Goal: Feedback & Contribution: Submit feedback/report problem

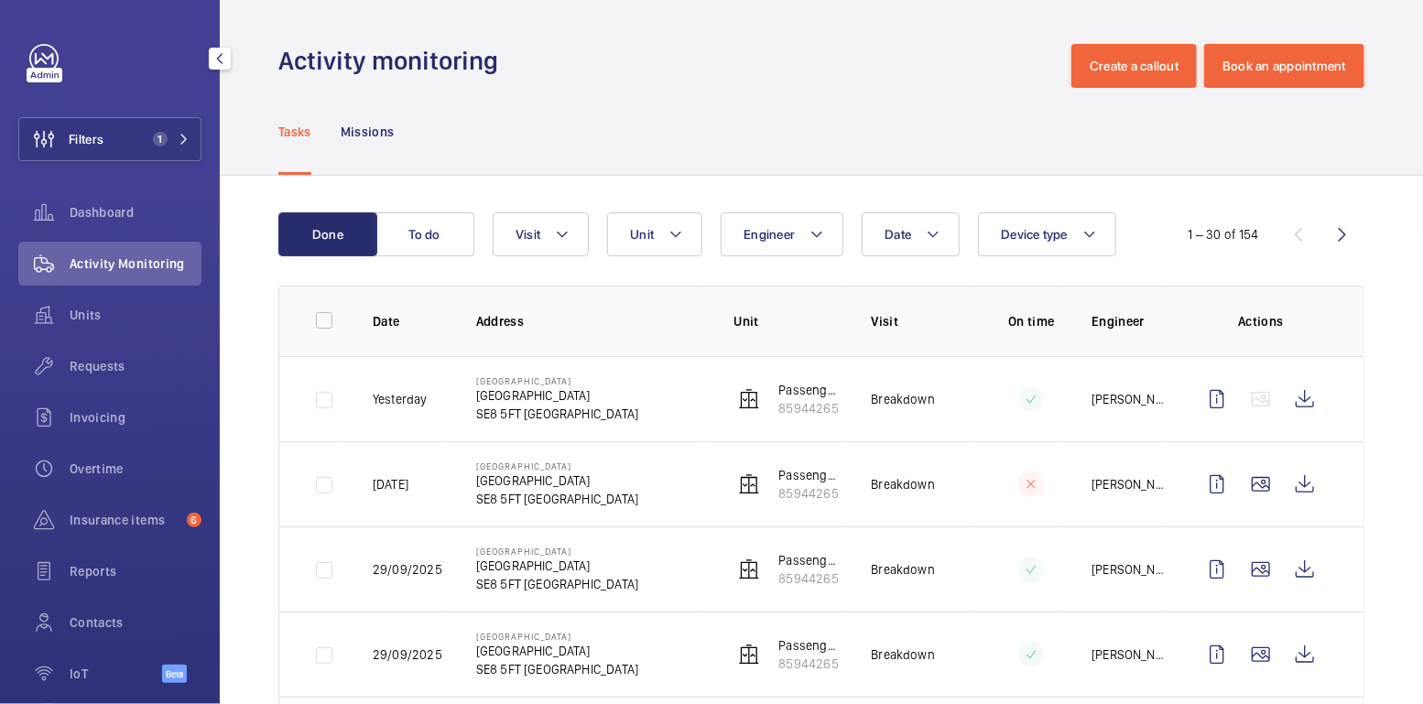
click at [148, 135] on span "1" at bounding box center [157, 139] width 22 height 15
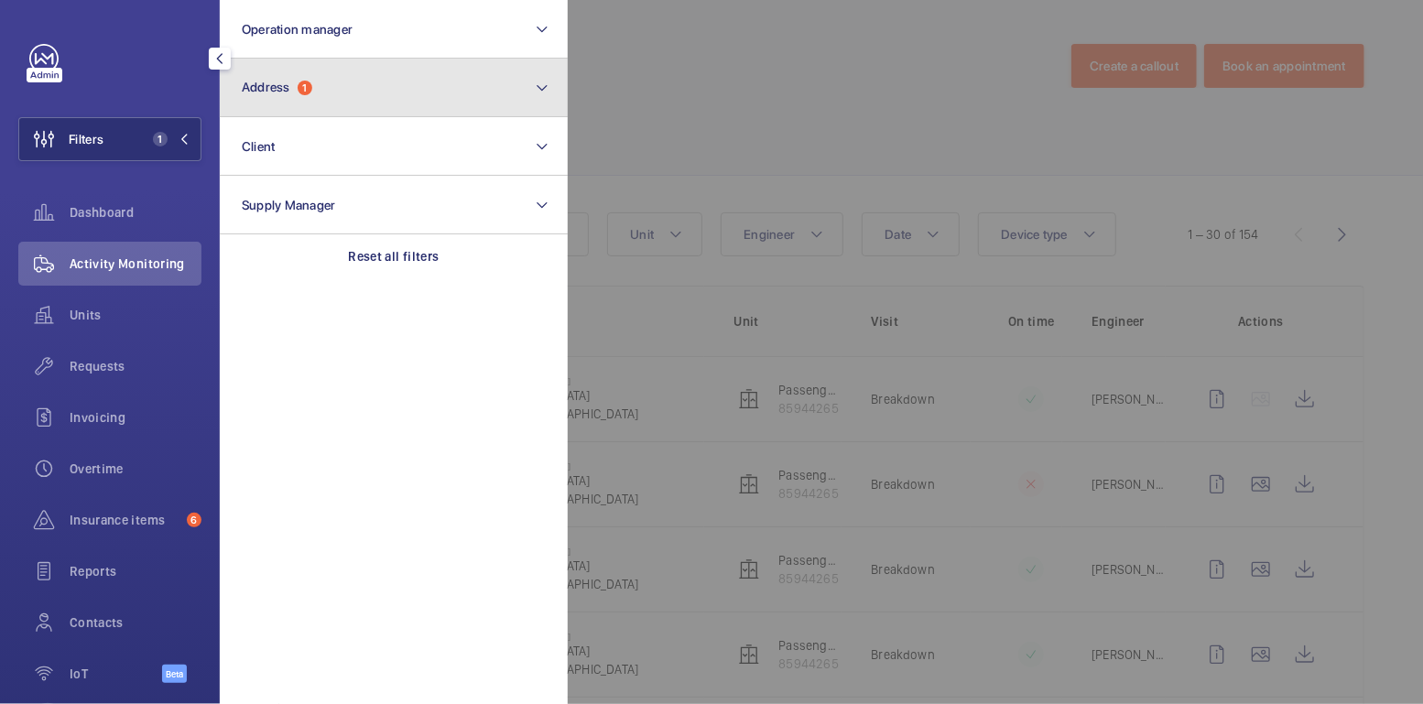
click at [259, 88] on span "Address" at bounding box center [266, 87] width 49 height 15
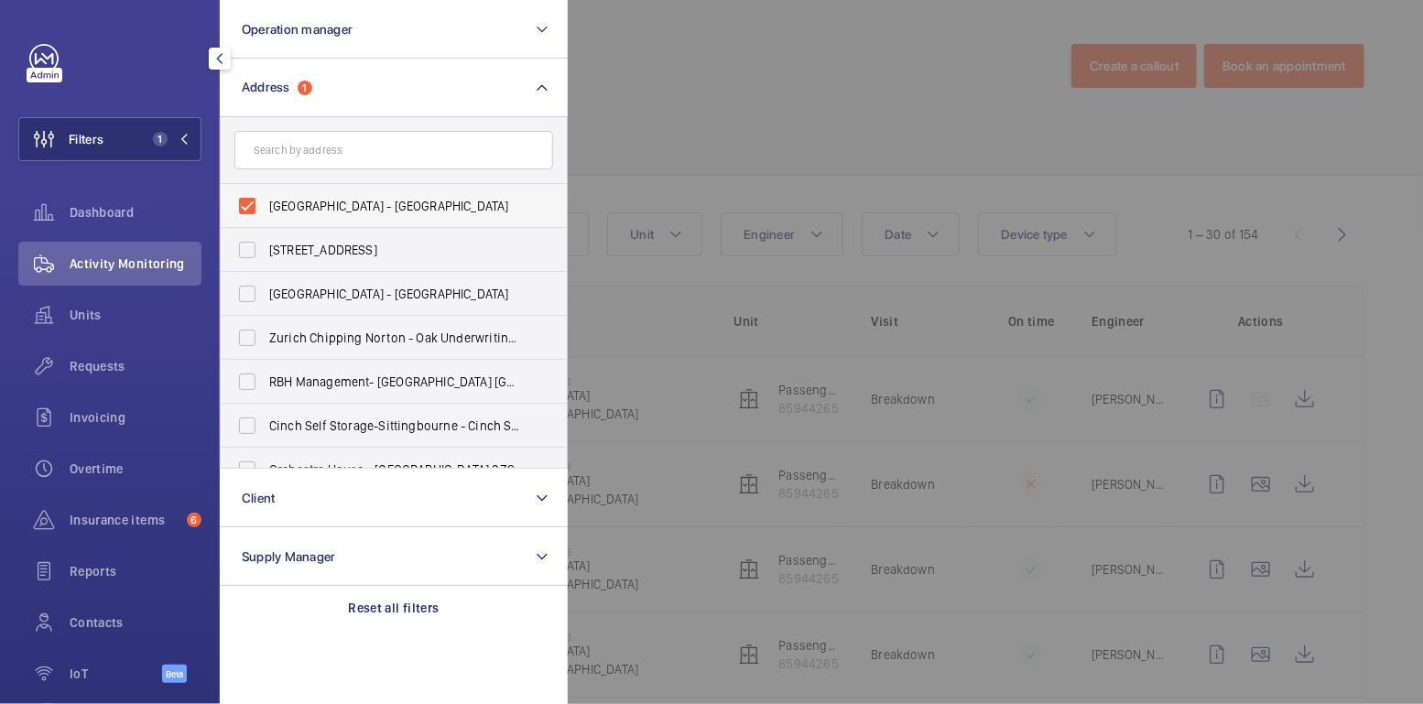
click at [298, 212] on span "Bloom Heights - Bloom Heights, LONDON SE8 5FT" at bounding box center [395, 206] width 252 height 18
click at [266, 212] on input "Bloom Heights - Bloom Heights, LONDON SE8 5FT" at bounding box center [247, 206] width 37 height 37
checkbox input "false"
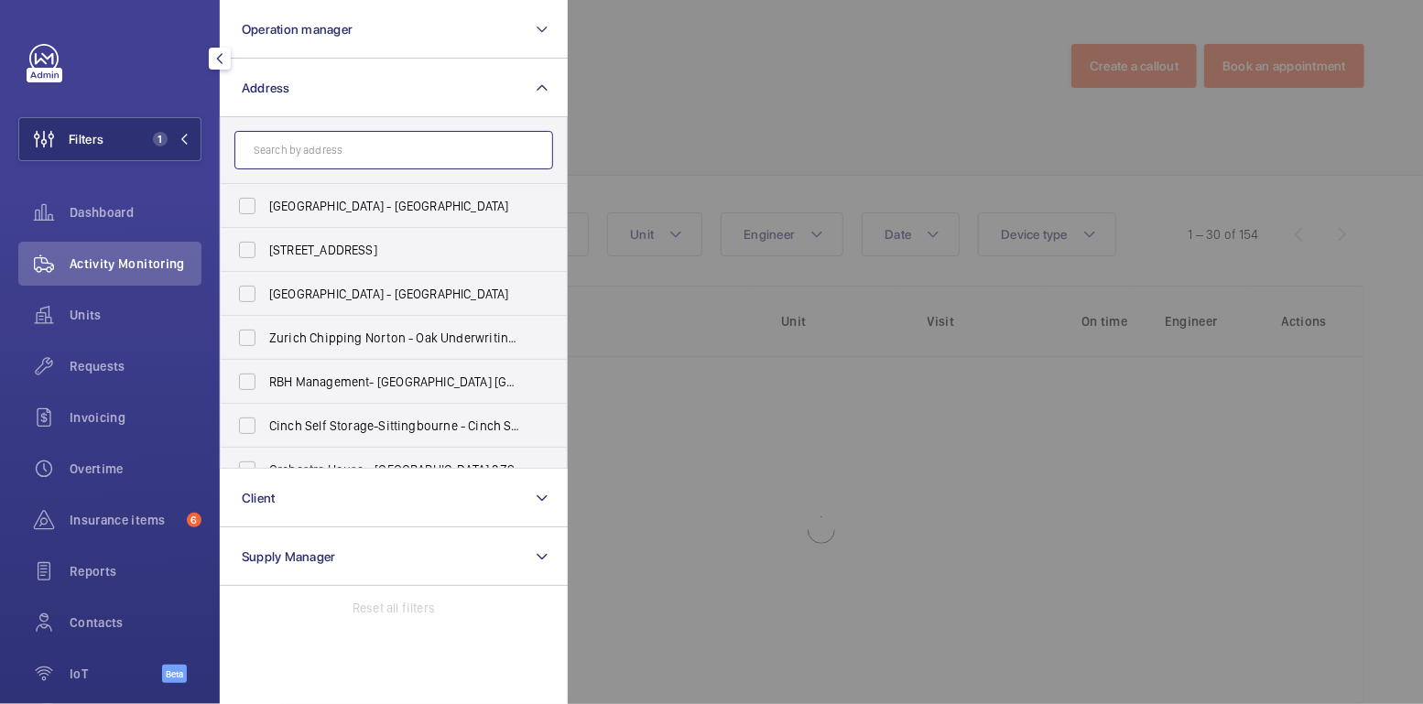
click at [309, 154] on input "text" at bounding box center [393, 150] width 319 height 38
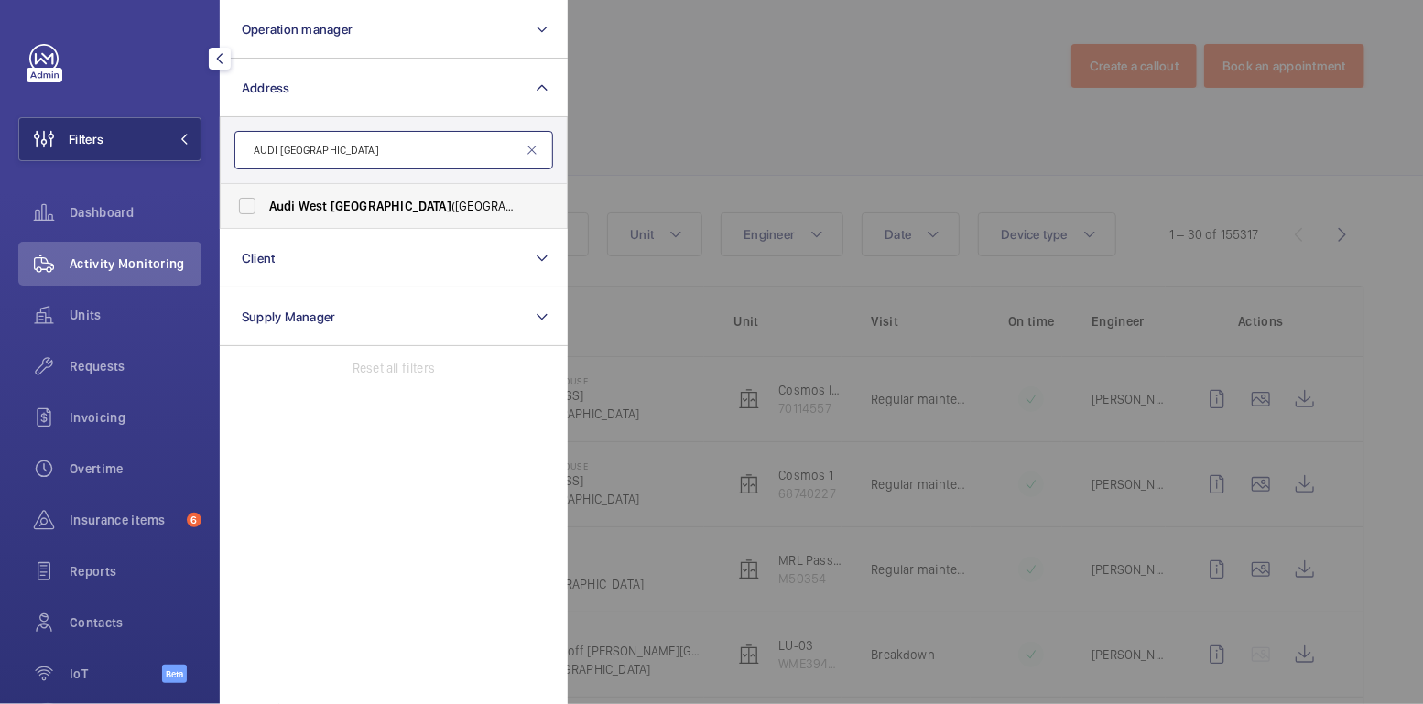
type input "AUDI WEST LONDON"
click at [355, 192] on label "Audi West London (Brentford) - 958 Great West Road, BRENTFORD TW8 9BQ" at bounding box center [380, 206] width 319 height 44
click at [266, 192] on input "Audi West London (Brentford) - 958 Great West Road, BRENTFORD TW8 9BQ" at bounding box center [247, 206] width 37 height 37
checkbox input "true"
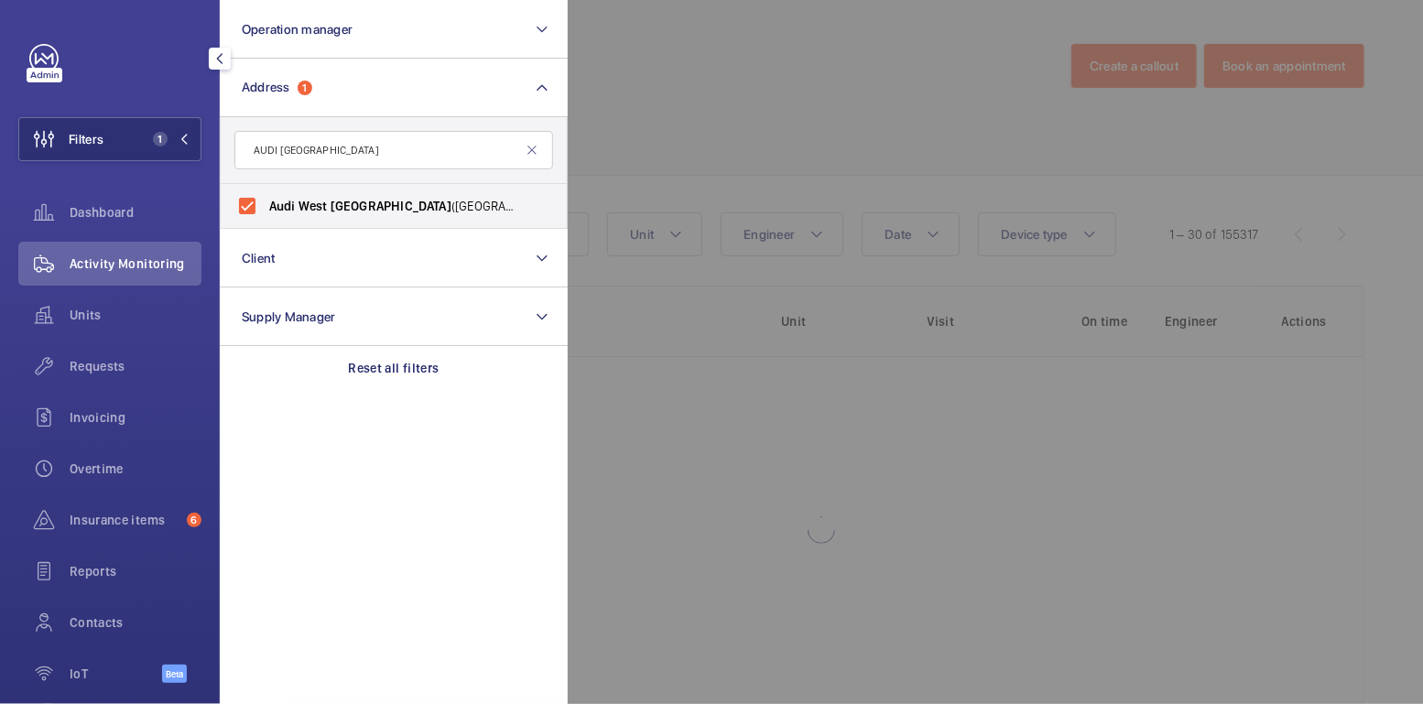
click at [621, 84] on div at bounding box center [1279, 352] width 1423 height 704
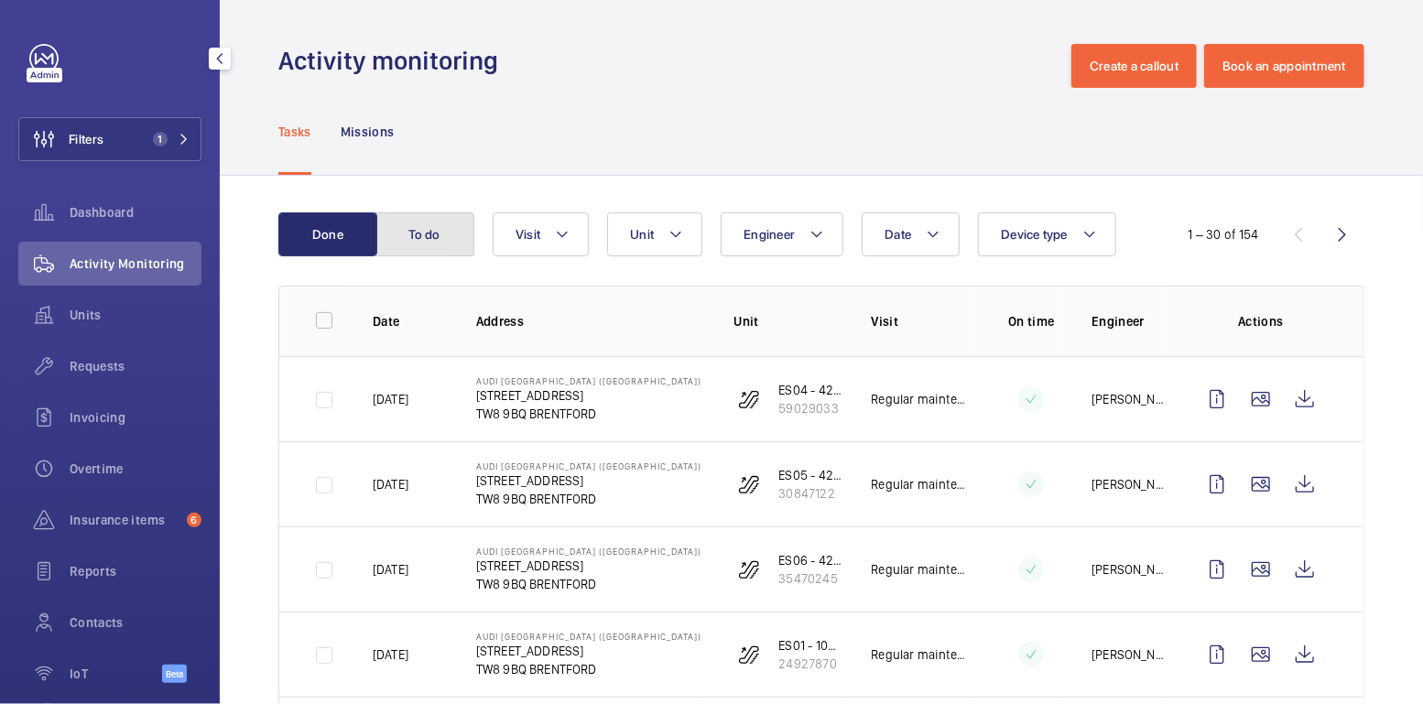
click at [439, 243] on button "To do" at bounding box center [424, 234] width 99 height 44
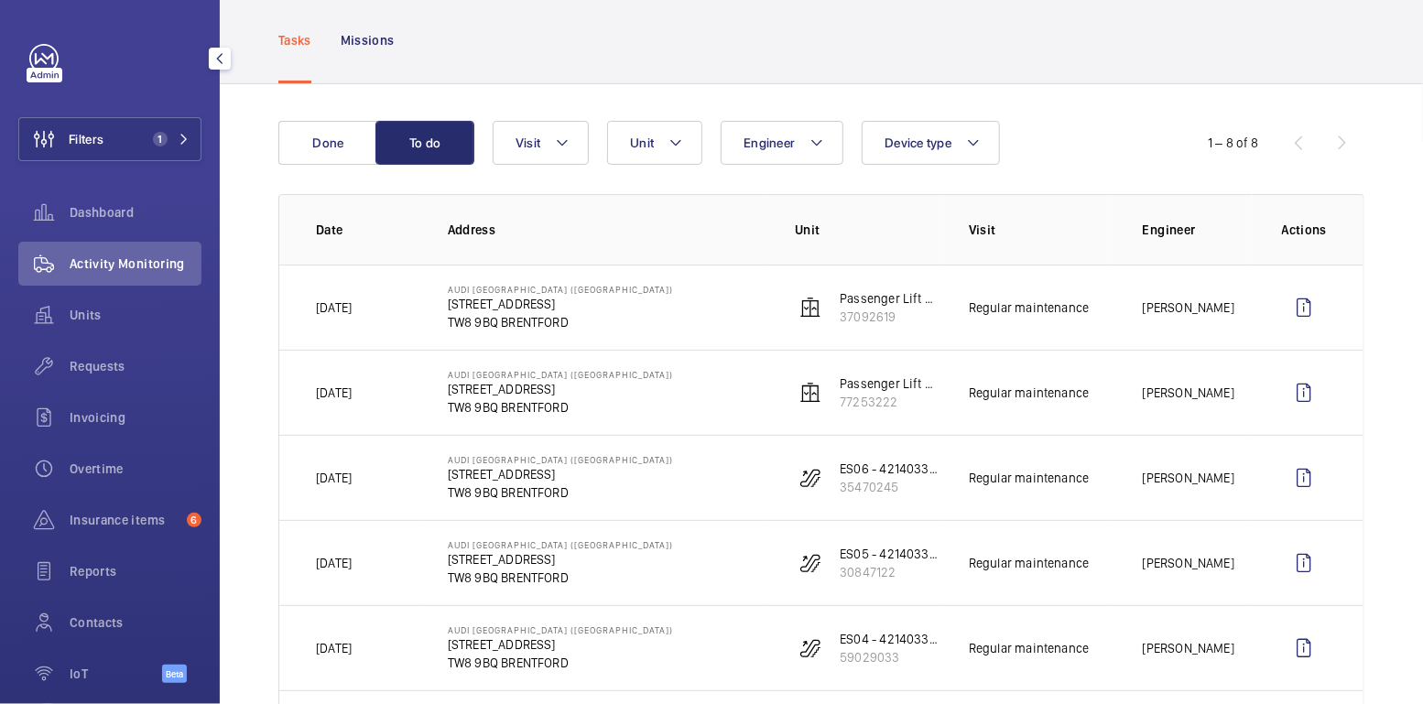
scroll to position [99, 0]
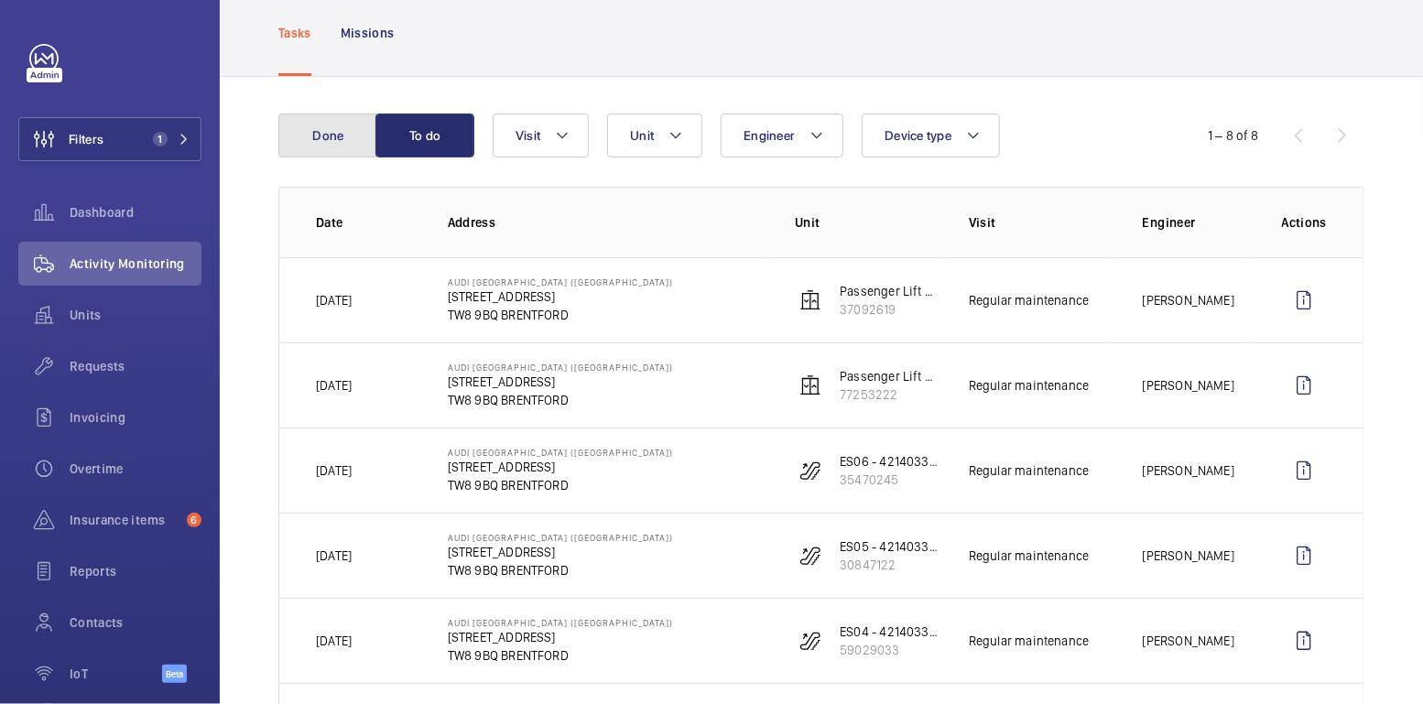
click at [318, 142] on button "Done" at bounding box center [327, 136] width 99 height 44
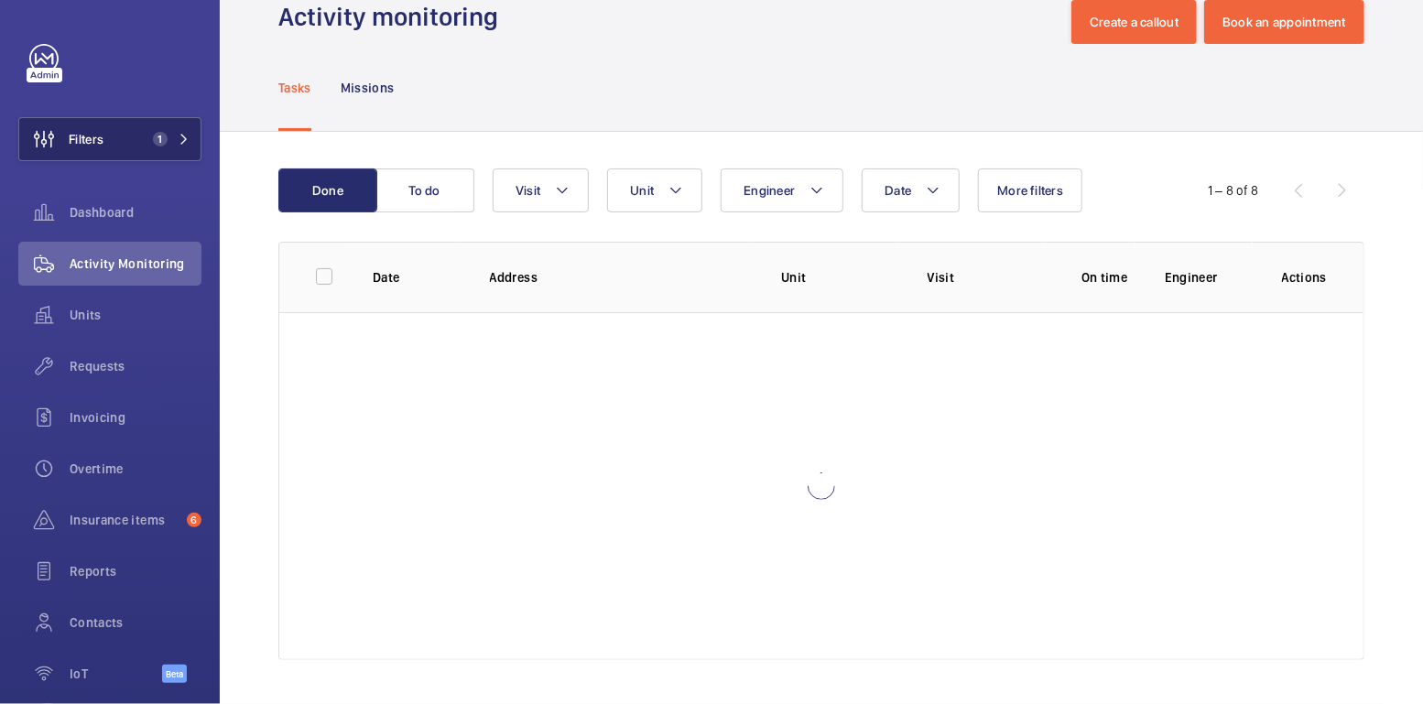
scroll to position [43, 0]
click at [149, 132] on span "1" at bounding box center [157, 139] width 22 height 15
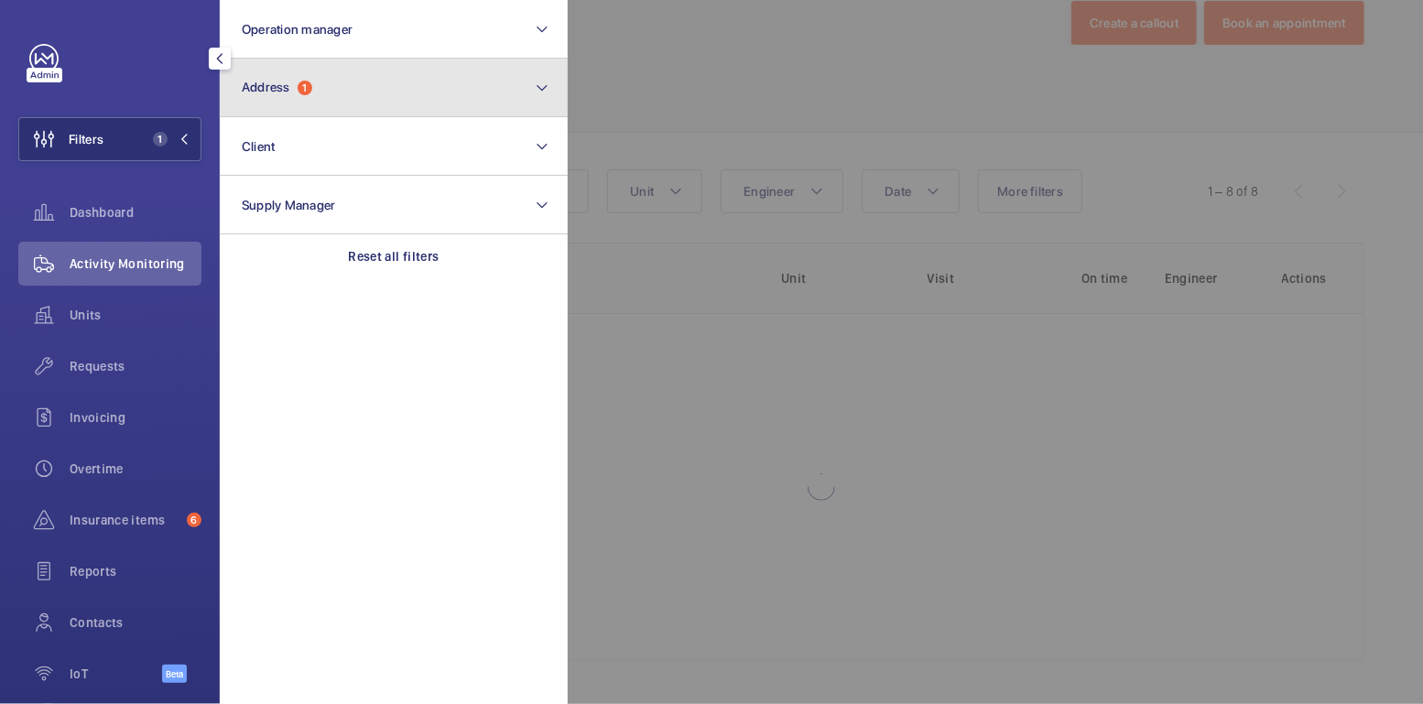
click at [298, 111] on button "Address 1" at bounding box center [394, 88] width 348 height 59
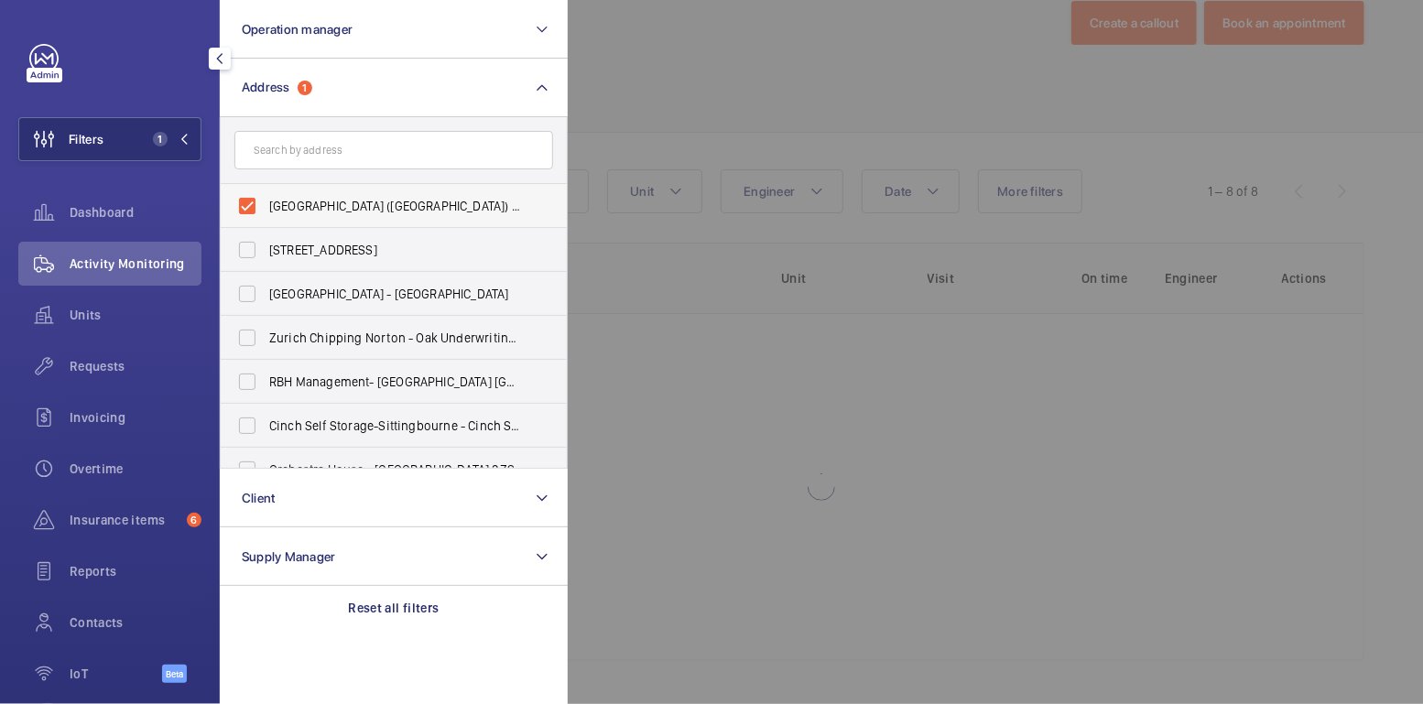
click at [303, 201] on span "Audi West London (Brentford) - 958 Great West Road, BRENTFORD TW8 9BQ" at bounding box center [395, 206] width 252 height 18
click at [266, 201] on input "Audi West London (Brentford) - 958 Great West Road, BRENTFORD TW8 9BQ" at bounding box center [247, 206] width 37 height 37
checkbox input "false"
click at [300, 147] on input "text" at bounding box center [393, 150] width 319 height 38
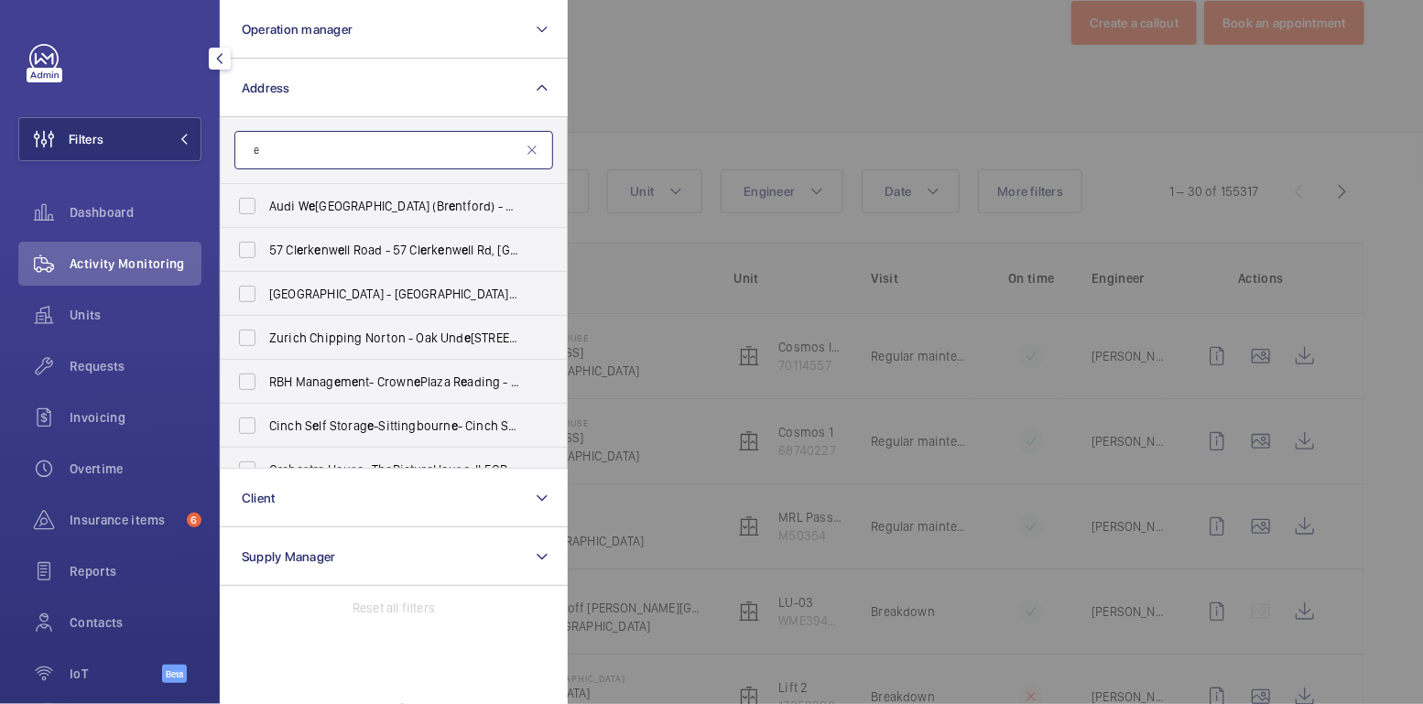
scroll to position [99, 0]
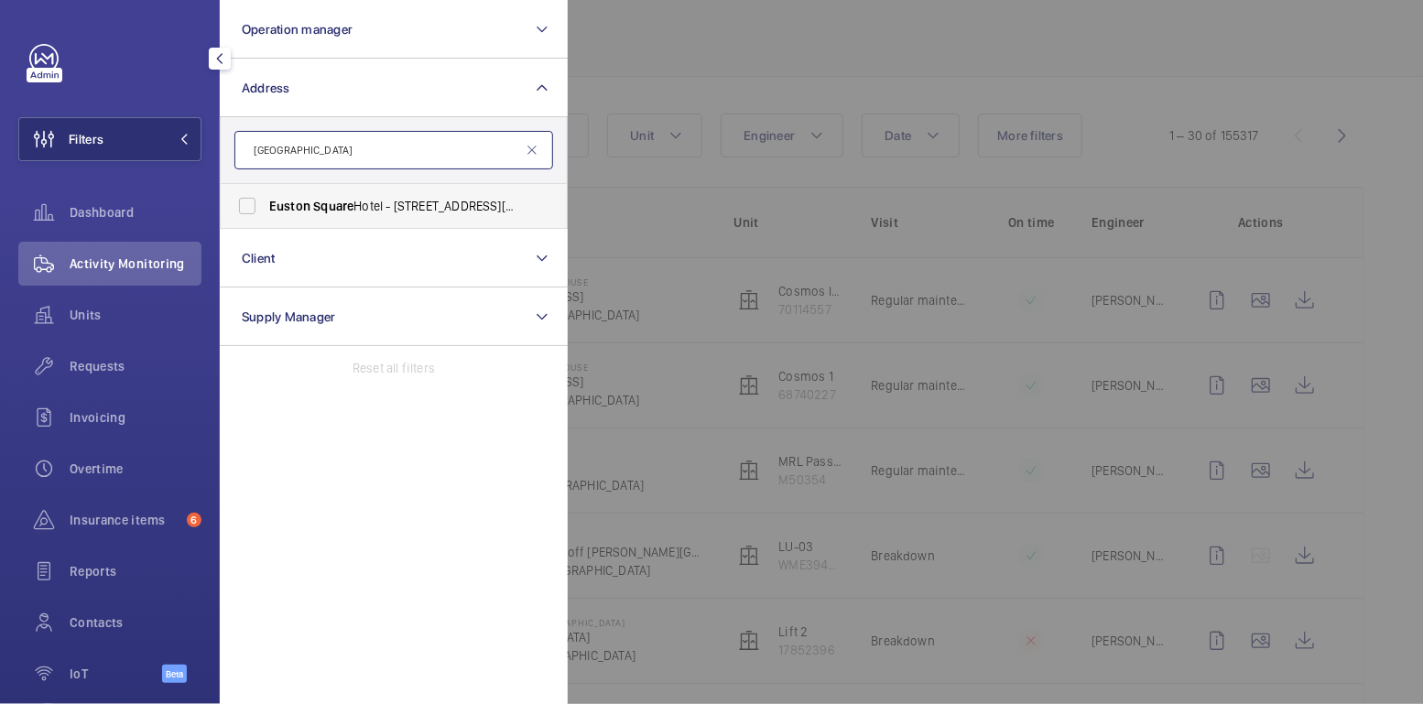
type input "euston square"
click at [407, 198] on span "Euston Square Hotel - 152-156 North Gower Street, LONDON NW1 2LU" at bounding box center [395, 206] width 252 height 18
click at [266, 198] on input "Euston Square Hotel - 152-156 North Gower Street, LONDON NW1 2LU" at bounding box center [247, 206] width 37 height 37
checkbox input "true"
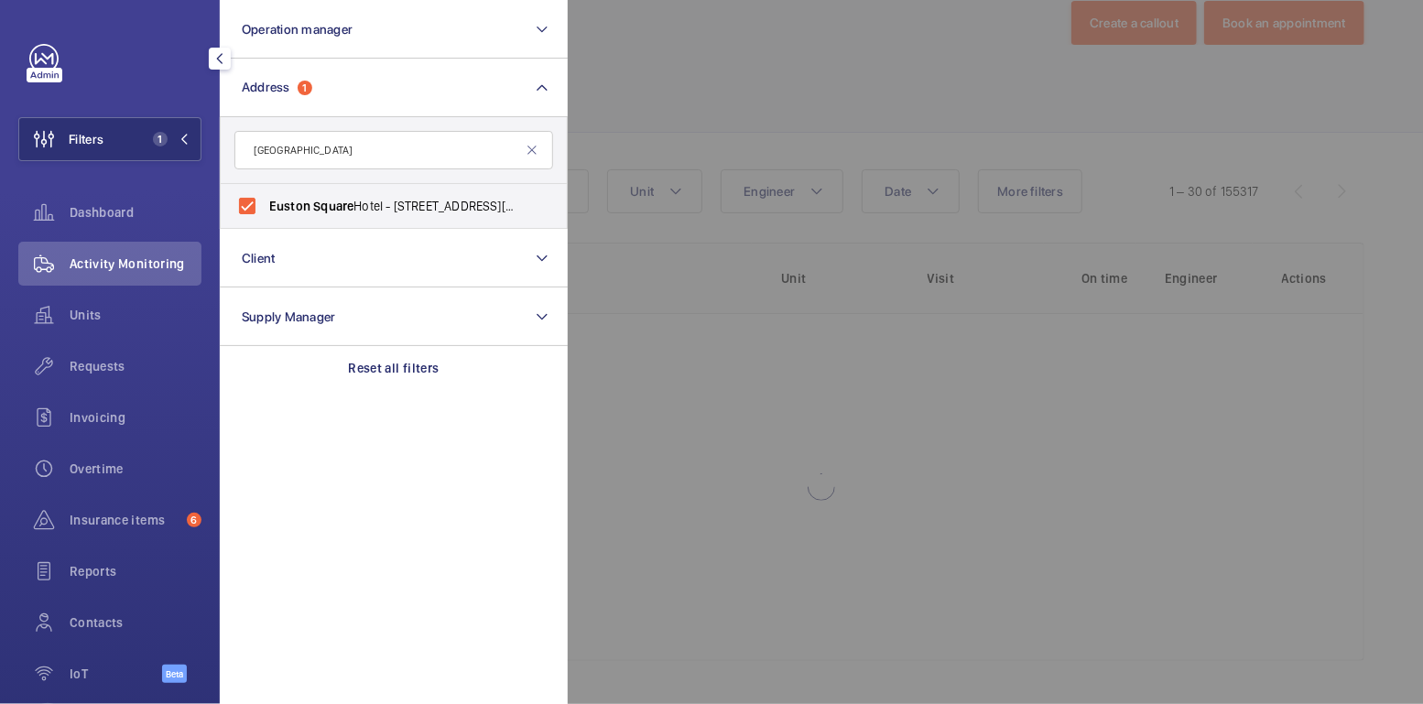
click at [675, 121] on div at bounding box center [1279, 352] width 1423 height 704
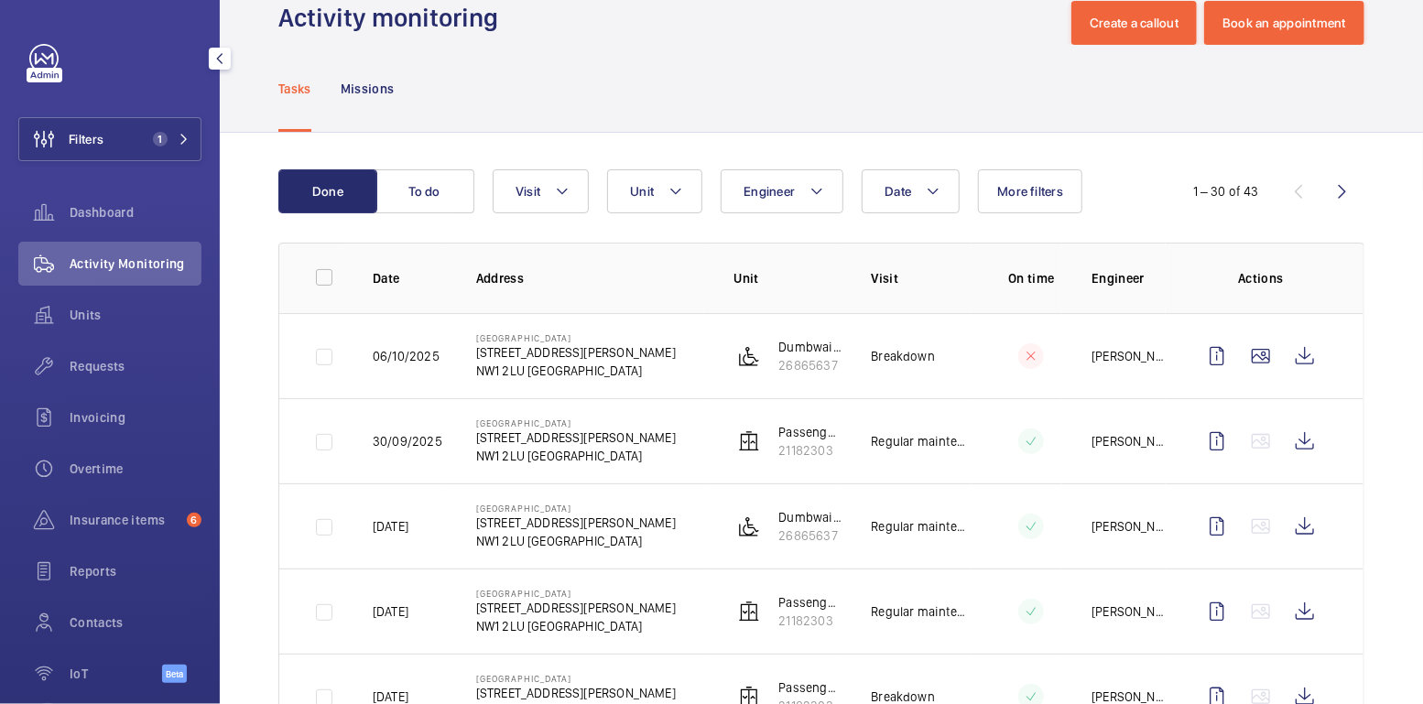
scroll to position [99, 0]
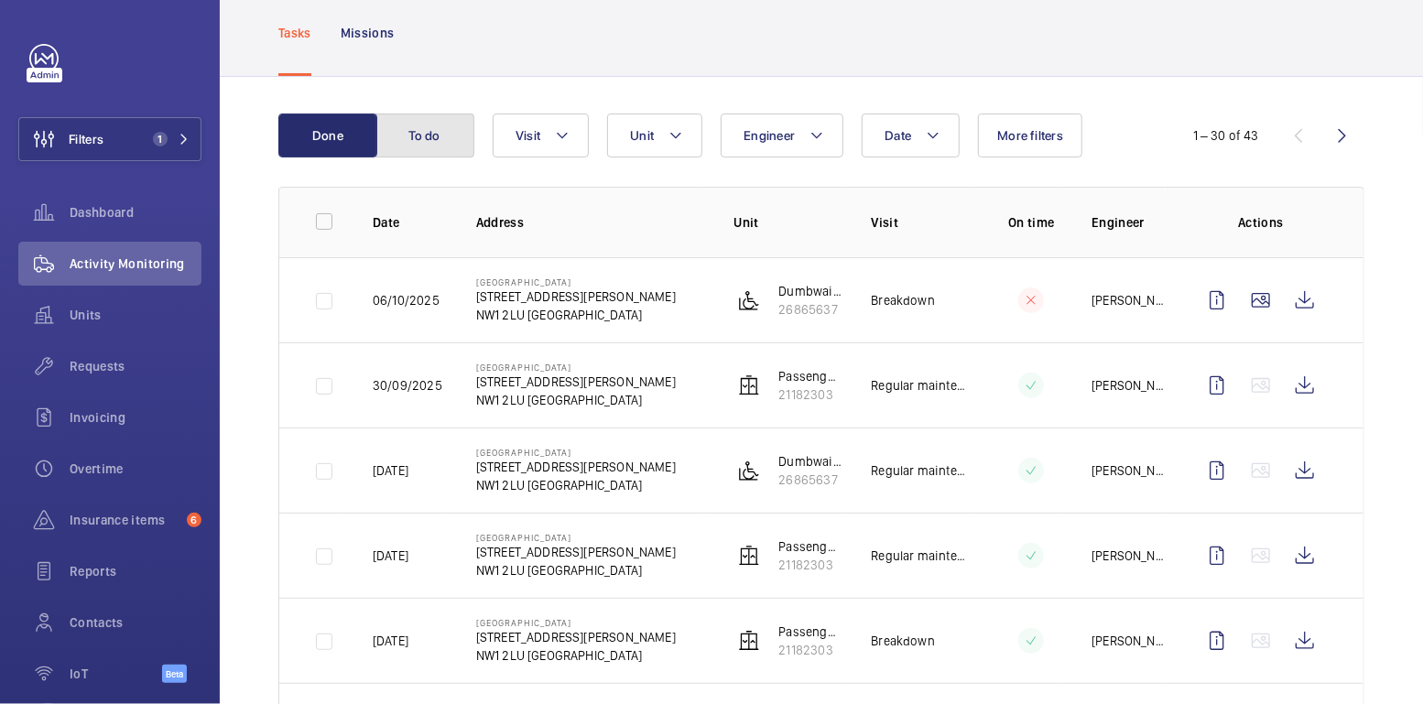
click at [443, 145] on button "To do" at bounding box center [424, 136] width 99 height 44
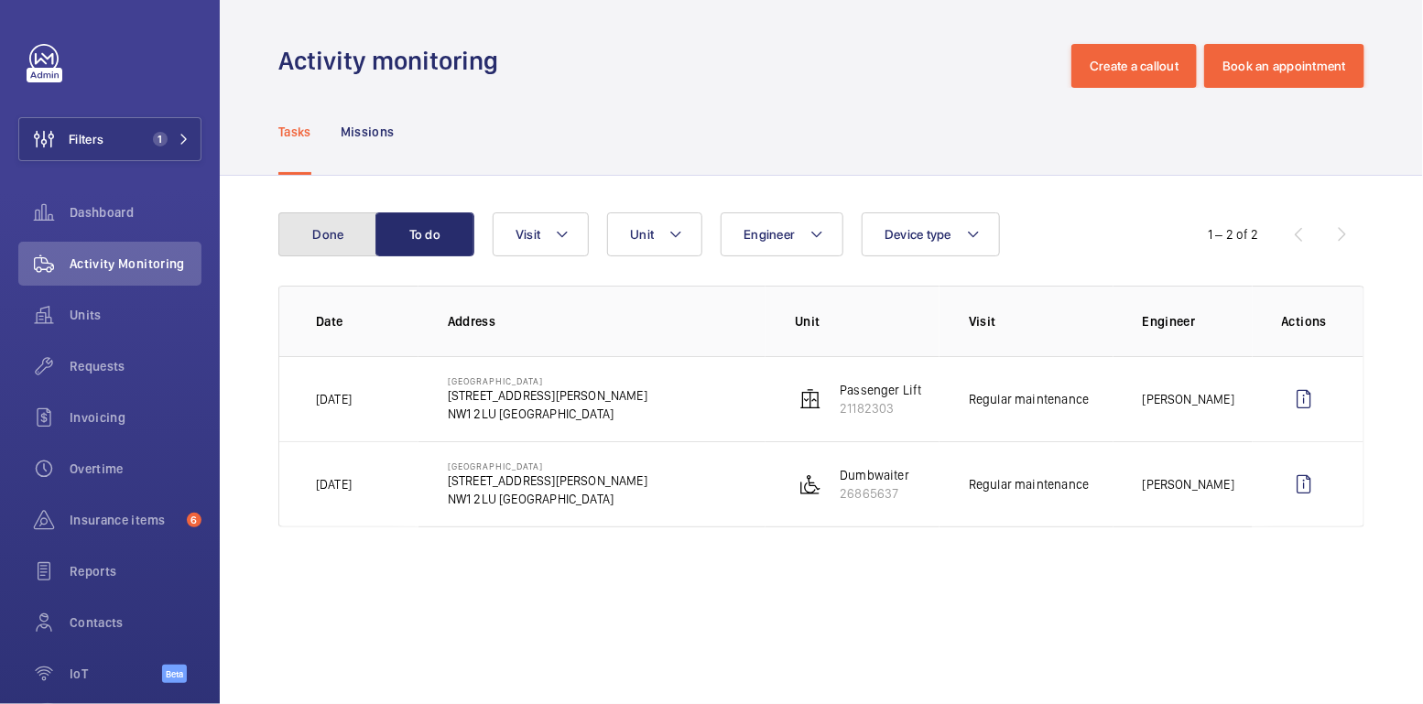
click at [313, 233] on button "Done" at bounding box center [327, 234] width 99 height 44
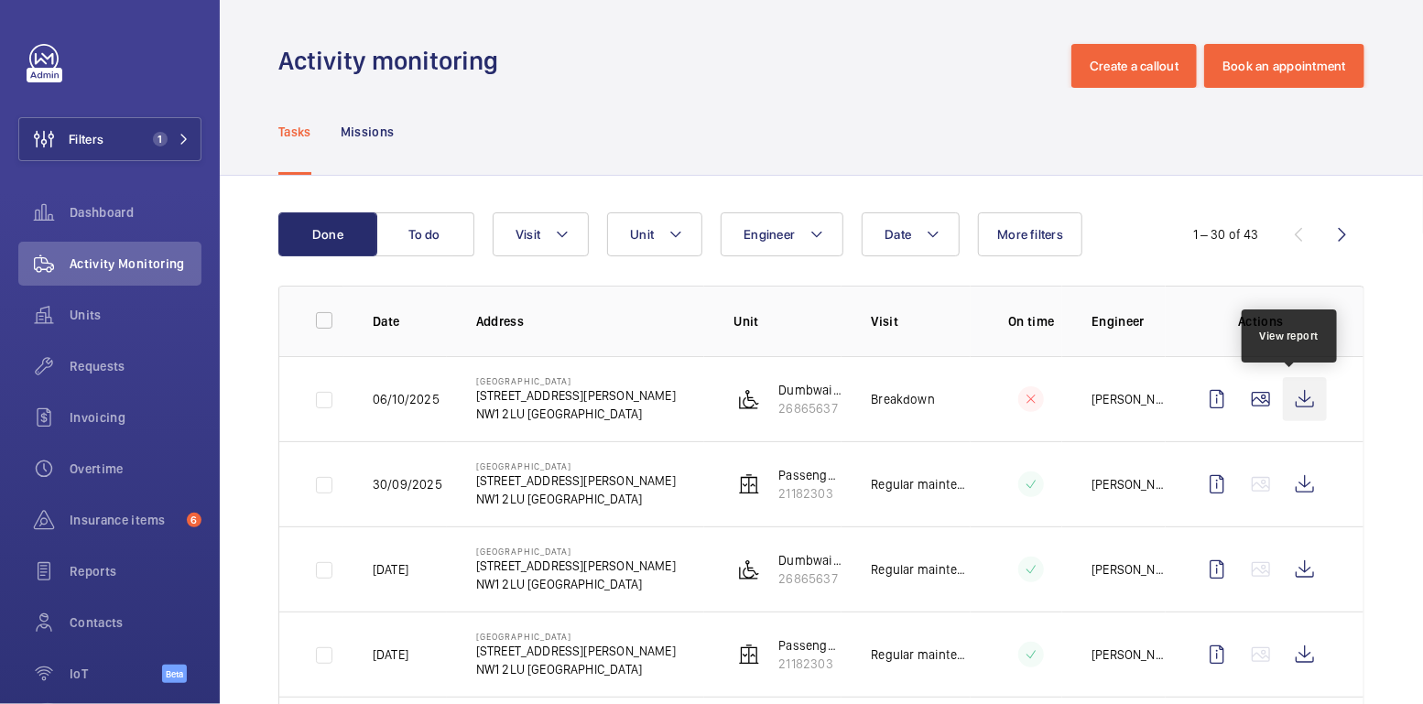
click at [1290, 405] on wm-front-icon-button at bounding box center [1305, 399] width 44 height 44
click at [103, 321] on span "Units" at bounding box center [136, 315] width 132 height 18
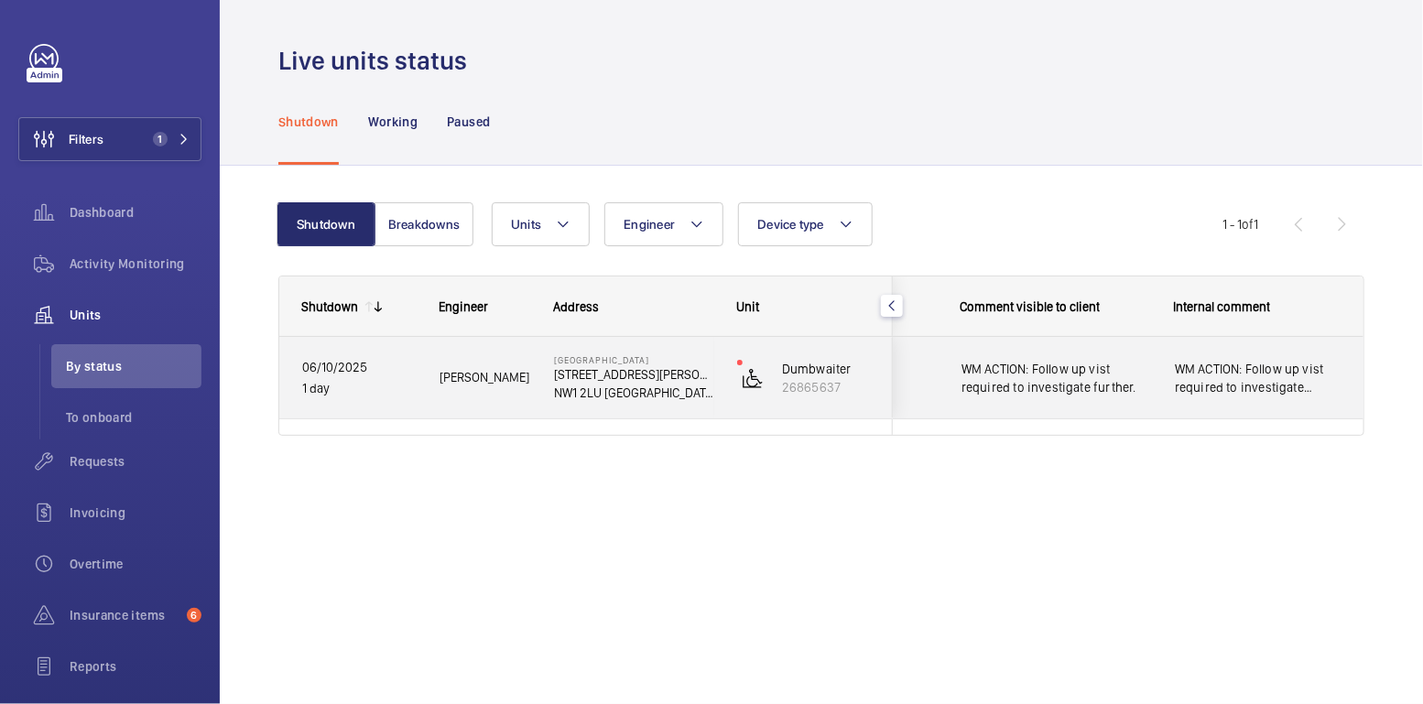
click at [1251, 379] on span "WM ACTION: Follow up vist required to investigate further." at bounding box center [1259, 378] width 168 height 37
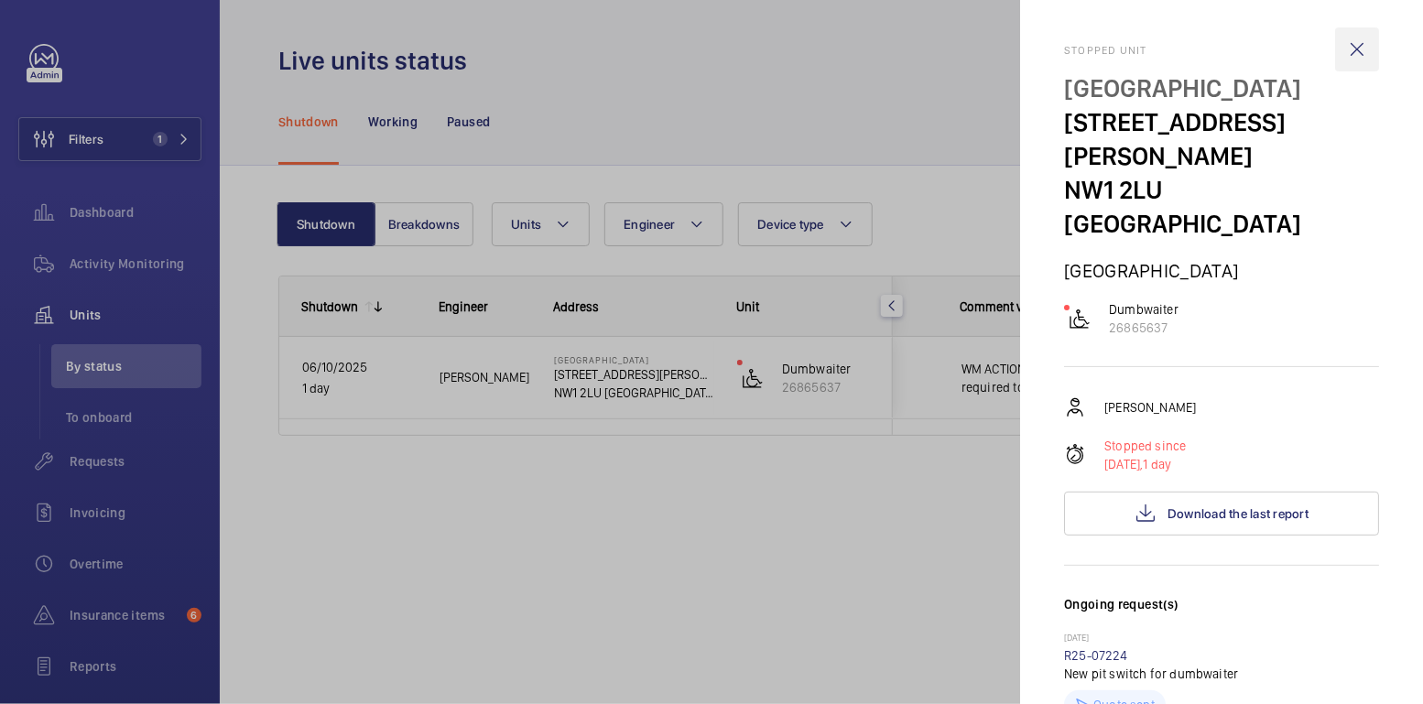
click at [1345, 49] on wm-front-icon-button at bounding box center [1357, 49] width 44 height 44
click at [1345, 49] on div "Stopped unit Euston Square Hotel 152-156 North Gower Street NW1 2LU LONDON Eust…" at bounding box center [1221, 352] width 315 height 704
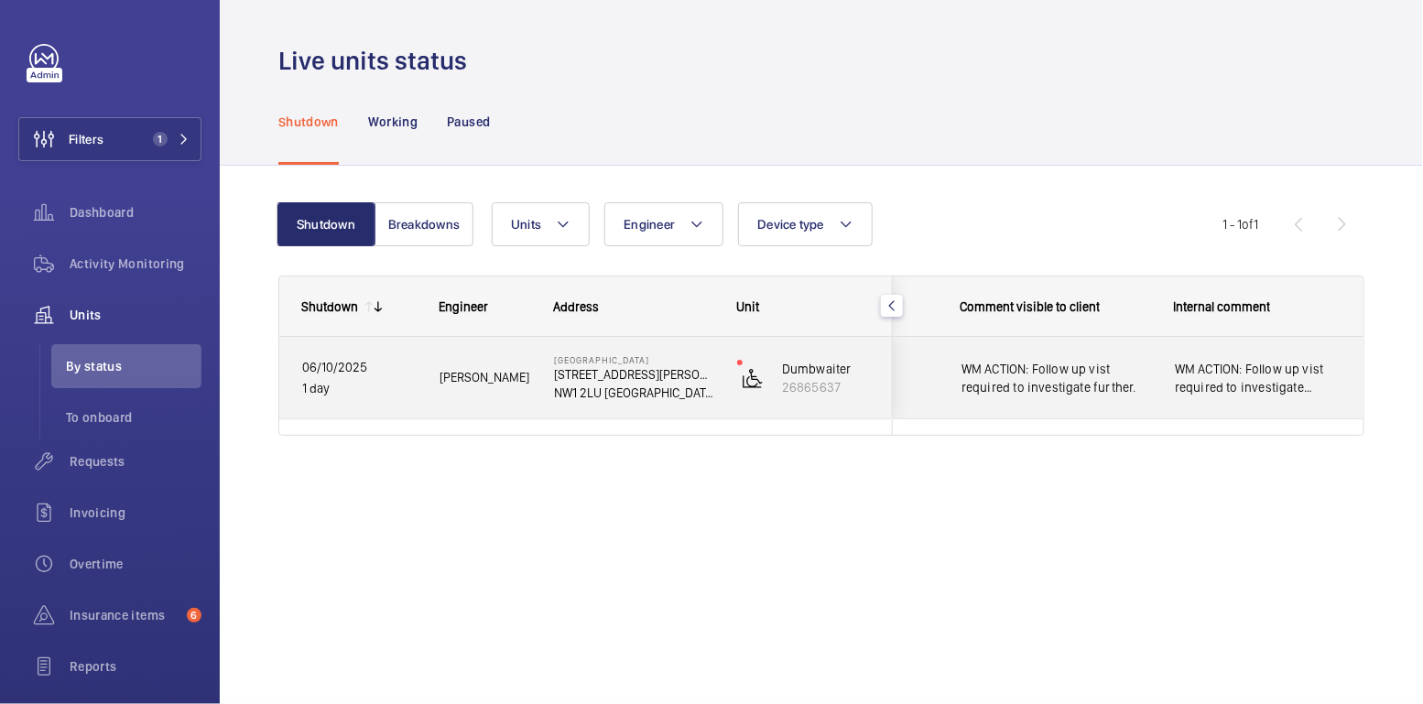
click at [1153, 388] on div "WM ACTION: Follow up vist required to investigate further." at bounding box center [1259, 378] width 212 height 79
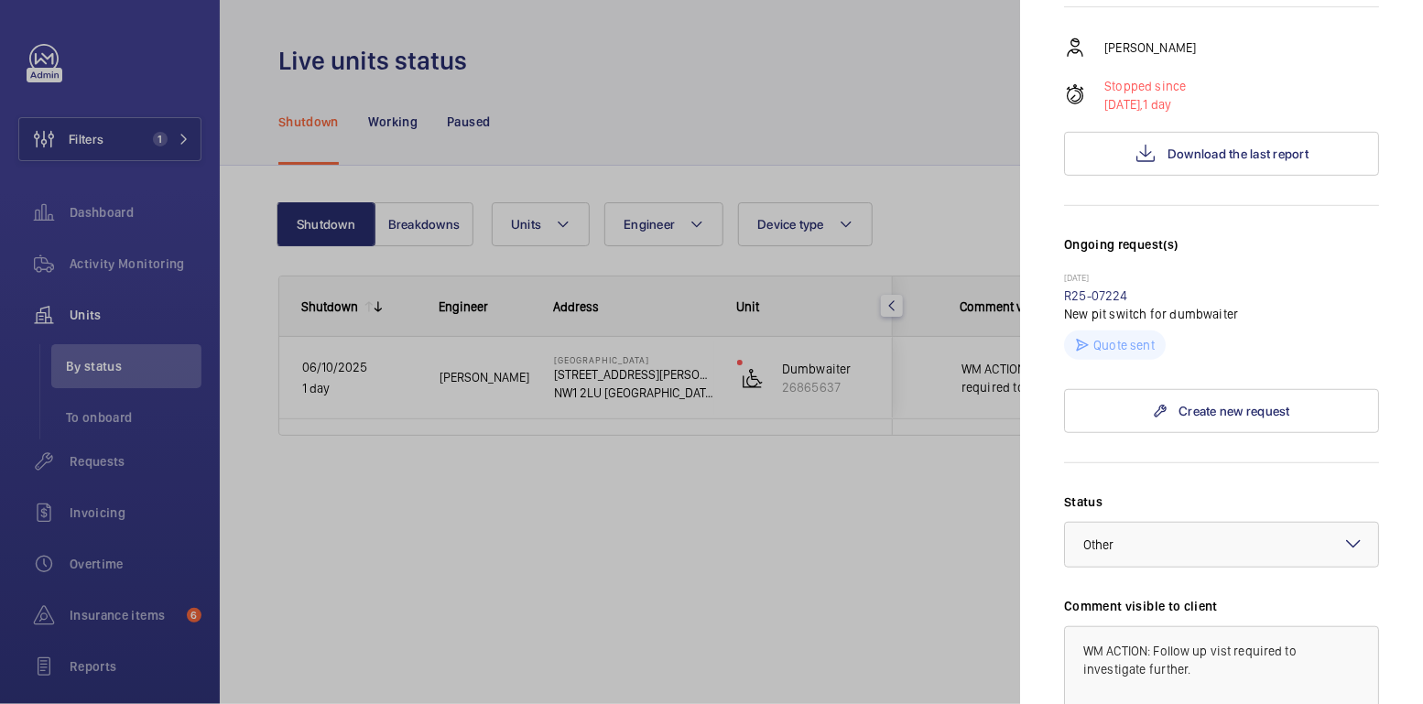
scroll to position [112, 0]
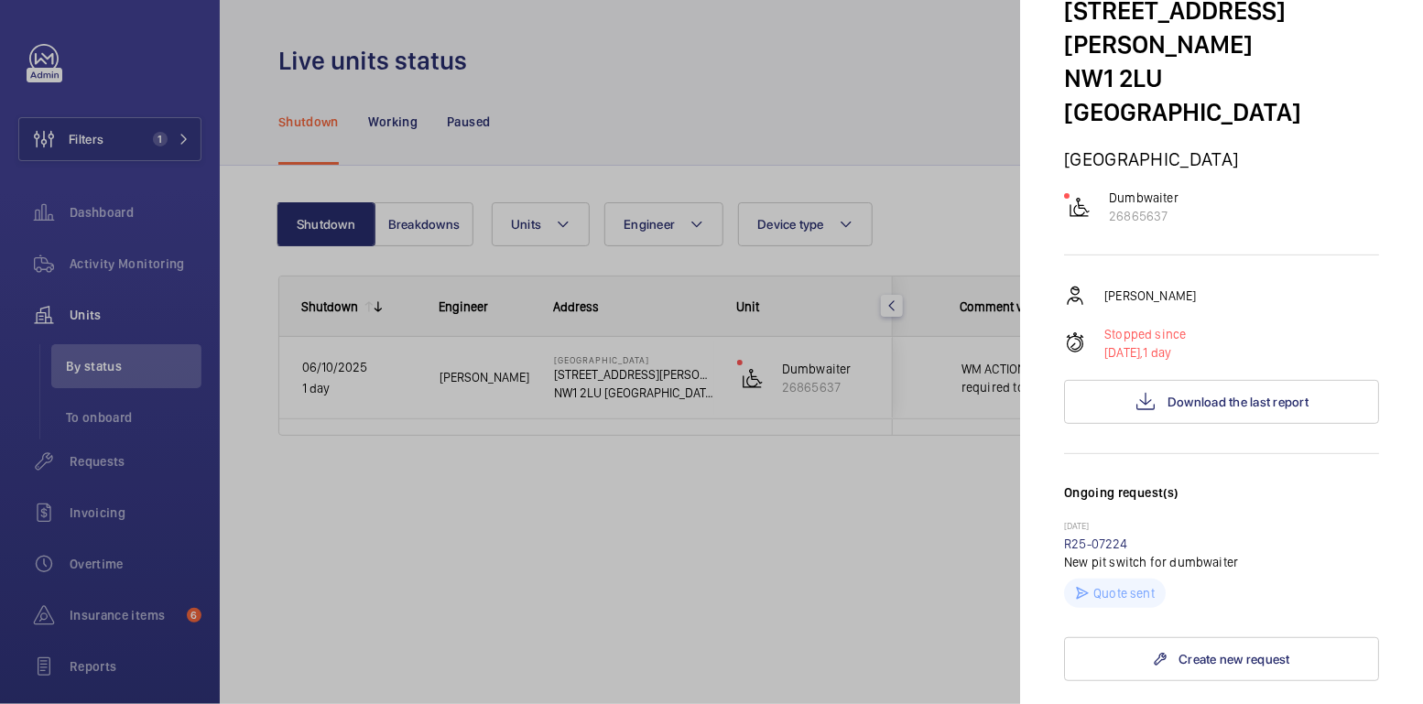
click at [1238, 443] on div "Stopped unit Euston Square Hotel 152-156 North Gower Street NW1 2LU LONDON Eust…" at bounding box center [1221, 643] width 315 height 1423
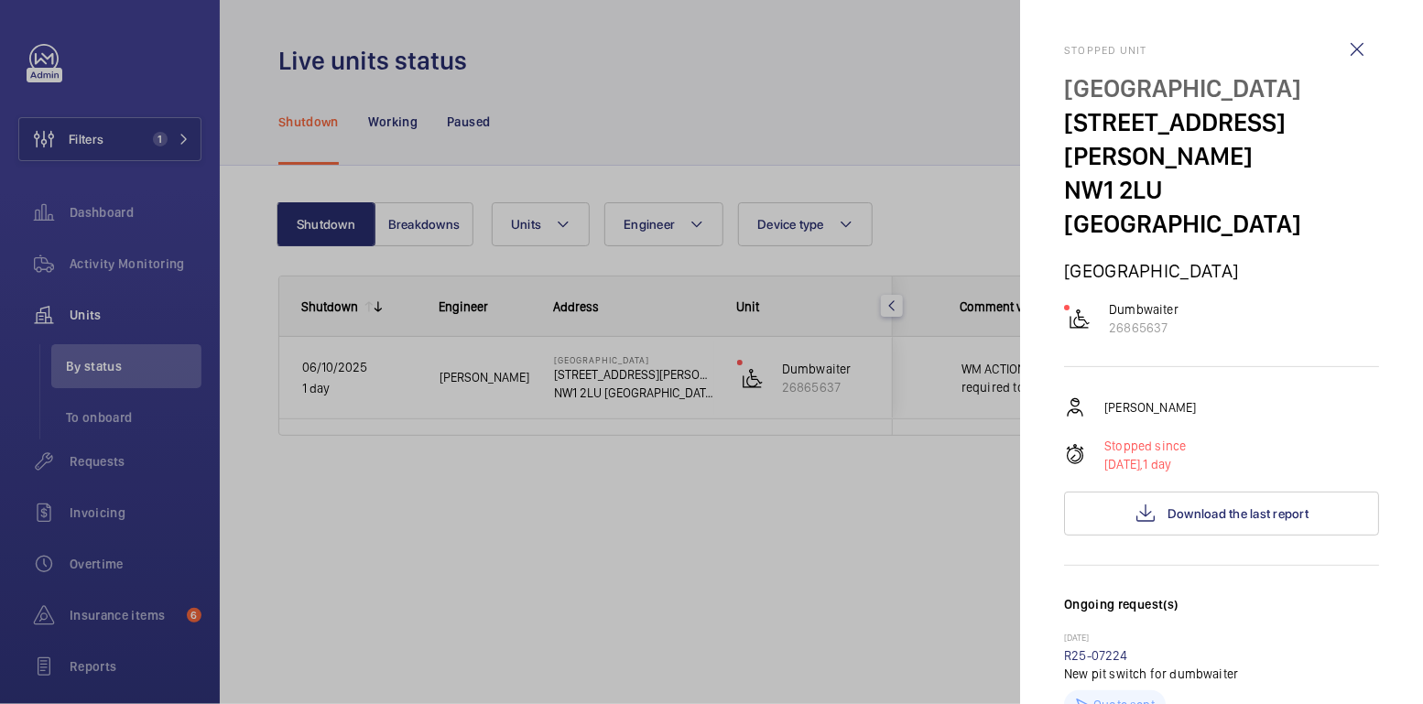
scroll to position [0, 0]
click at [1341, 50] on wm-front-icon-button at bounding box center [1357, 49] width 44 height 44
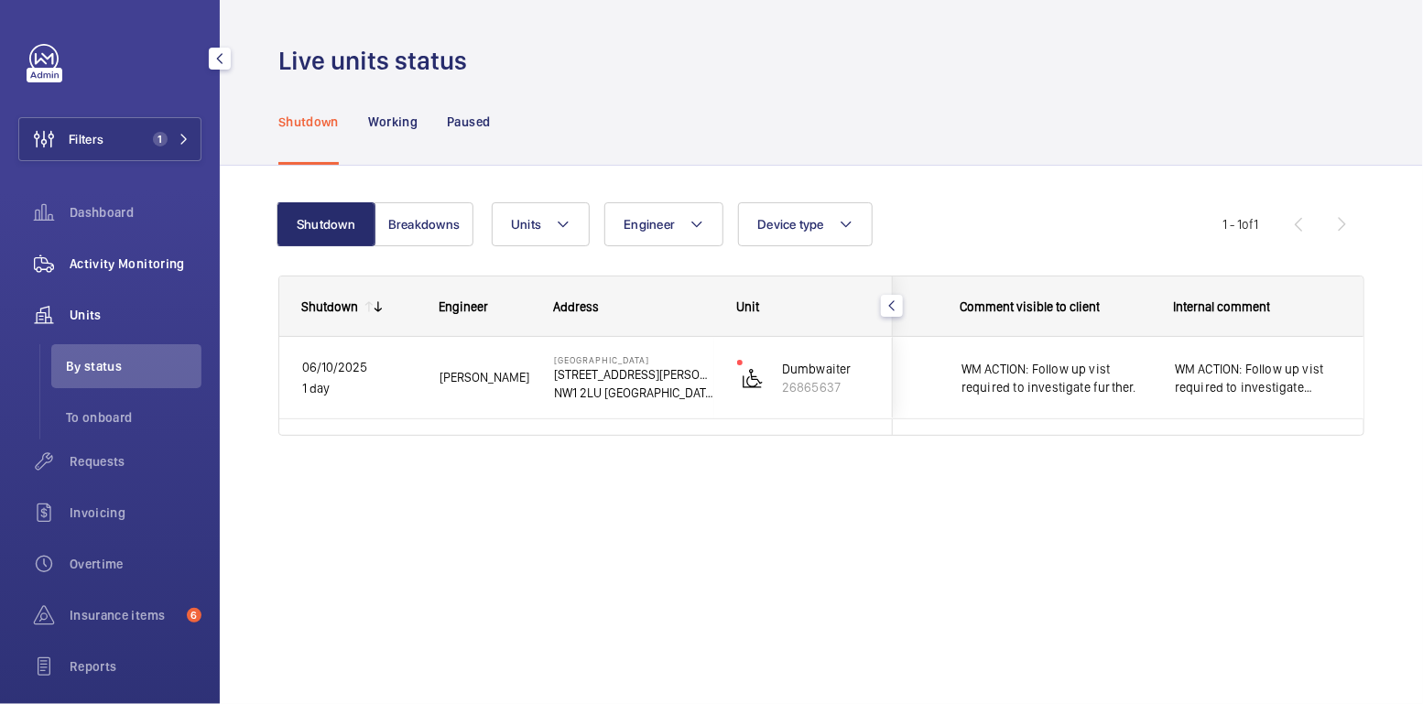
drag, startPoint x: 157, startPoint y: 275, endPoint x: 139, endPoint y: 244, distance: 35.3
click at [157, 274] on div "Activity Monitoring" at bounding box center [109, 264] width 183 height 44
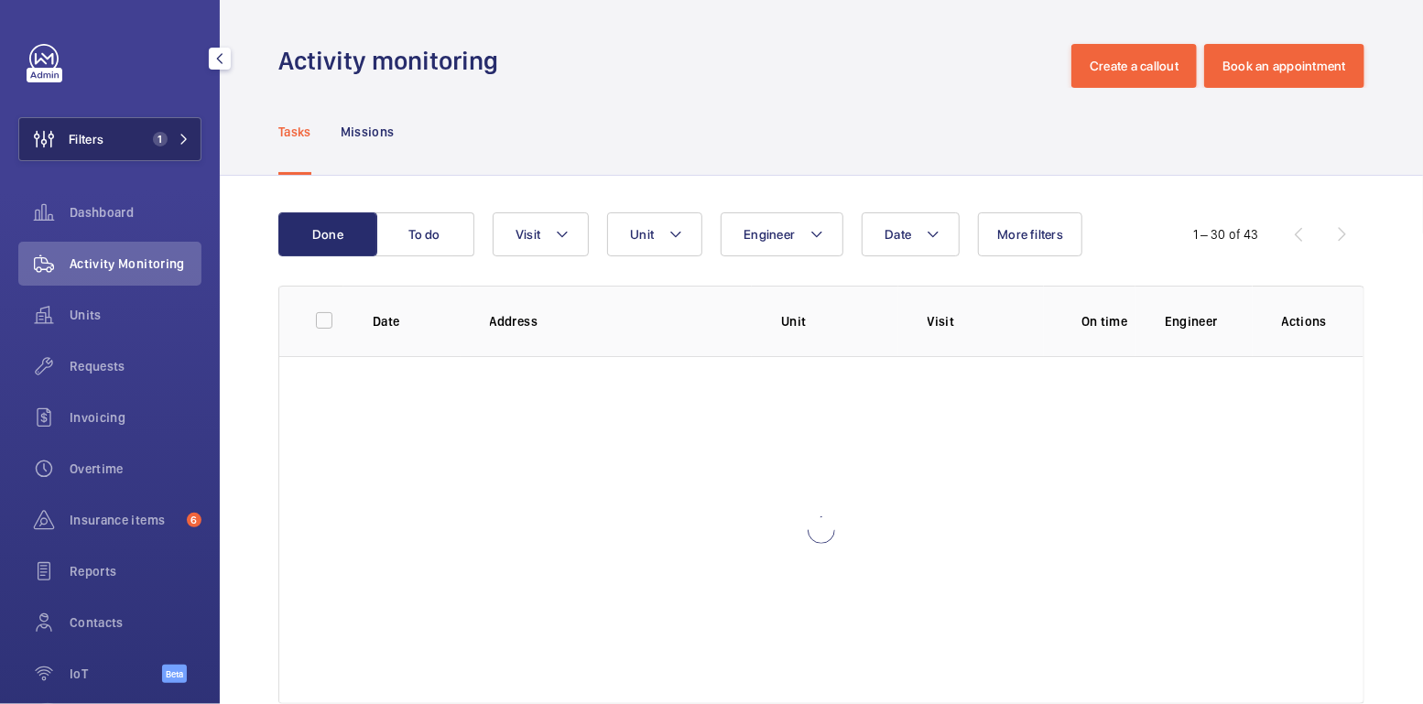
click at [125, 144] on button "Filters 1" at bounding box center [109, 139] width 183 height 44
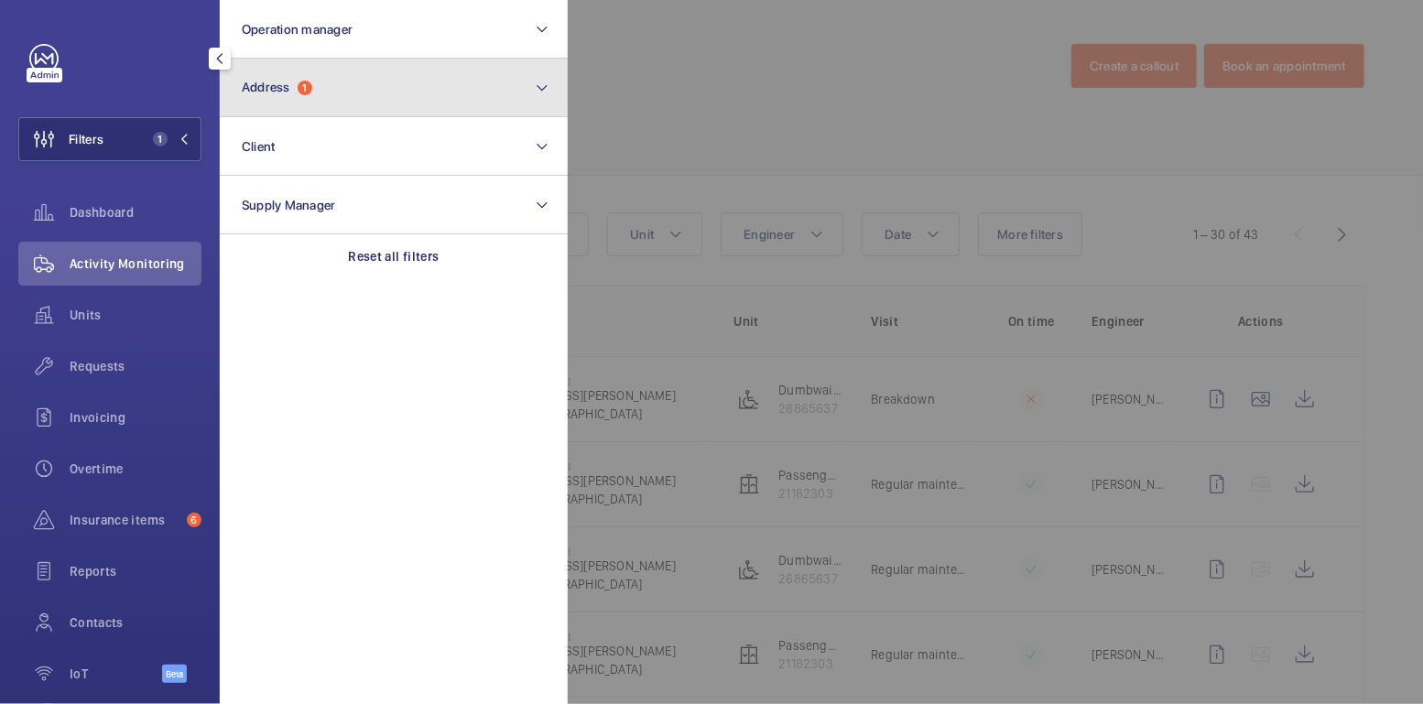
click at [277, 103] on button "Address 1" at bounding box center [394, 88] width 348 height 59
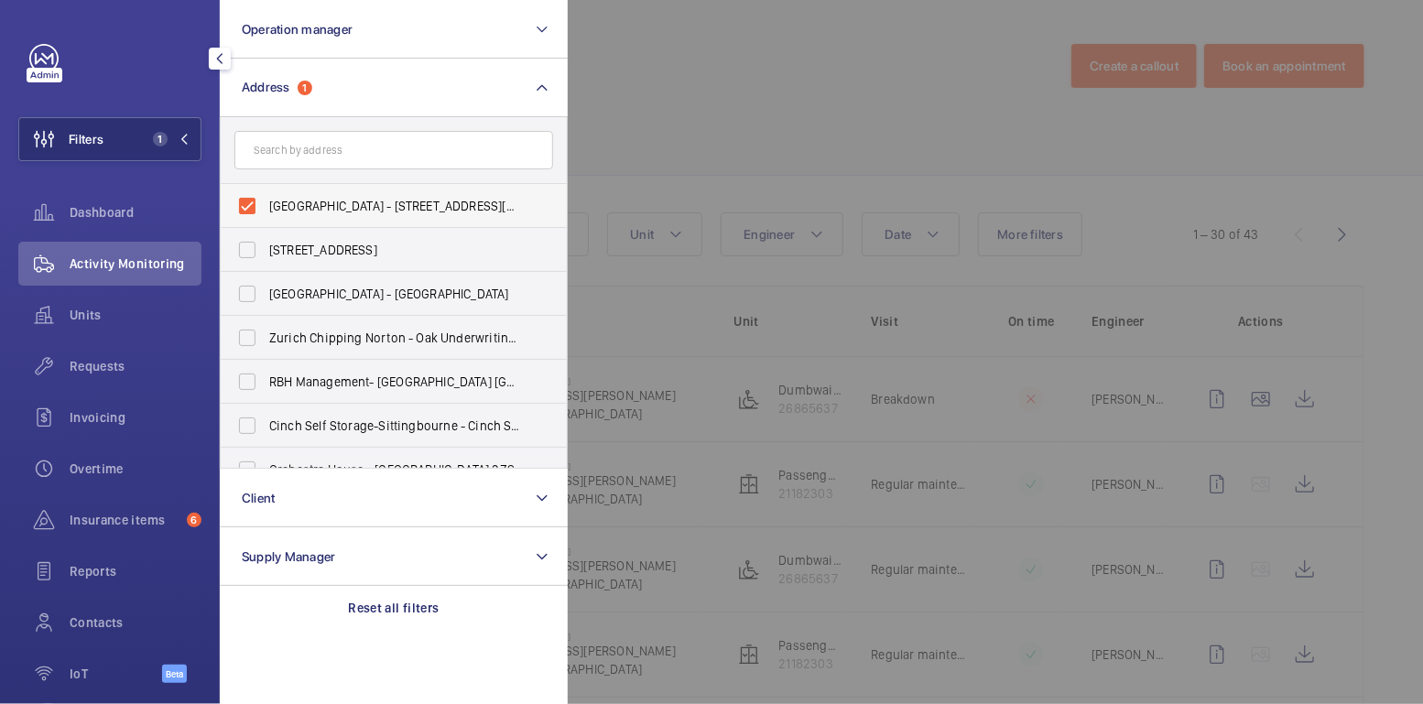
click at [307, 200] on span "Euston Square Hotel - 152-156 North Gower Street, LONDON NW1 2LU" at bounding box center [395, 206] width 252 height 18
click at [266, 200] on input "Euston Square Hotel - 152-156 North Gower Street, LONDON NW1 2LU" at bounding box center [247, 206] width 37 height 37
checkbox input "false"
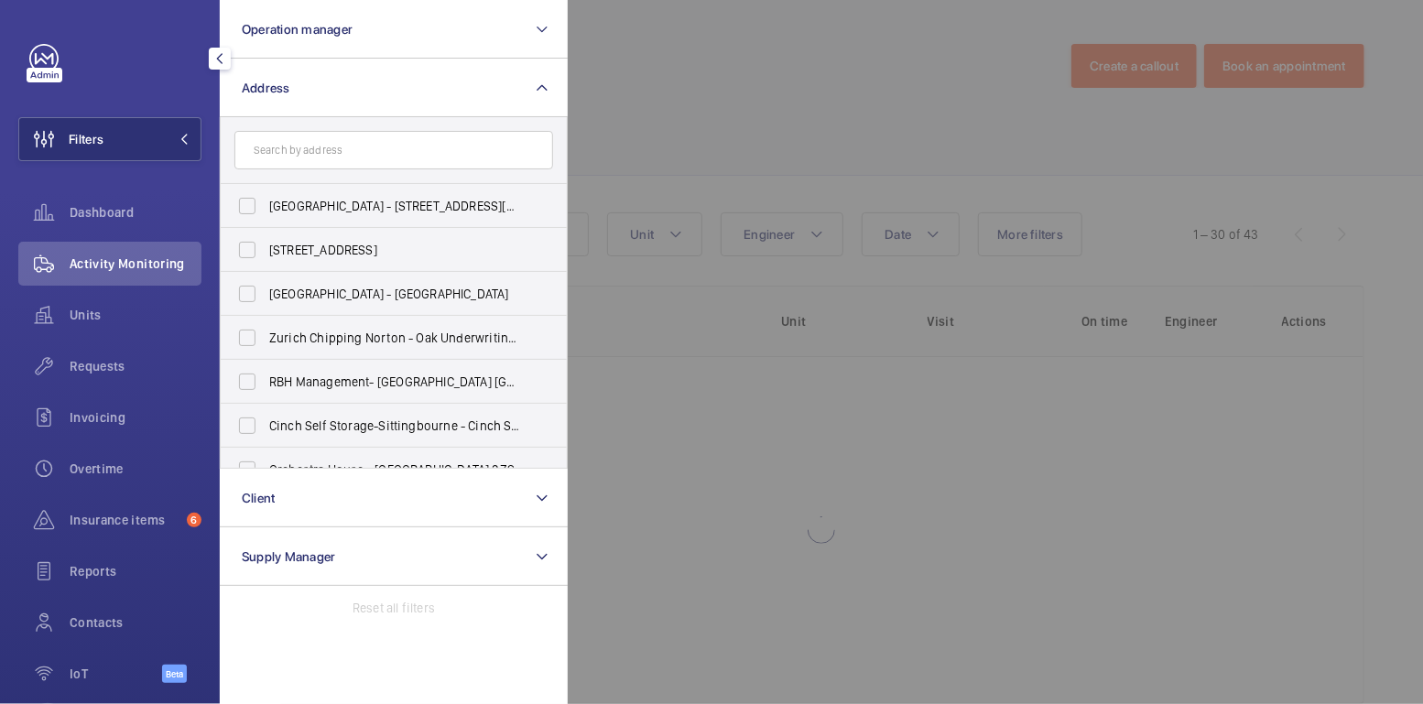
click at [668, 92] on div at bounding box center [1279, 352] width 1423 height 704
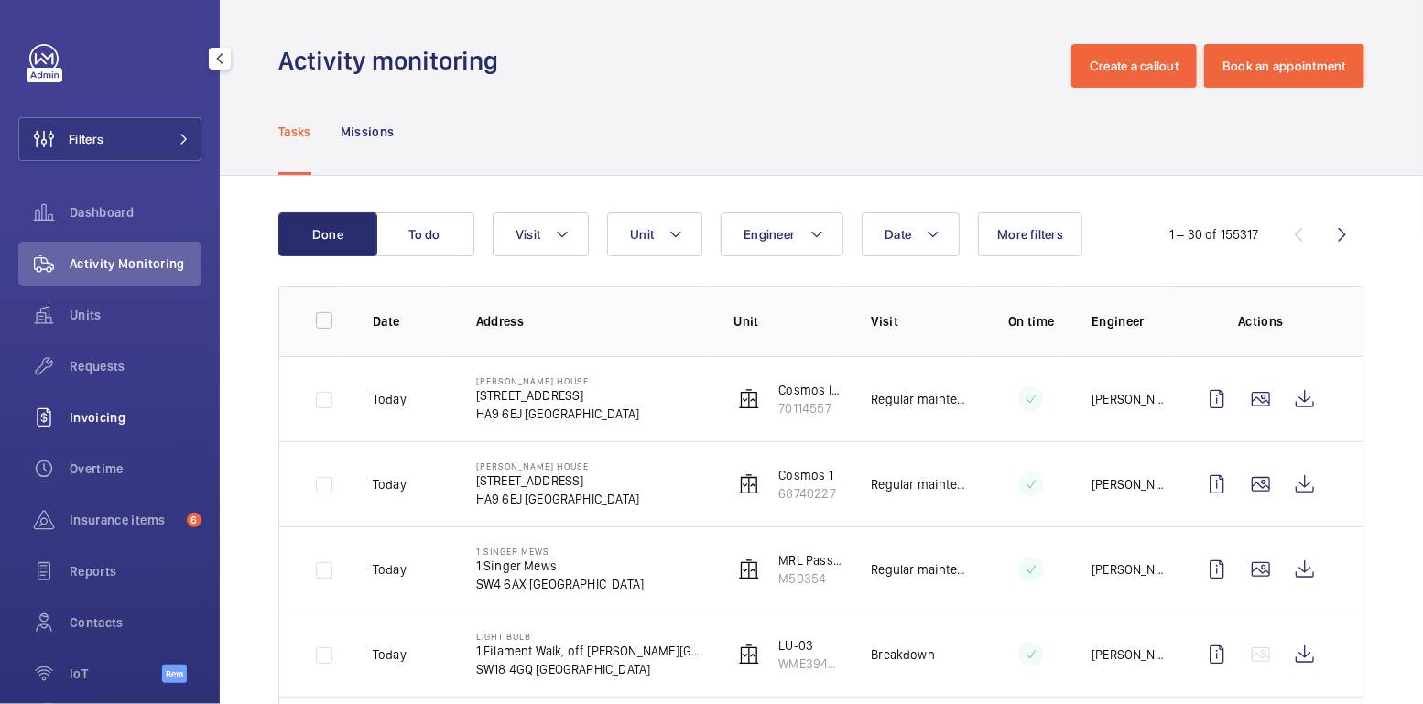
click at [105, 430] on div "Invoicing" at bounding box center [109, 418] width 183 height 44
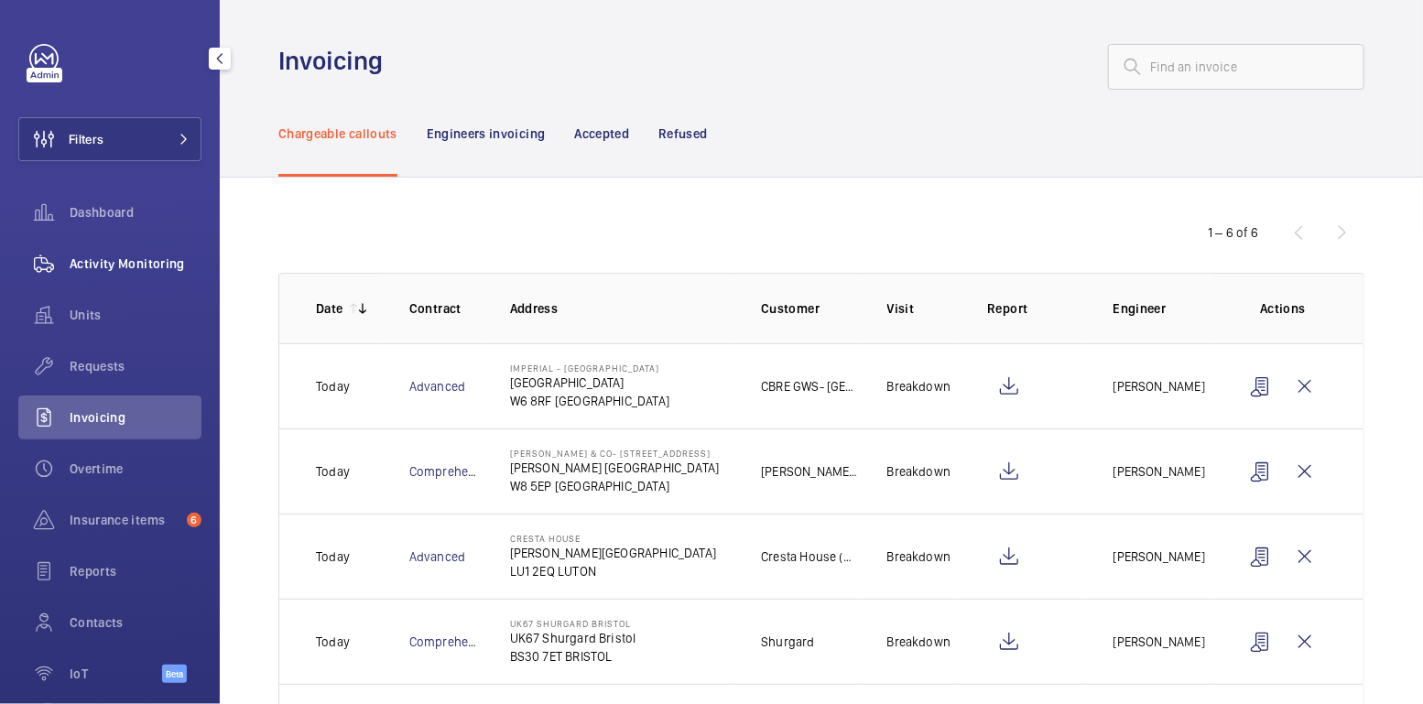
click at [133, 267] on span "Activity Monitoring" at bounding box center [136, 264] width 132 height 18
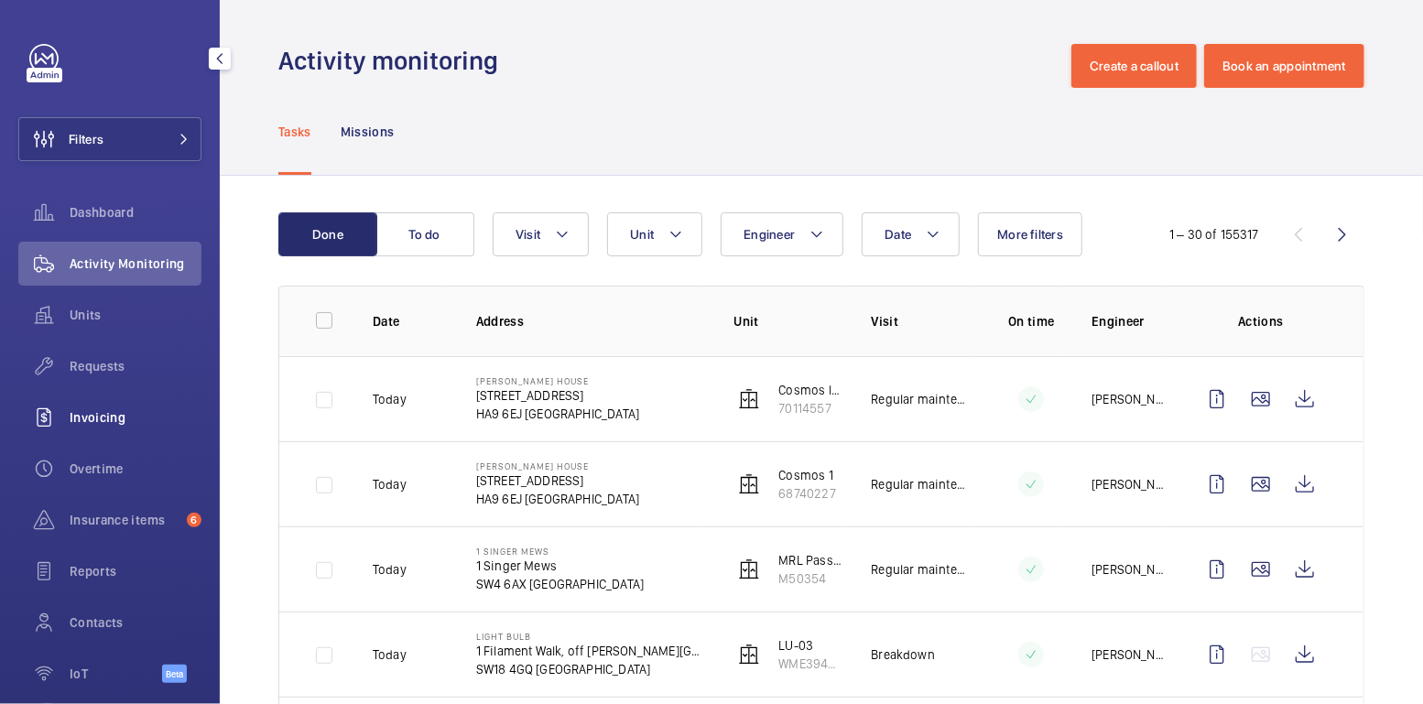
click at [123, 430] on div "Invoicing" at bounding box center [109, 418] width 183 height 44
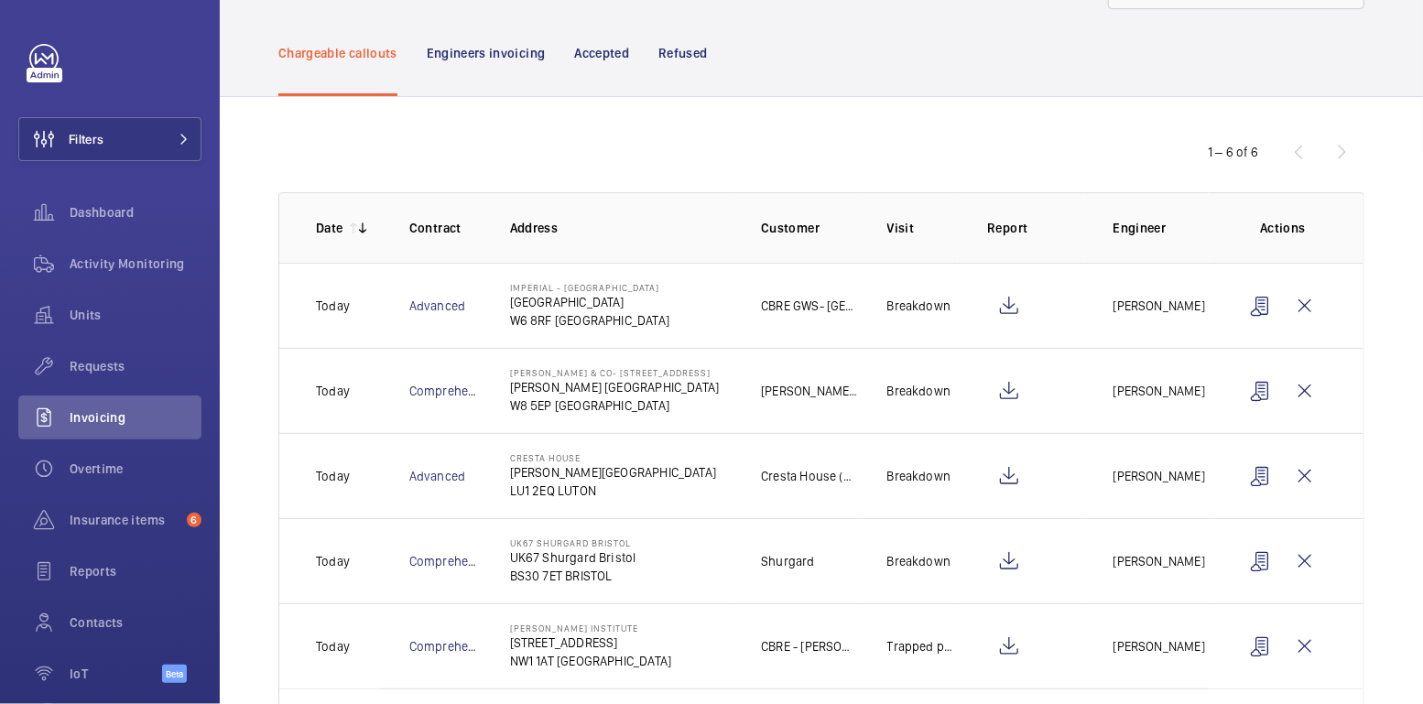
scroll to position [190, 0]
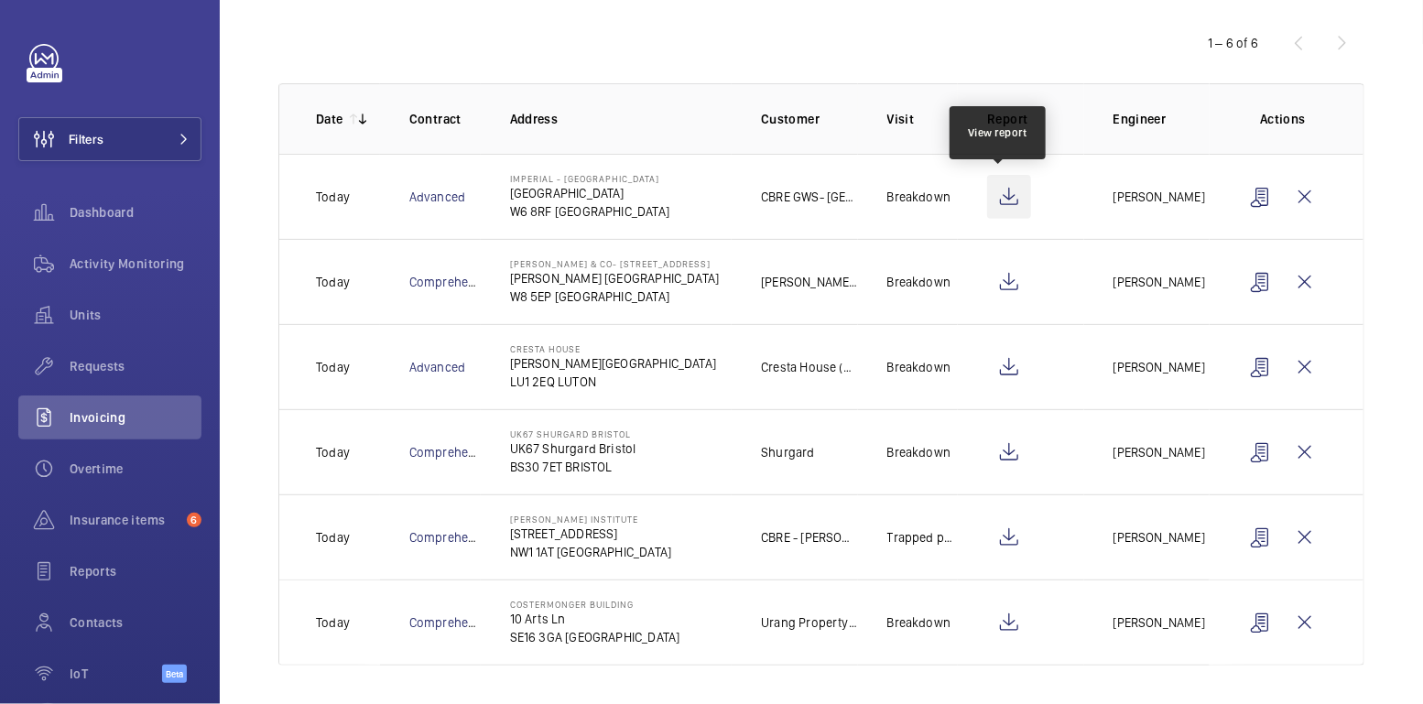
click at [1004, 202] on wm-front-icon-button at bounding box center [1009, 197] width 44 height 44
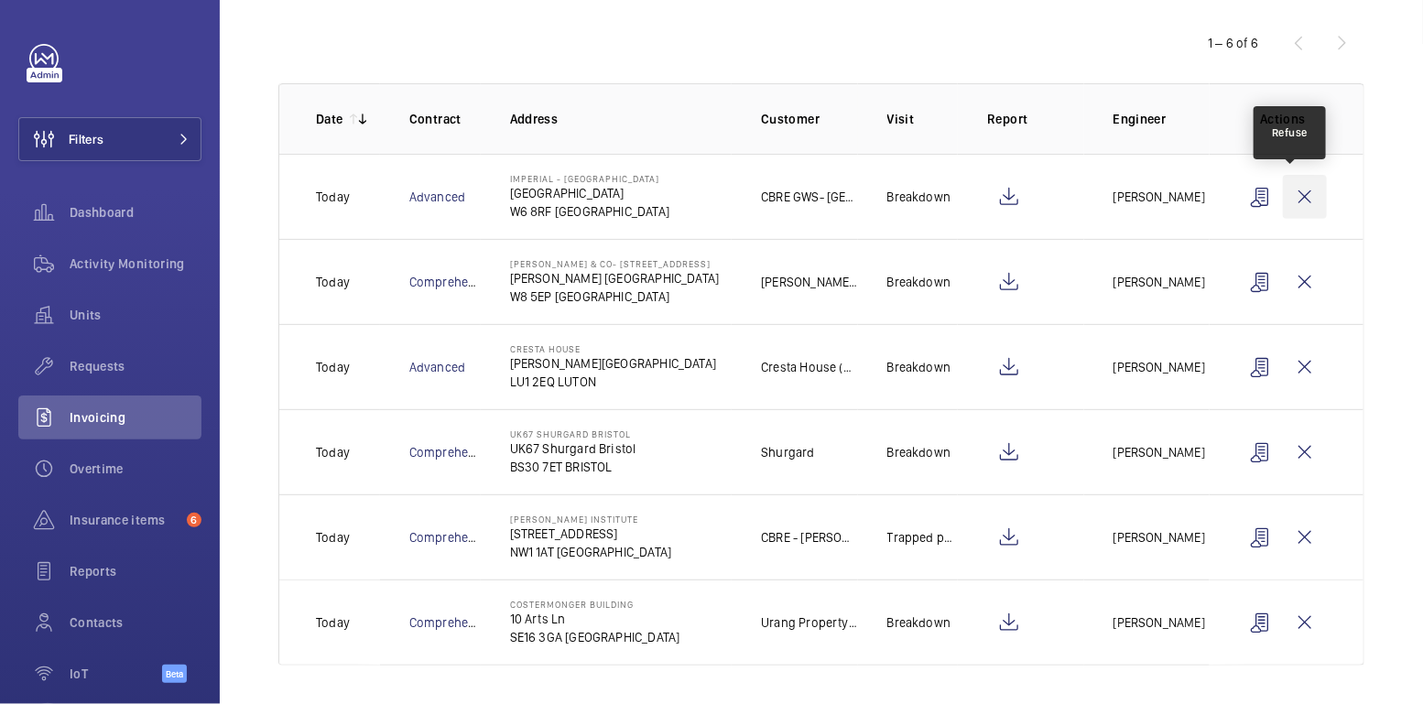
click at [1283, 194] on wm-front-icon-button at bounding box center [1305, 197] width 44 height 44
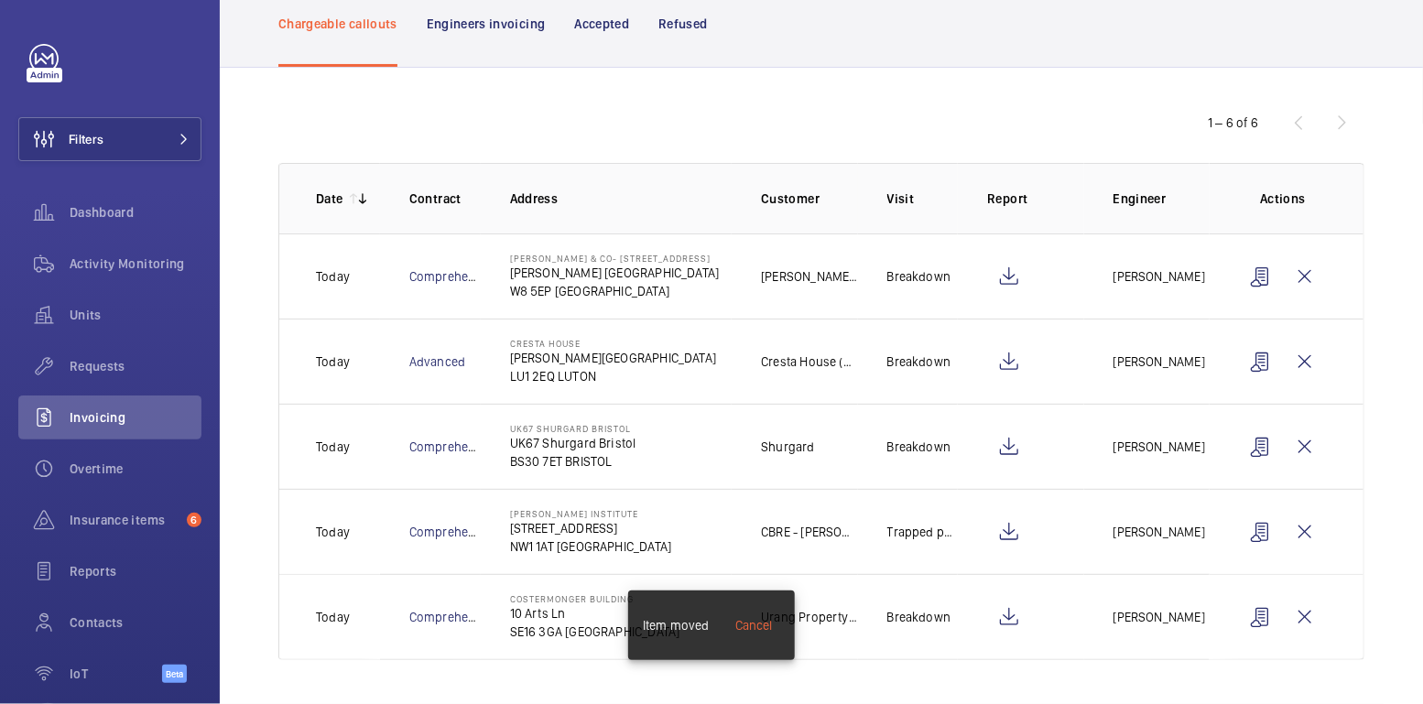
scroll to position [105, 0]
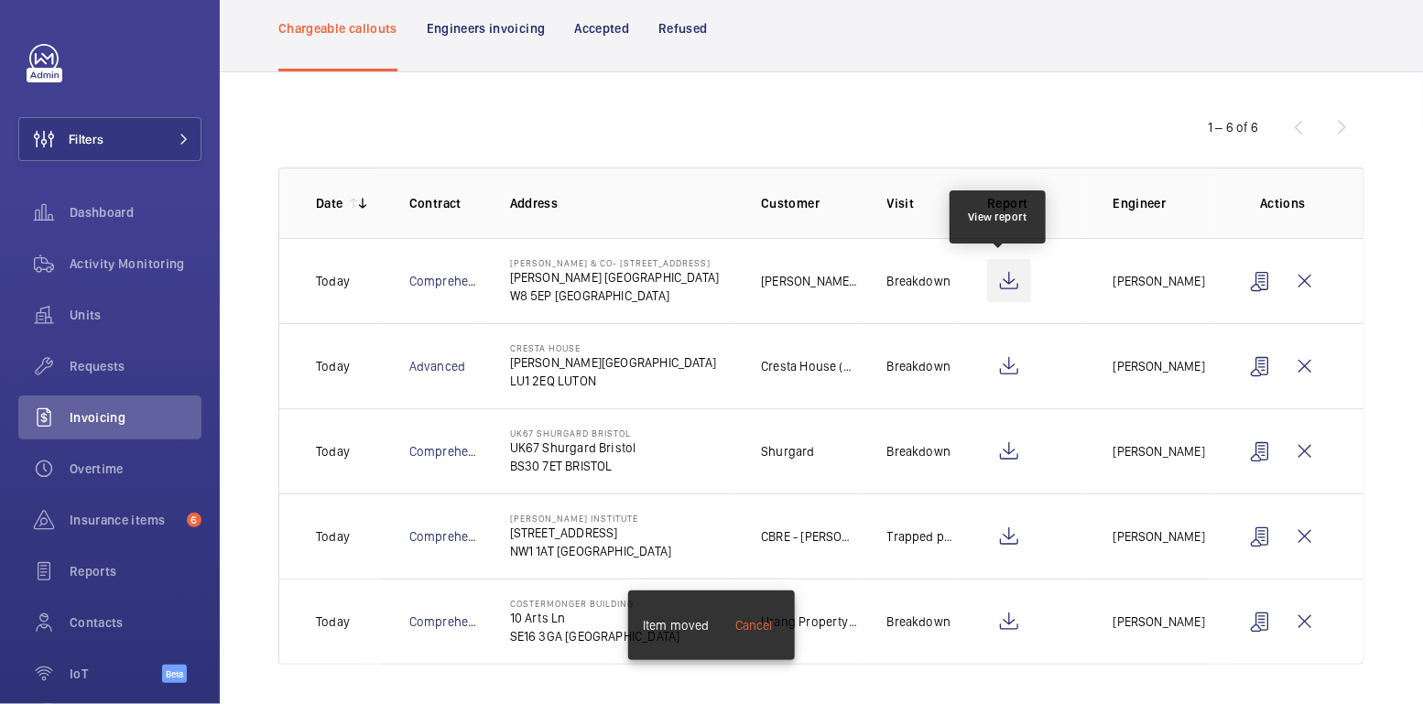
click at [1004, 278] on wm-front-icon-button at bounding box center [1009, 281] width 44 height 44
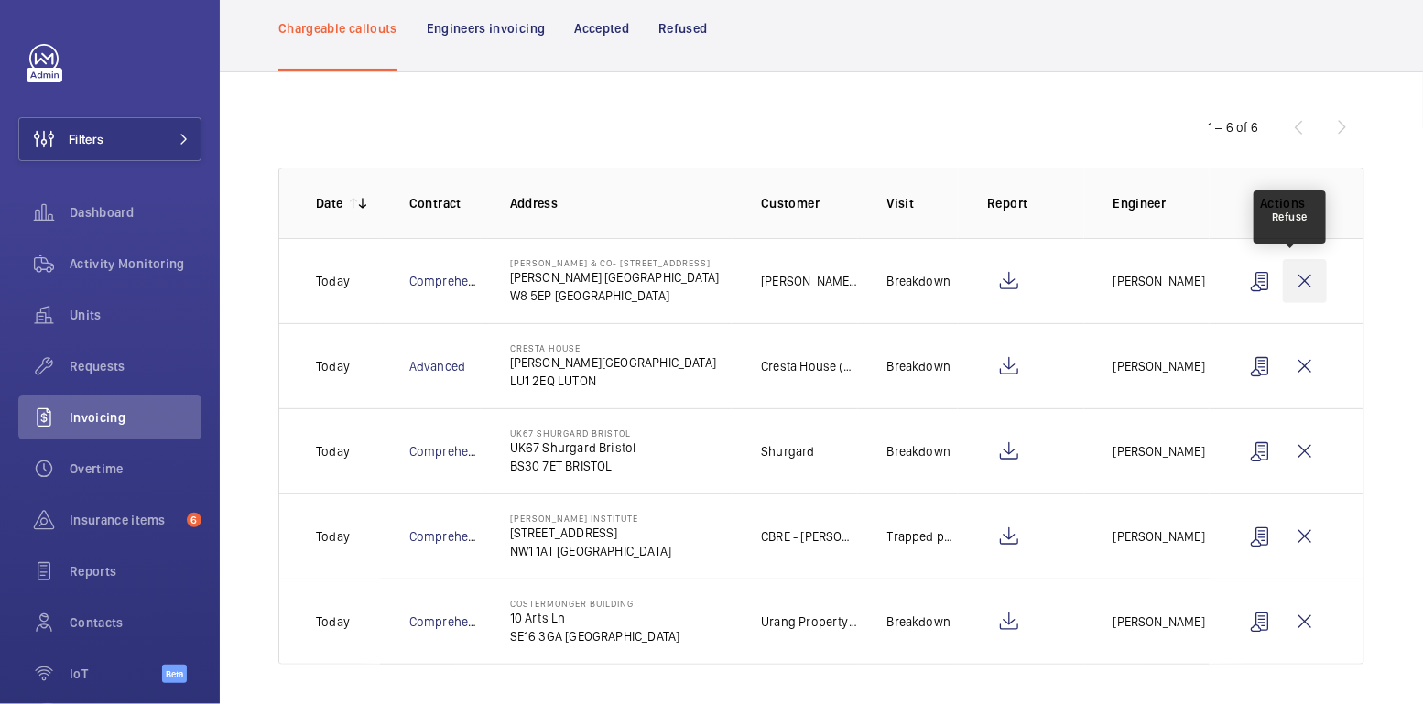
click at [1293, 281] on wm-front-icon-button at bounding box center [1305, 281] width 44 height 44
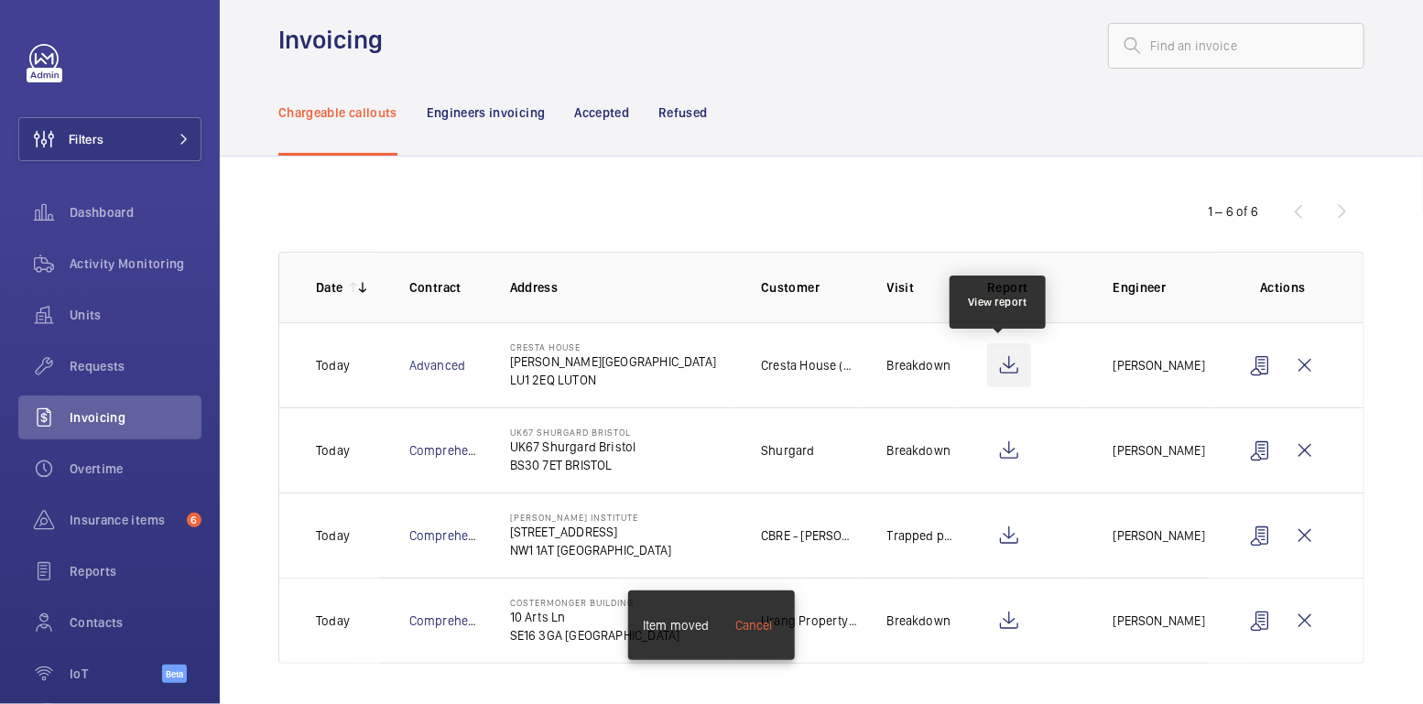
click at [1003, 363] on wm-front-icon-button at bounding box center [1009, 365] width 44 height 44
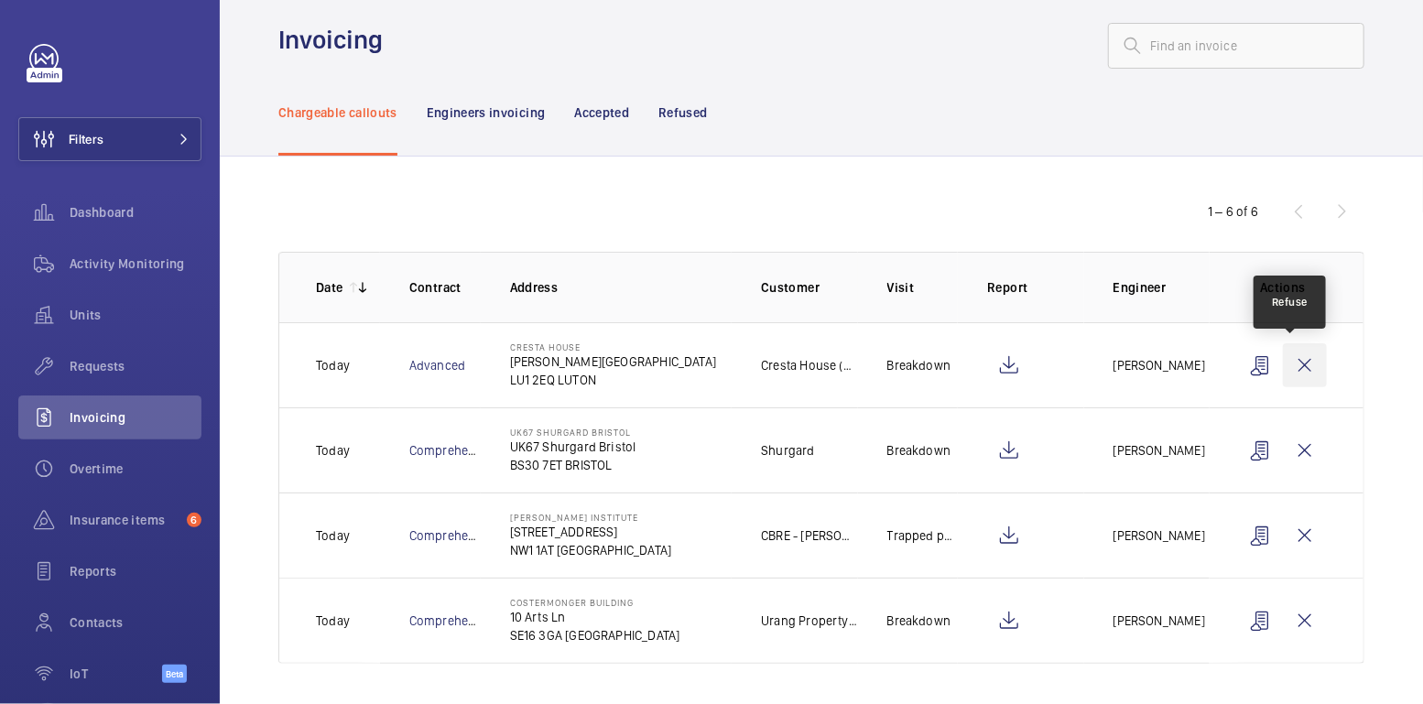
click at [1289, 363] on wm-front-icon-button at bounding box center [1305, 365] width 44 height 44
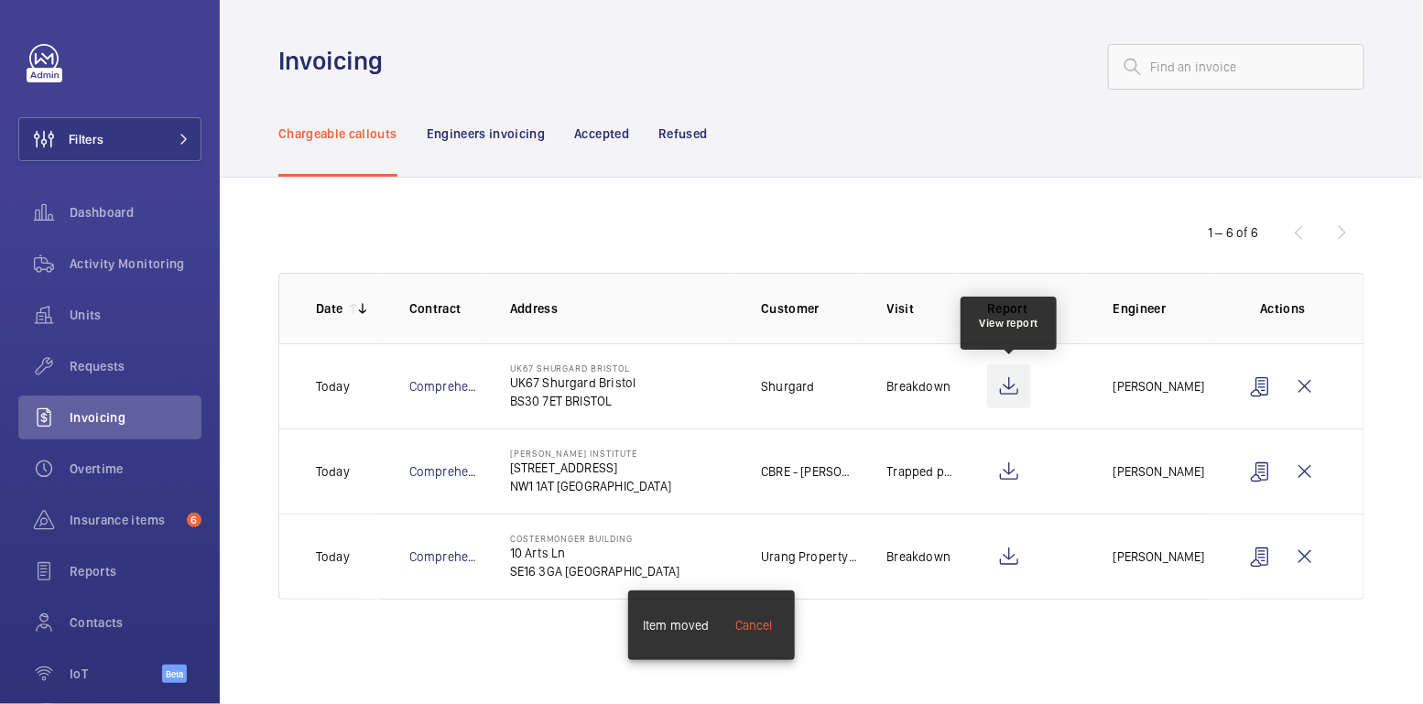
click at [1008, 382] on wm-front-icon-button at bounding box center [1009, 386] width 44 height 44
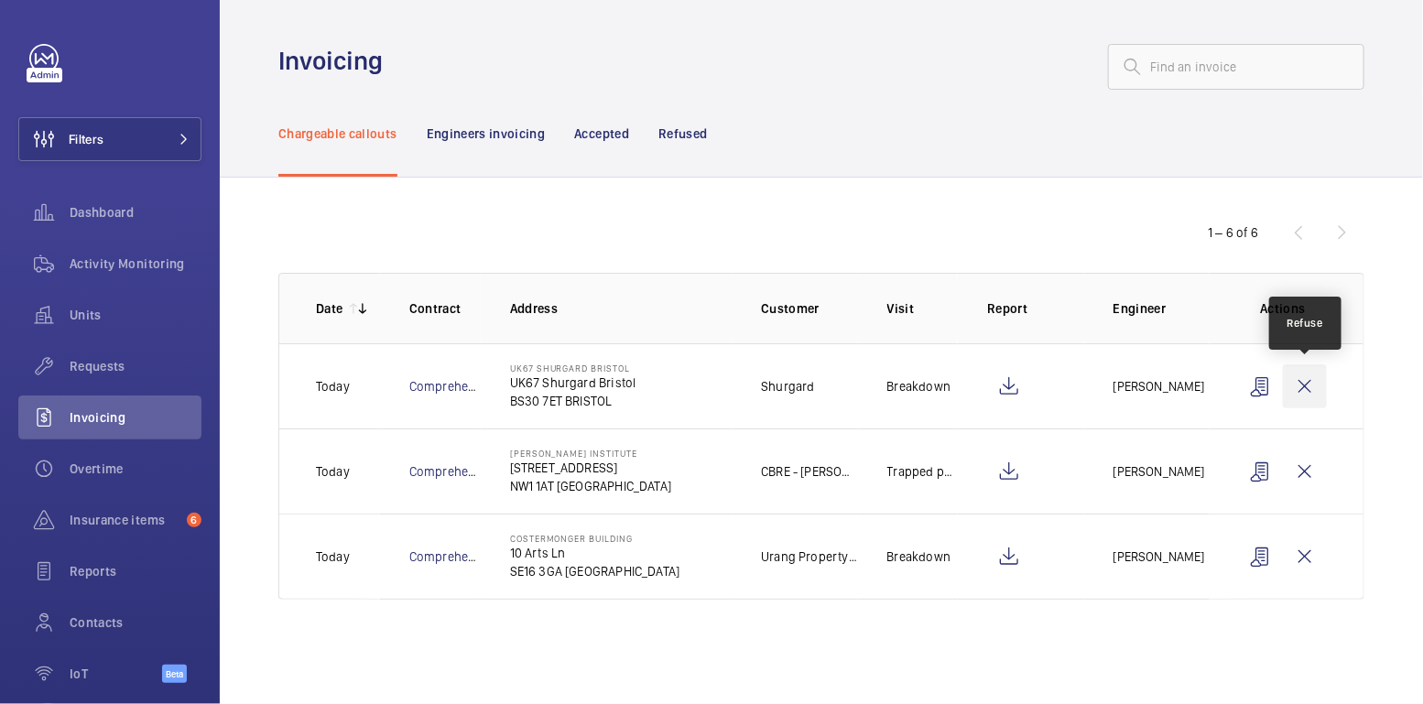
click at [1307, 385] on wm-front-icon-button at bounding box center [1305, 386] width 44 height 44
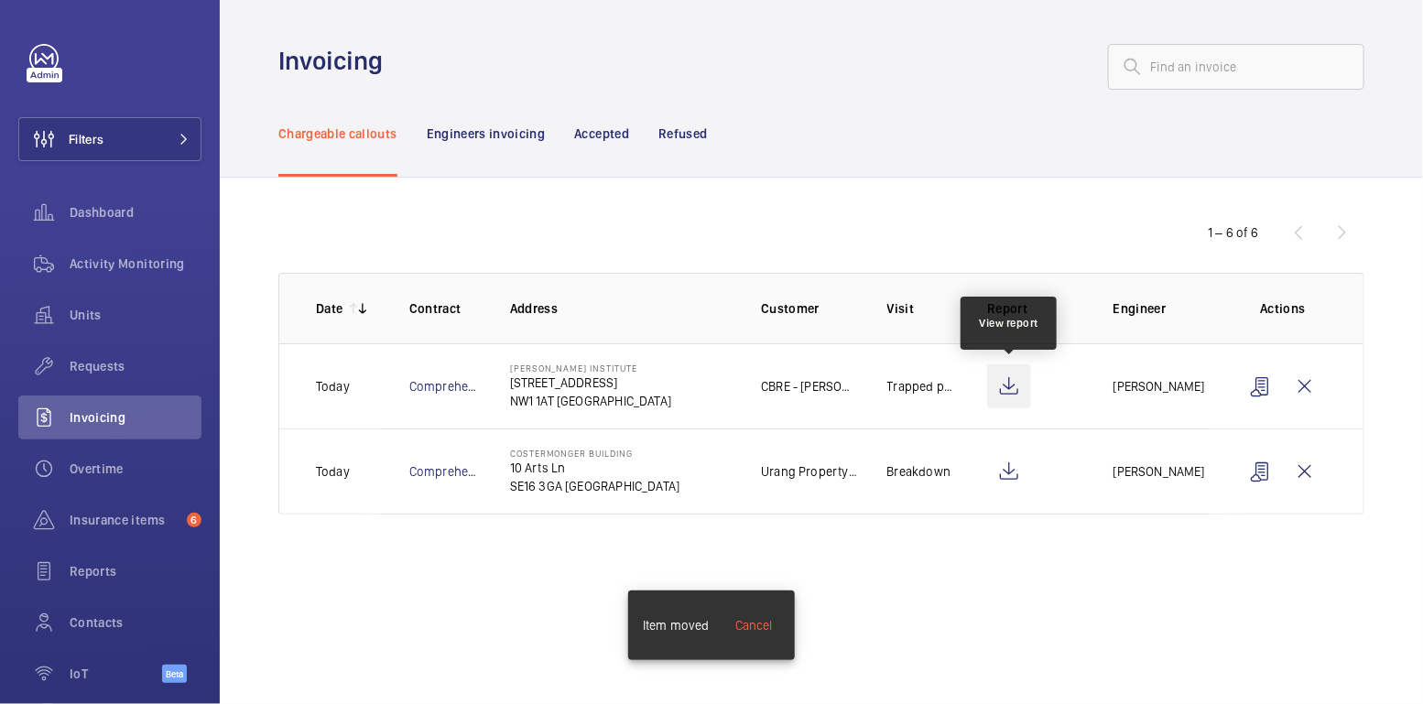
click at [1010, 385] on wm-front-icon-button at bounding box center [1009, 386] width 44 height 44
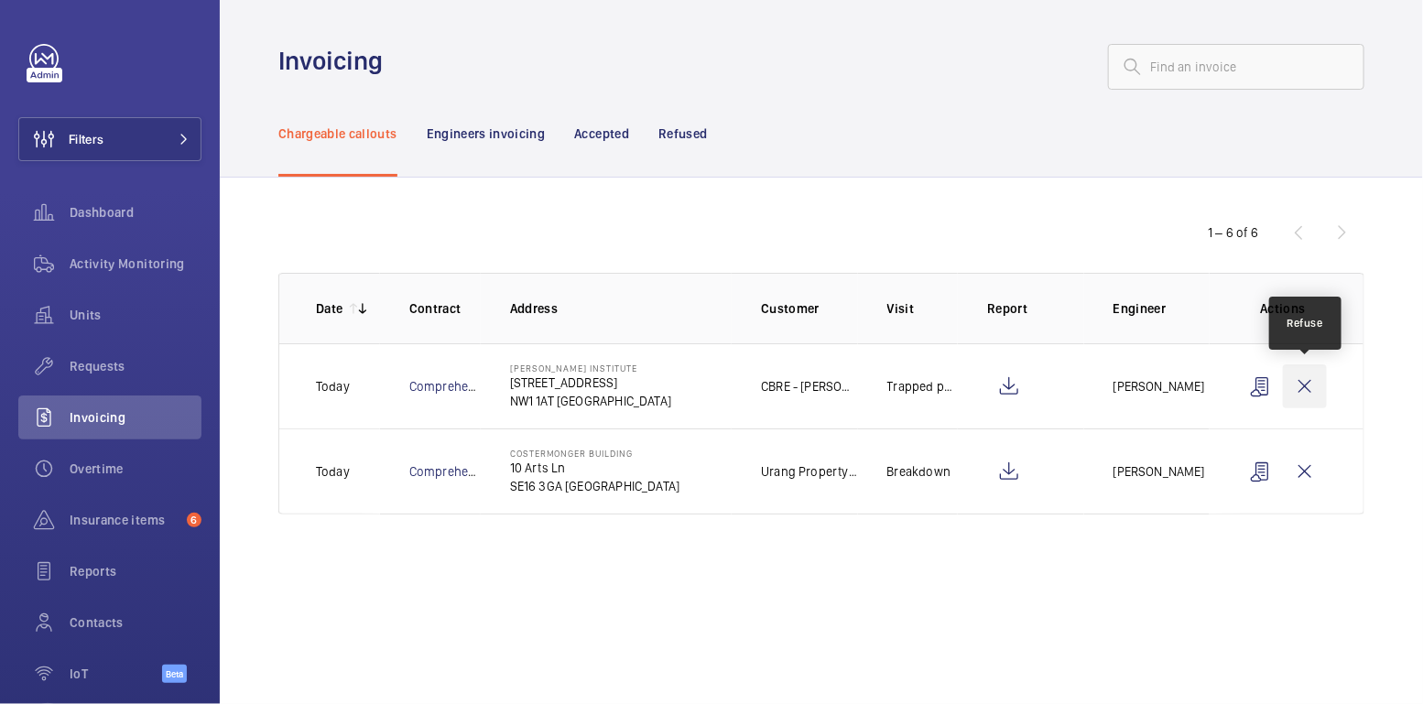
click at [1293, 385] on wm-front-icon-button at bounding box center [1305, 386] width 44 height 44
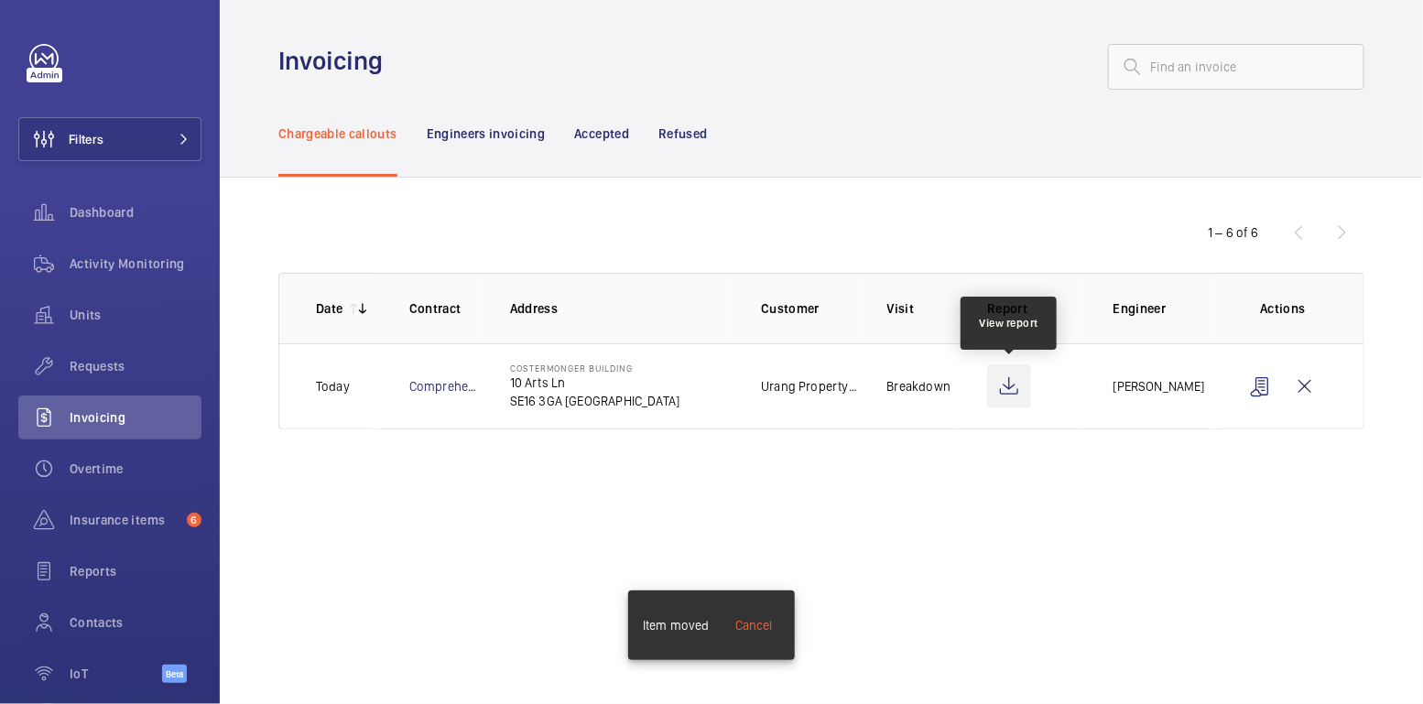
click at [1006, 393] on wm-front-icon-button at bounding box center [1009, 386] width 44 height 44
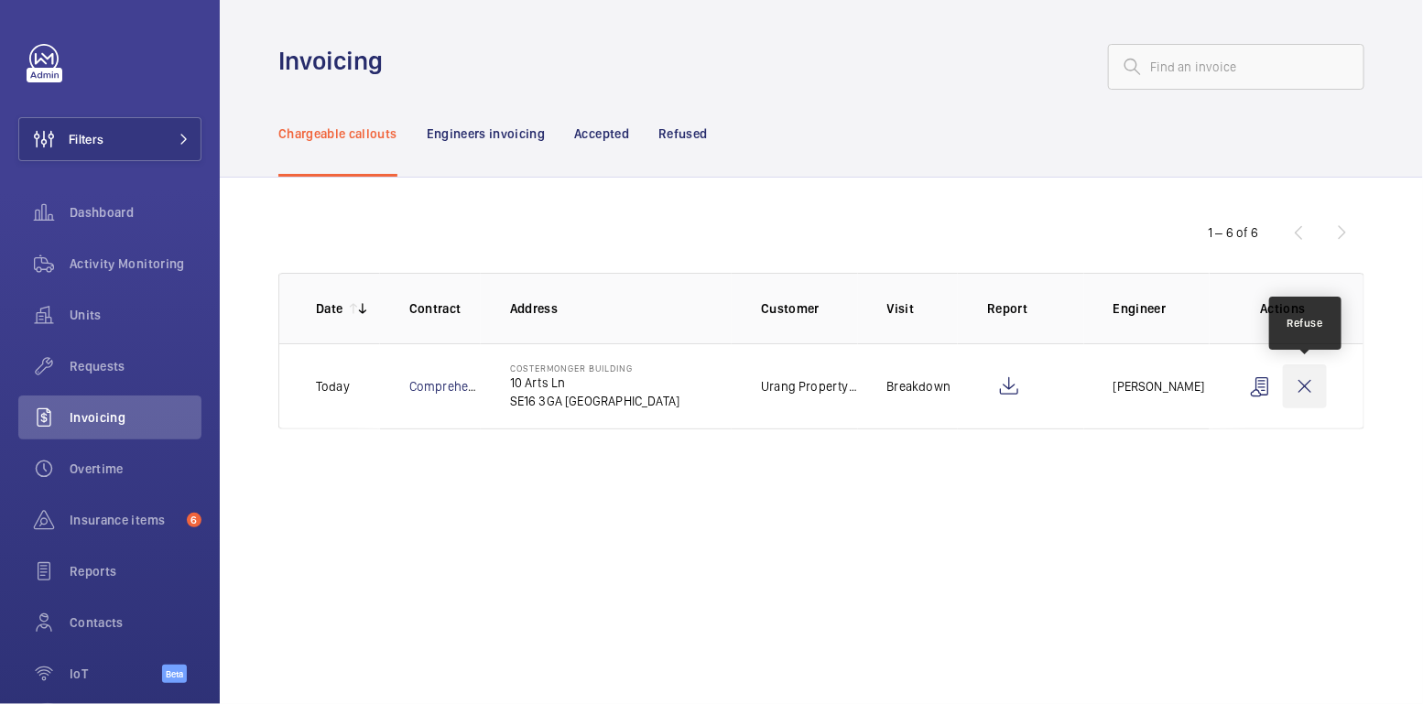
click at [1302, 396] on wm-front-icon-button at bounding box center [1305, 386] width 44 height 44
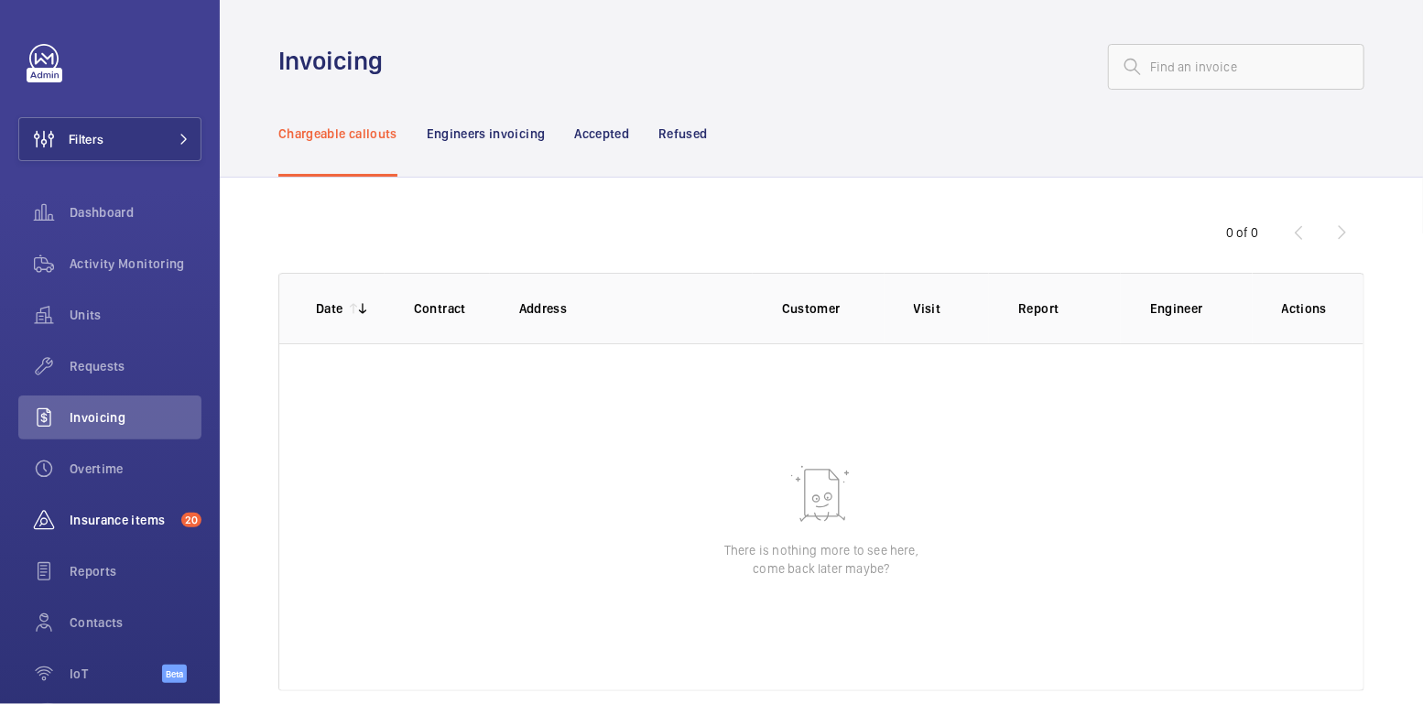
click at [119, 522] on span "Insurance items" at bounding box center [122, 520] width 104 height 18
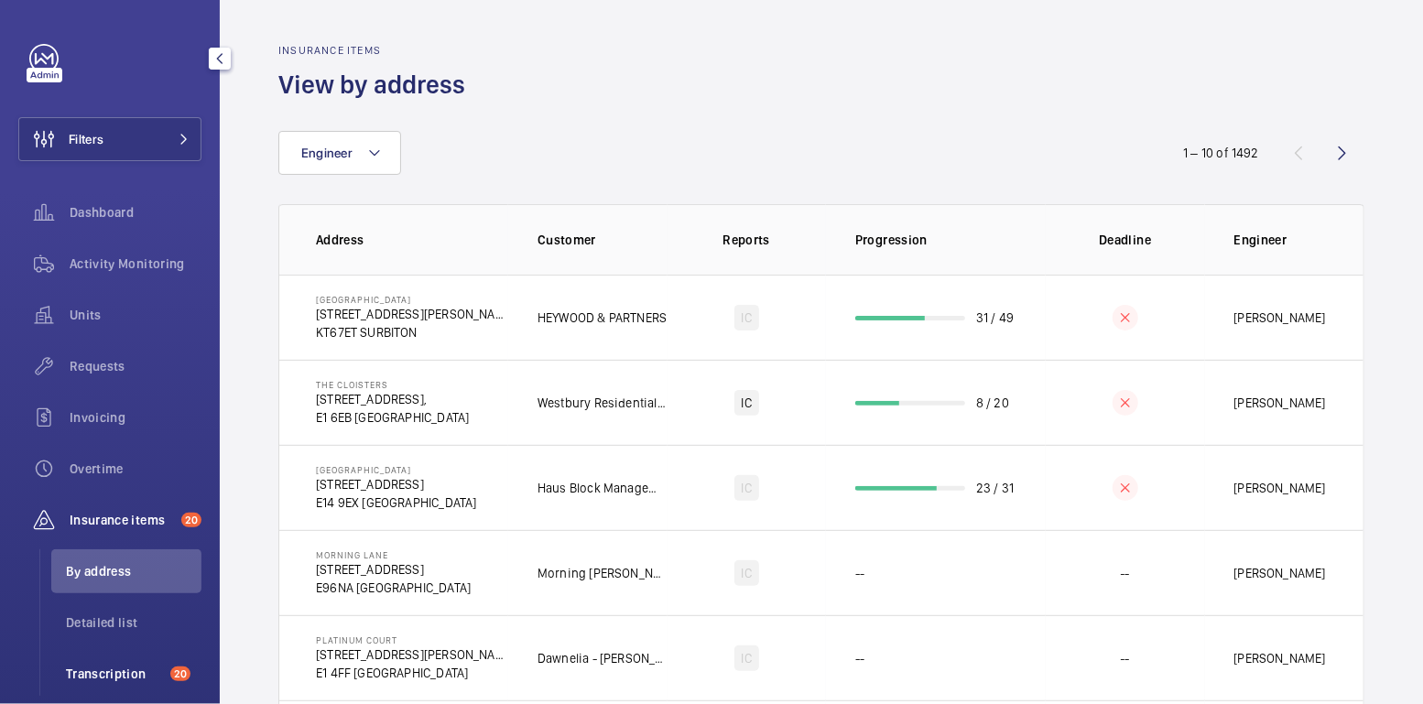
click at [118, 672] on span "Transcription" at bounding box center [114, 674] width 97 height 18
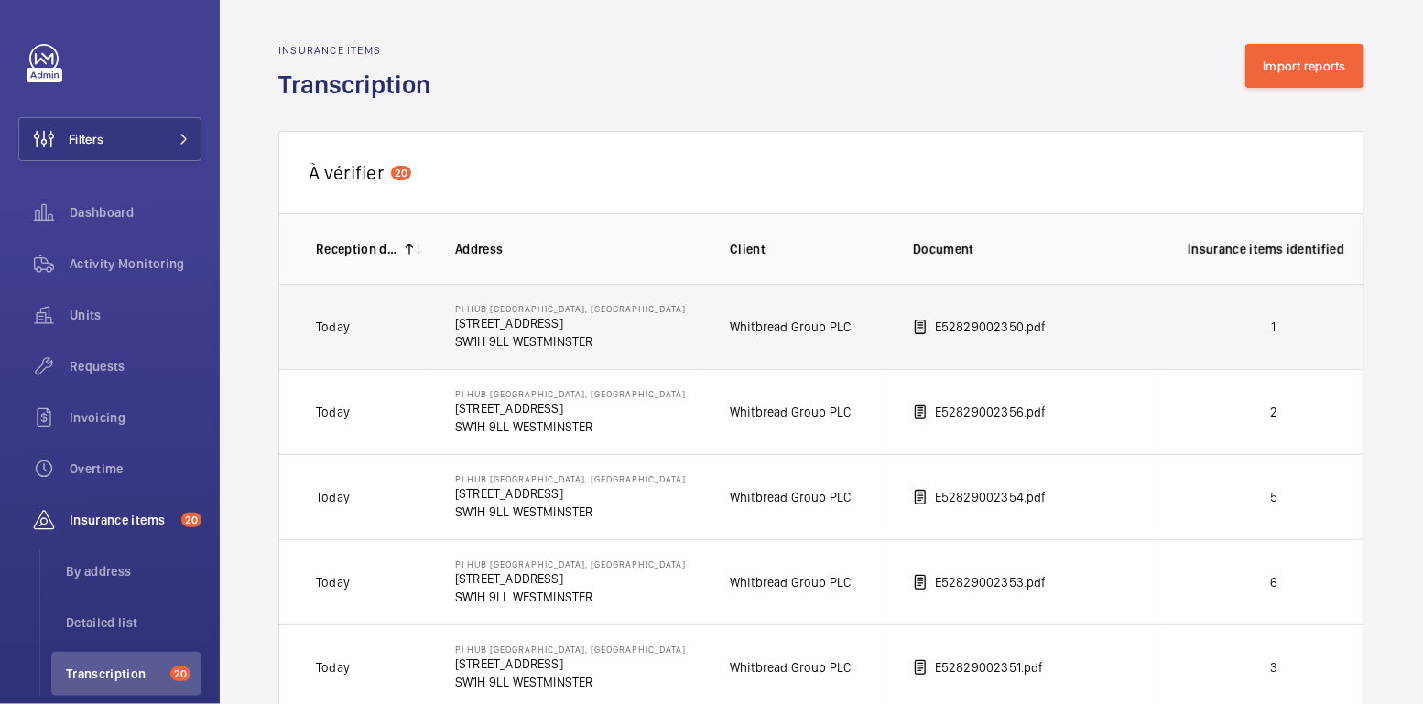
click at [1167, 323] on td "1" at bounding box center [1258, 326] width 201 height 85
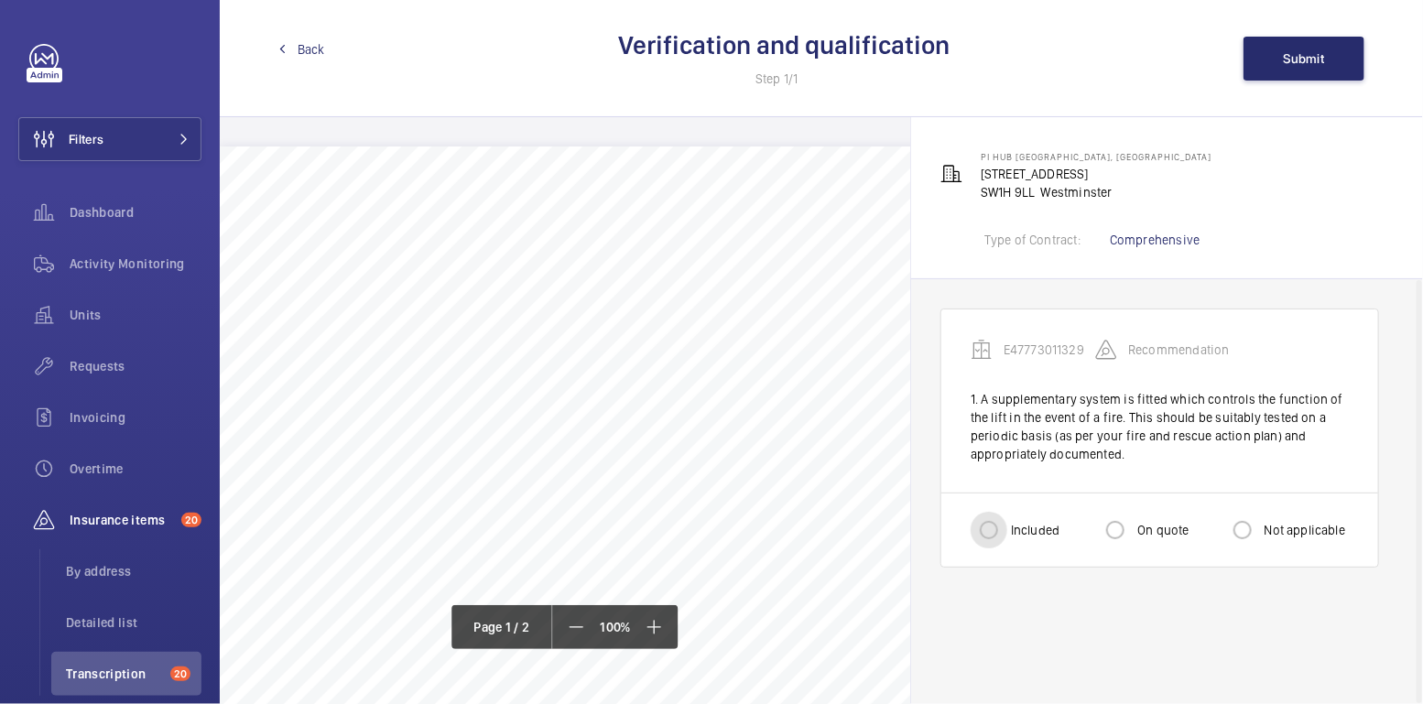
click at [981, 535] on input "Included" at bounding box center [989, 530] width 37 height 37
radio input "true"
click at [1288, 56] on span "Submit" at bounding box center [1304, 58] width 41 height 15
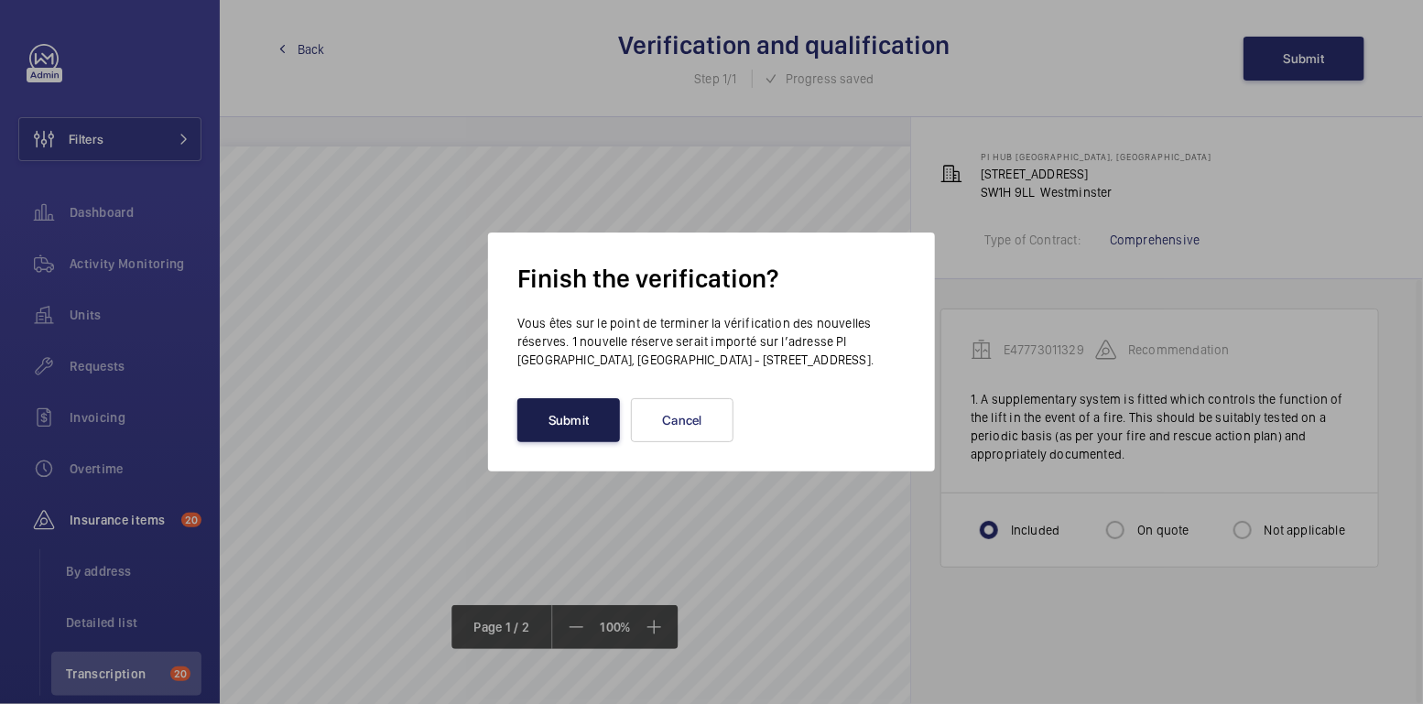
click at [585, 439] on button "Submit" at bounding box center [568, 420] width 103 height 44
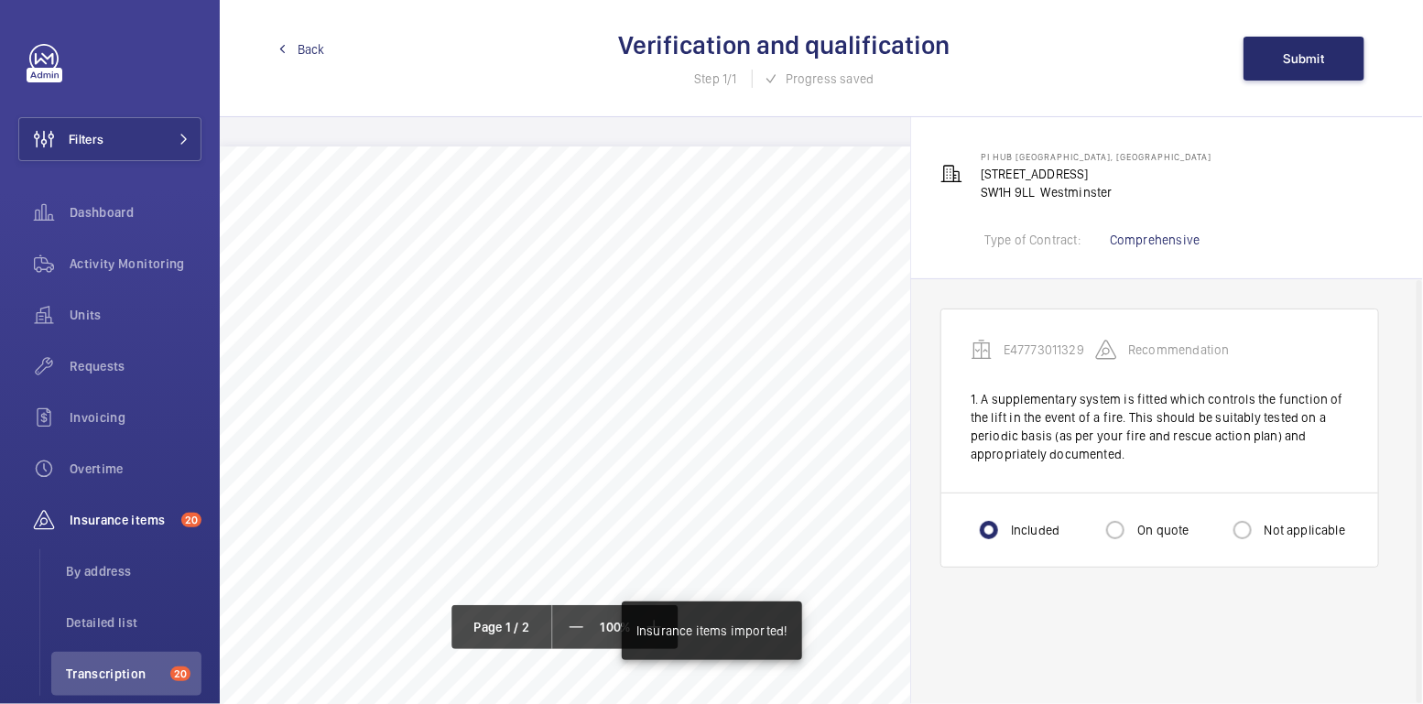
click at [304, 49] on span "Back" at bounding box center [311, 49] width 27 height 18
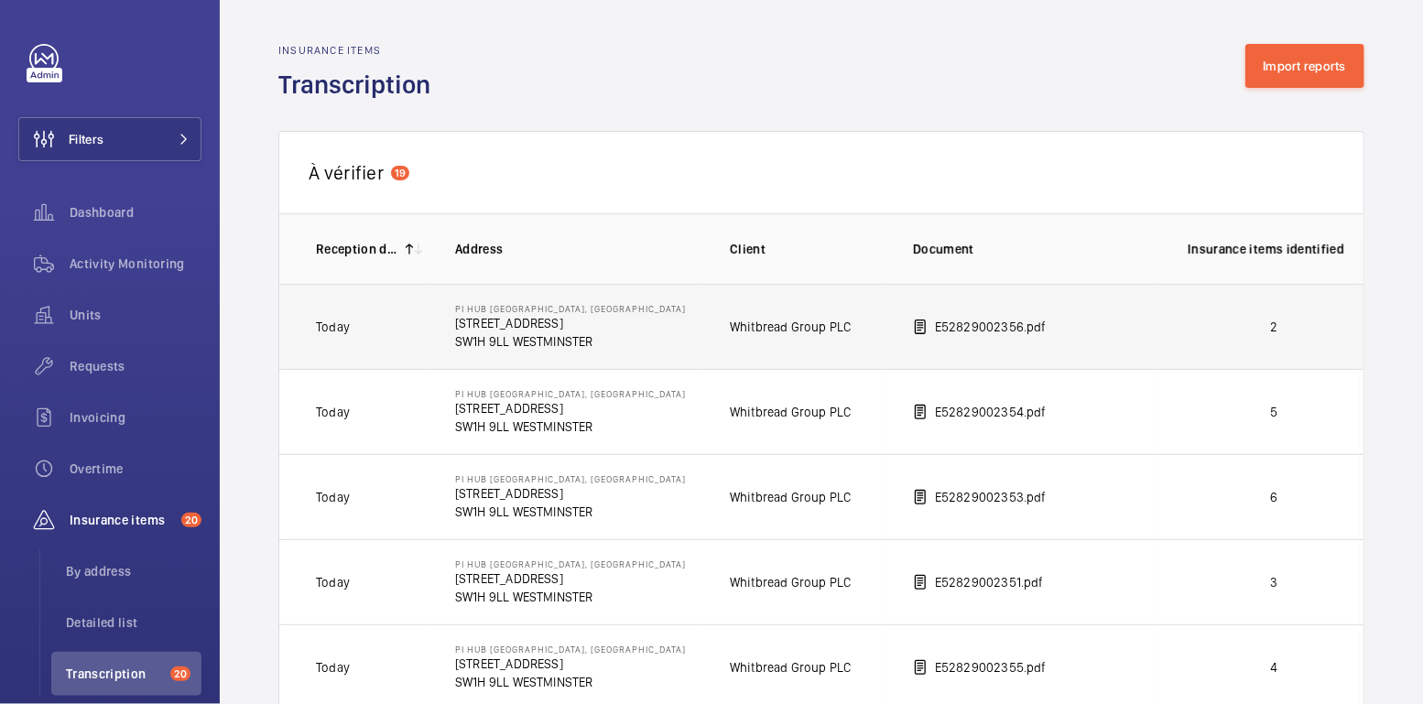
click at [1308, 324] on p "2" at bounding box center [1274, 327] width 172 height 18
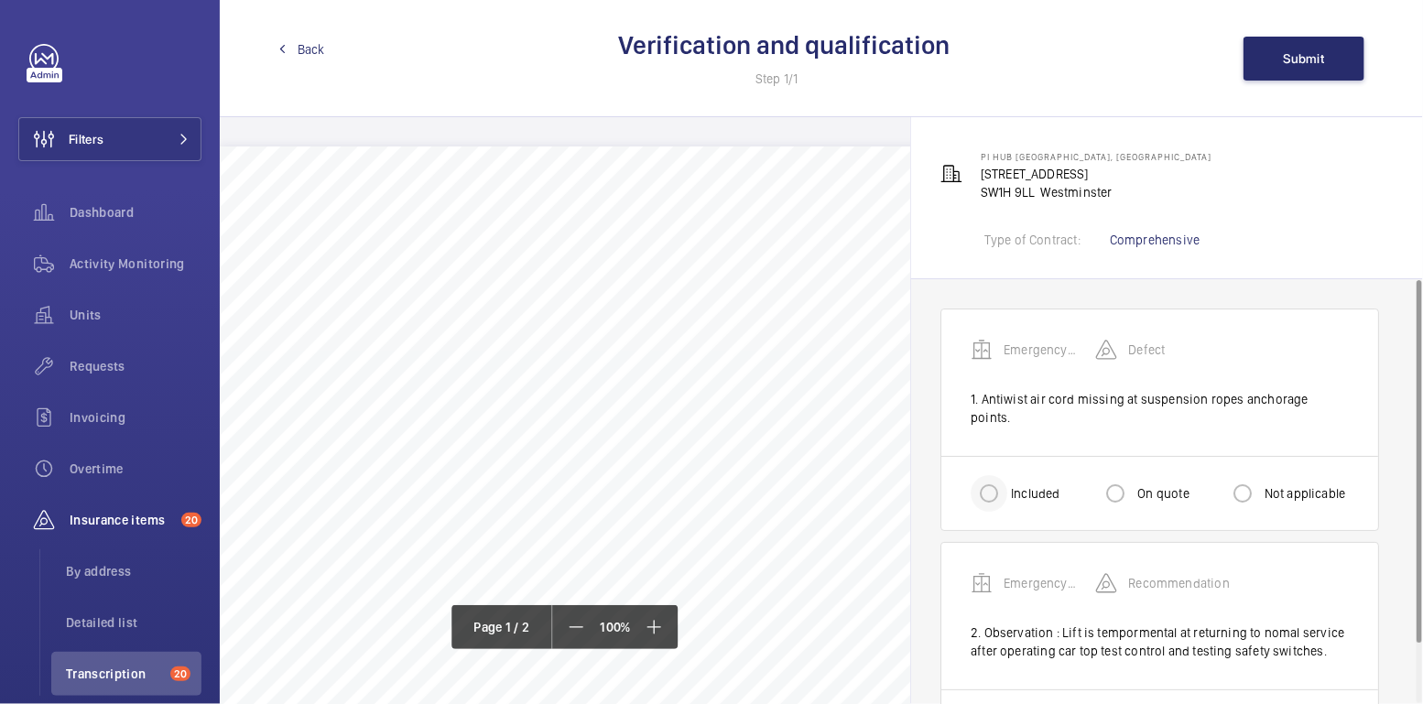
click at [1009, 472] on div at bounding box center [989, 494] width 44 height 44
radio input "true"
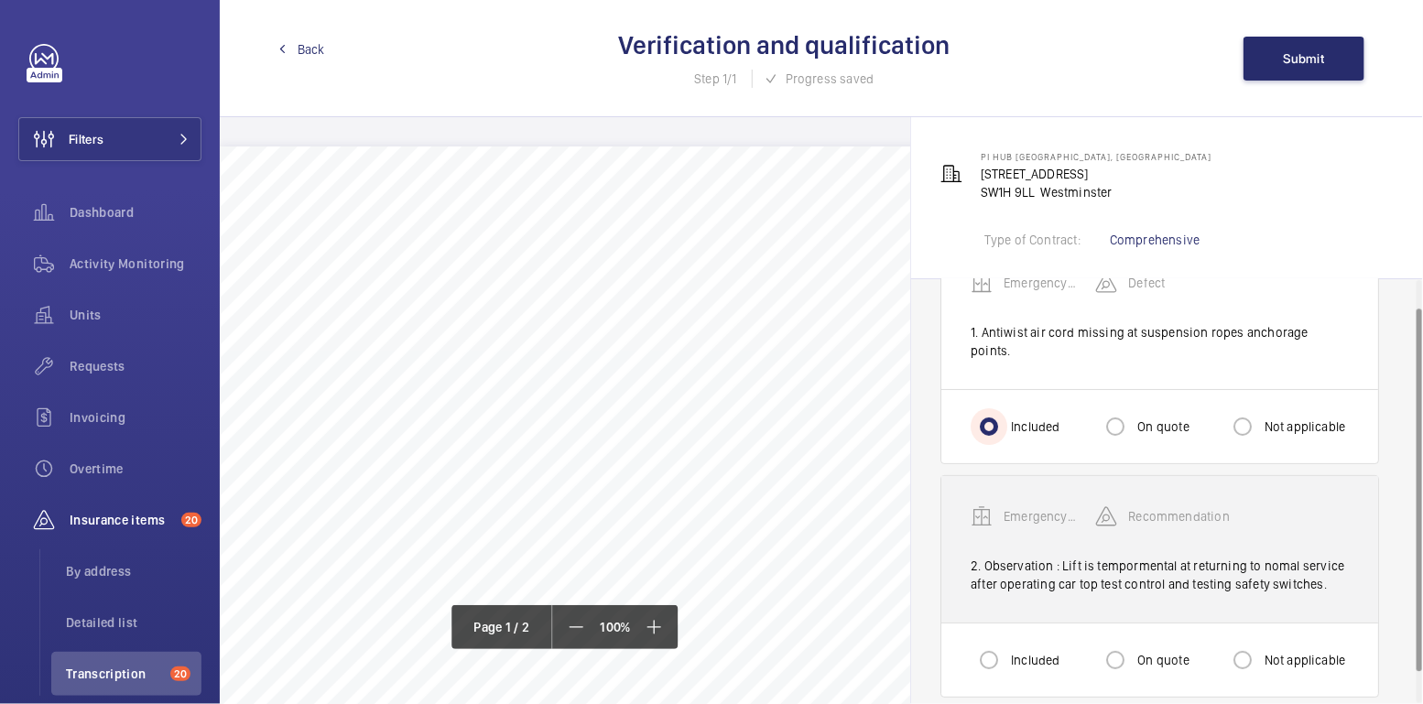
scroll to position [69, 0]
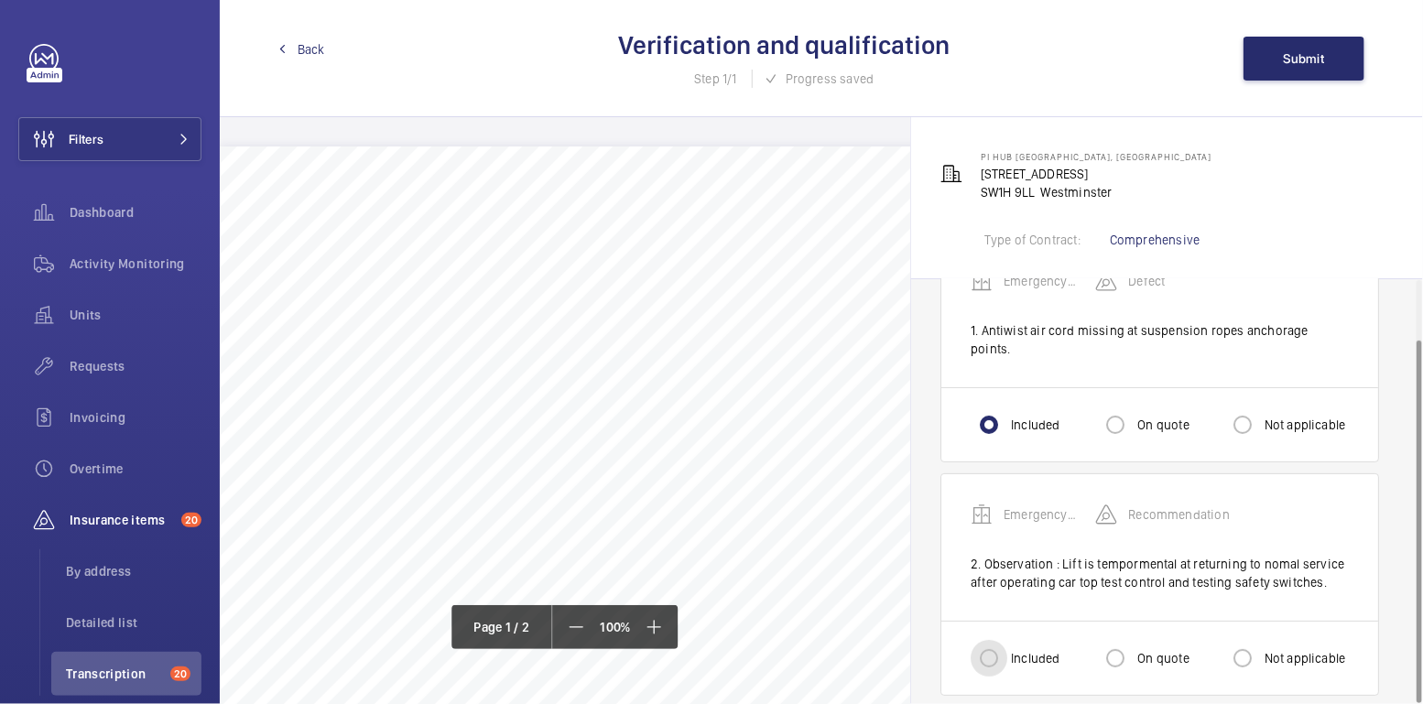
click at [1001, 640] on input "Included" at bounding box center [989, 658] width 37 height 37
radio input "true"
click at [1324, 55] on span "Submit" at bounding box center [1304, 58] width 41 height 15
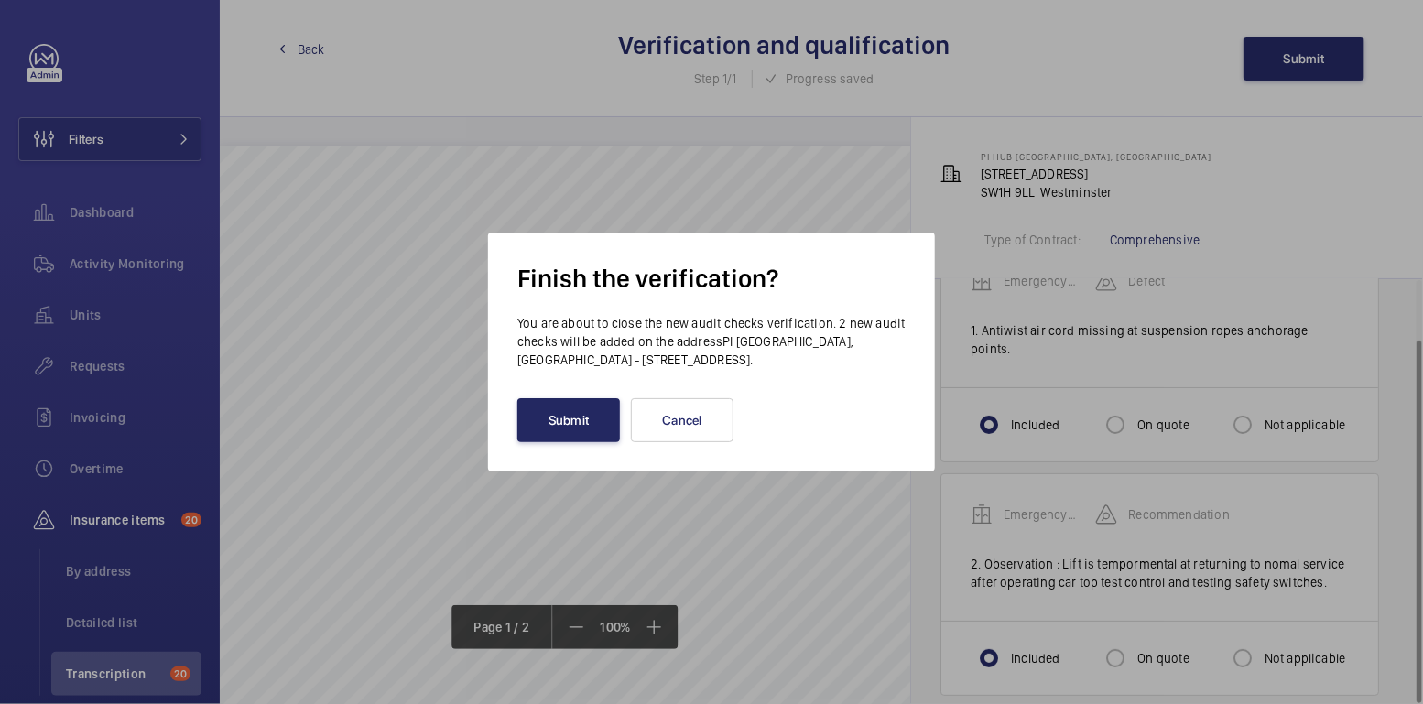
click at [577, 418] on button "Submit" at bounding box center [568, 420] width 103 height 44
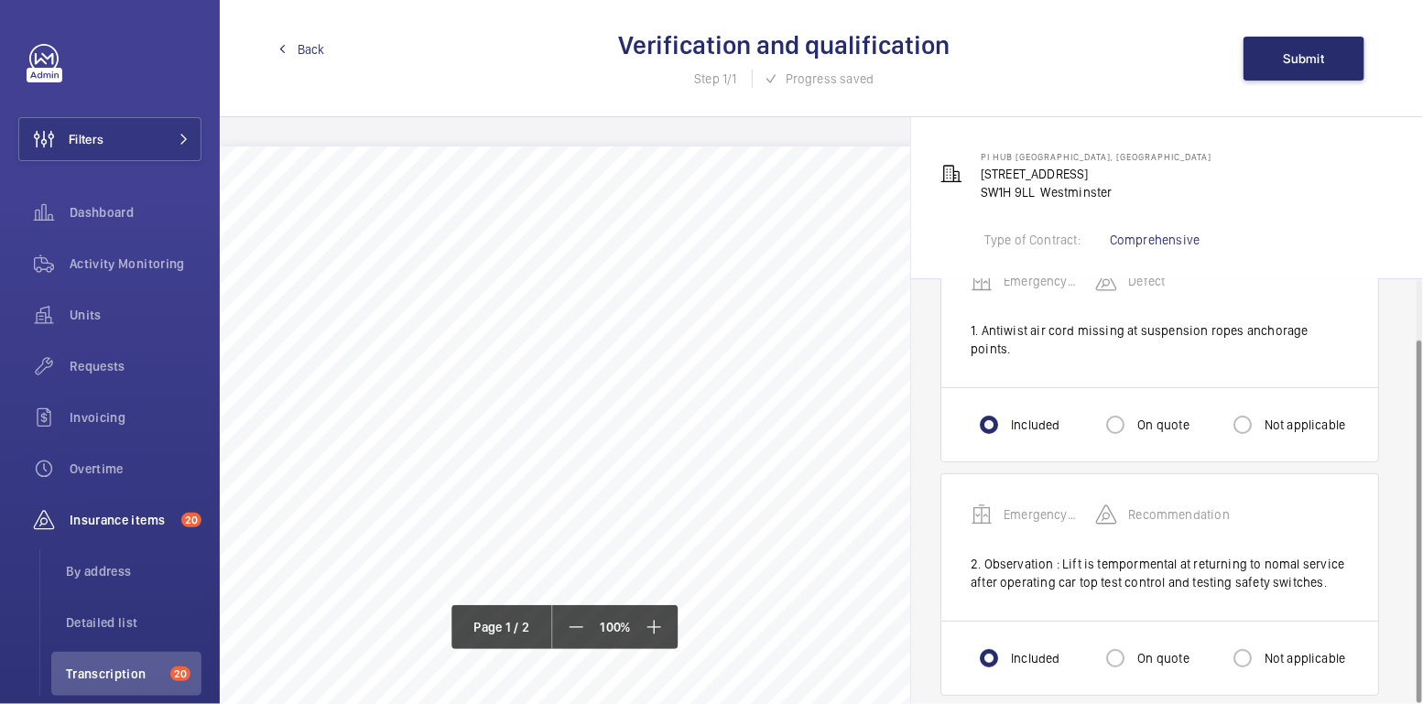
click at [309, 51] on span "Back" at bounding box center [311, 49] width 27 height 18
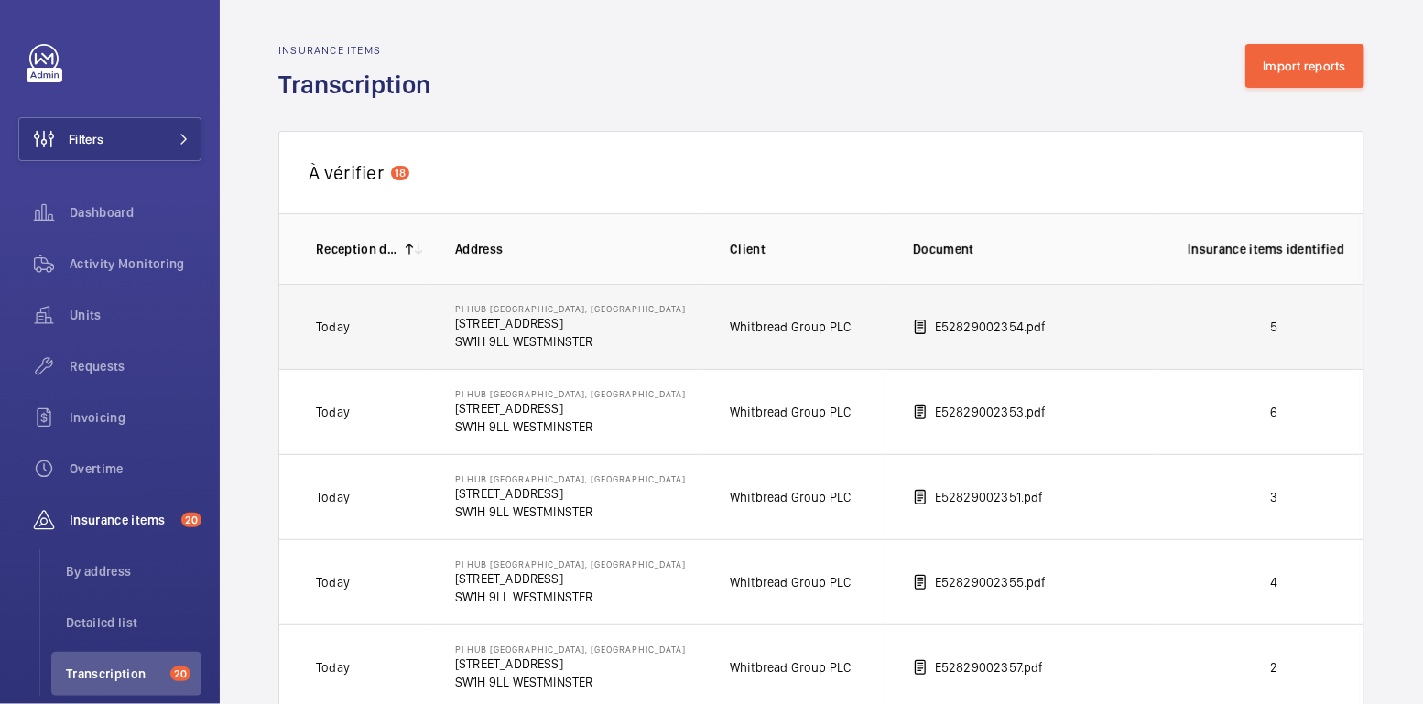
click at [1264, 342] on td "5" at bounding box center [1258, 326] width 201 height 85
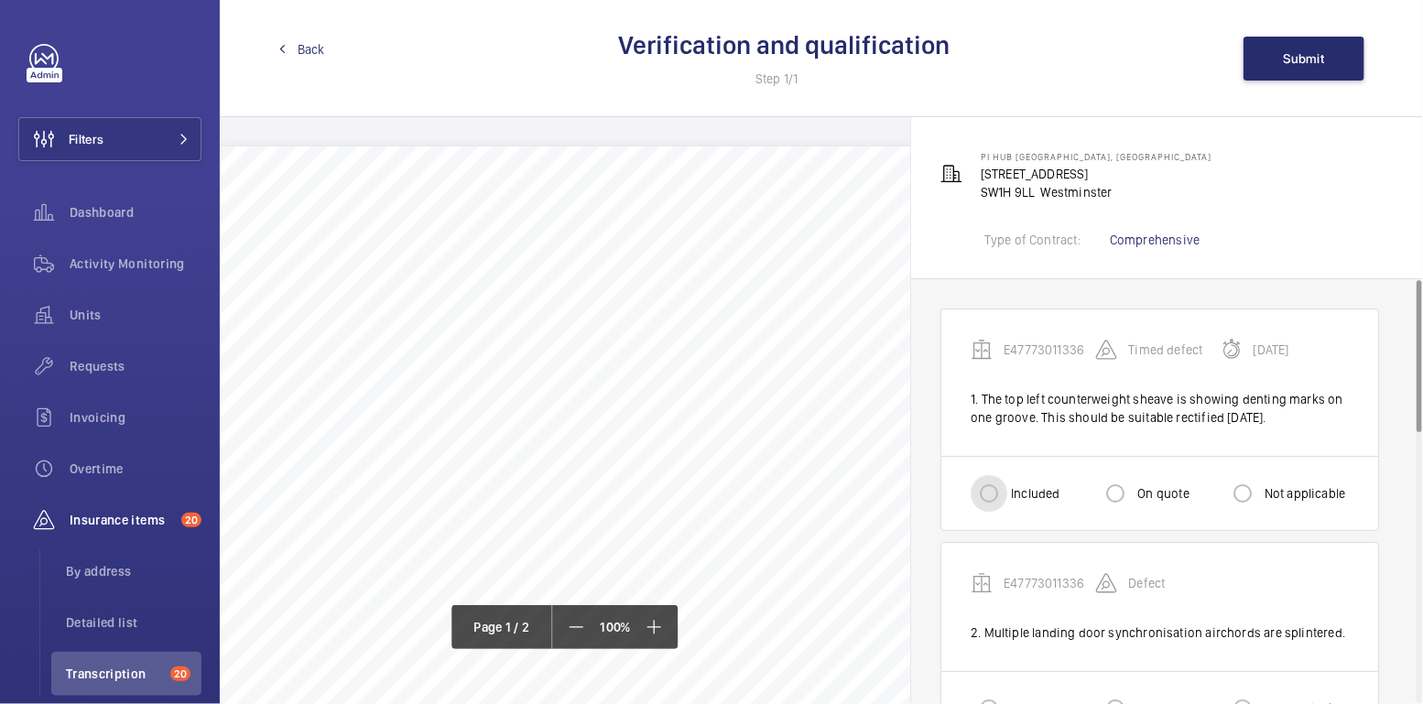
click at [1000, 491] on input "Included" at bounding box center [989, 493] width 37 height 37
radio input "true"
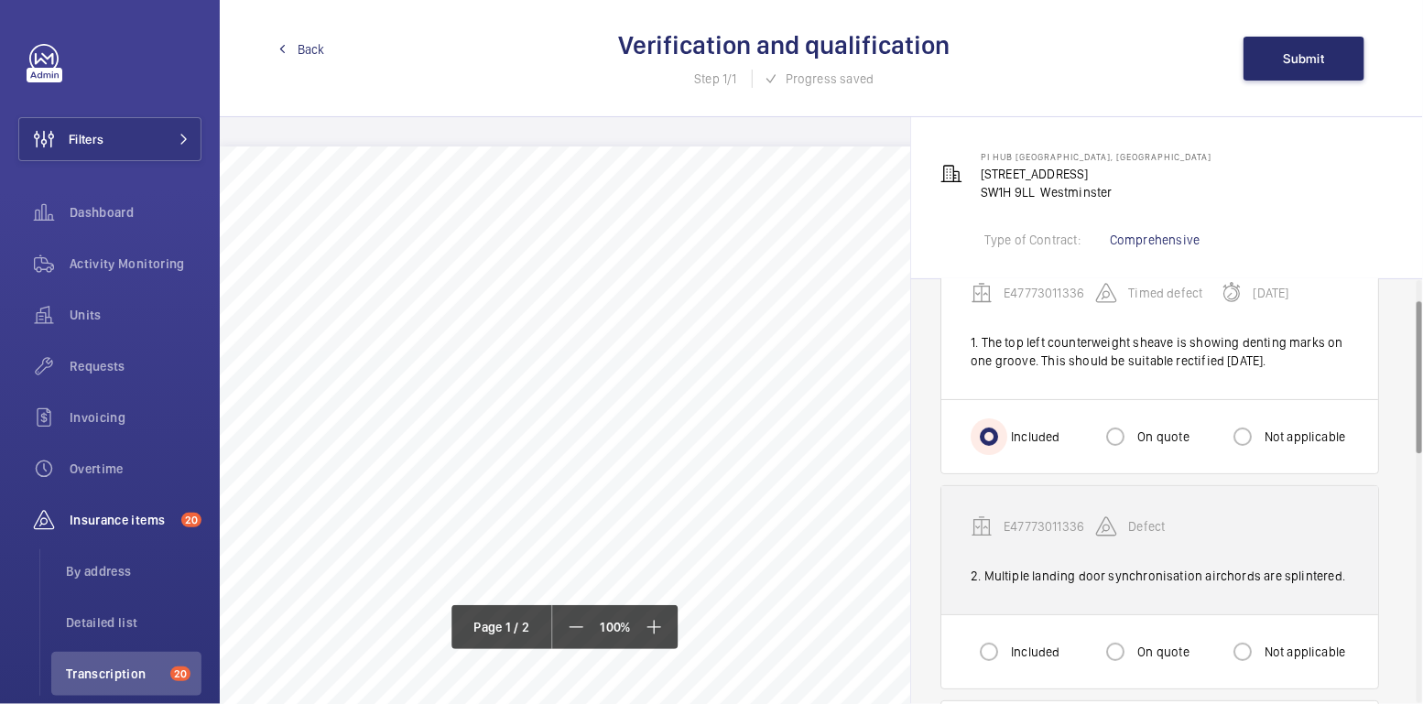
scroll to position [58, 0]
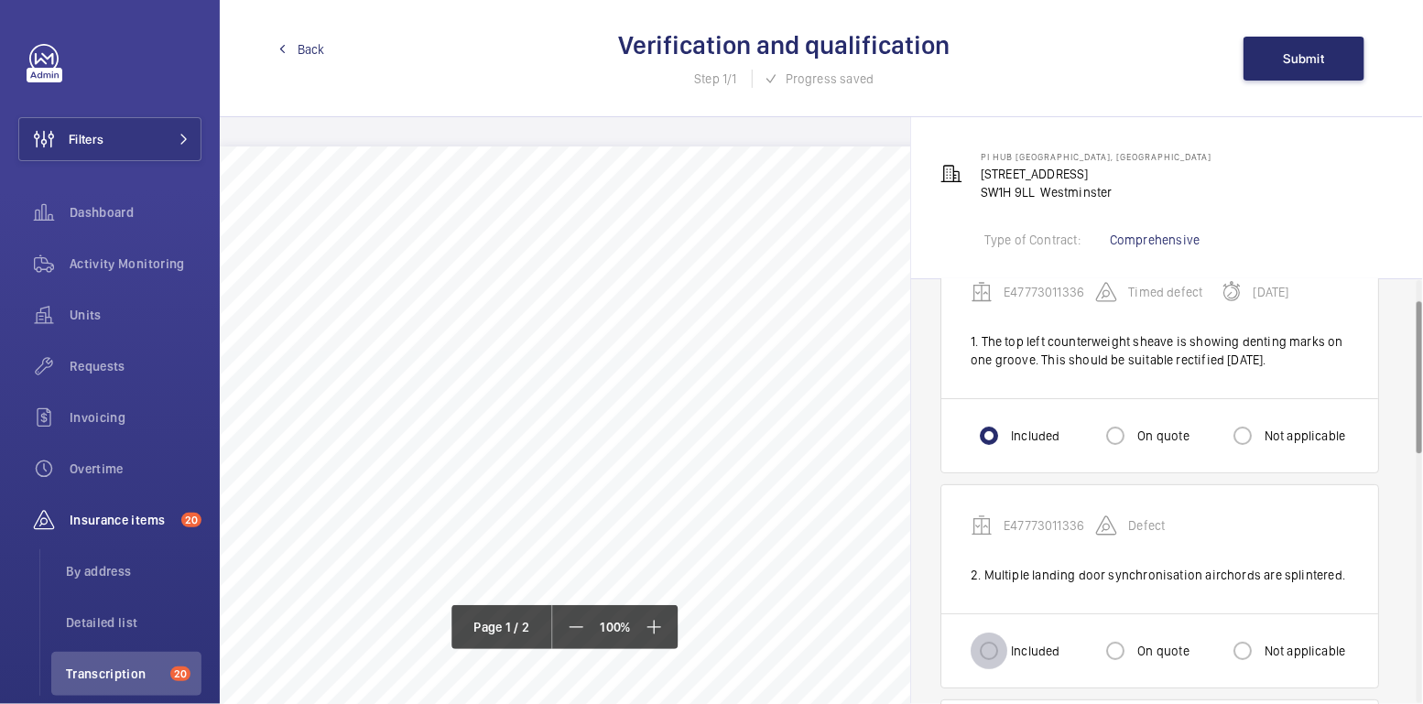
click at [994, 651] on input "Included" at bounding box center [989, 651] width 37 height 37
radio input "true"
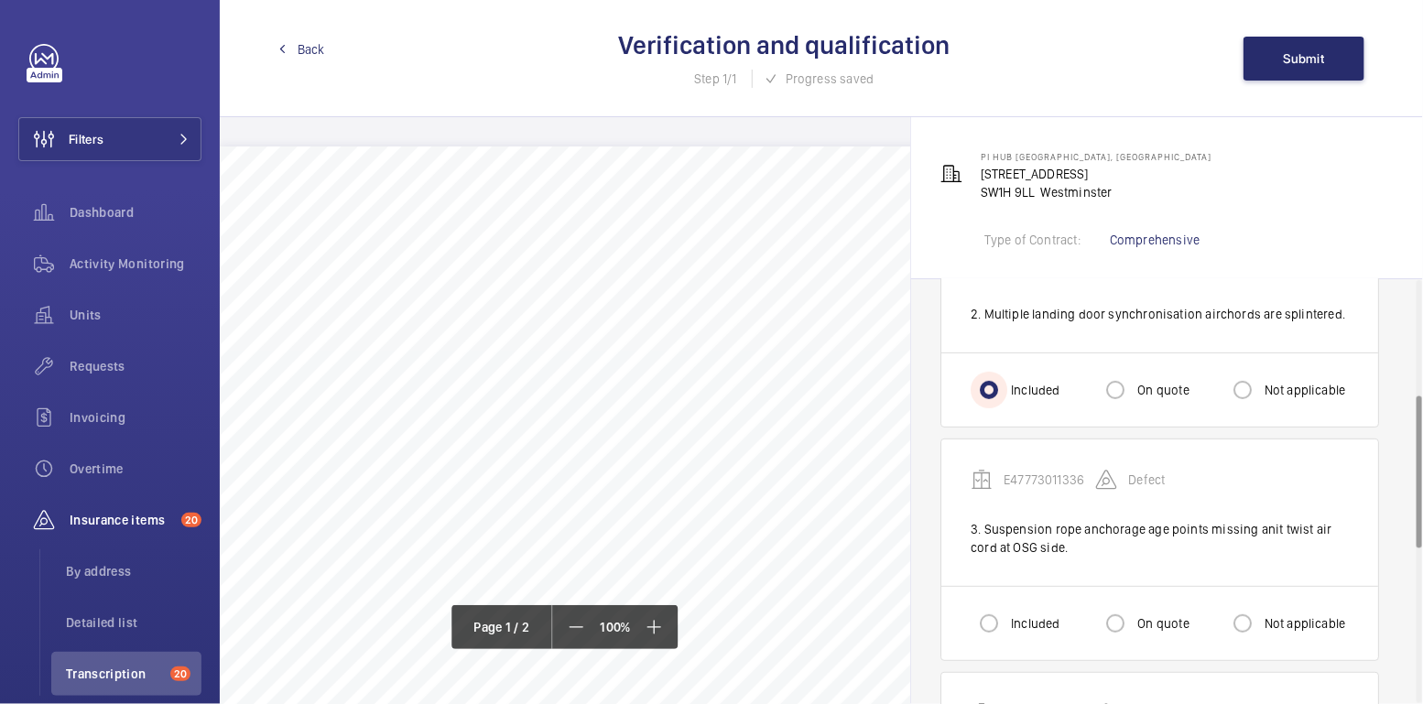
scroll to position [322, 0]
click at [998, 624] on input "Included" at bounding box center [989, 620] width 37 height 37
radio input "true"
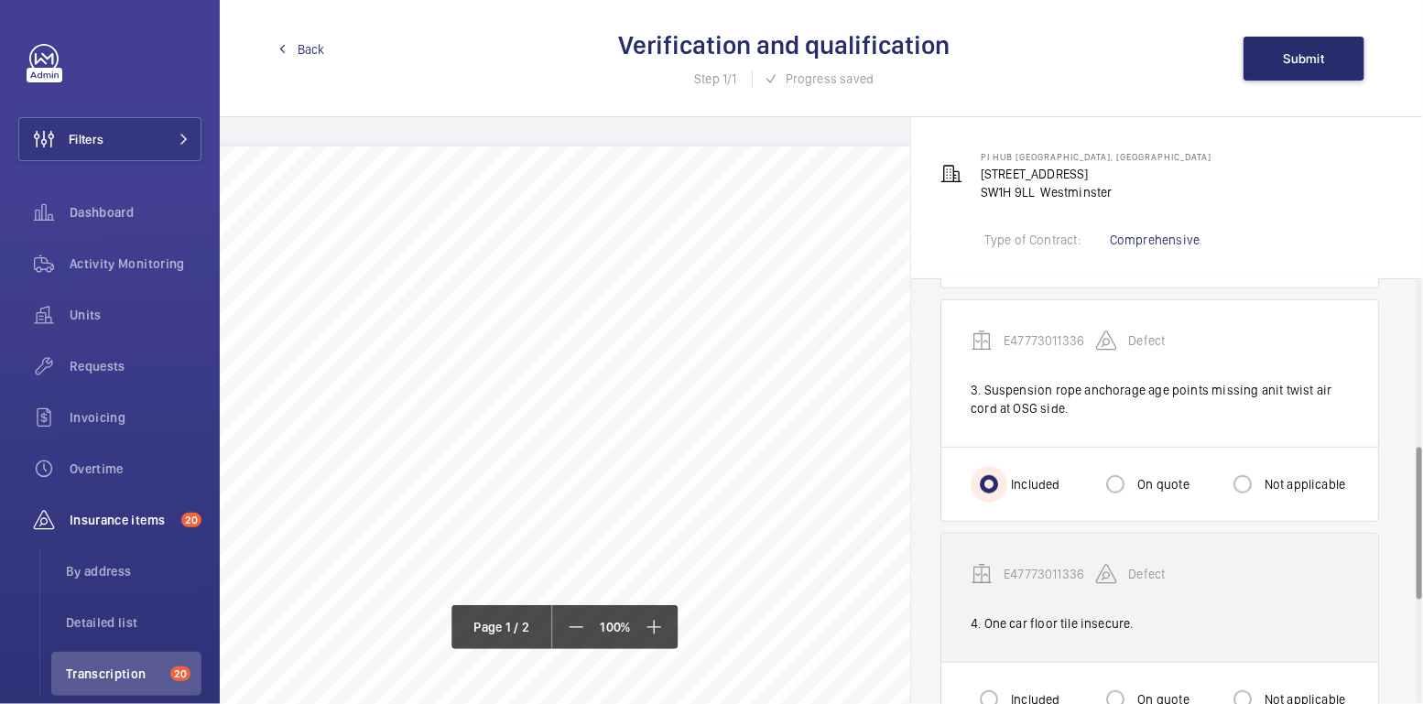
scroll to position [495, 0]
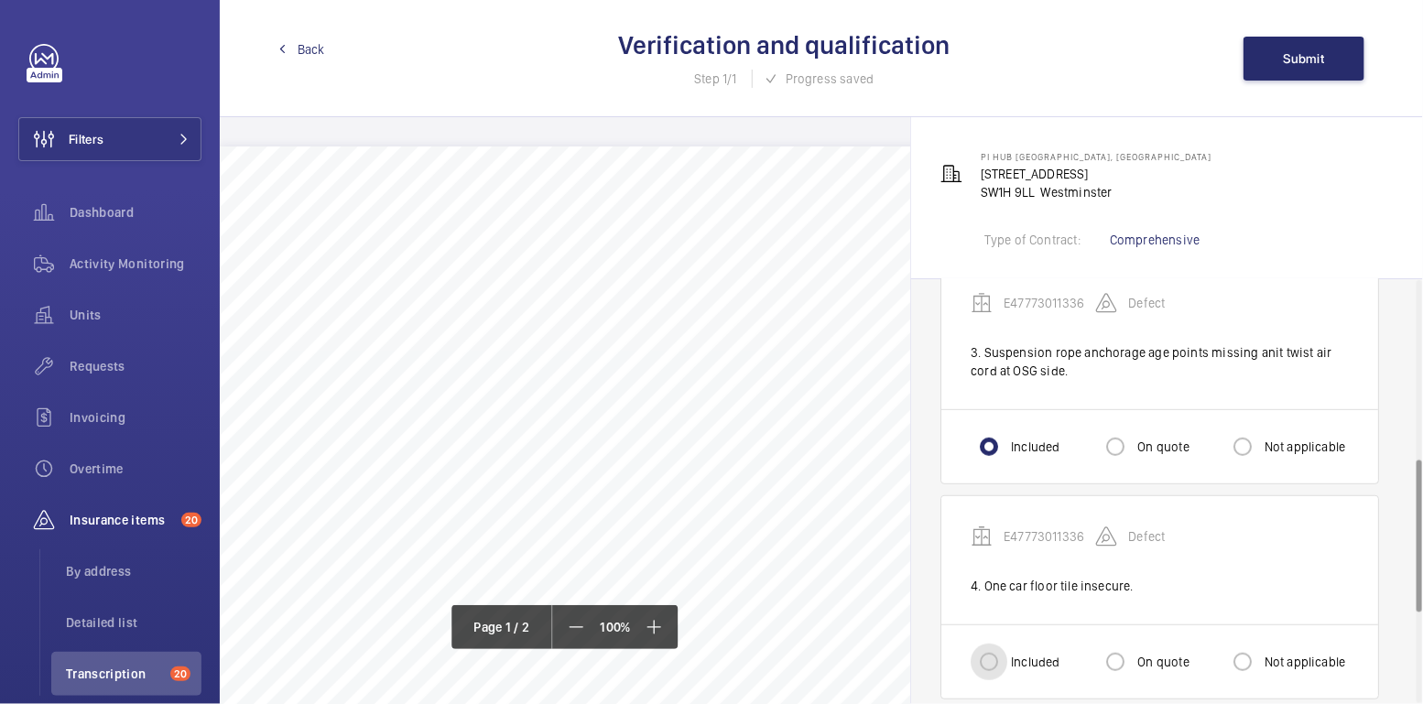
click at [993, 649] on input "Included" at bounding box center [989, 662] width 37 height 37
radio input "true"
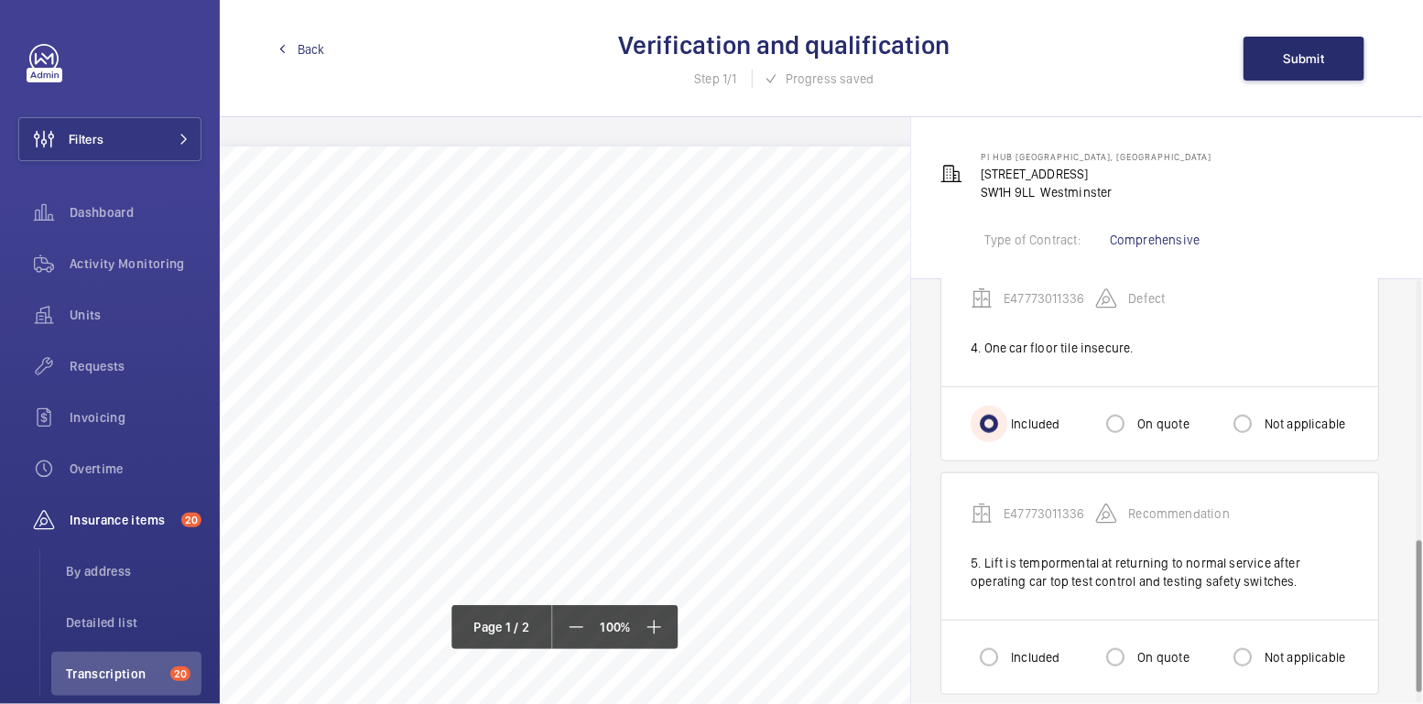
scroll to position [734, 0]
click at [992, 663] on input "Included" at bounding box center [989, 656] width 37 height 37
radio input "true"
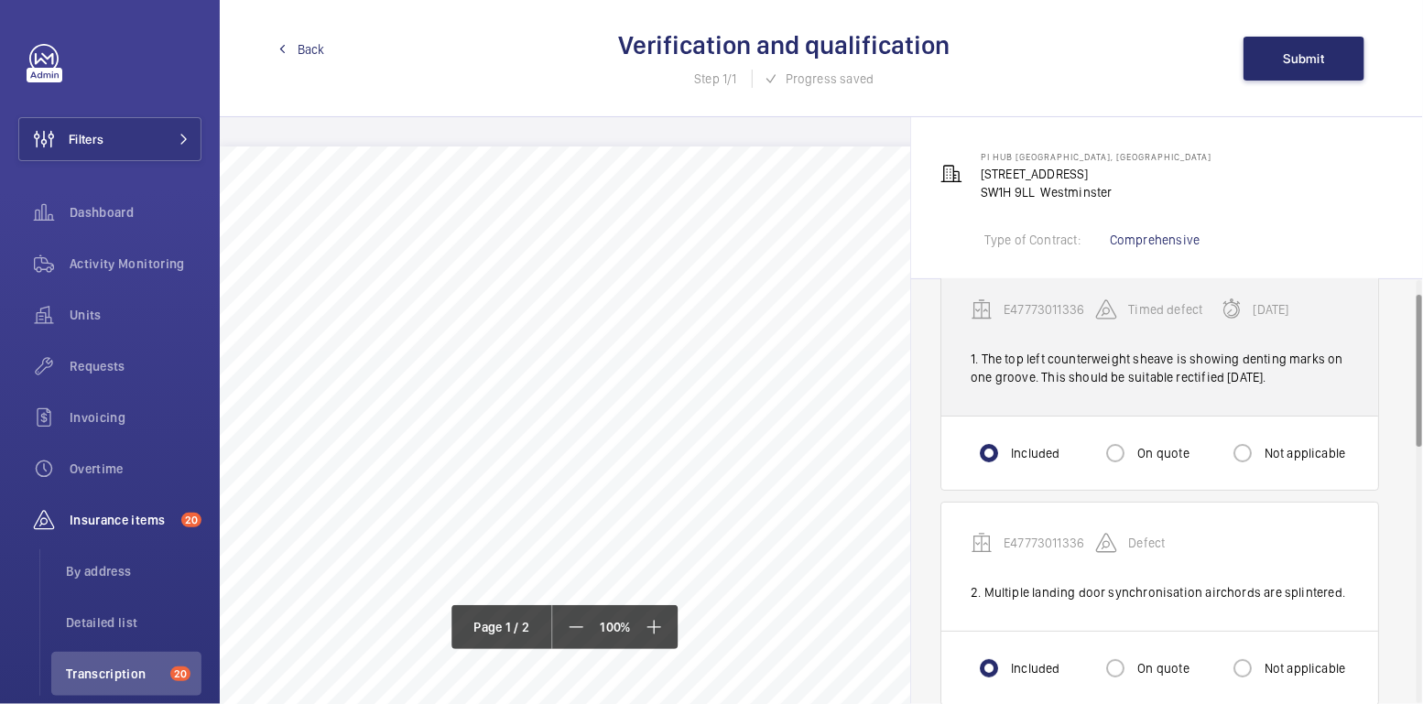
scroll to position [0, 0]
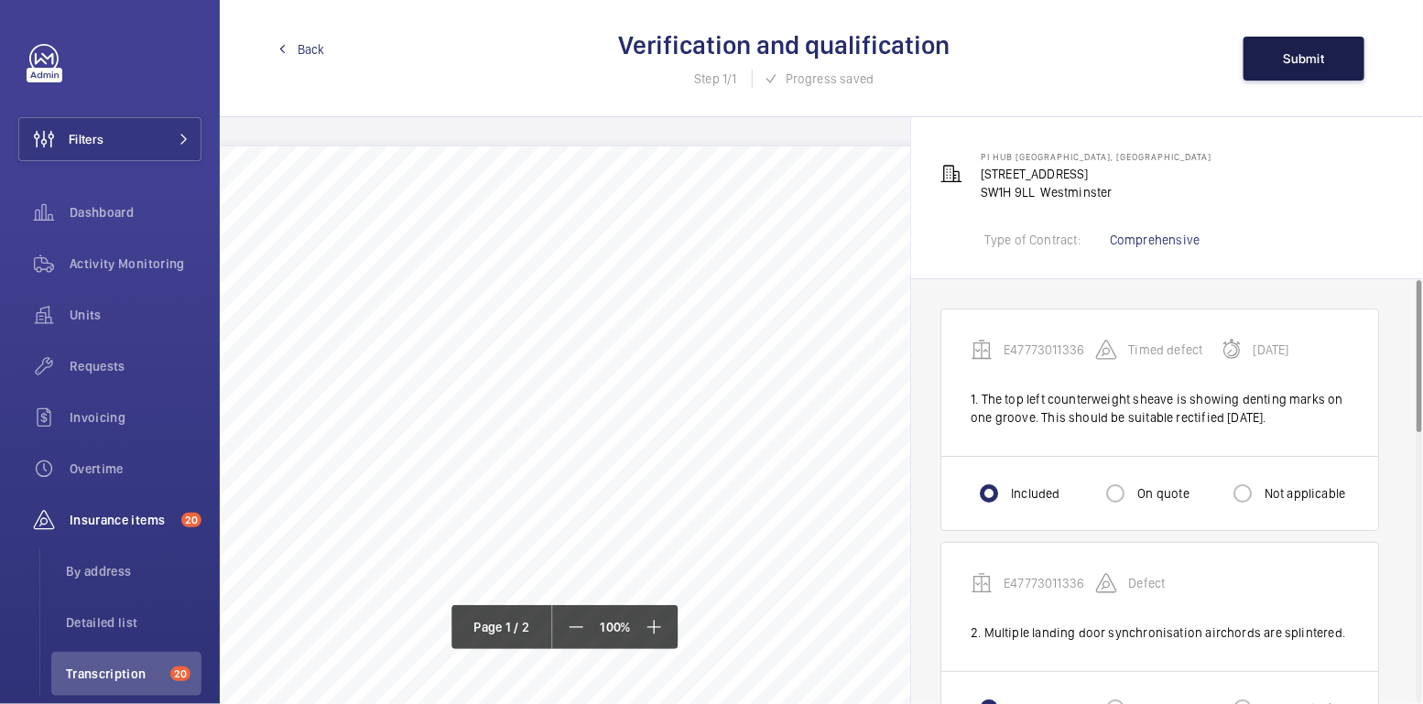
click at [1292, 60] on span "Submit" at bounding box center [1304, 58] width 41 height 15
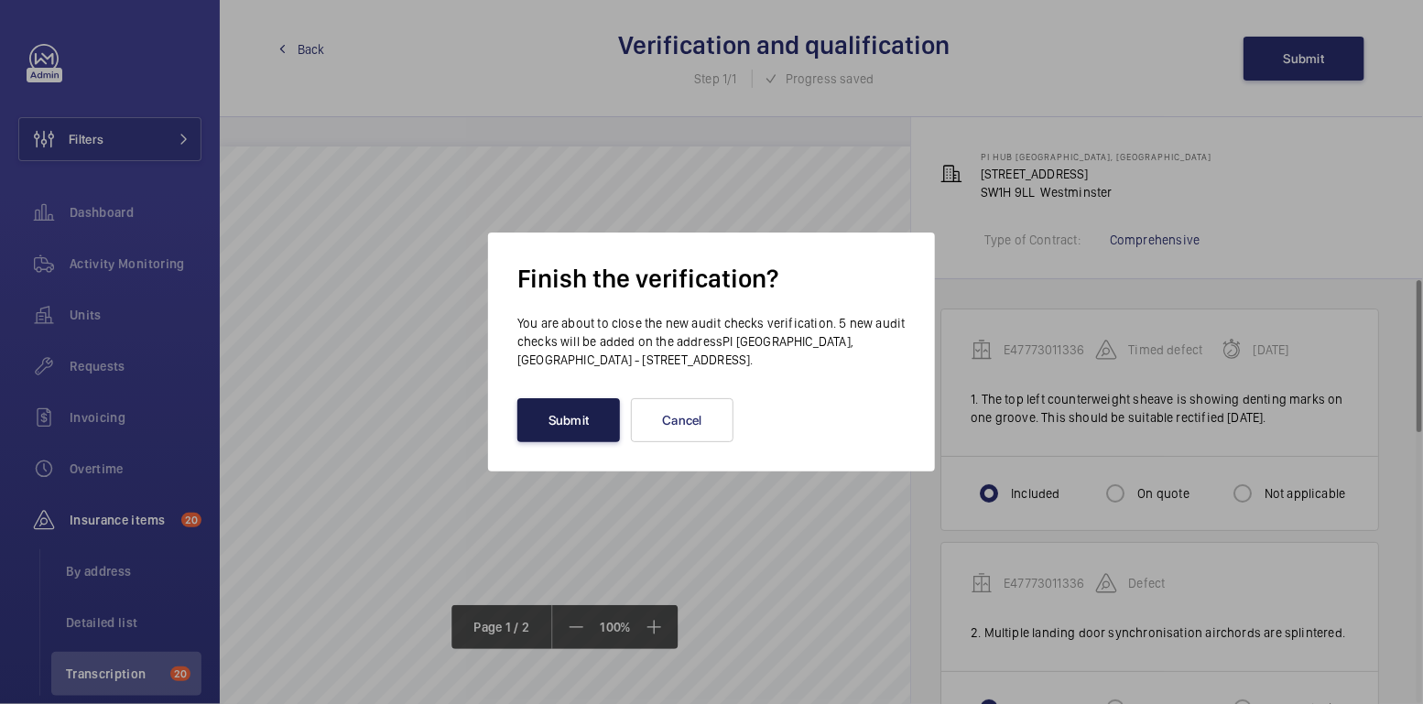
click at [595, 429] on button "Submit" at bounding box center [568, 420] width 103 height 44
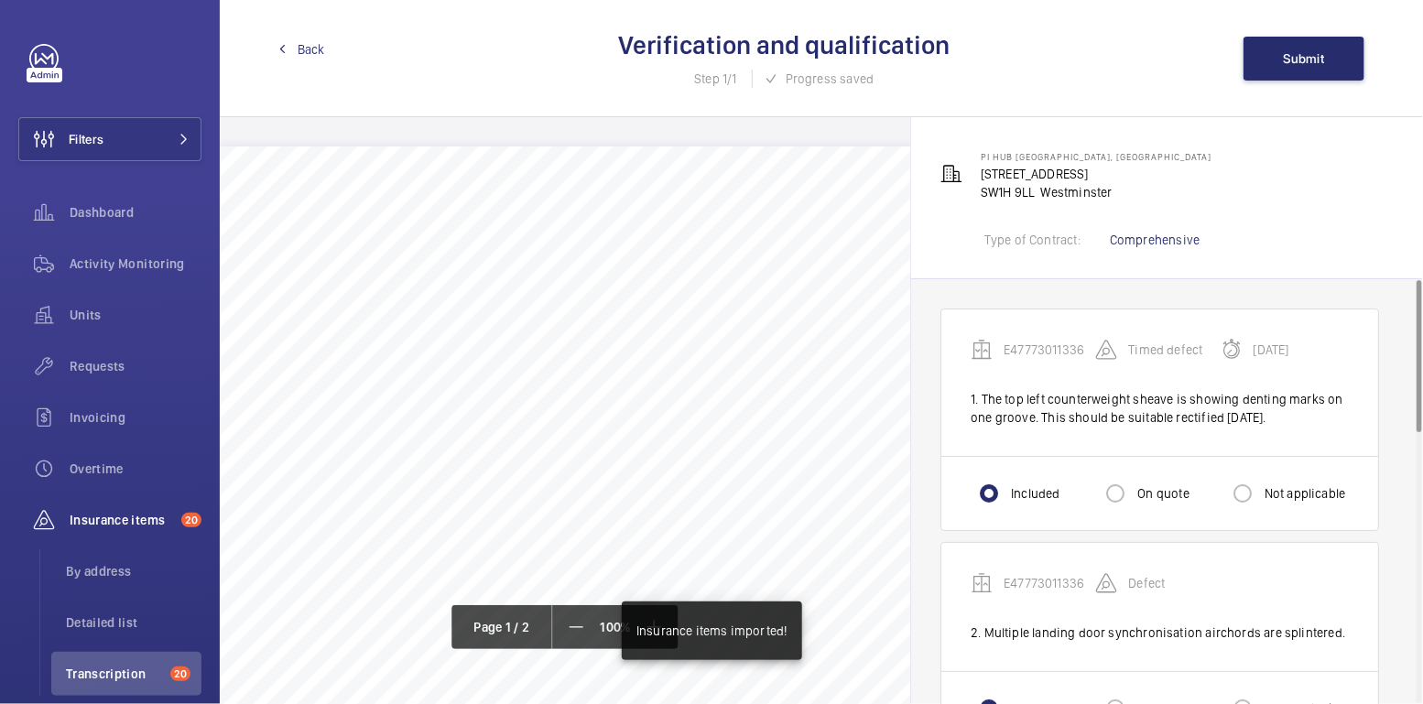
click at [316, 54] on span "Back" at bounding box center [311, 49] width 27 height 18
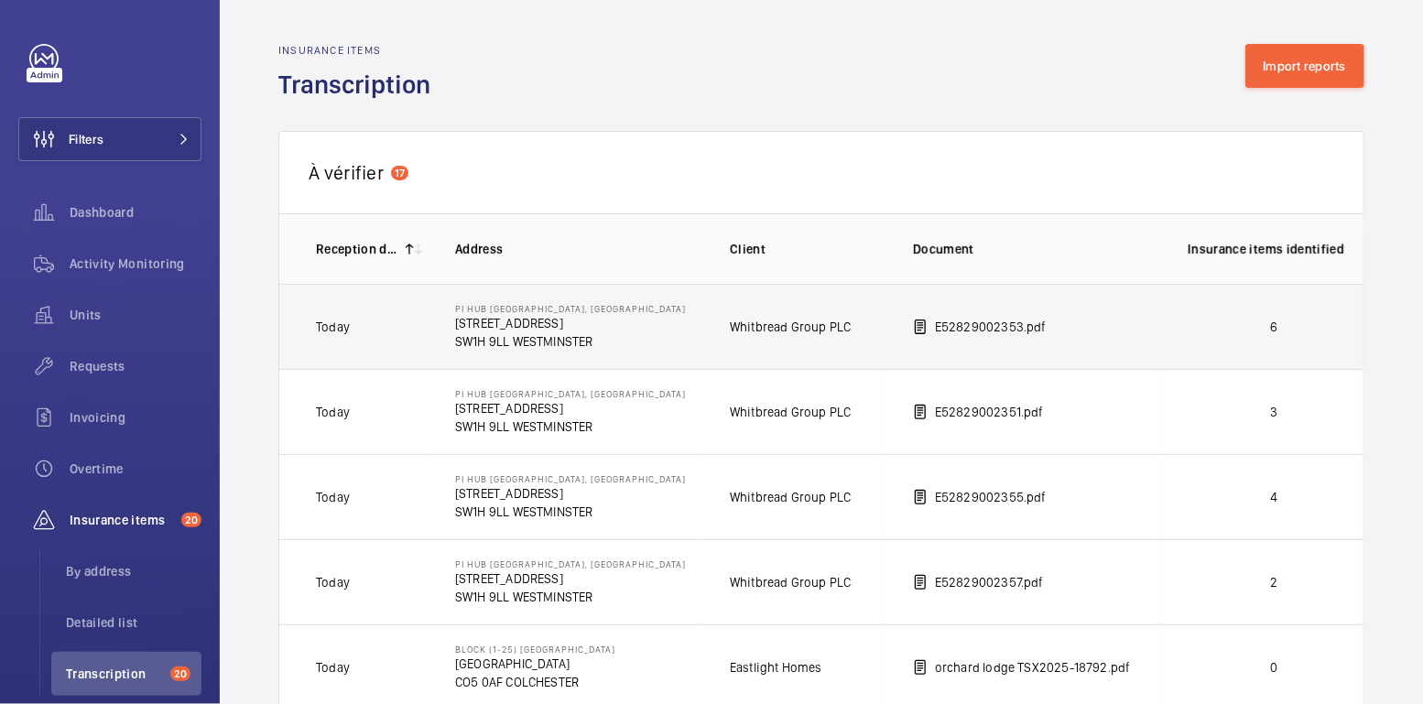
click at [1233, 330] on p "6" at bounding box center [1274, 327] width 172 height 18
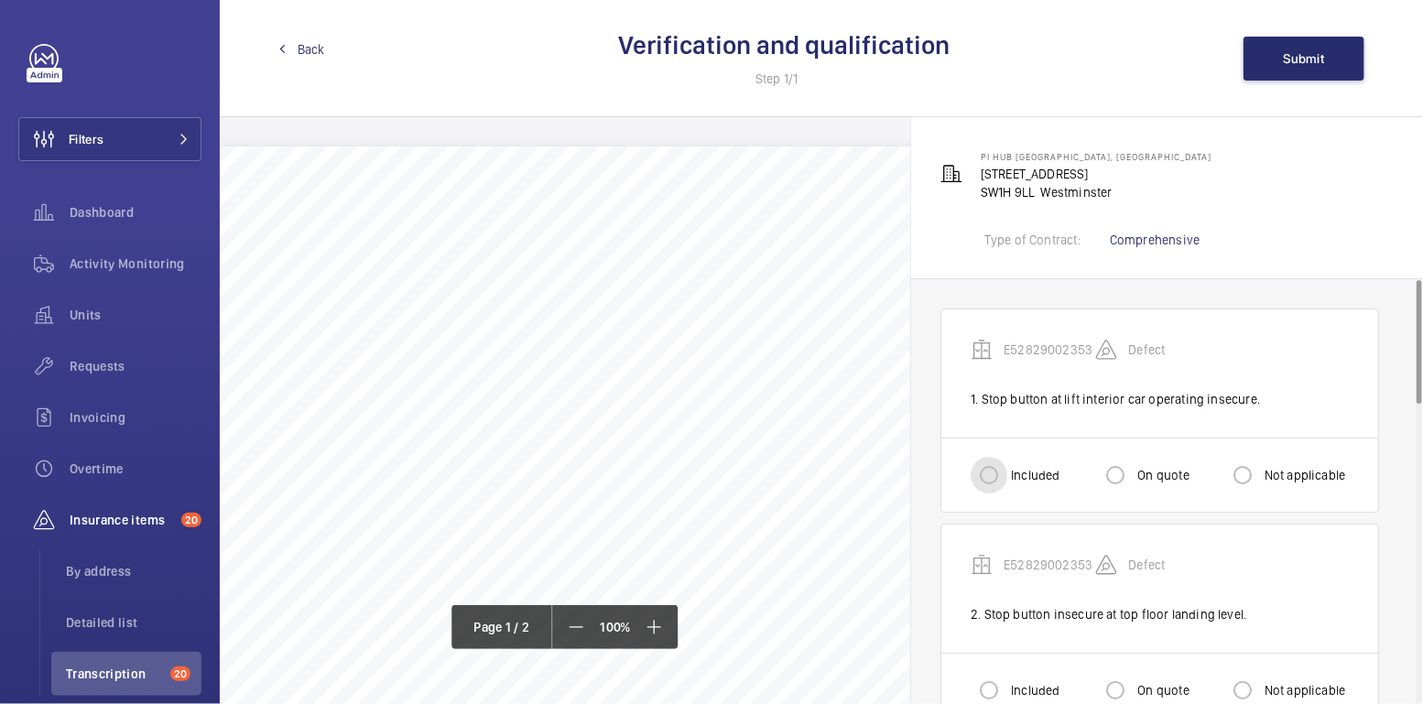
click at [988, 480] on input "Included" at bounding box center [989, 475] width 37 height 37
radio input "true"
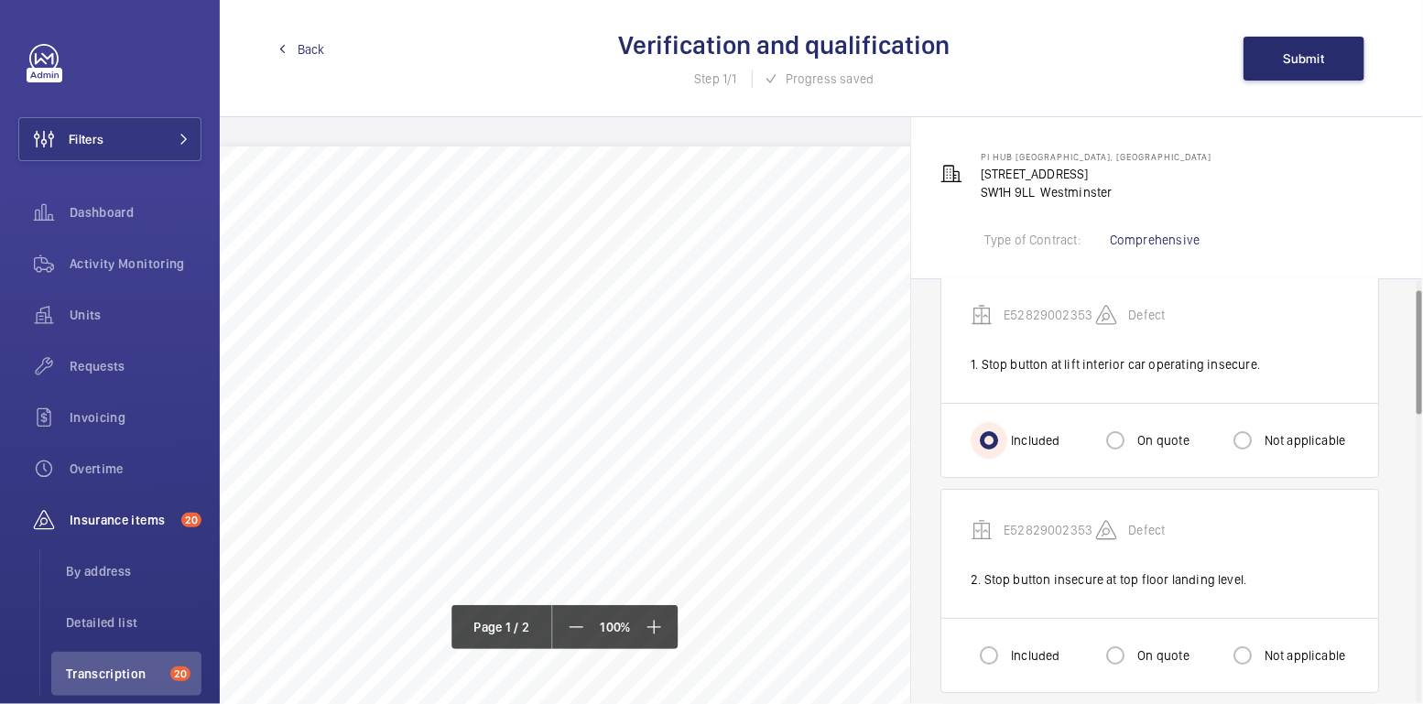
scroll to position [35, 0]
click at [1013, 650] on label "Included" at bounding box center [1033, 655] width 52 height 18
click at [1007, 650] on input "Included" at bounding box center [989, 655] width 37 height 37
radio input "true"
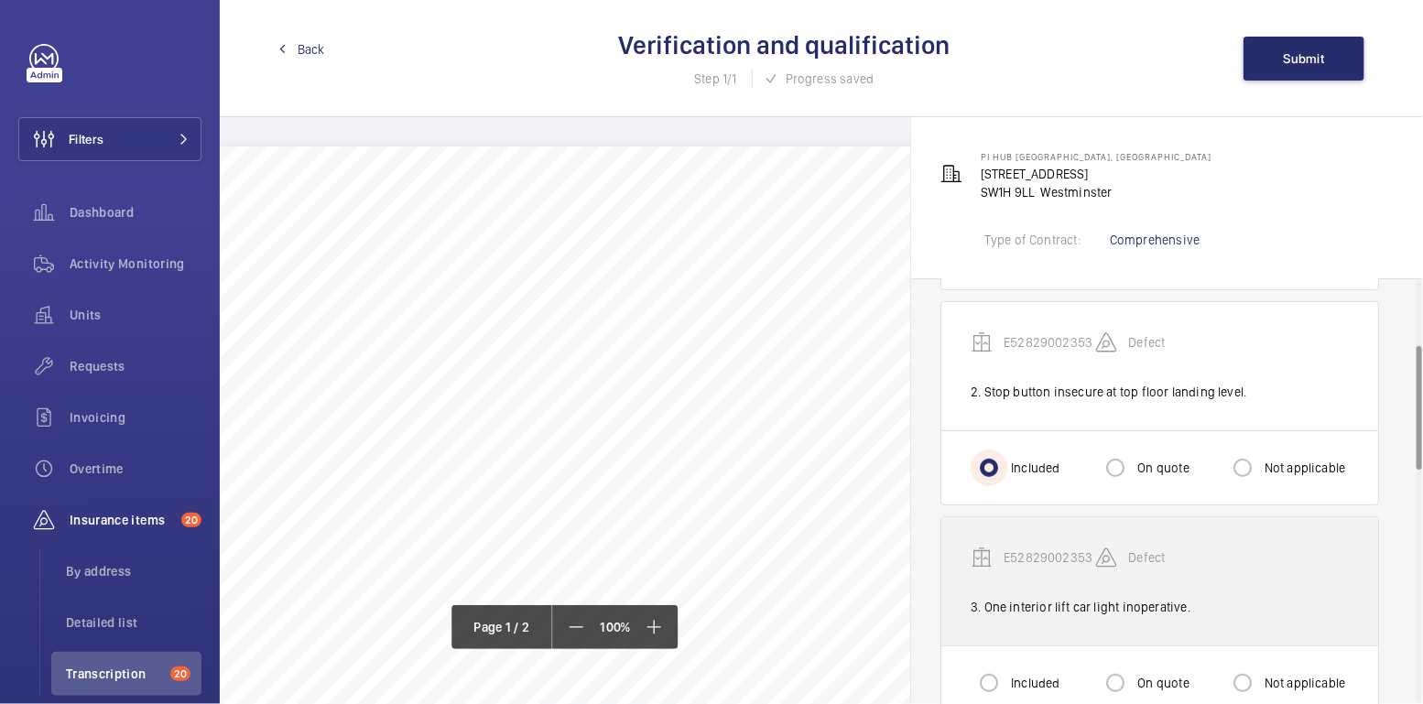
scroll to position [226, 0]
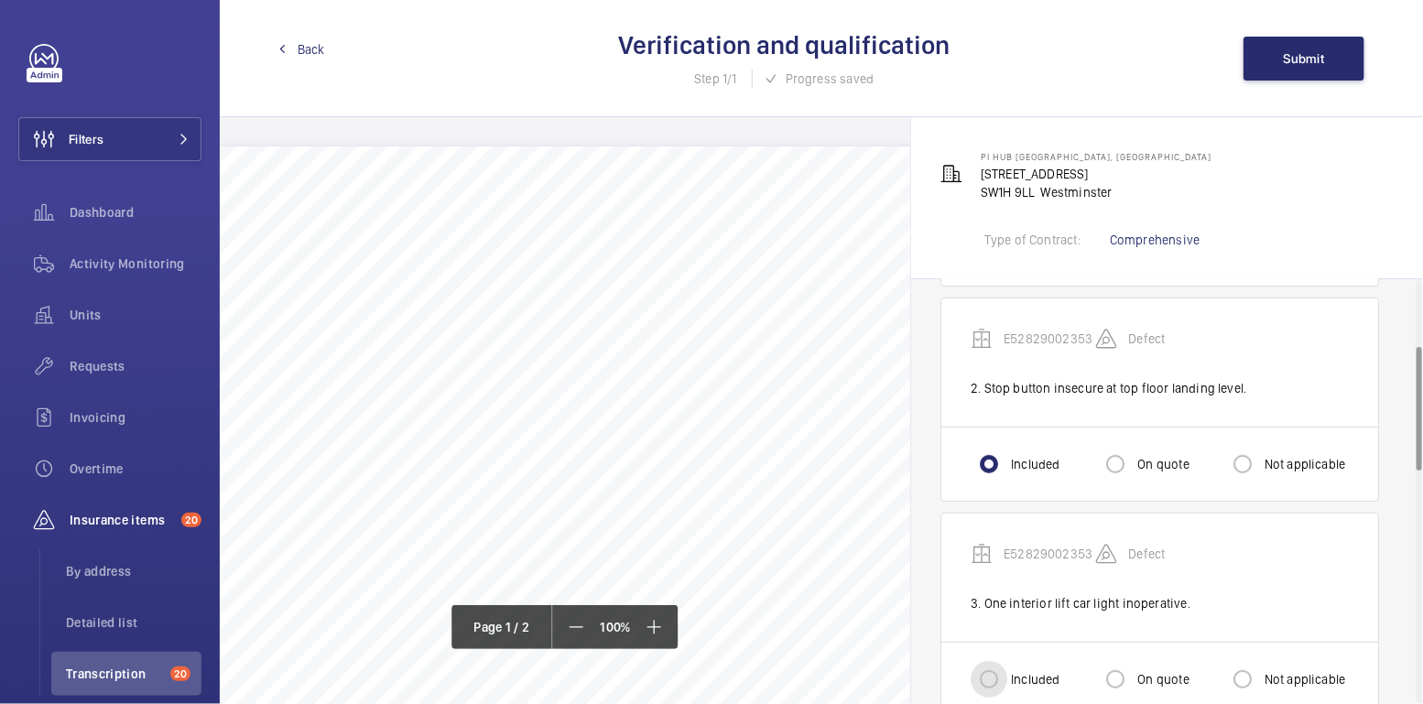
click at [998, 684] on input "Included" at bounding box center [989, 679] width 37 height 37
radio input "true"
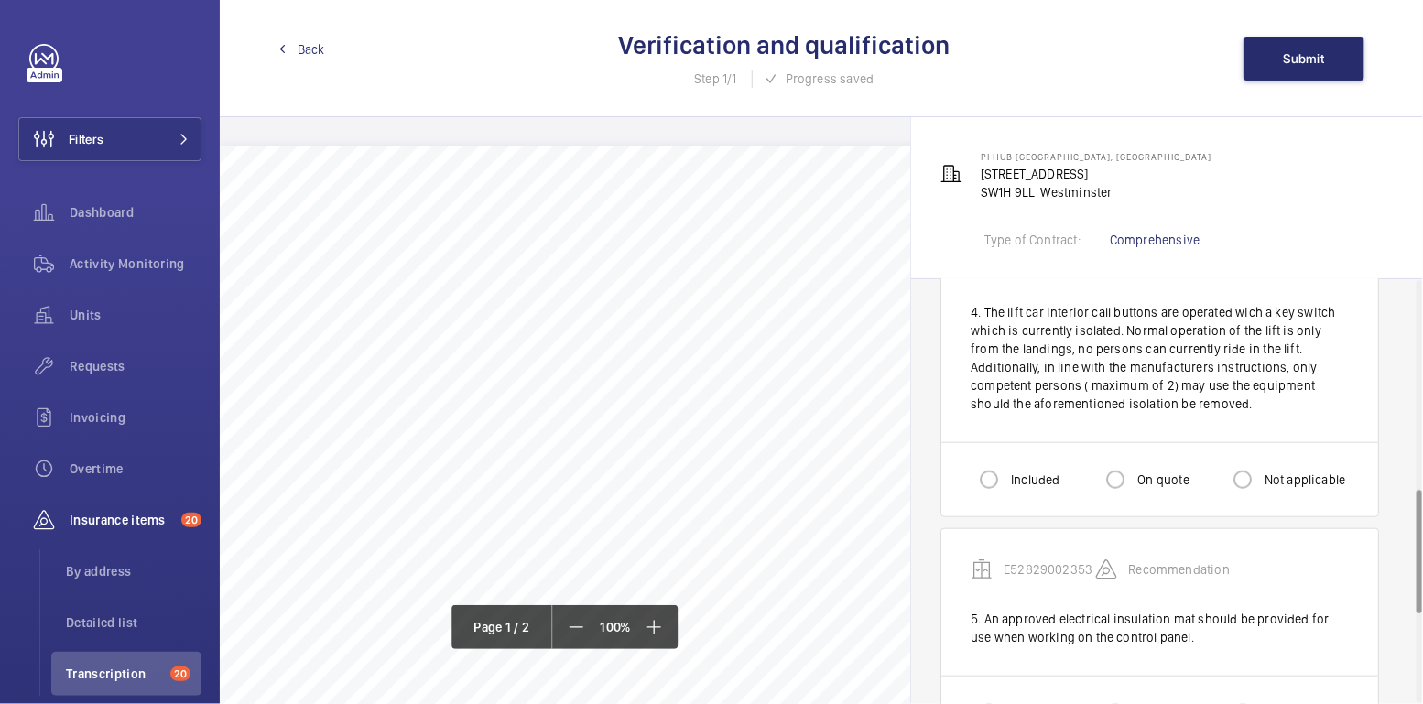
scroll to position [611, 0]
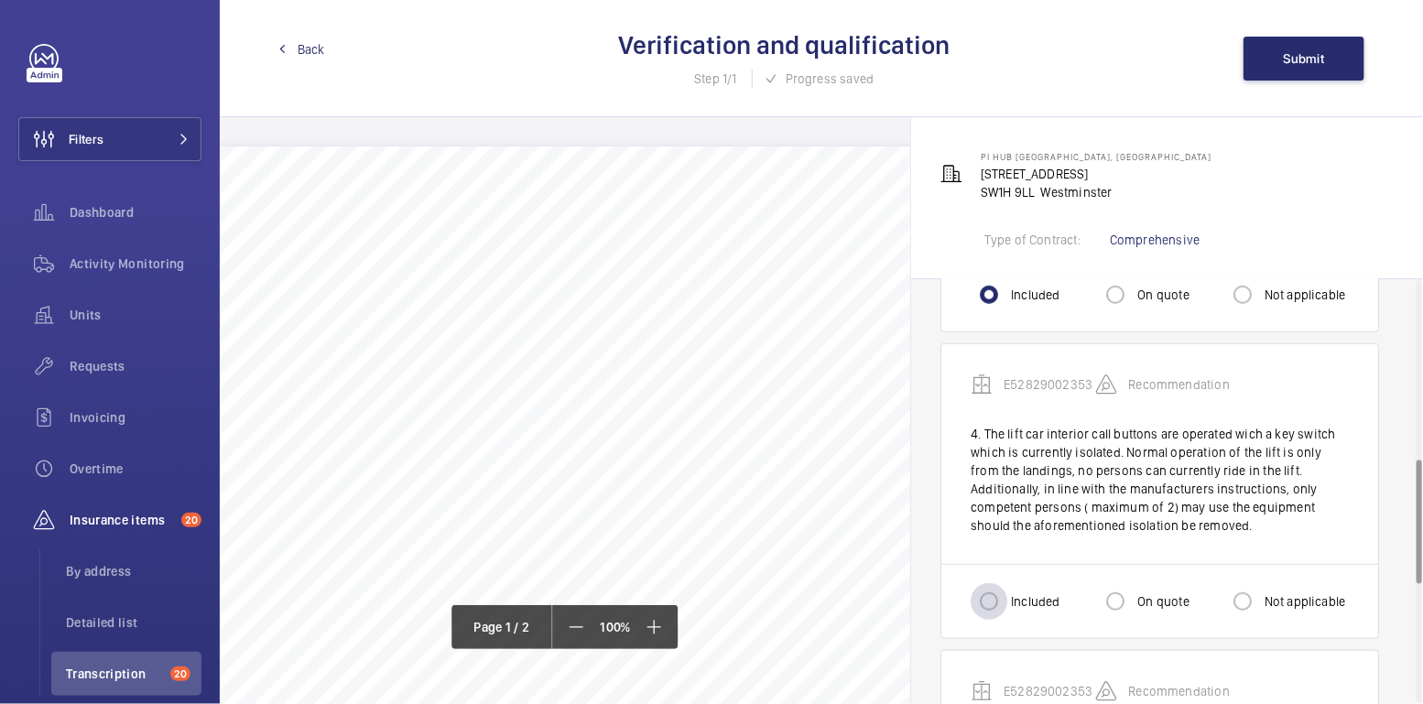
click at [1004, 603] on div at bounding box center [989, 601] width 37 height 37
click at [993, 603] on input "Included" at bounding box center [989, 601] width 37 height 37
radio input "true"
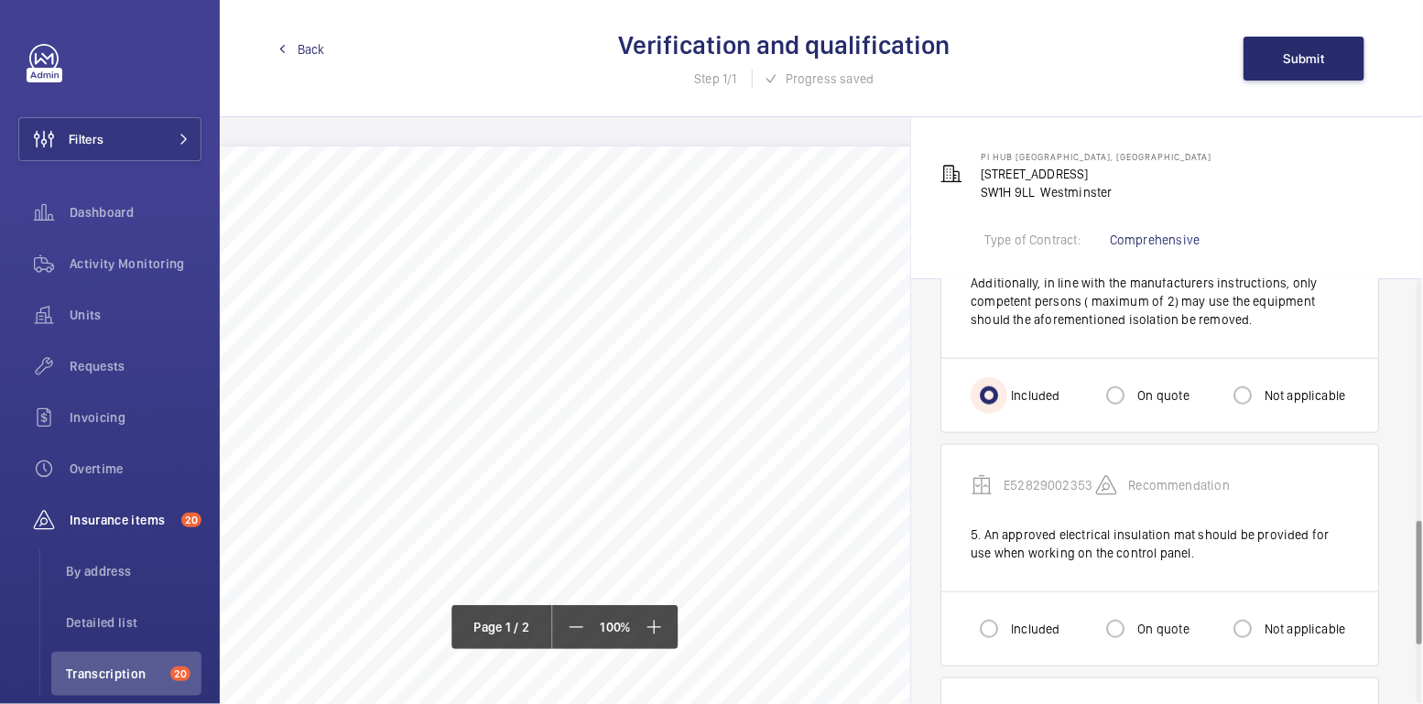
scroll to position [817, 0]
click at [1156, 626] on label "On quote" at bounding box center [1161, 629] width 55 height 18
click at [1134, 626] on input "On quote" at bounding box center [1115, 629] width 37 height 37
radio input "true"
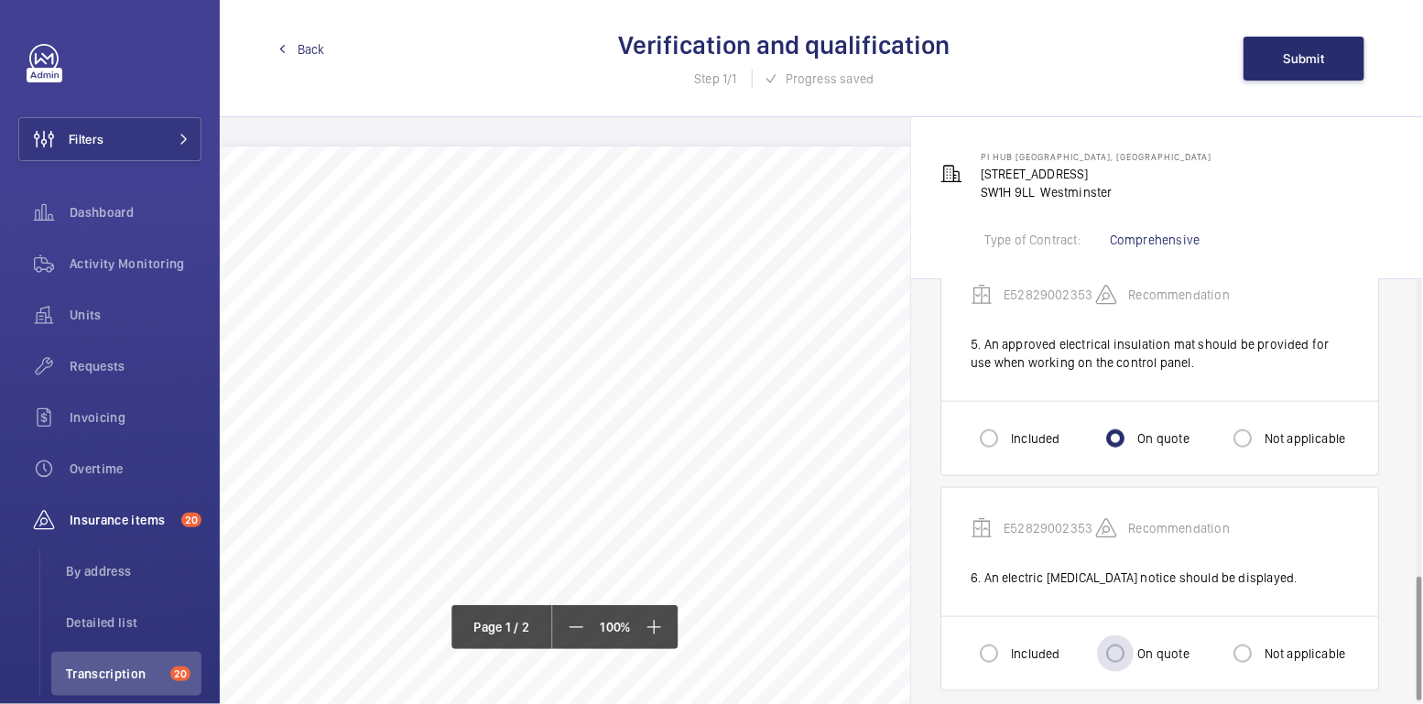
click at [1140, 645] on label "On quote" at bounding box center [1161, 654] width 55 height 18
click at [1134, 644] on input "On quote" at bounding box center [1115, 653] width 37 height 37
radio input "true"
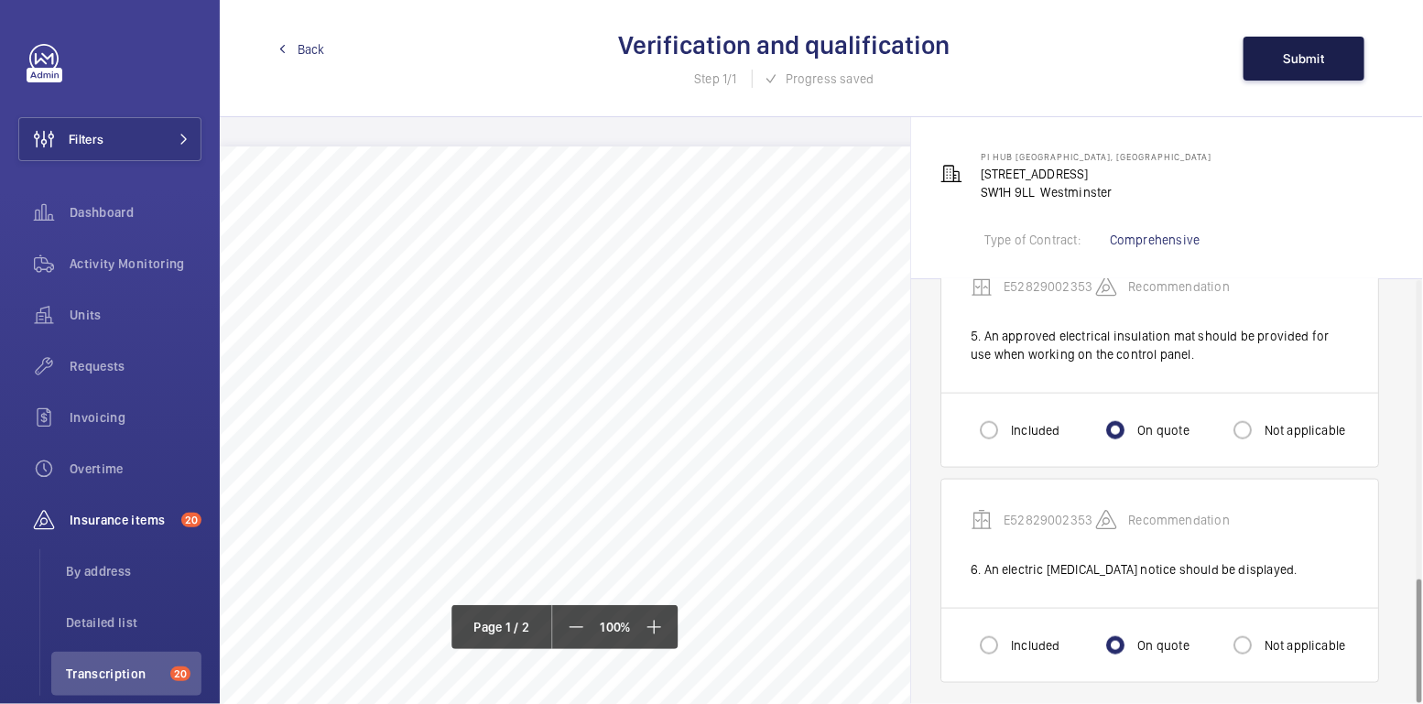
click at [1314, 55] on span "Submit" at bounding box center [1304, 58] width 41 height 15
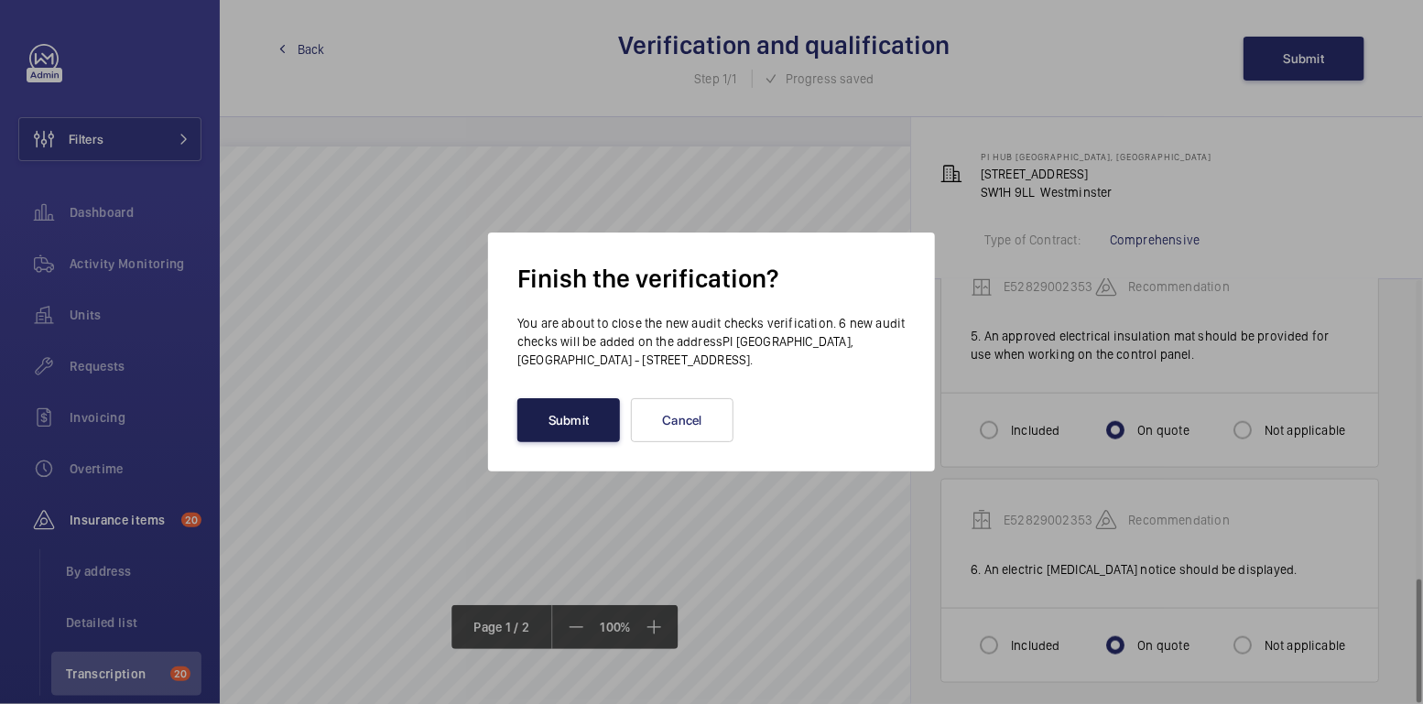
click at [562, 426] on button "Submit" at bounding box center [568, 420] width 103 height 44
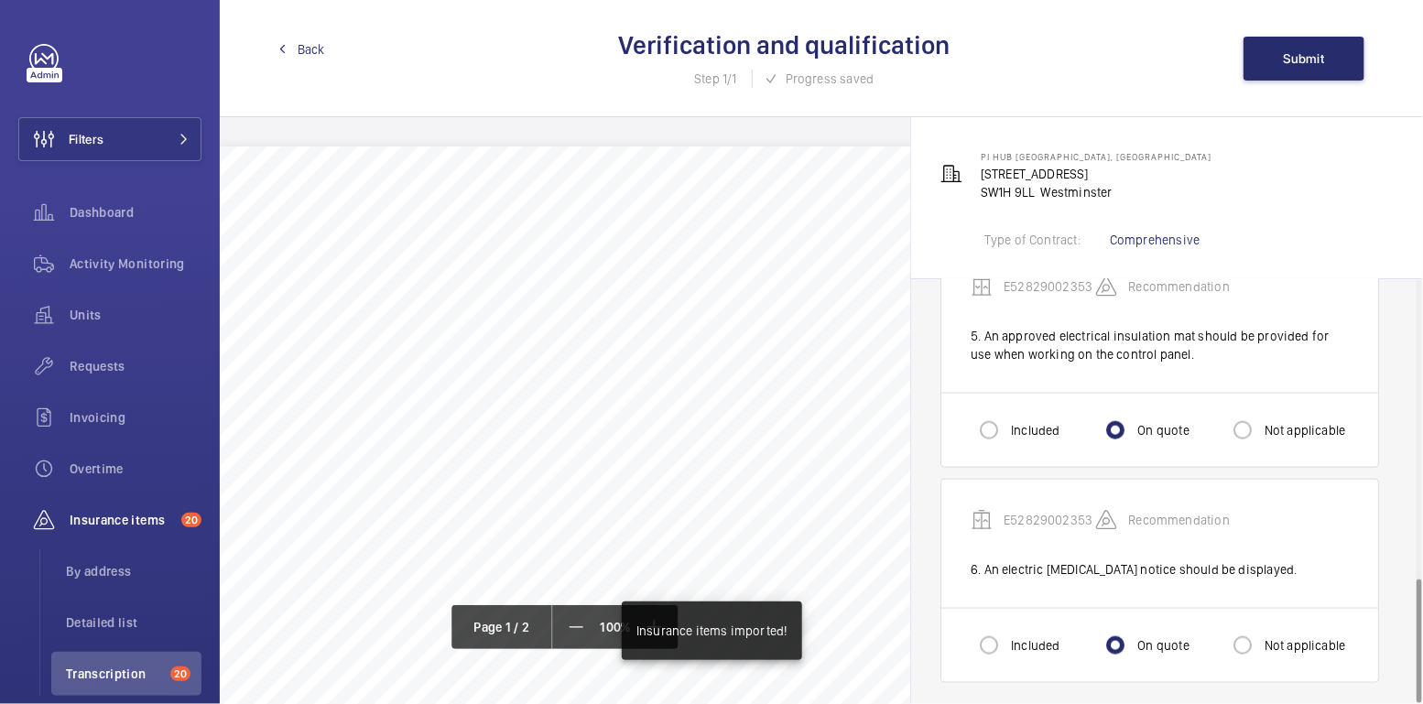
click at [291, 49] on link "Back" at bounding box center [301, 49] width 47 height 18
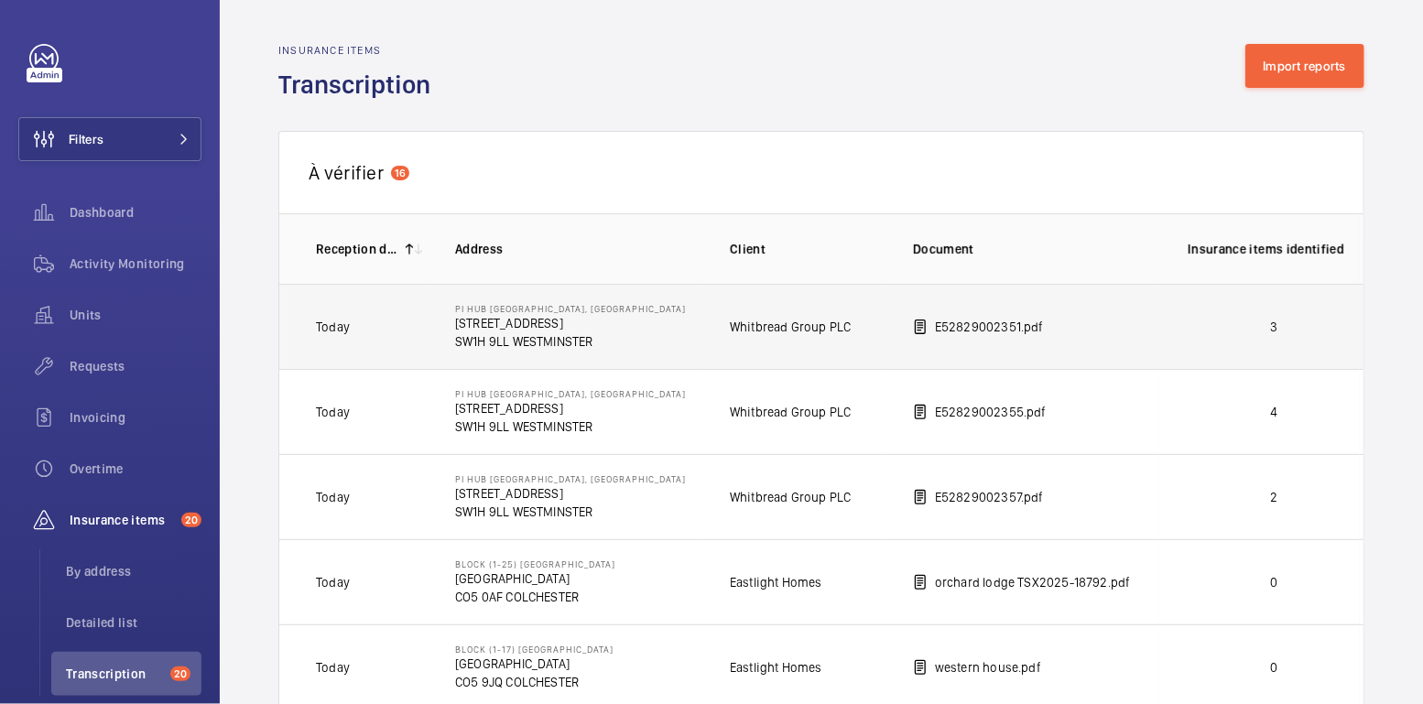
click at [1303, 338] on td "3" at bounding box center [1258, 326] width 201 height 85
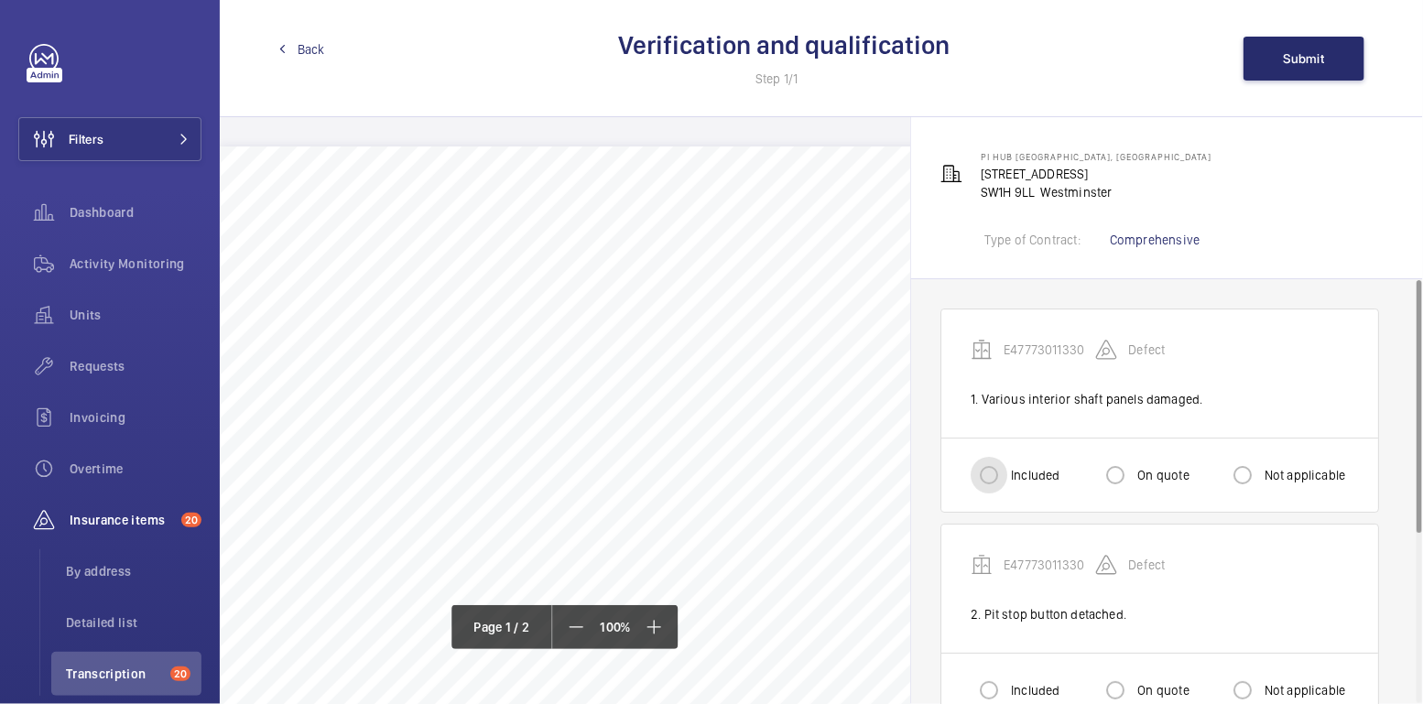
click at [1006, 466] on input "Included" at bounding box center [989, 475] width 37 height 37
radio input "true"
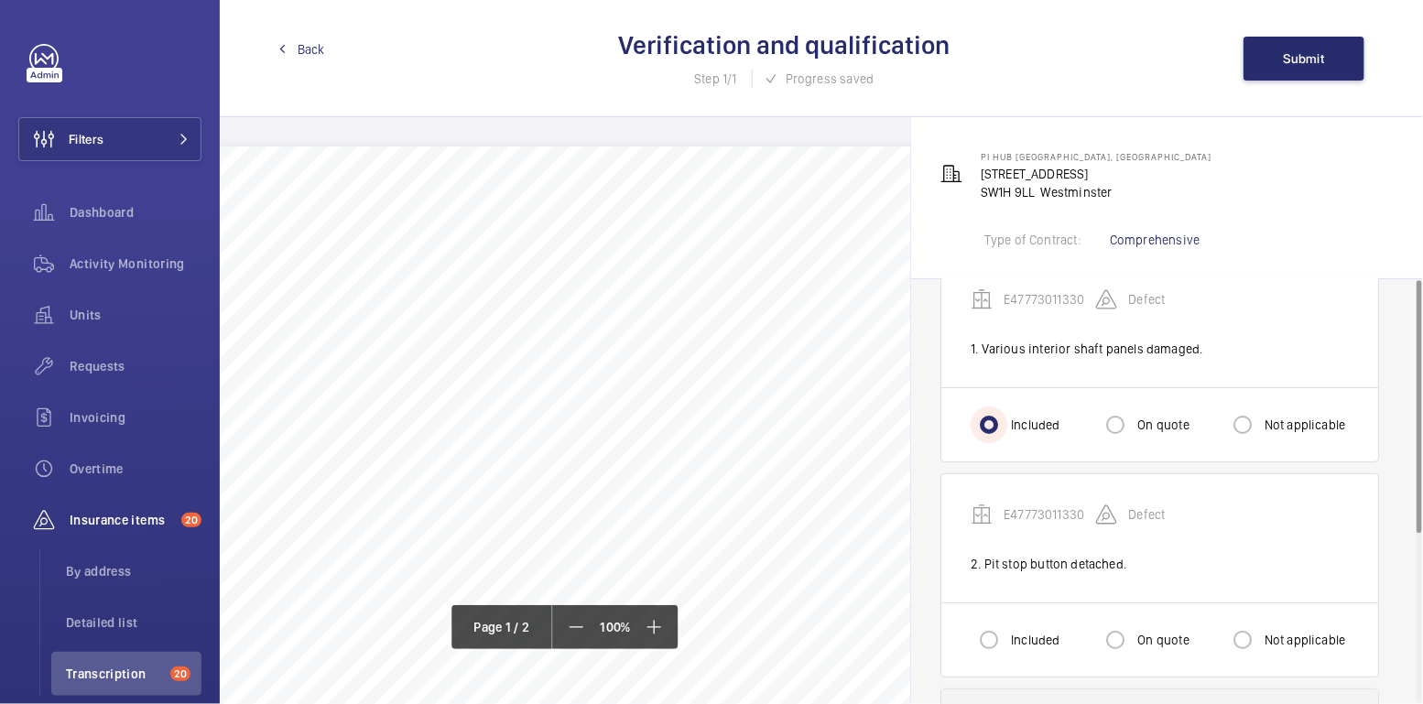
scroll to position [149, 0]
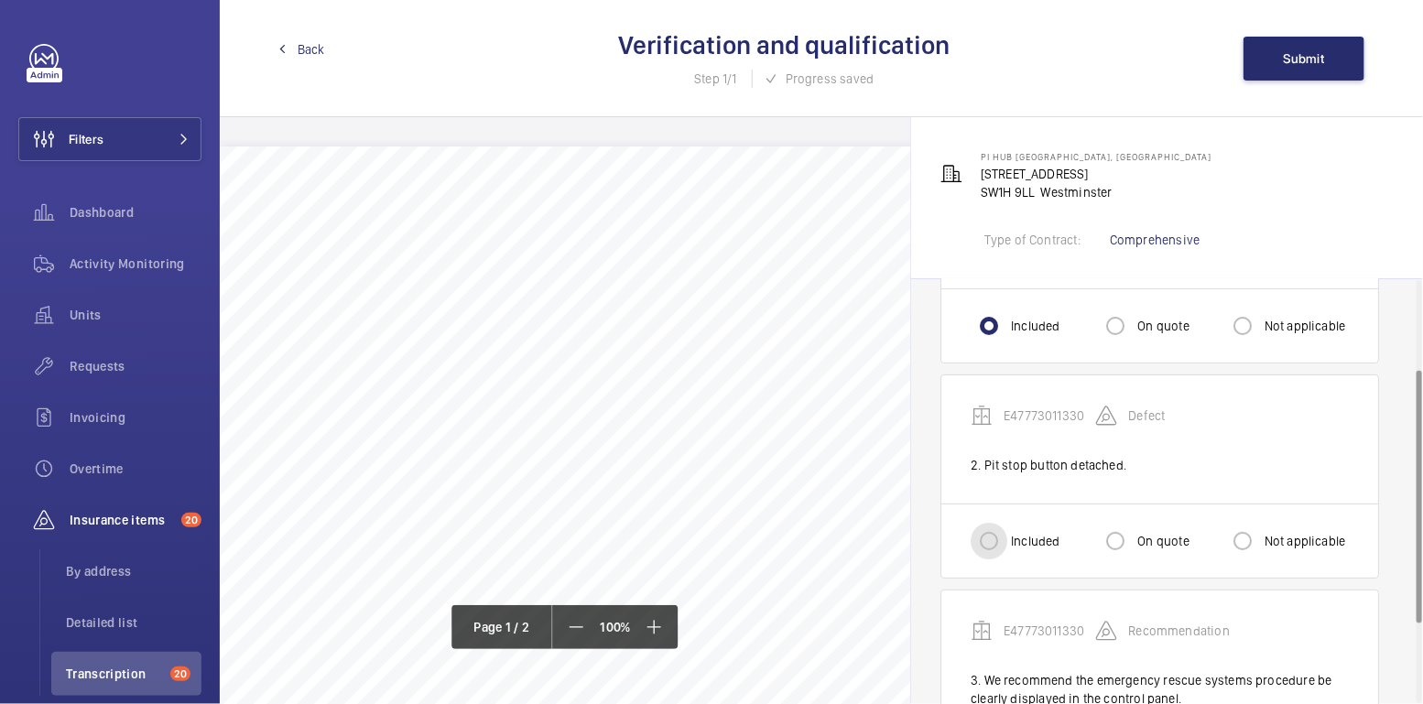
click at [997, 548] on input "Included" at bounding box center [989, 541] width 37 height 37
radio input "true"
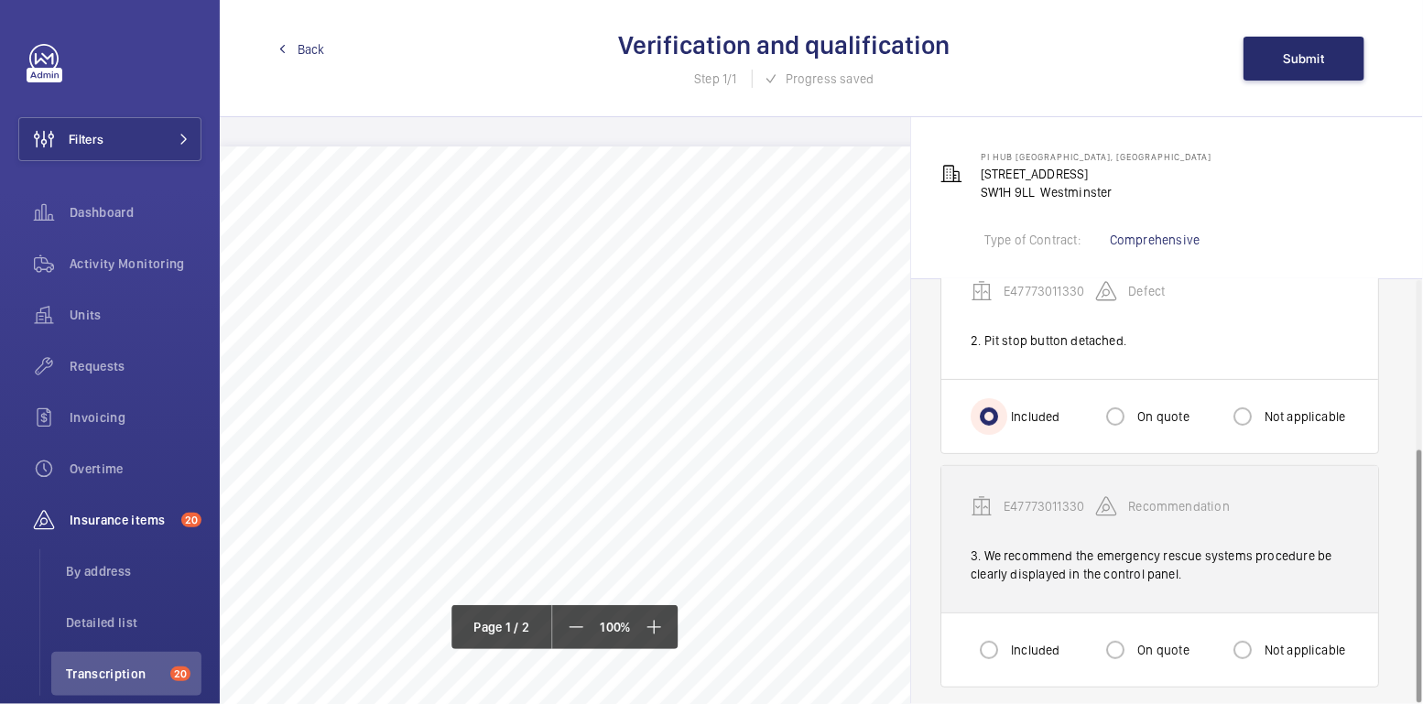
scroll to position [282, 0]
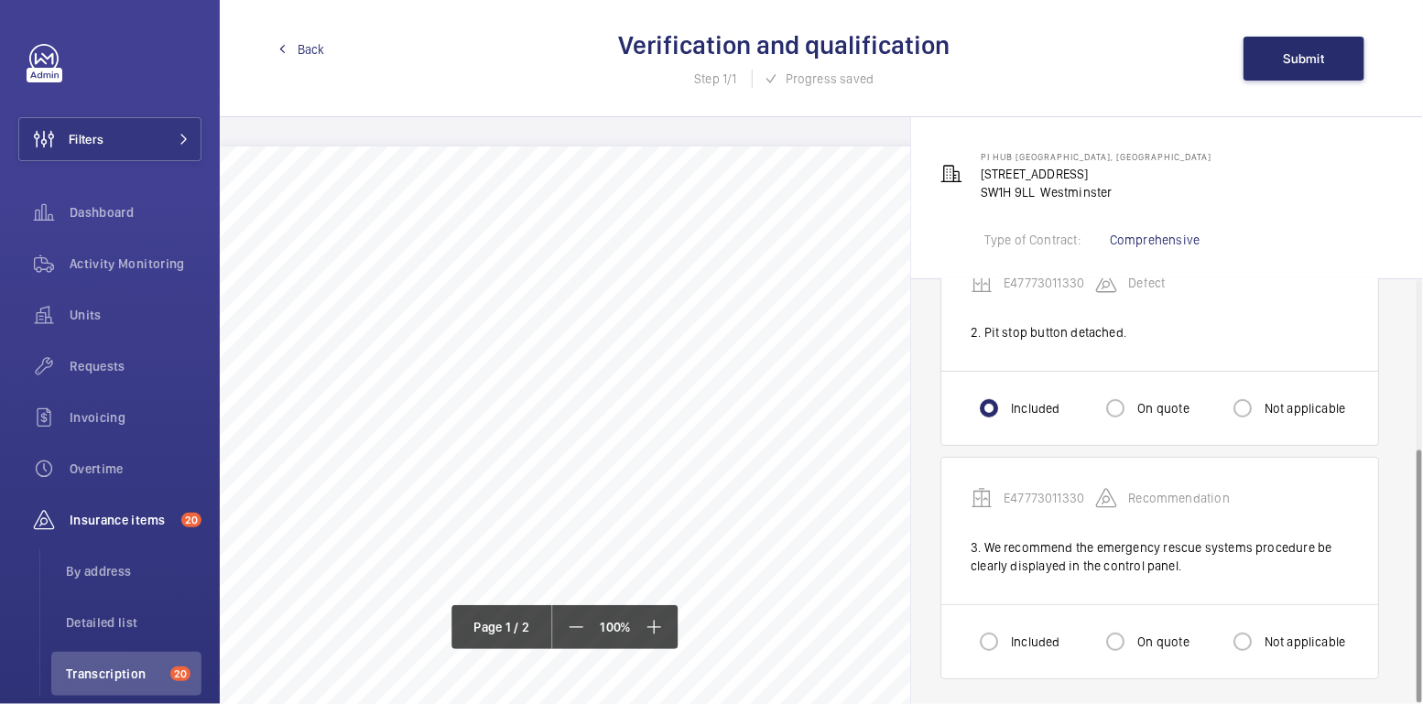
click at [1013, 644] on label "Included" at bounding box center [1033, 642] width 52 height 18
click at [1007, 644] on input "Included" at bounding box center [989, 642] width 37 height 37
radio input "true"
click at [1132, 636] on input "On quote" at bounding box center [1115, 642] width 37 height 37
radio input "true"
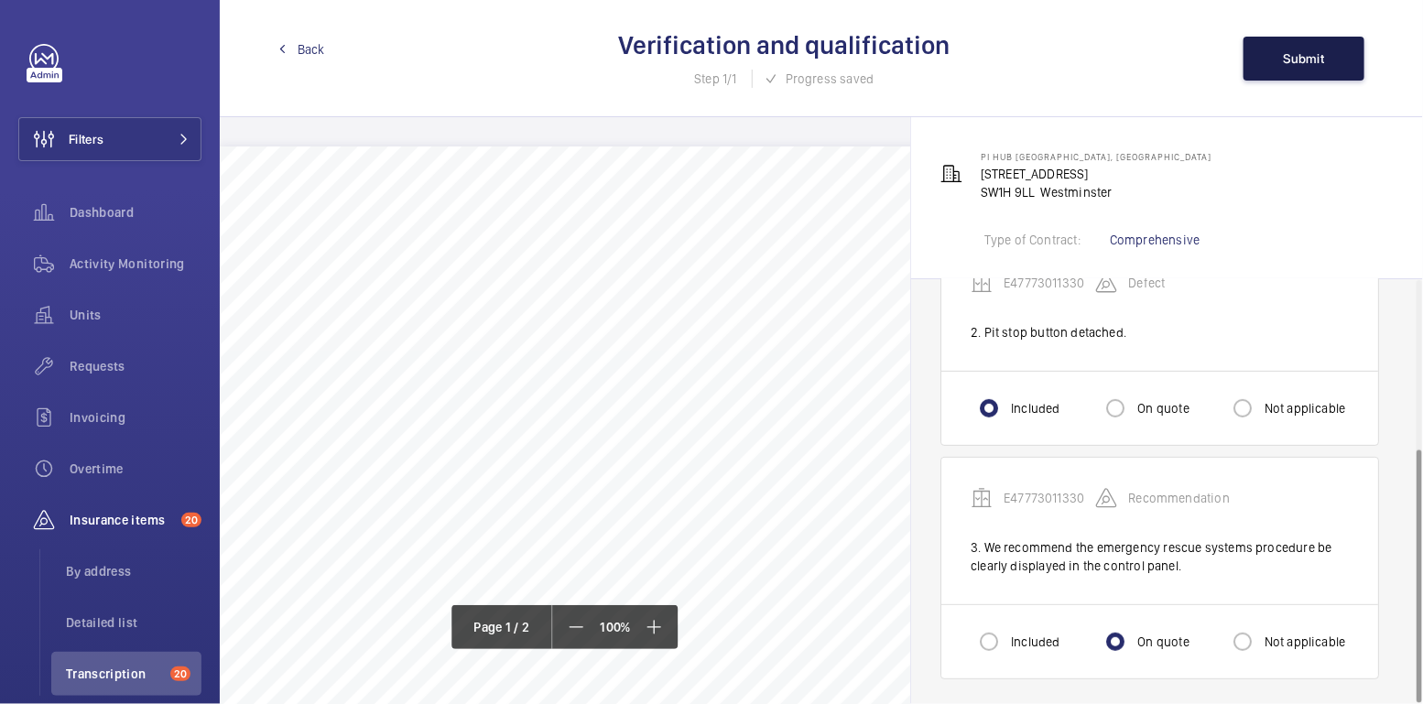
click at [1294, 53] on span "Submit" at bounding box center [1304, 58] width 41 height 15
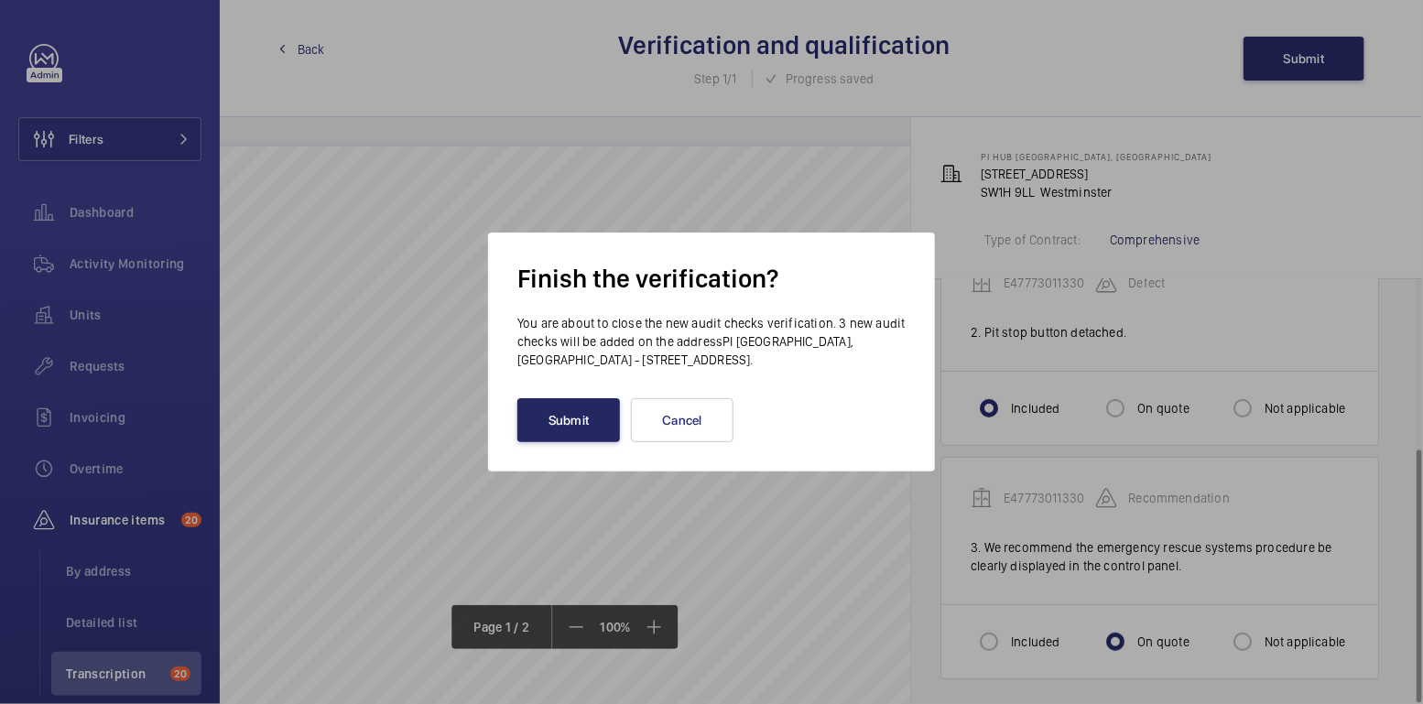
click at [579, 433] on button "Submit" at bounding box center [568, 420] width 103 height 44
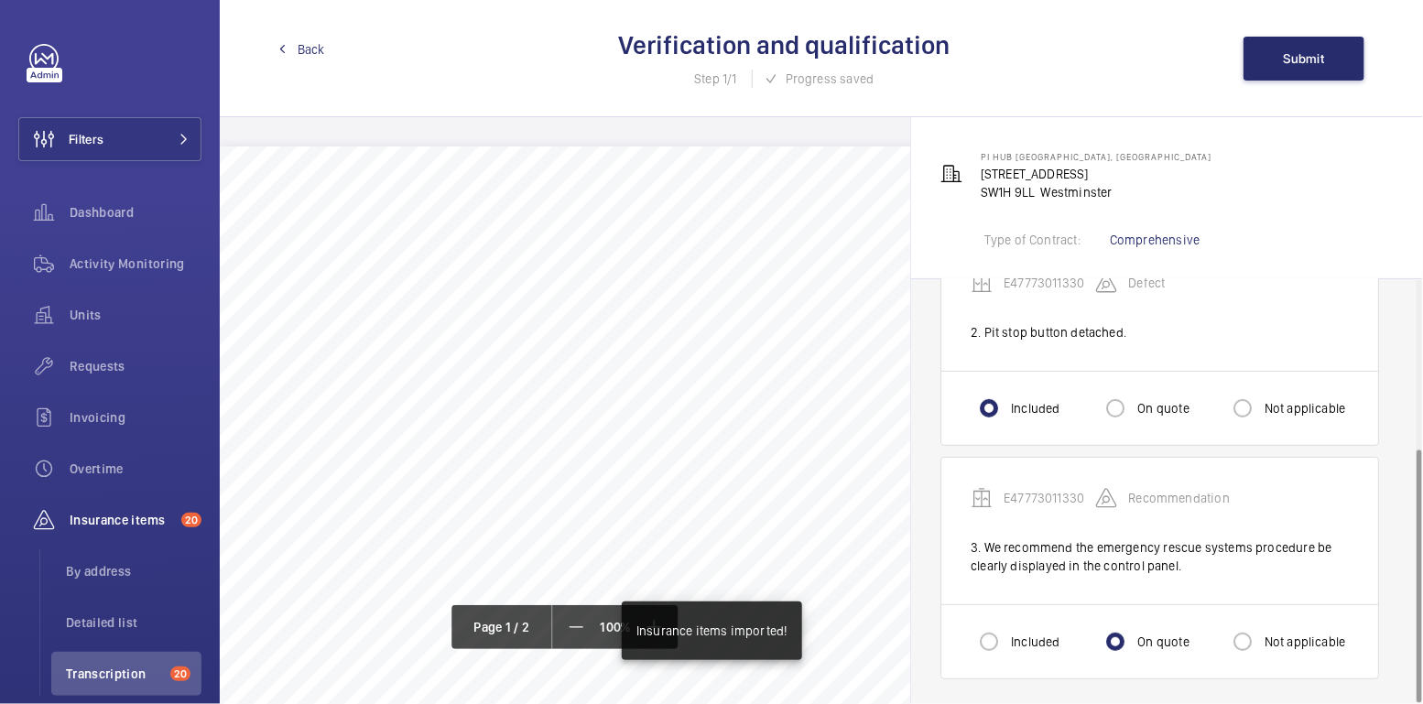
click at [318, 45] on span "Back" at bounding box center [311, 49] width 27 height 18
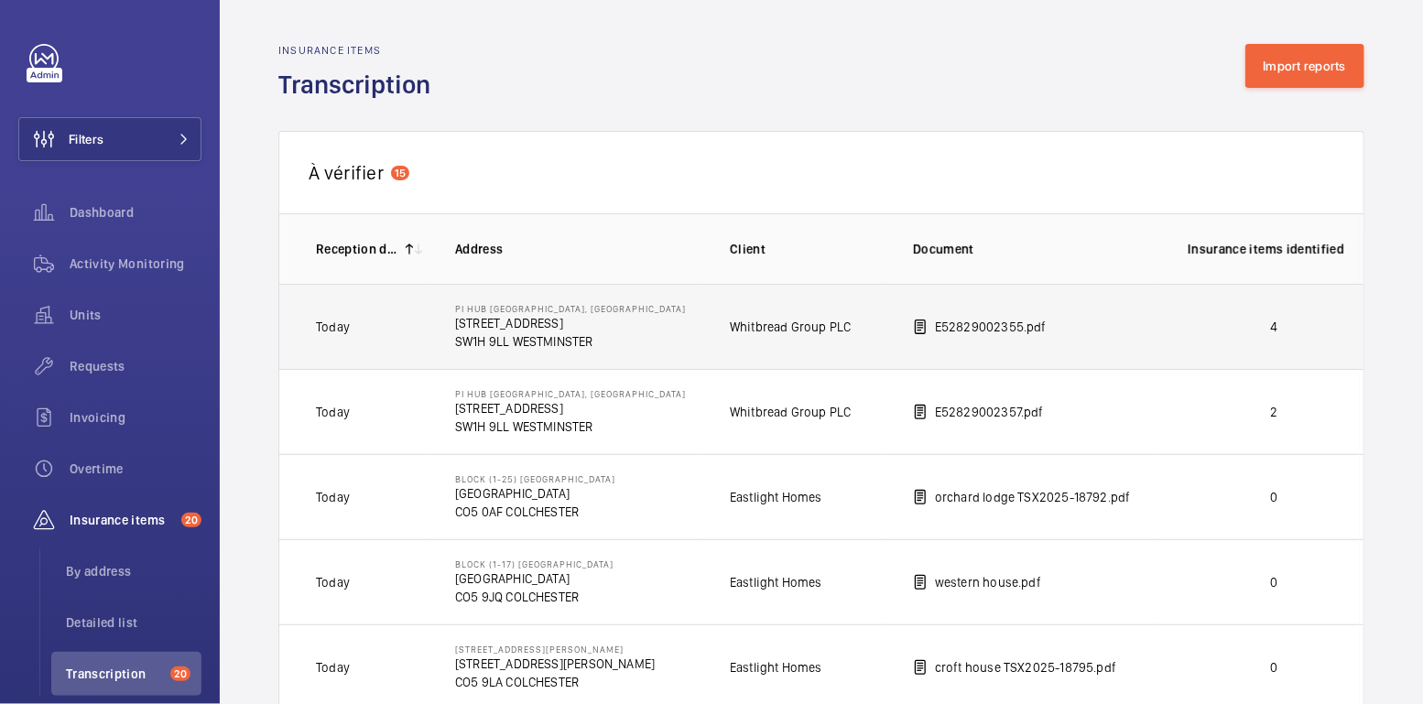
click at [1318, 339] on td "4" at bounding box center [1258, 326] width 201 height 85
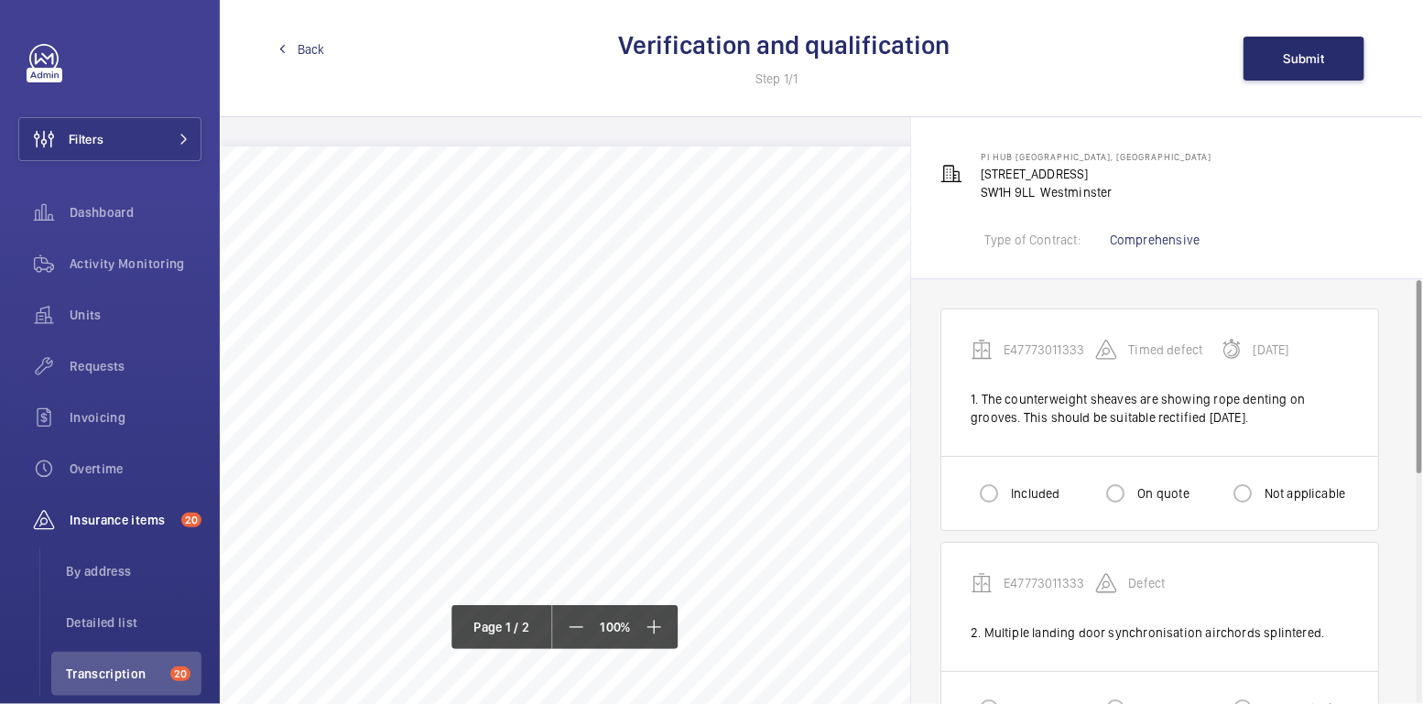
click at [1017, 496] on label "Included" at bounding box center [1033, 493] width 52 height 18
click at [1007, 496] on input "Included" at bounding box center [989, 493] width 37 height 37
radio input "true"
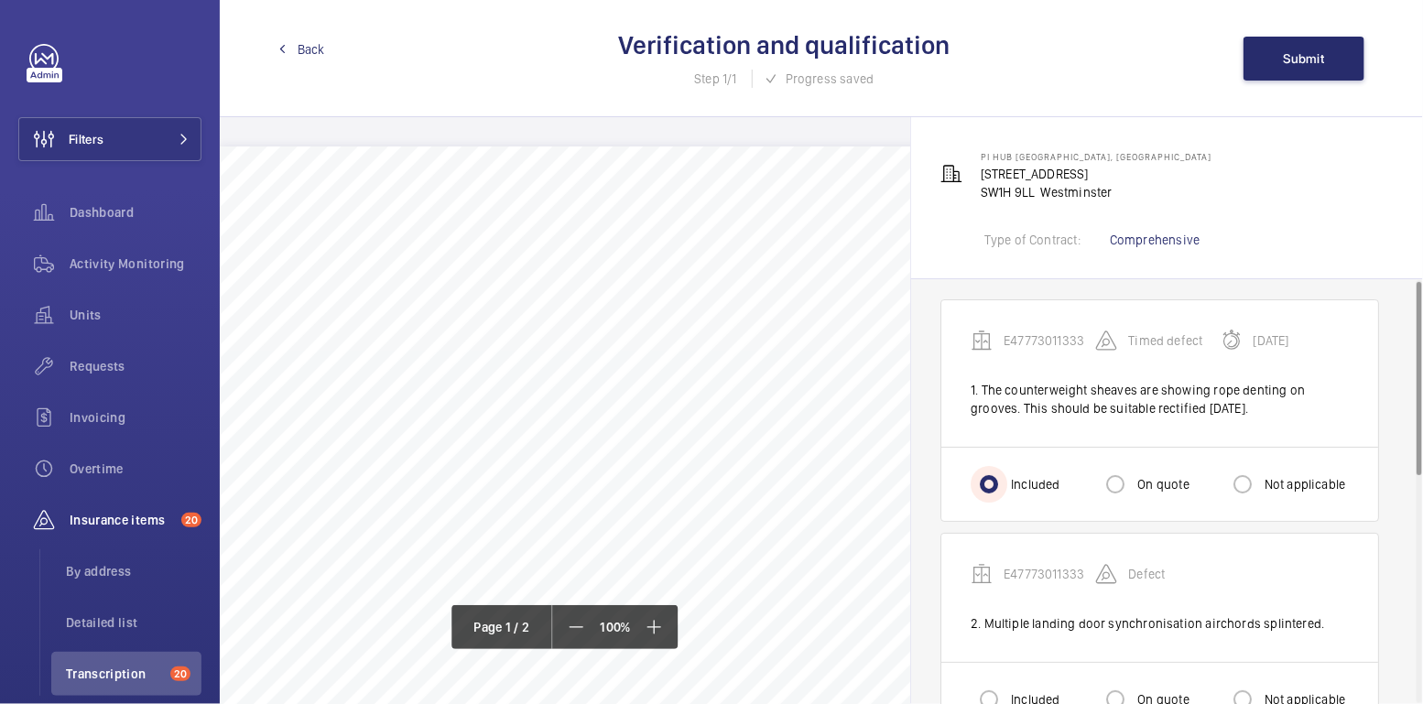
scroll to position [26, 0]
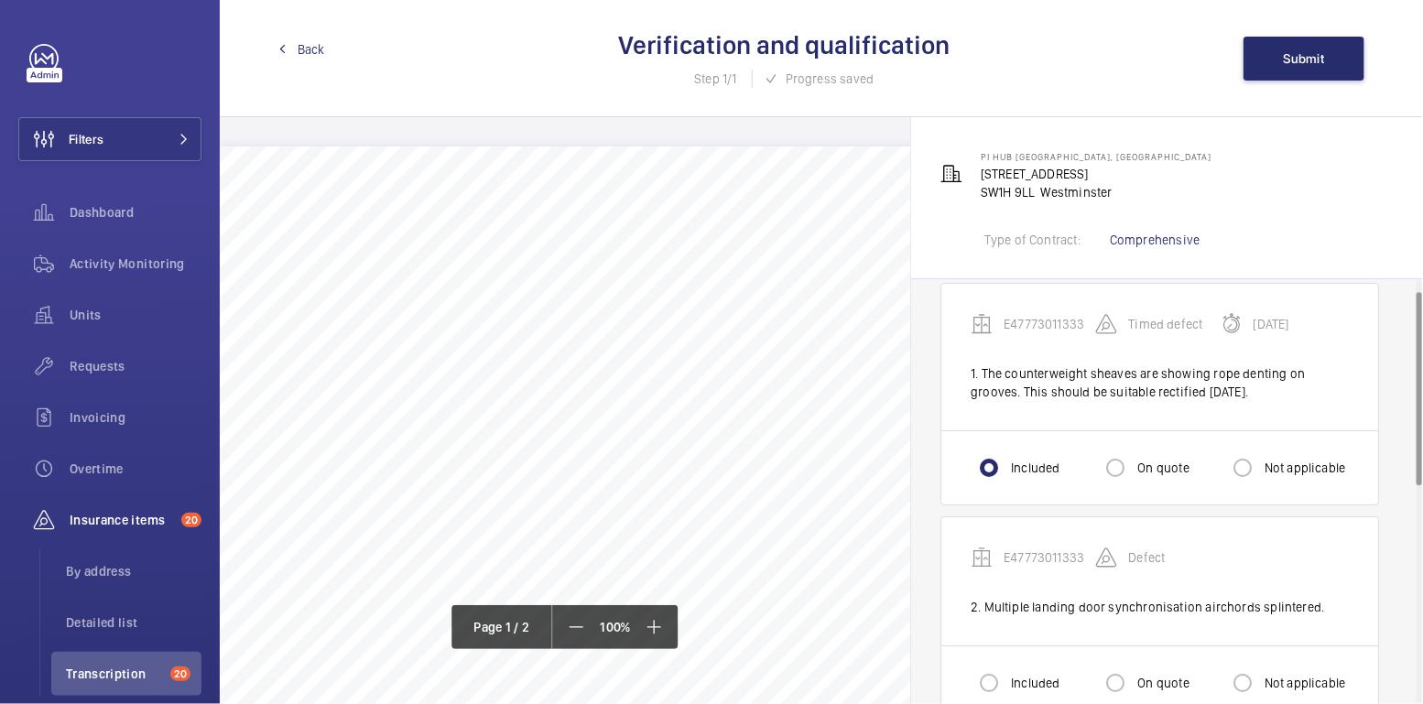
click at [1019, 667] on div "Included" at bounding box center [1015, 683] width 89 height 37
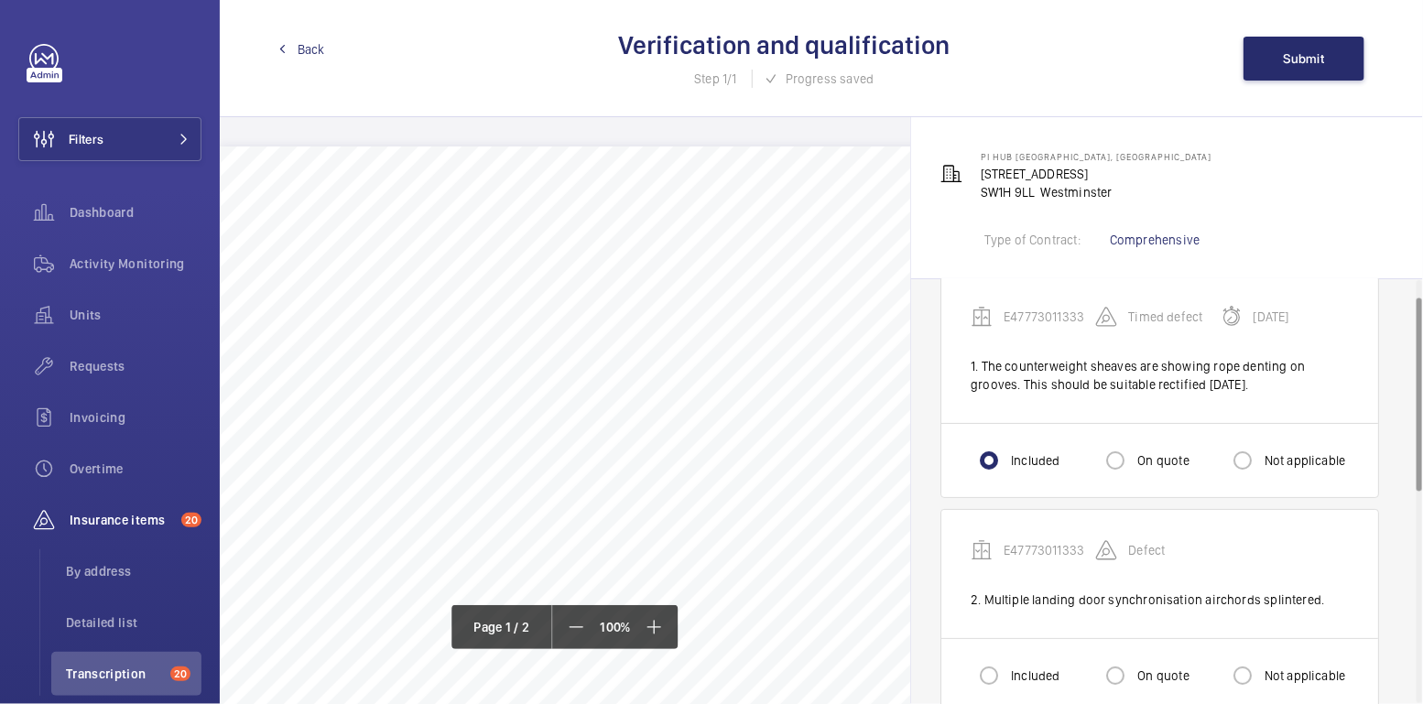
scroll to position [148, 0]
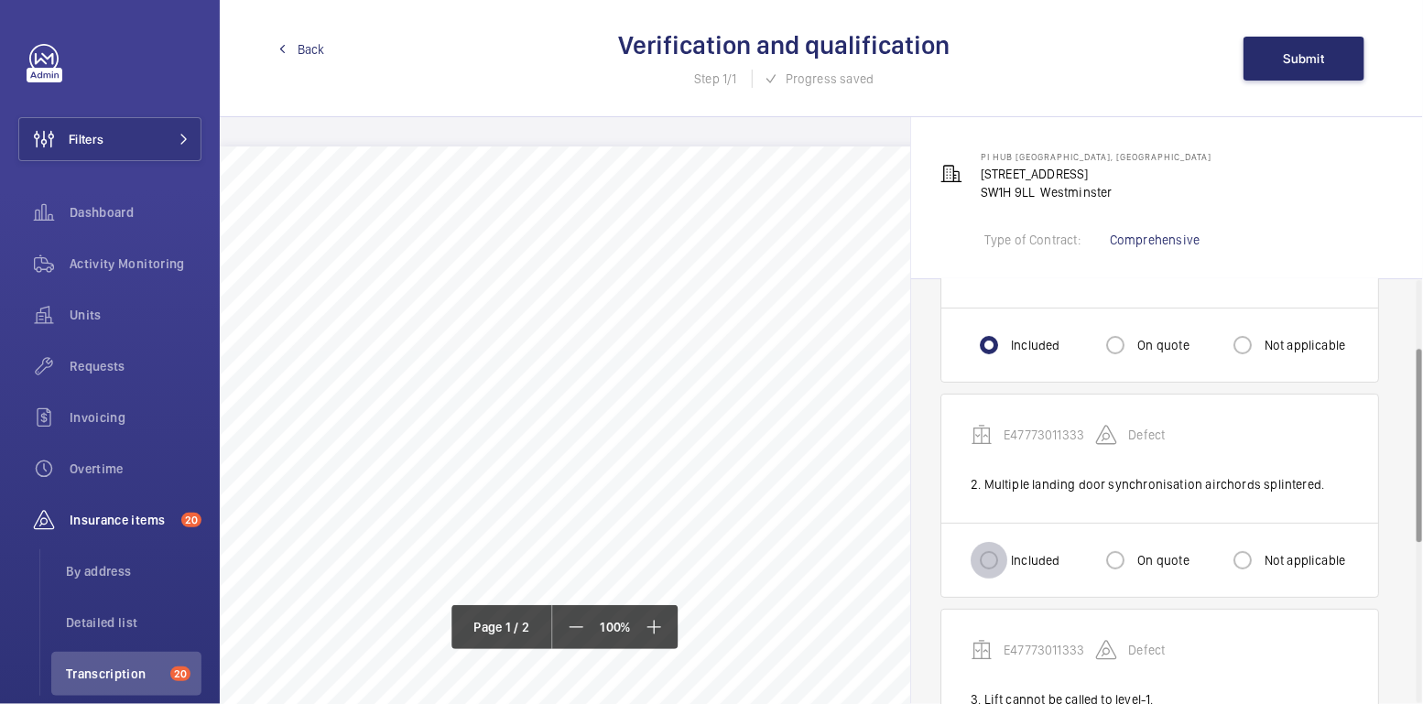
click at [1000, 562] on input "Included" at bounding box center [989, 560] width 37 height 37
radio input "true"
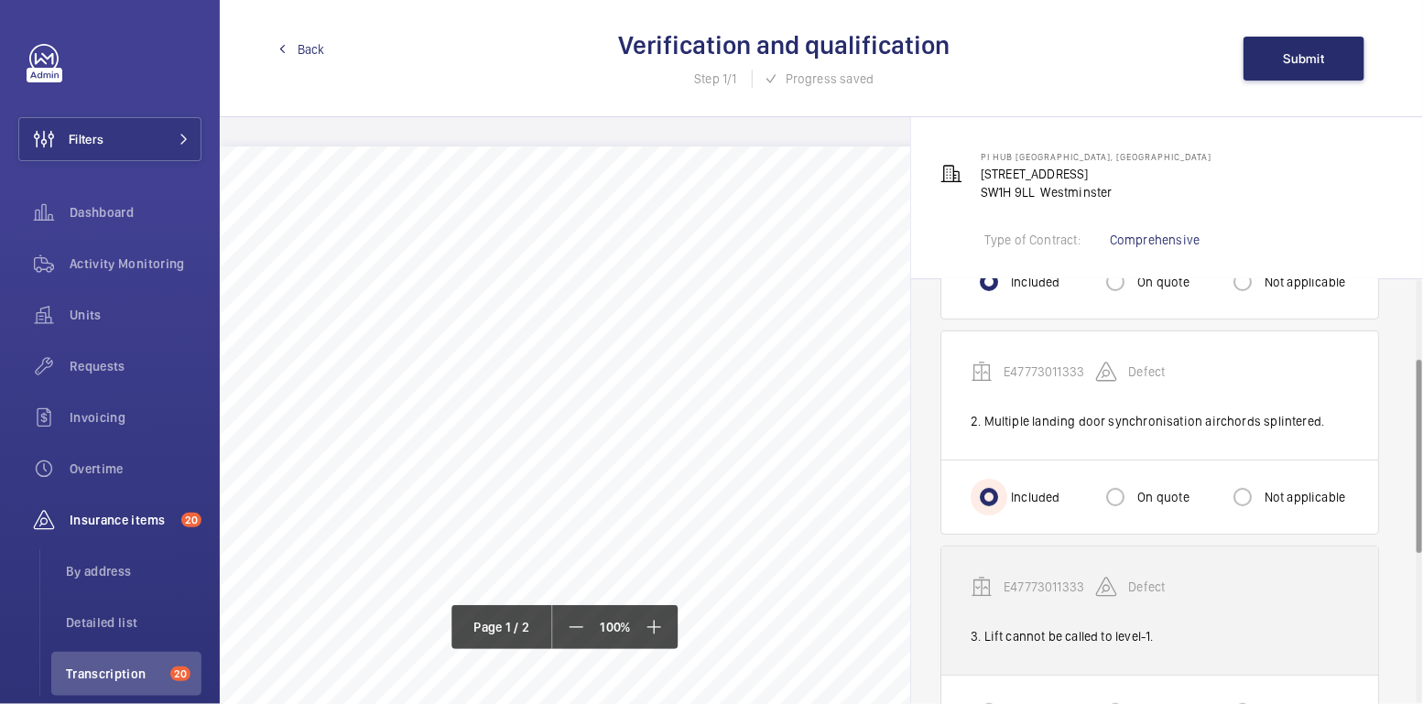
scroll to position [256, 0]
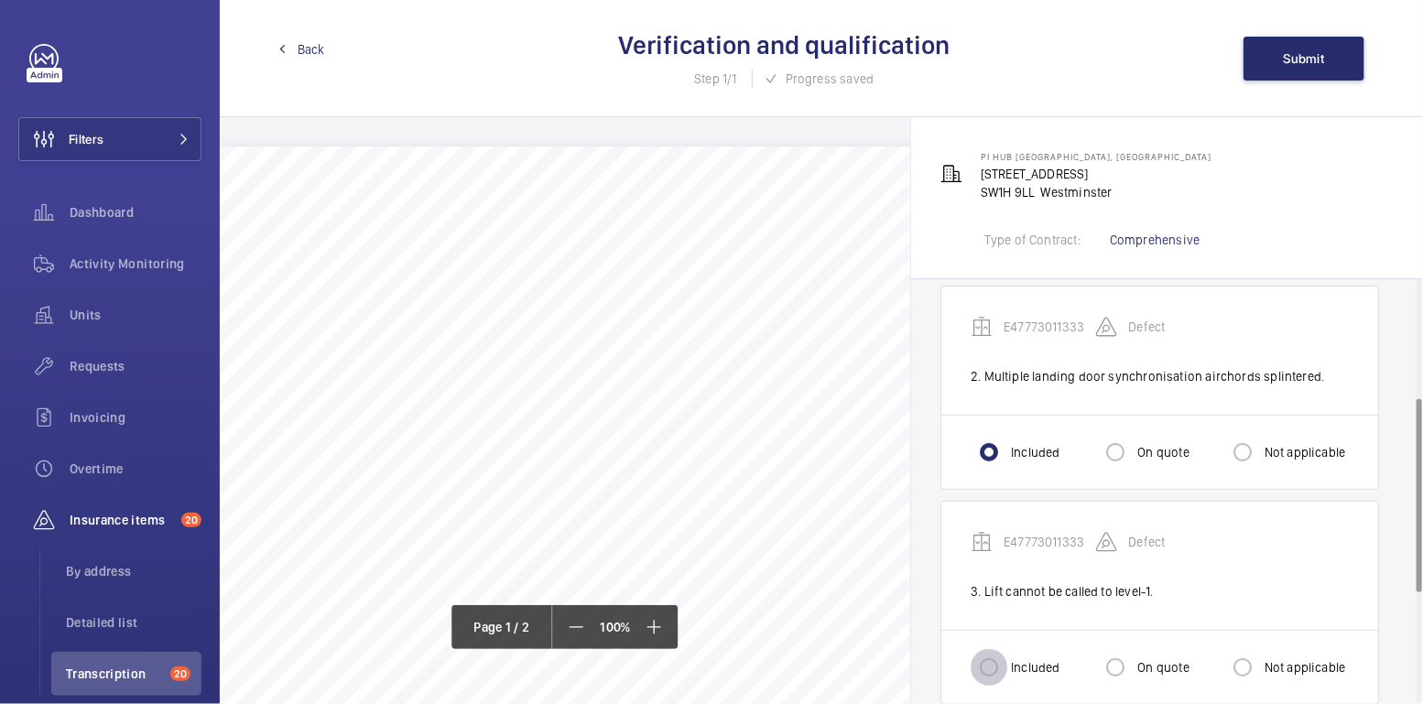
click at [1003, 671] on input "Included" at bounding box center [989, 667] width 37 height 37
radio input "true"
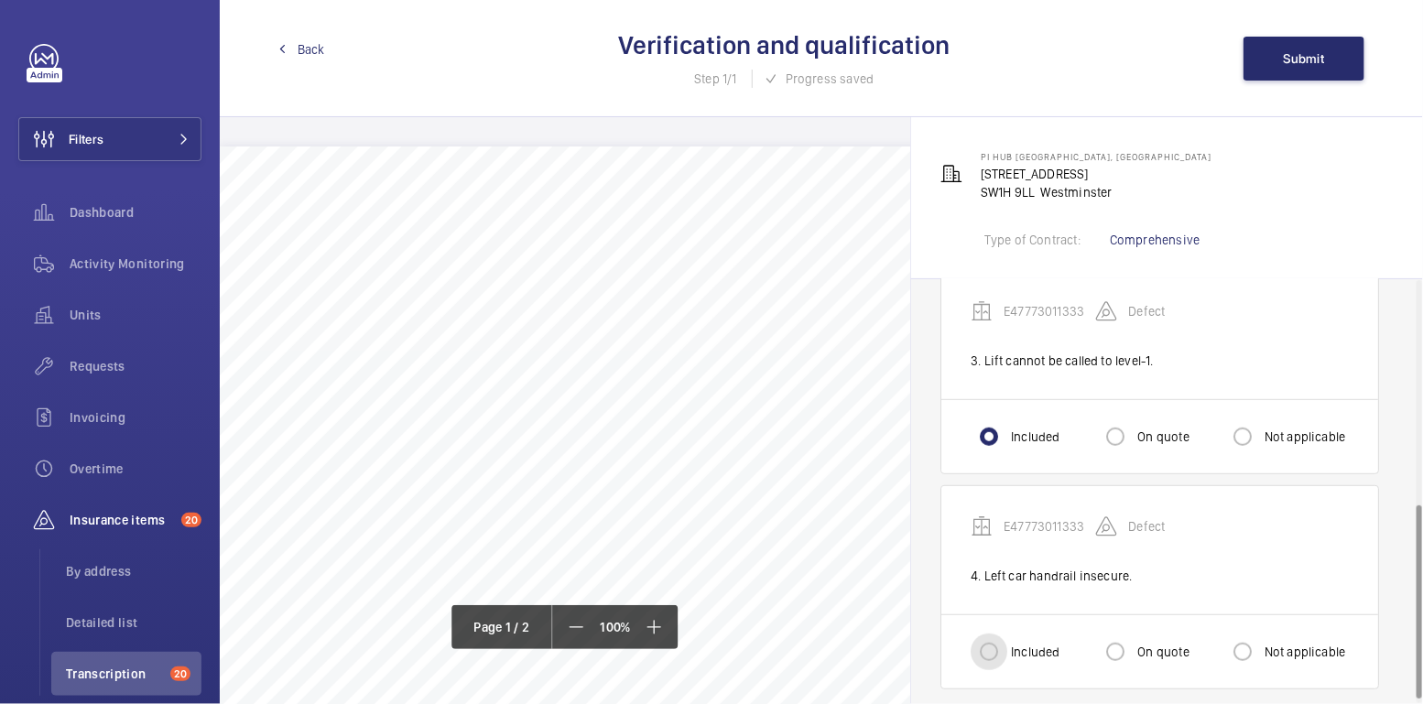
click at [1002, 644] on input "Included" at bounding box center [989, 652] width 37 height 37
radio input "true"
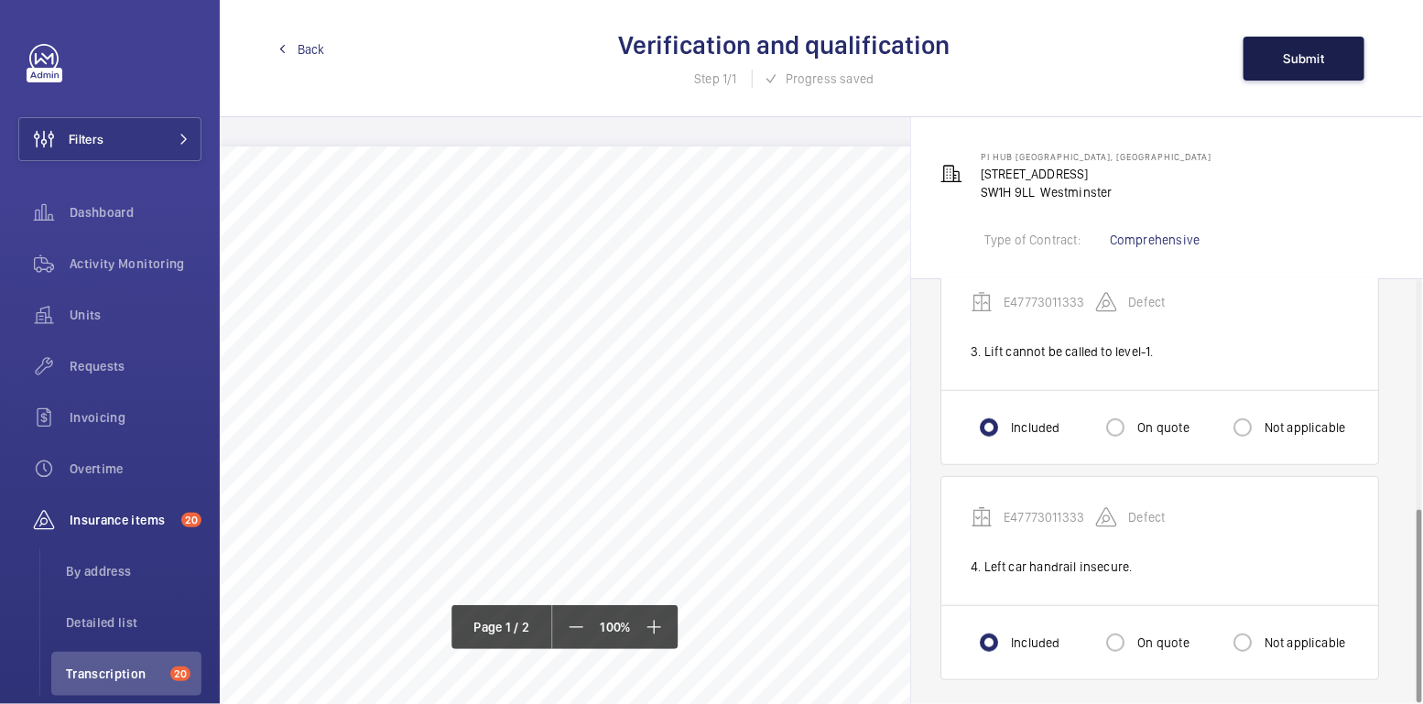
click at [1318, 60] on span "Submit" at bounding box center [1304, 58] width 41 height 15
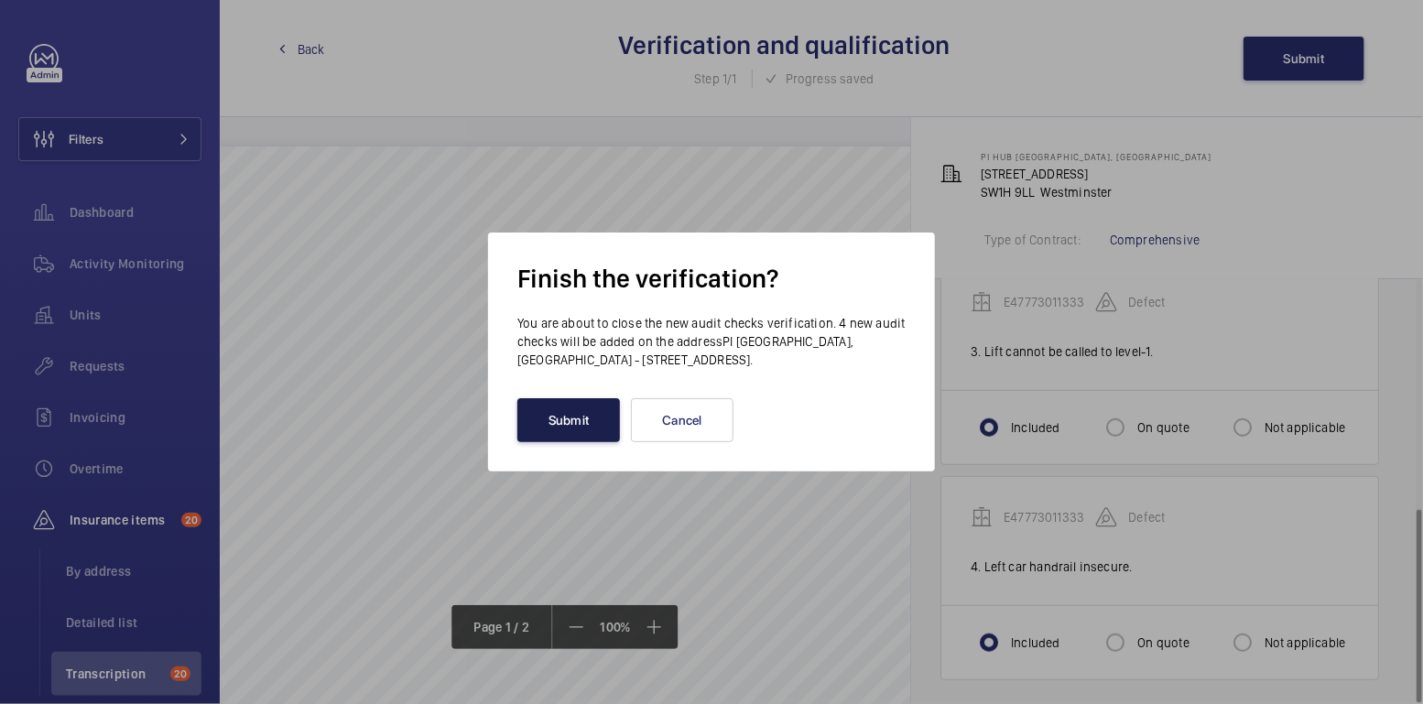
click at [591, 418] on button "Submit" at bounding box center [568, 420] width 103 height 44
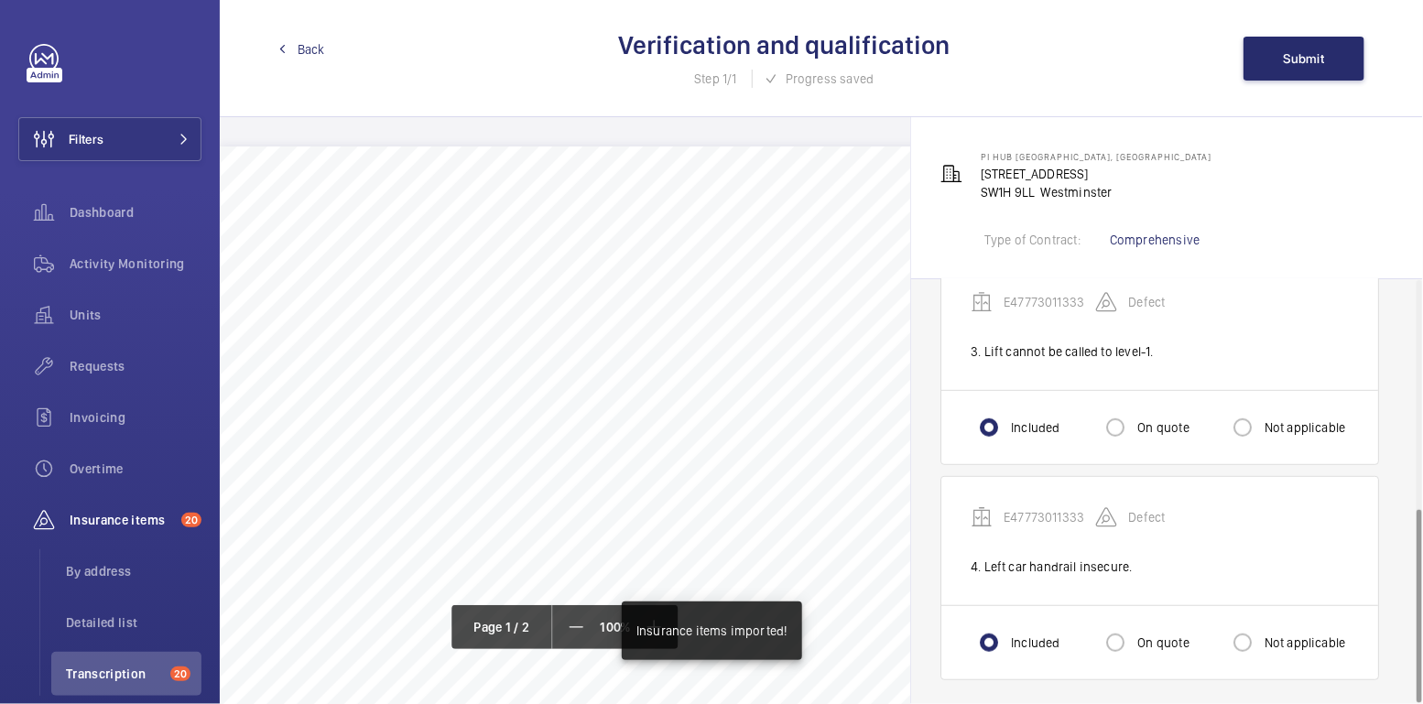
click at [309, 45] on span "Back" at bounding box center [311, 49] width 27 height 18
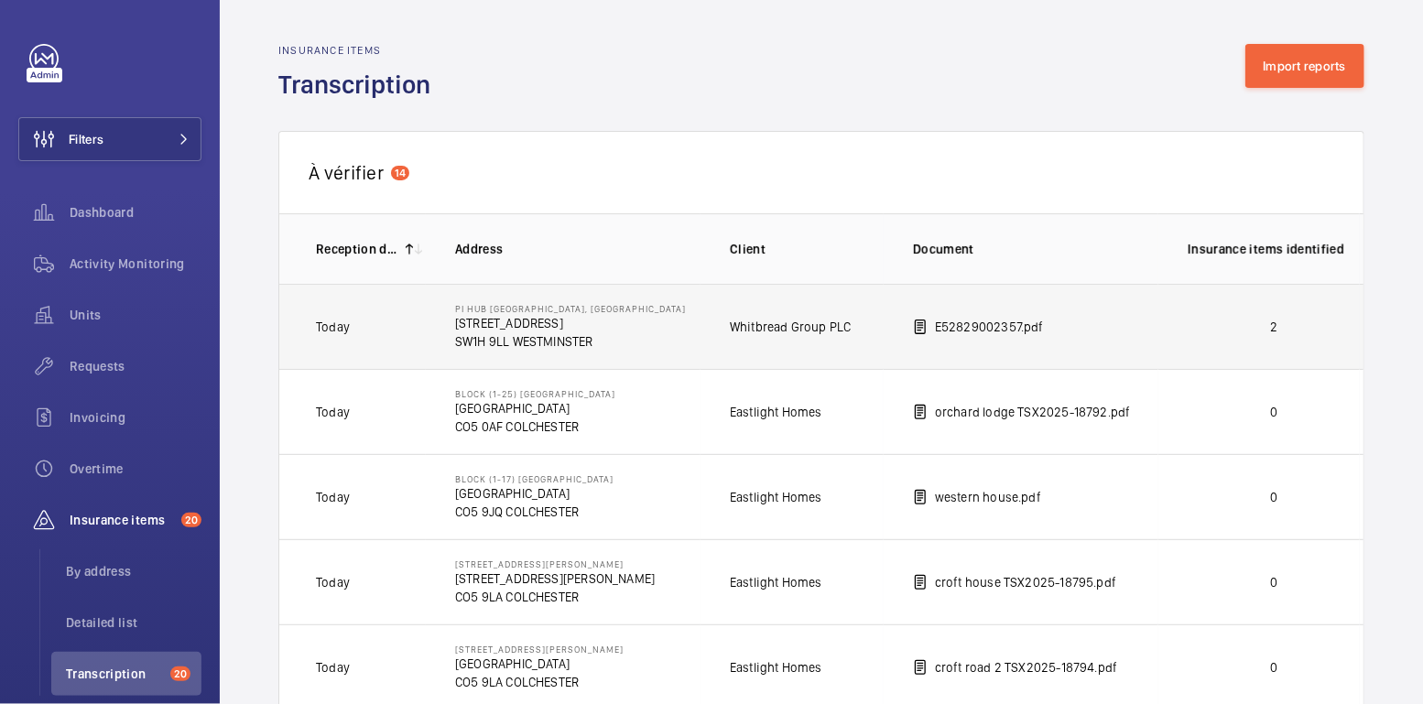
click at [1270, 326] on p "2" at bounding box center [1274, 327] width 172 height 18
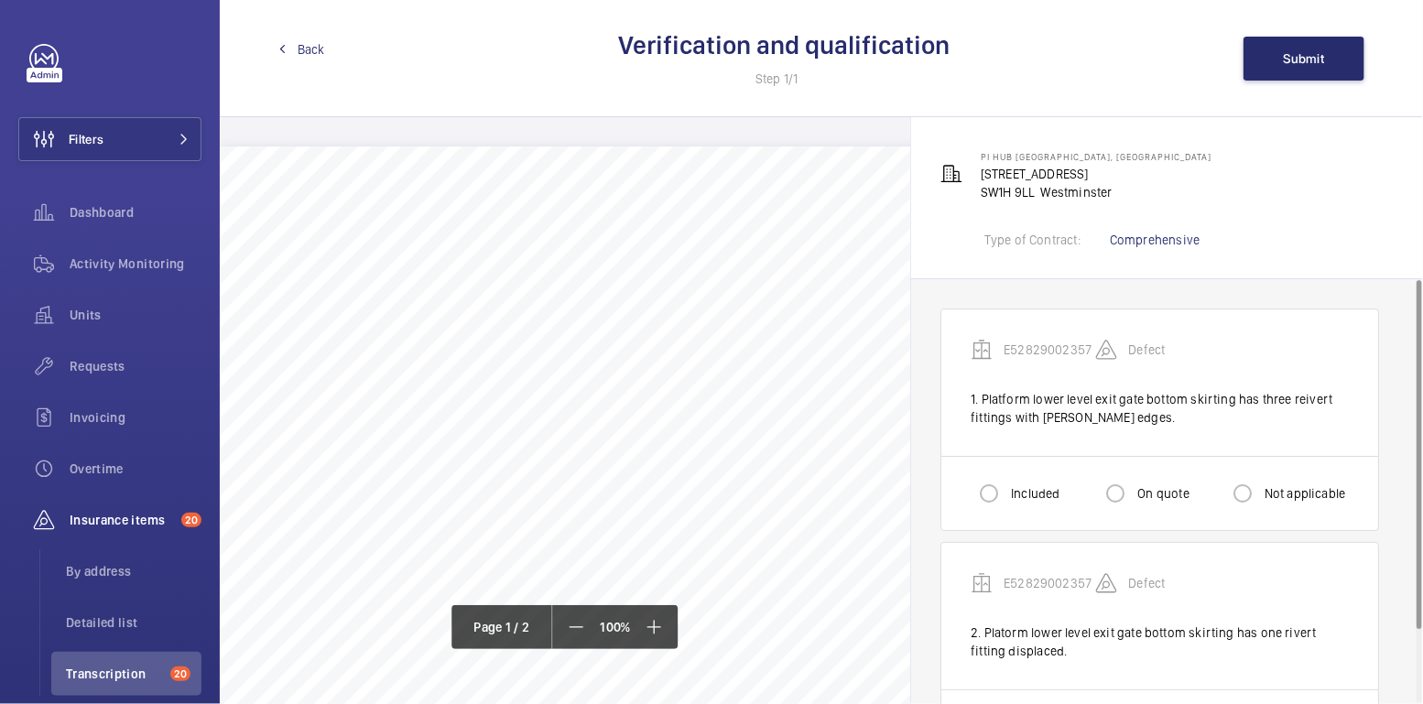
click at [1014, 505] on div "Included" at bounding box center [1015, 493] width 89 height 37
click at [986, 489] on input "Included" at bounding box center [989, 493] width 37 height 37
radio input "true"
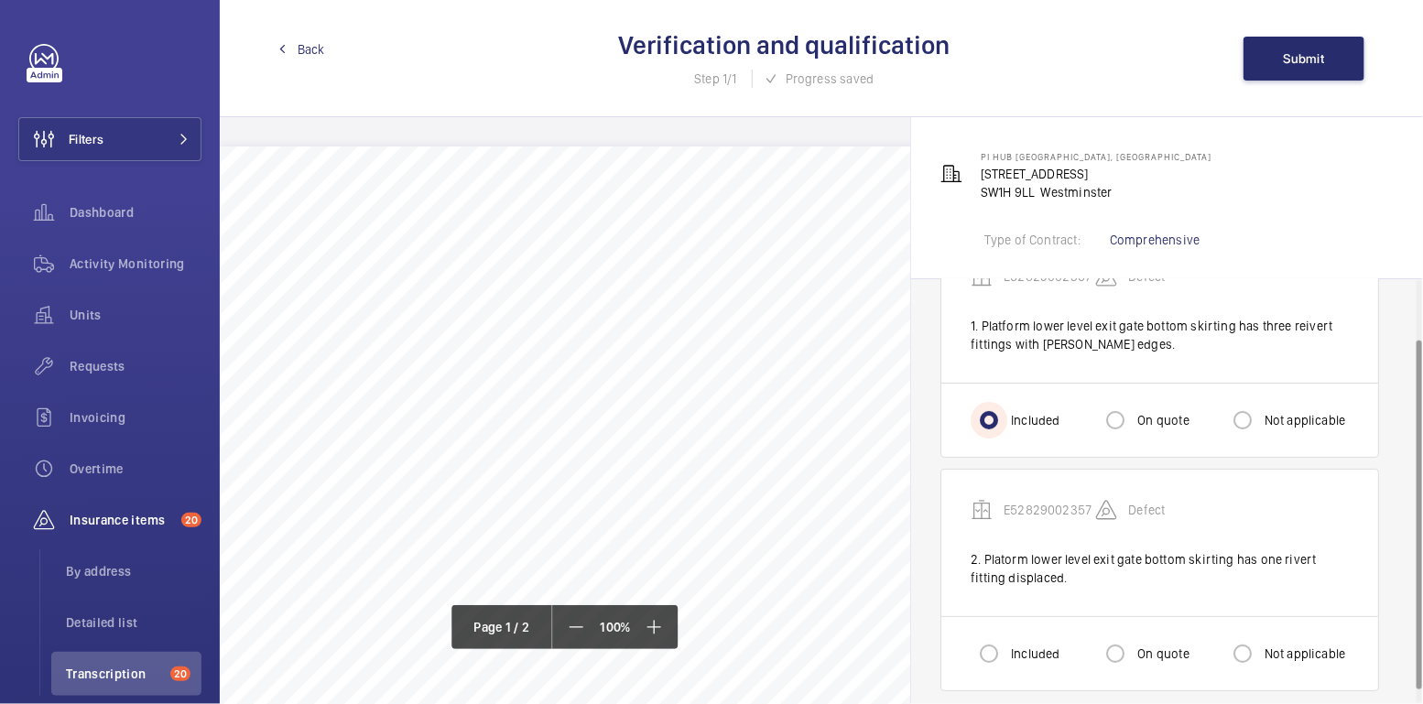
scroll to position [87, 0]
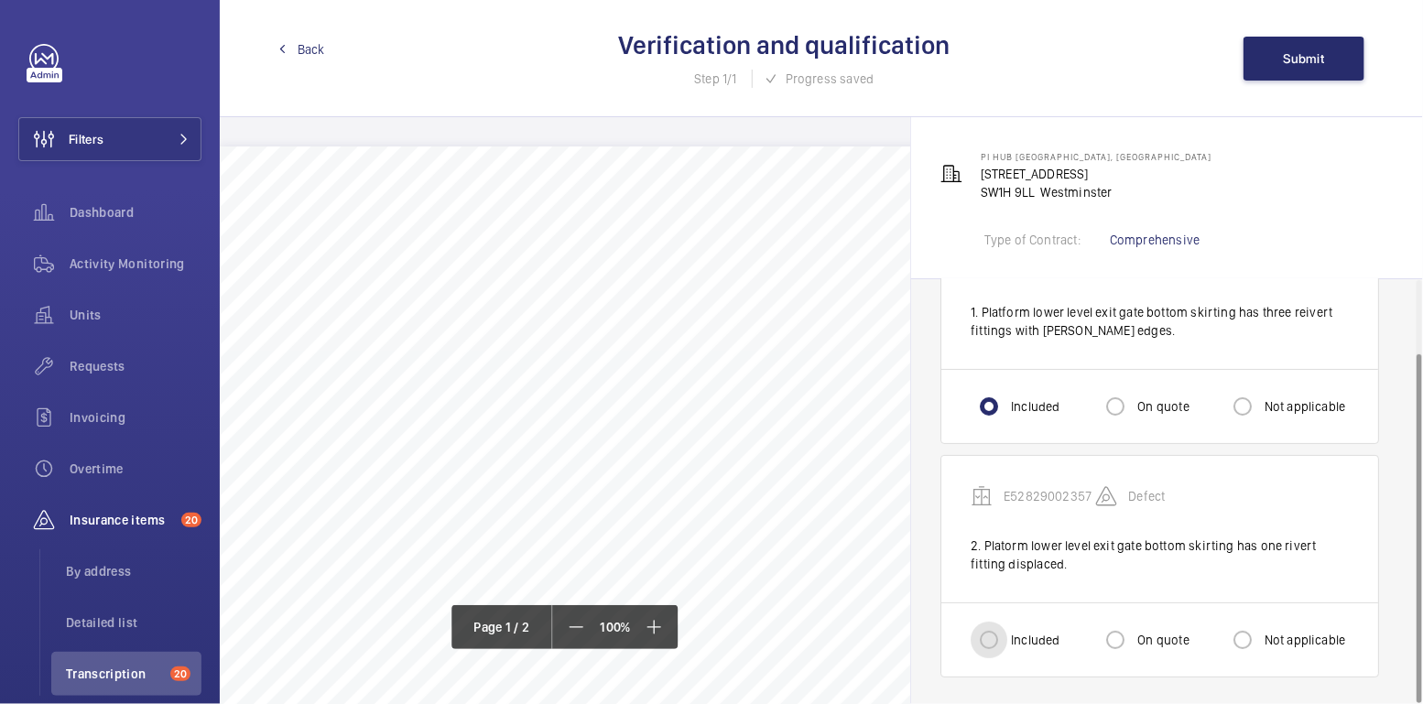
click at [990, 650] on input "Included" at bounding box center [989, 640] width 37 height 37
radio input "true"
click at [1294, 55] on span "Submit" at bounding box center [1304, 58] width 41 height 15
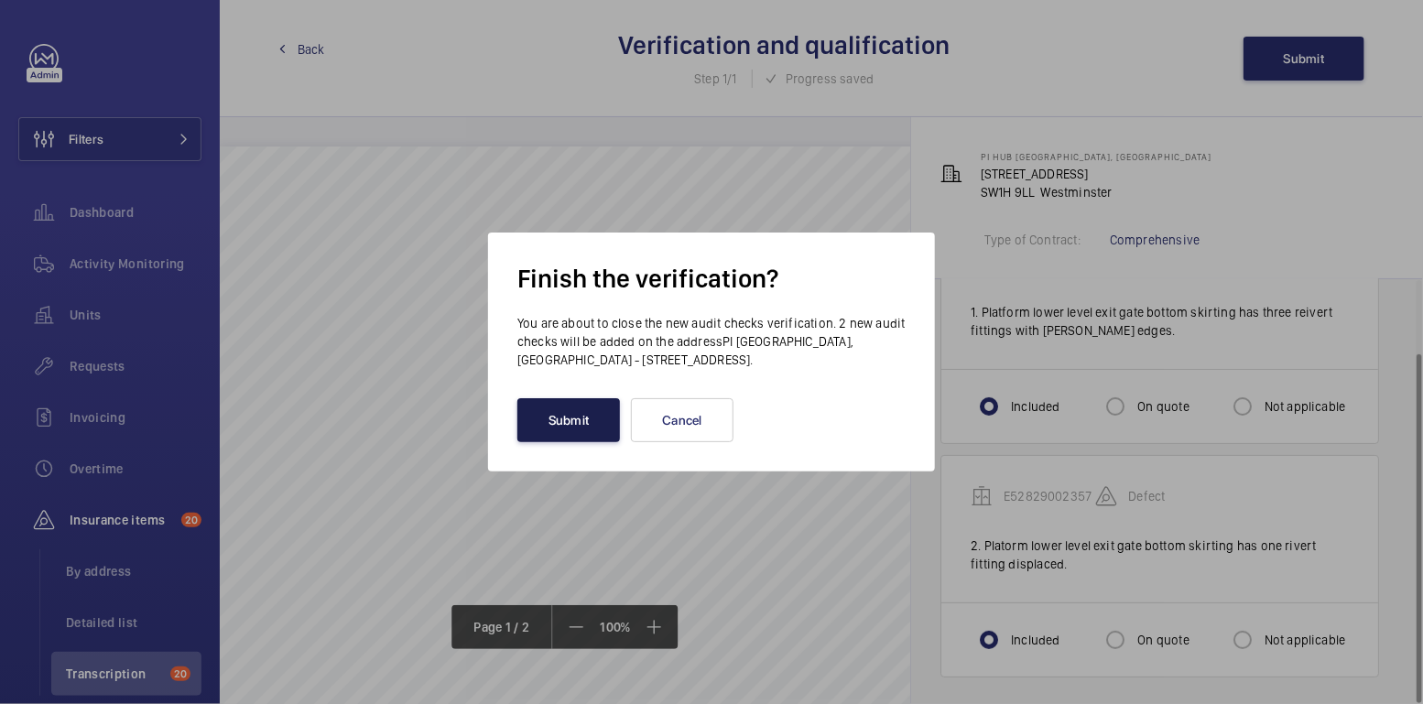
click at [585, 405] on button "Submit" at bounding box center [568, 420] width 103 height 44
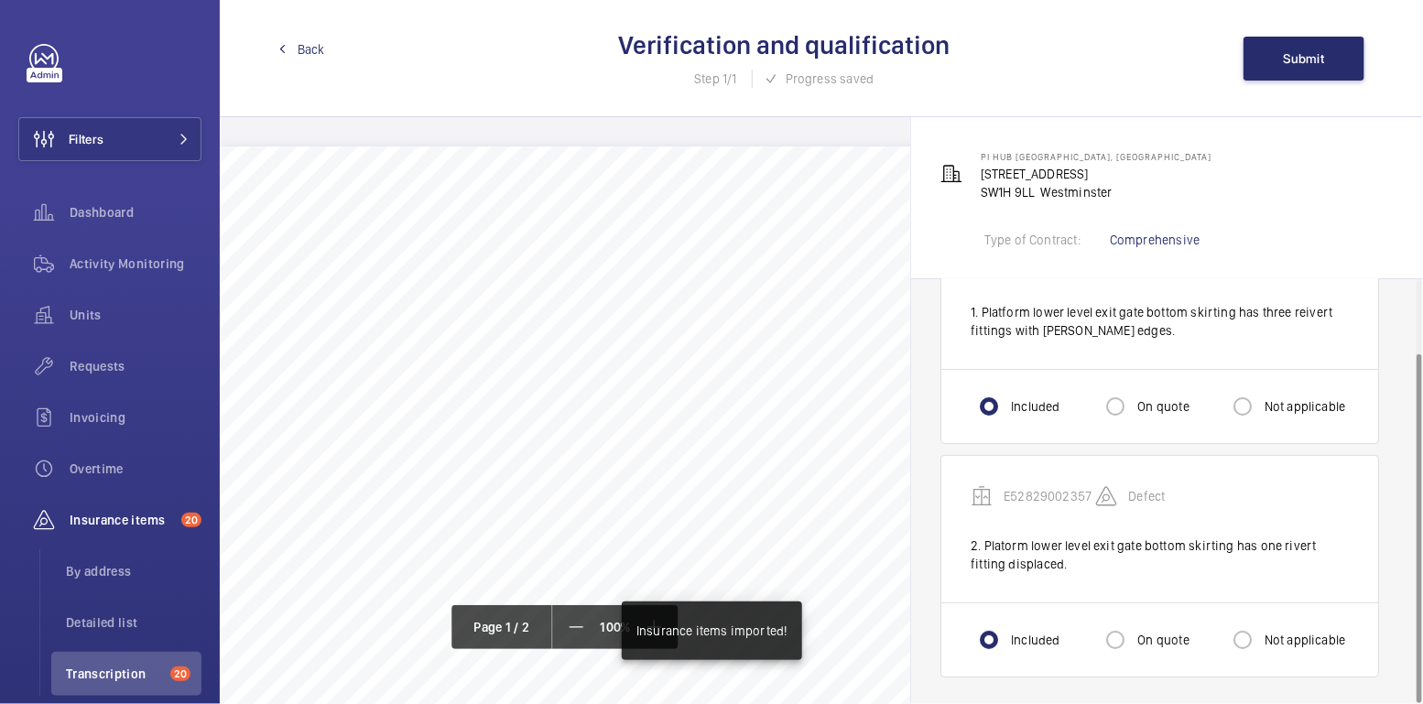
click at [313, 43] on span "Back" at bounding box center [311, 49] width 27 height 18
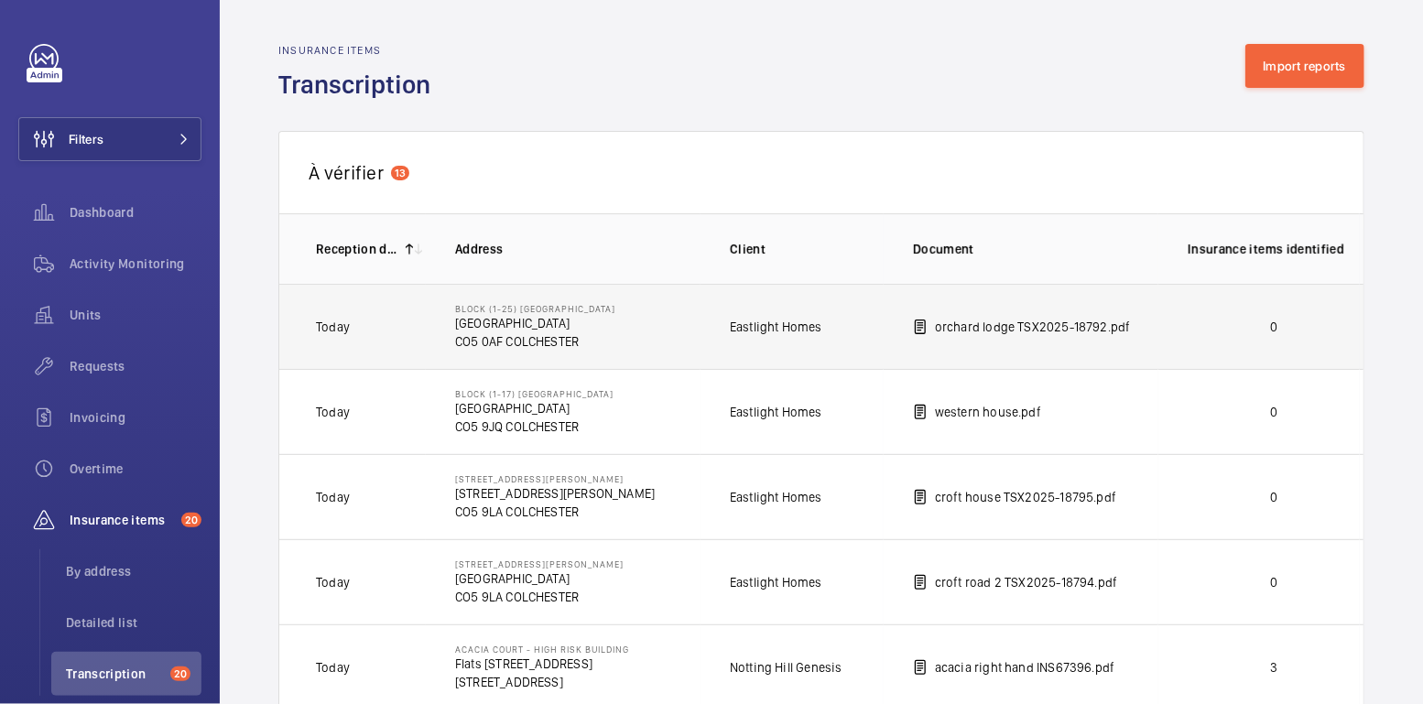
click at [1303, 324] on p "0" at bounding box center [1274, 327] width 172 height 18
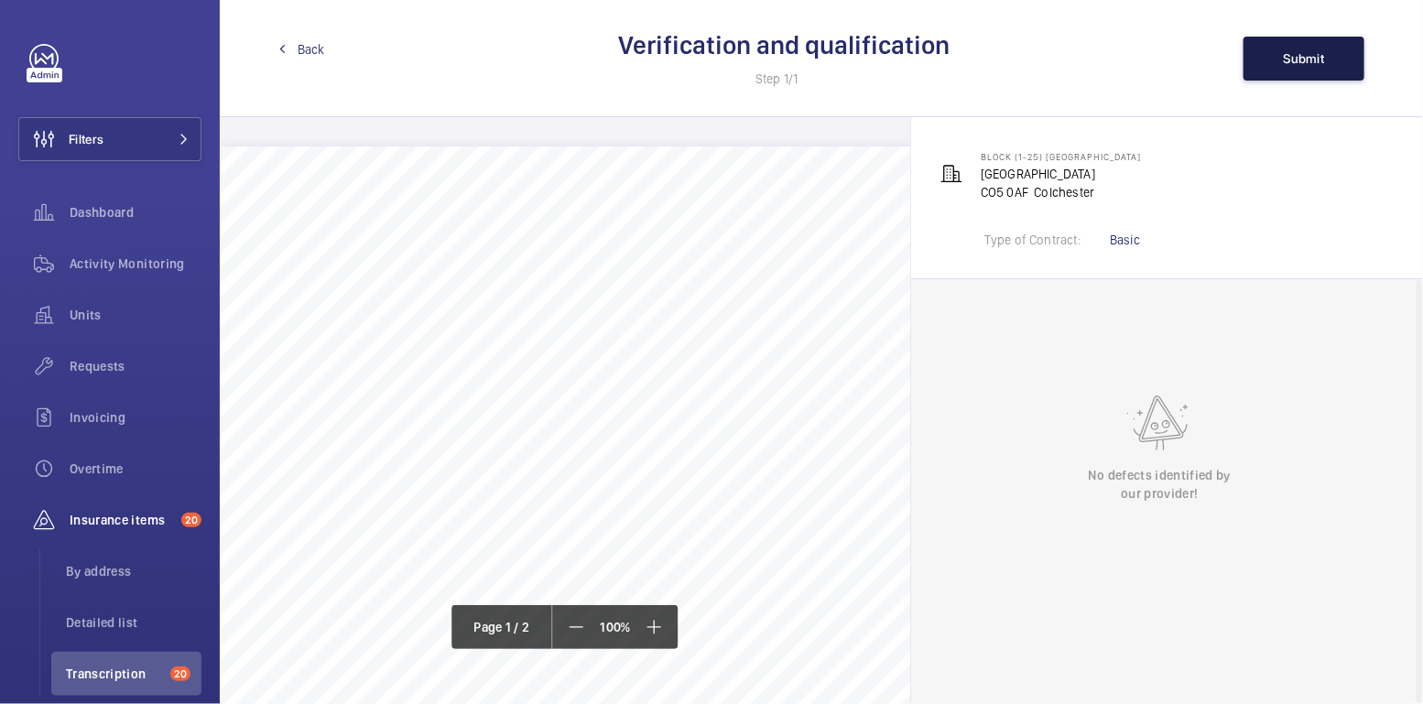
click at [1323, 49] on button "Submit" at bounding box center [1303, 59] width 121 height 44
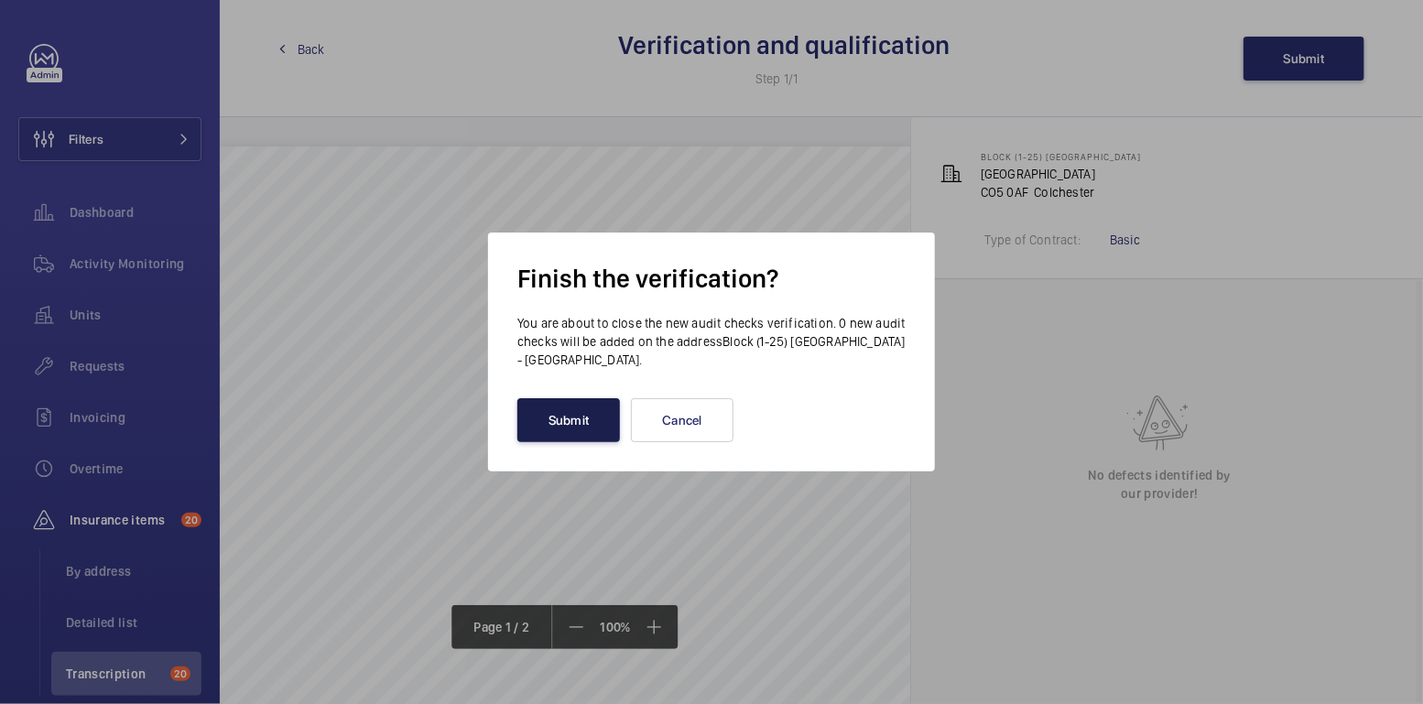
click at [573, 418] on button "Submit" at bounding box center [568, 420] width 103 height 44
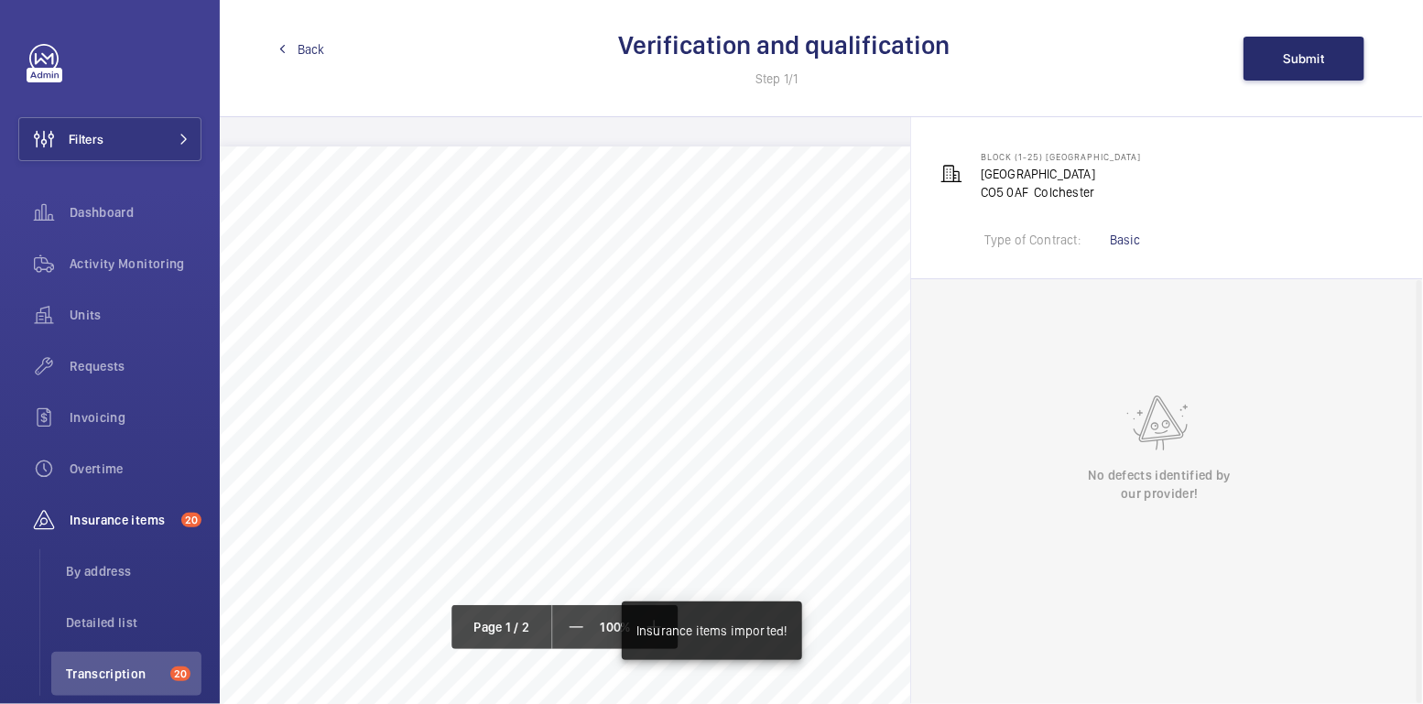
click at [304, 52] on span "Back" at bounding box center [311, 49] width 27 height 18
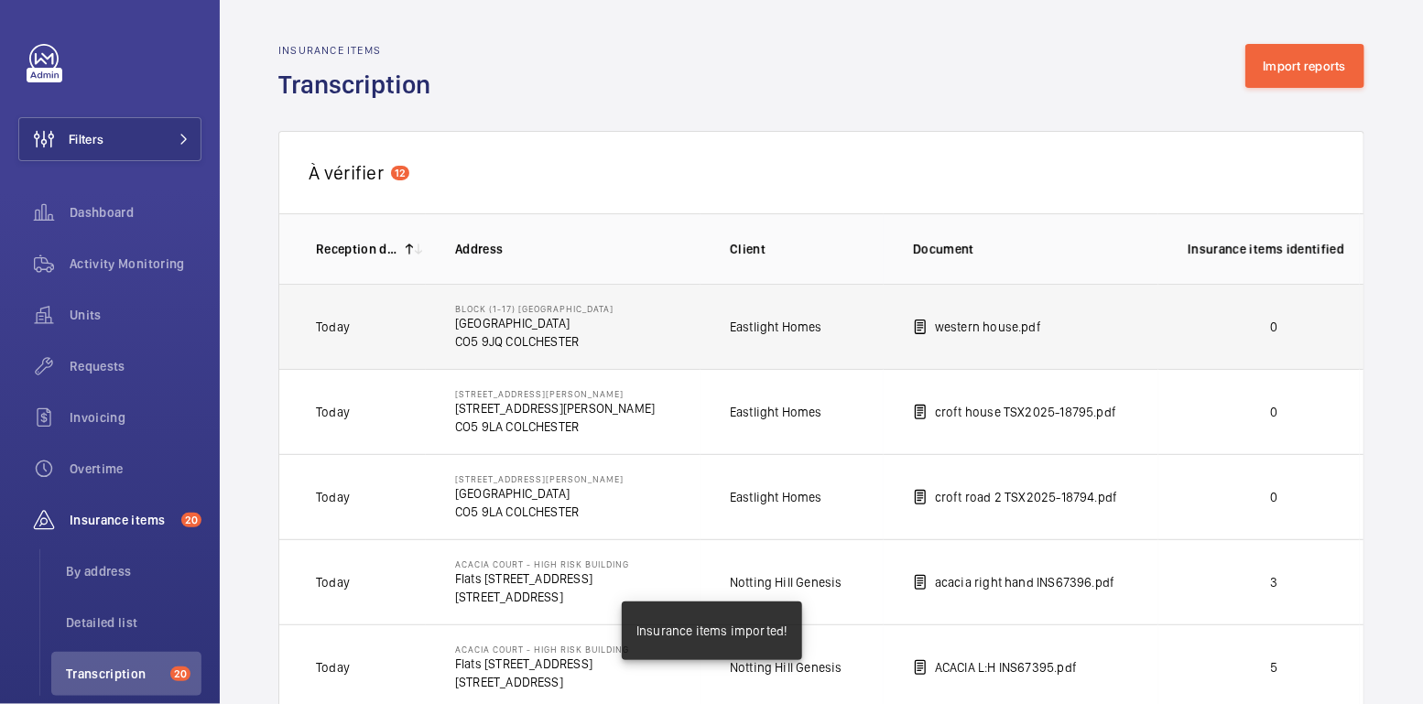
click at [1291, 339] on td "0" at bounding box center [1258, 326] width 201 height 85
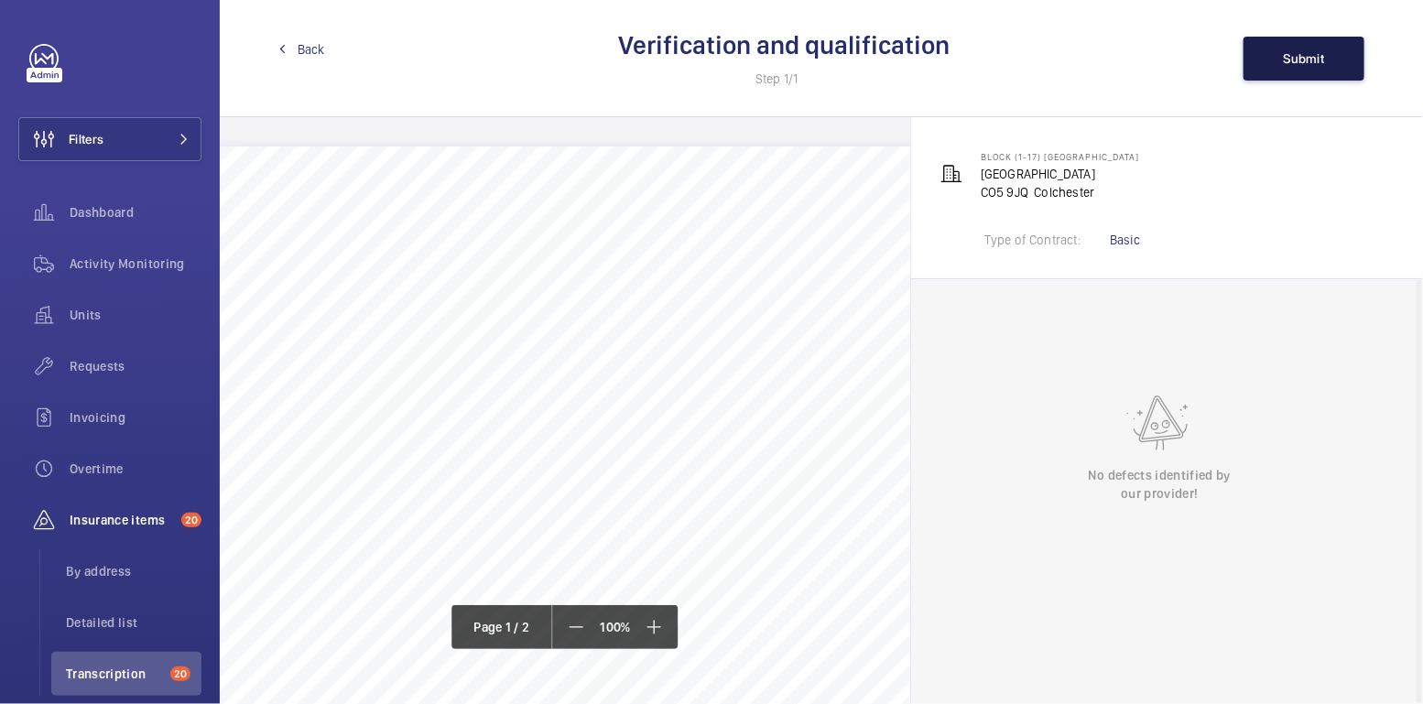
click at [1321, 59] on span "Submit" at bounding box center [1304, 58] width 41 height 15
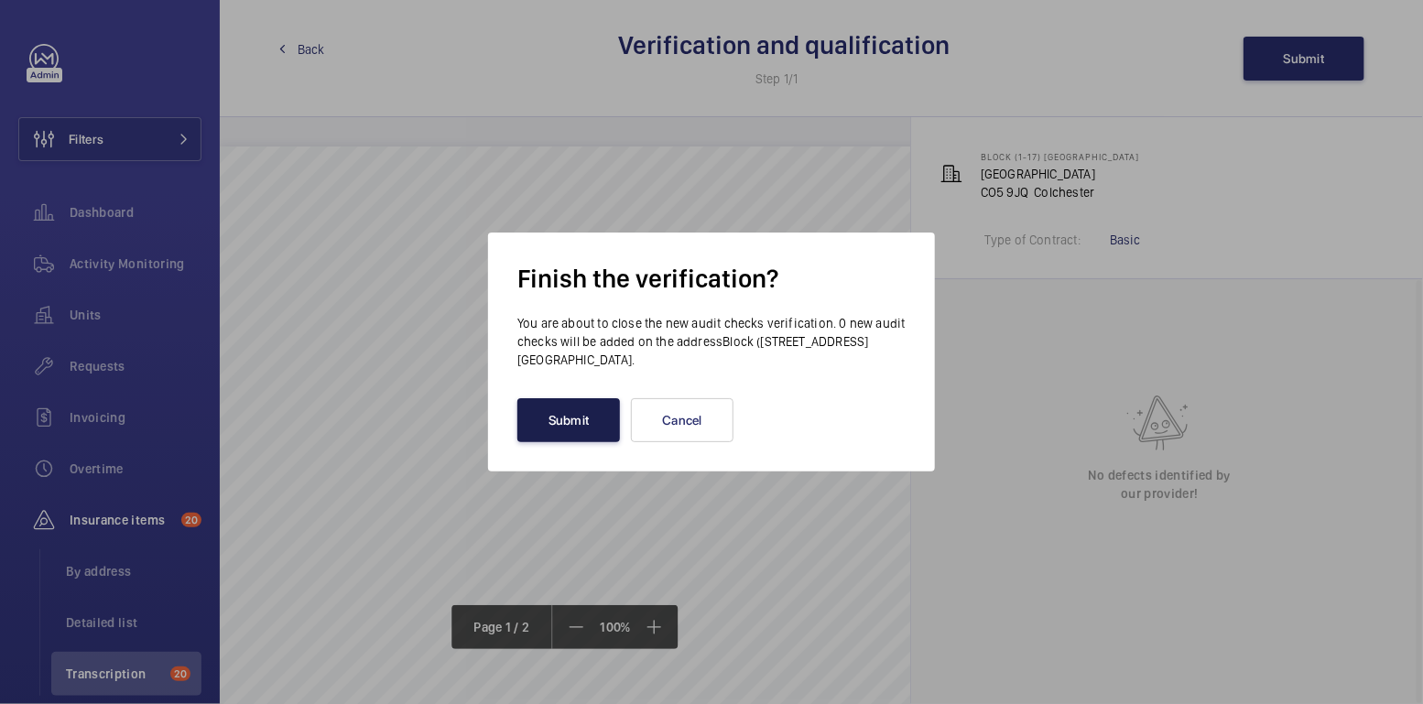
click at [594, 421] on button "Submit" at bounding box center [568, 420] width 103 height 44
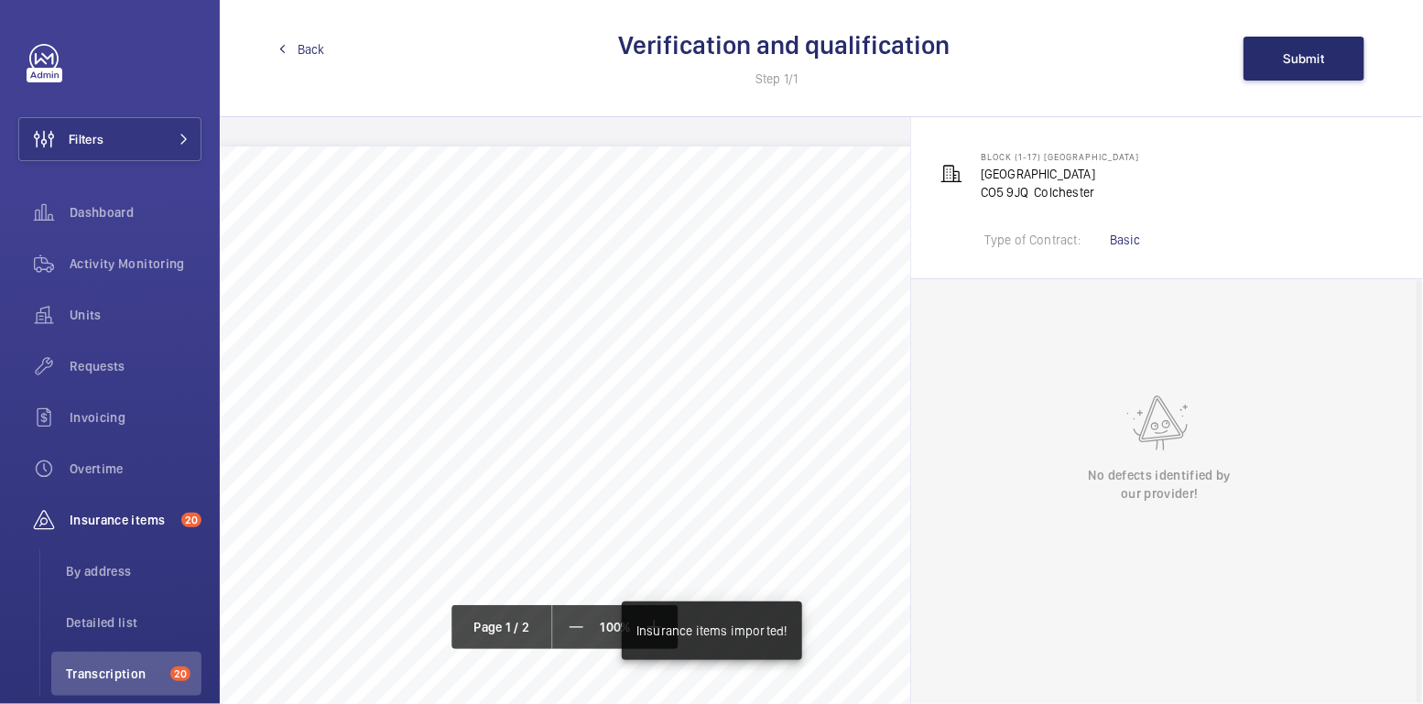
click at [312, 52] on span "Back" at bounding box center [311, 49] width 27 height 18
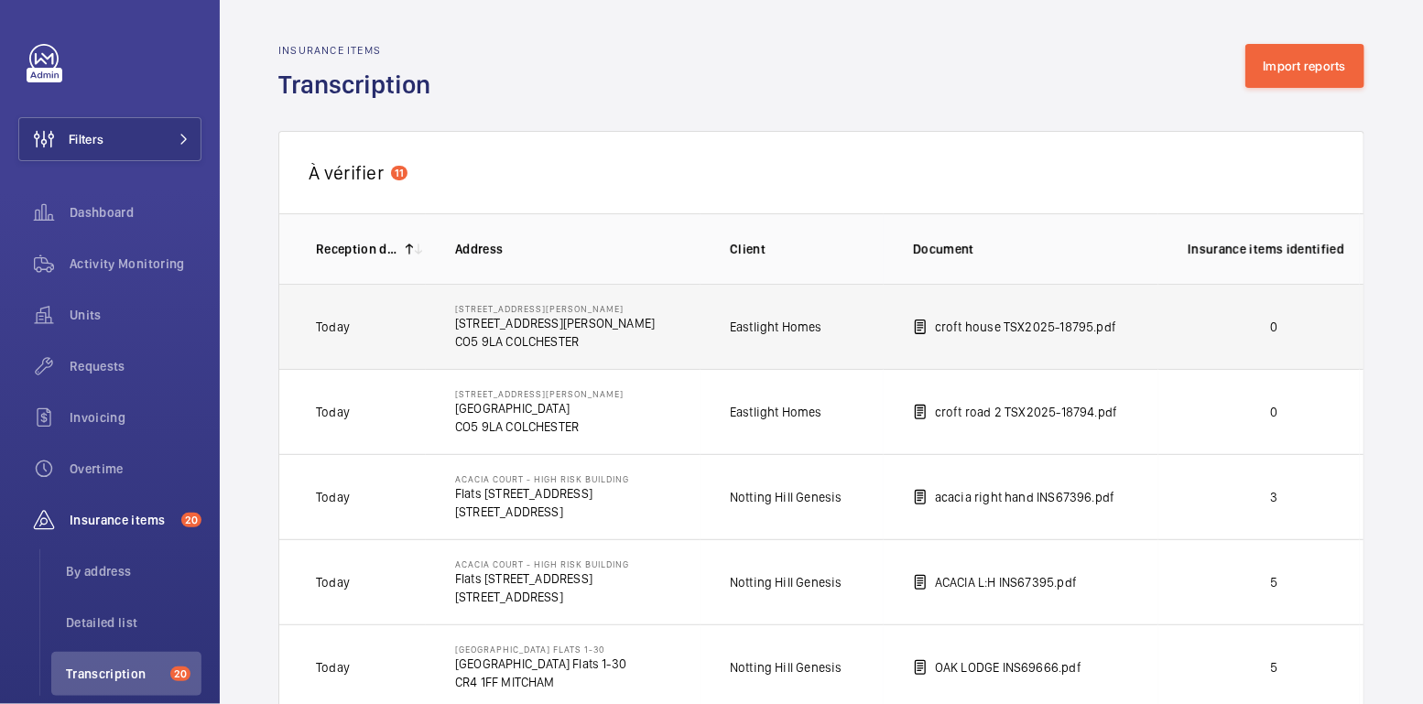
click at [1301, 338] on td "0" at bounding box center [1258, 326] width 201 height 85
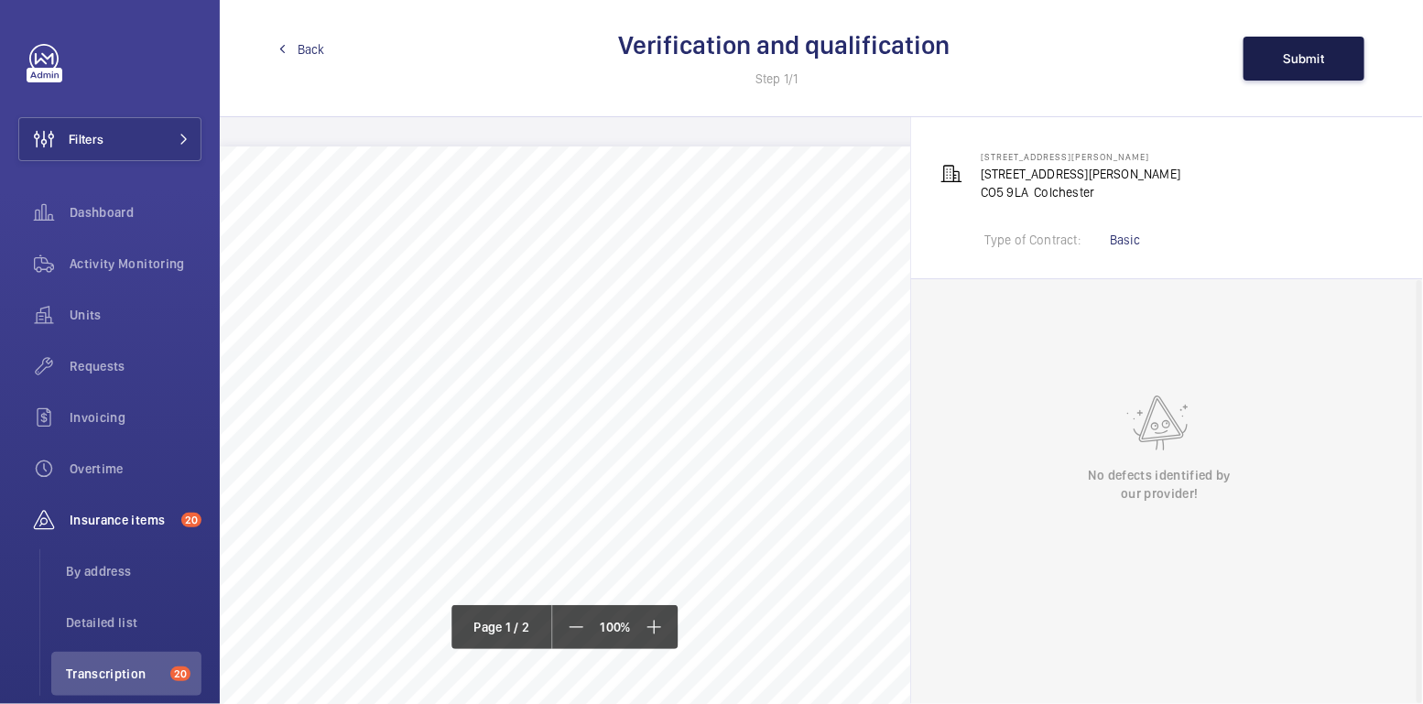
click at [1305, 60] on span "Submit" at bounding box center [1304, 58] width 41 height 15
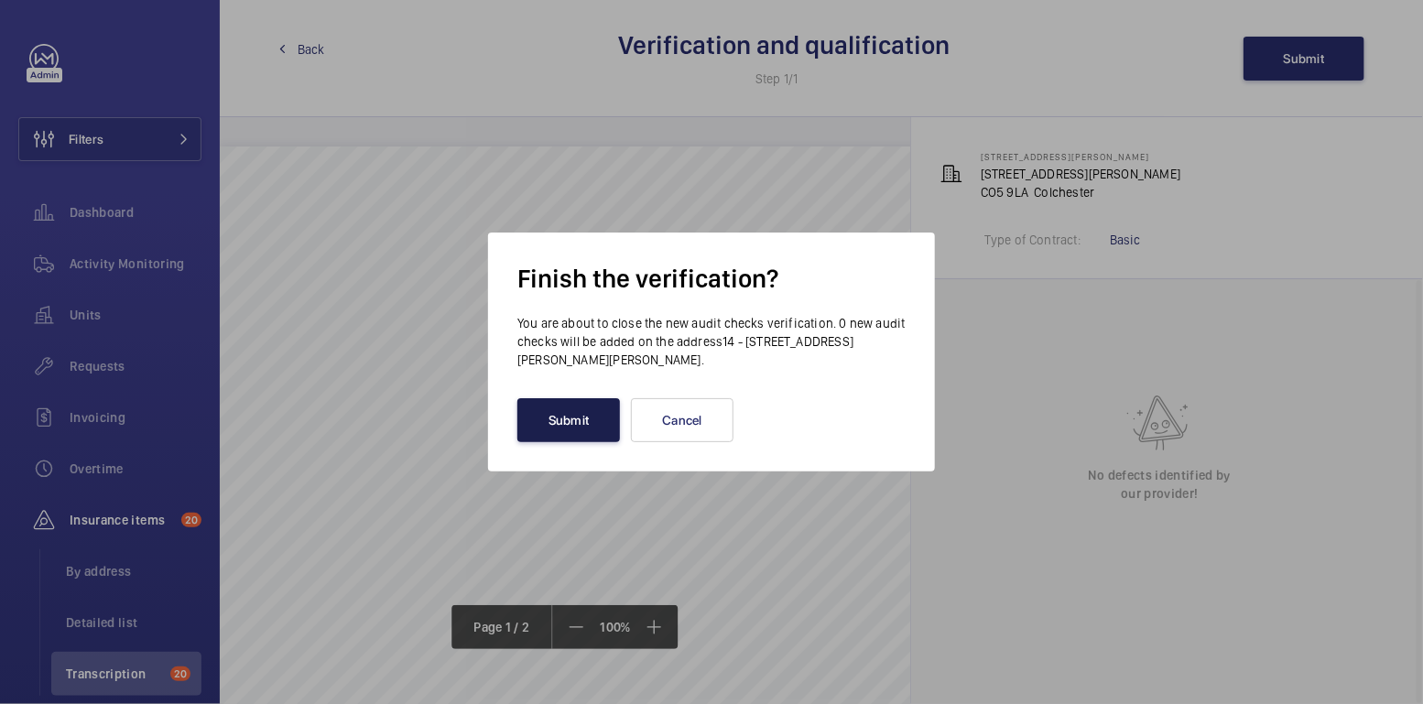
click at [548, 426] on button "Submit" at bounding box center [568, 420] width 103 height 44
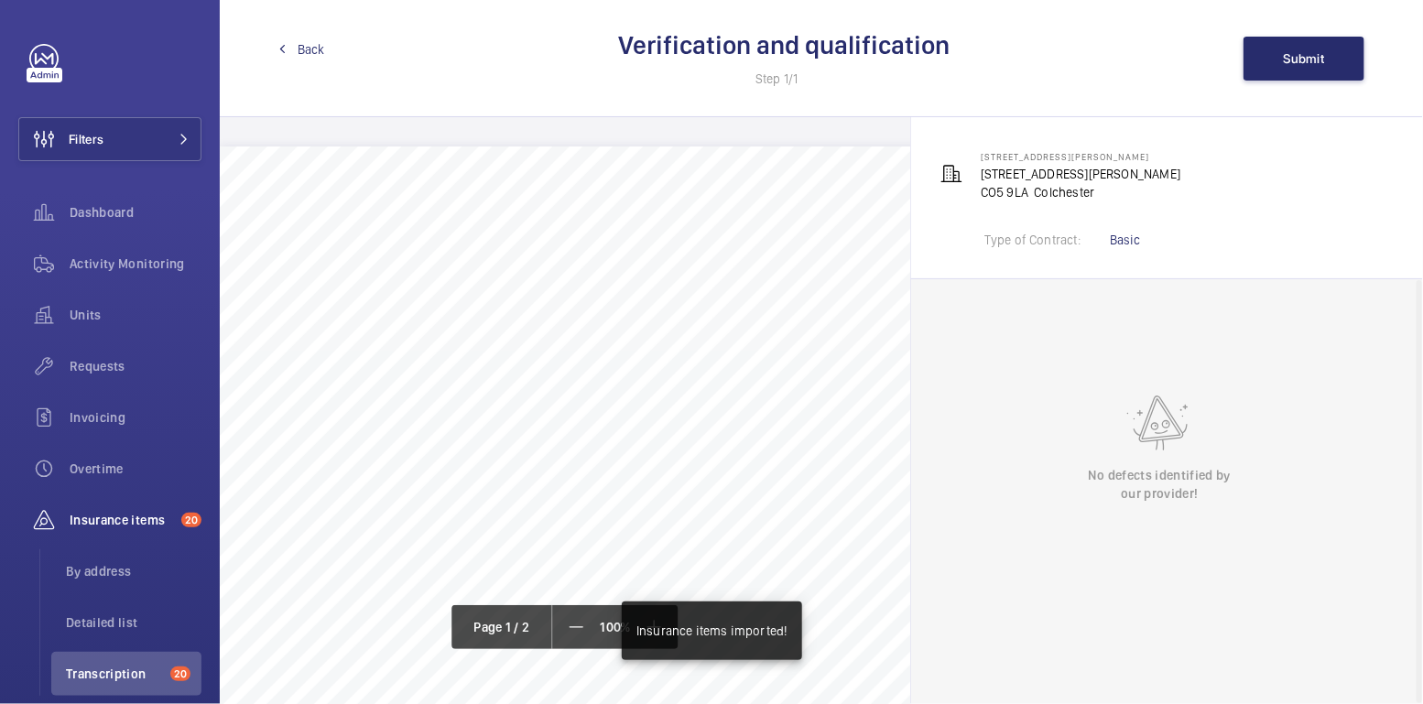
click at [299, 56] on span "Back" at bounding box center [311, 49] width 27 height 18
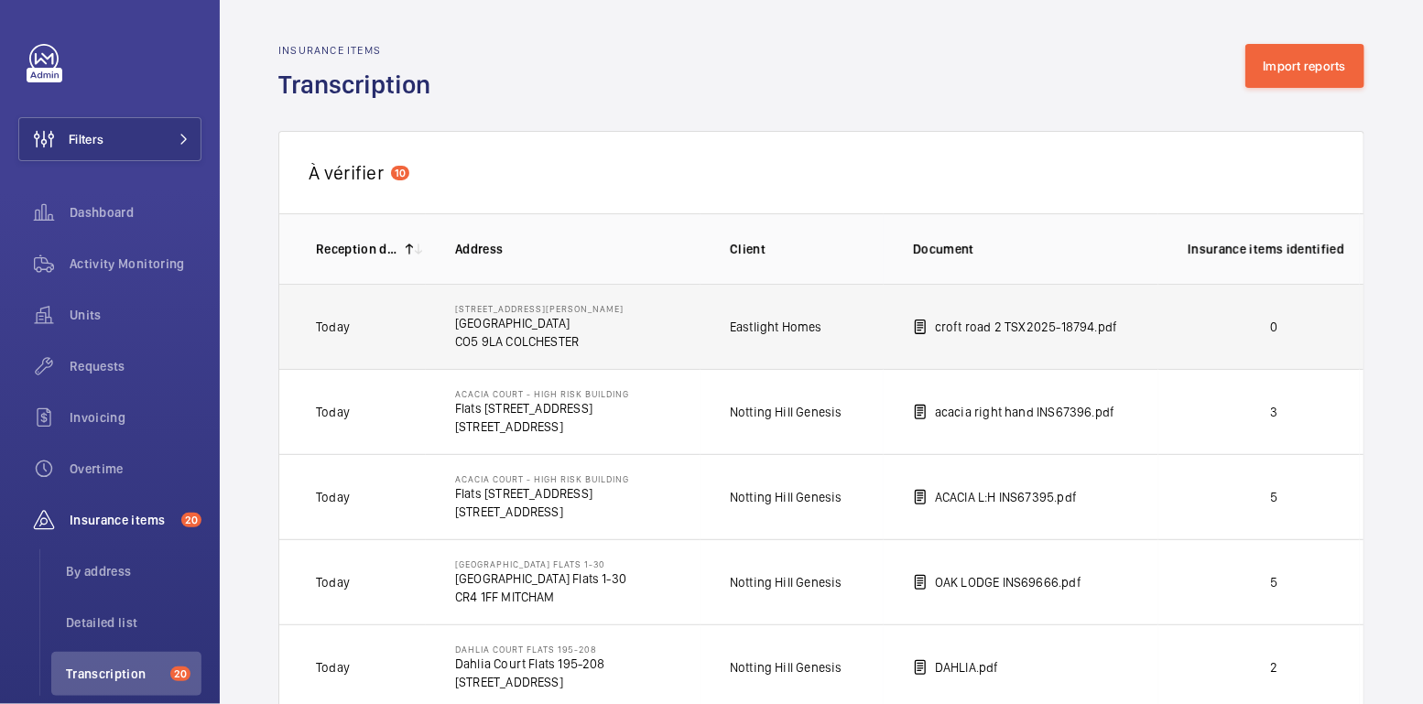
click at [1294, 331] on p "0" at bounding box center [1274, 327] width 172 height 18
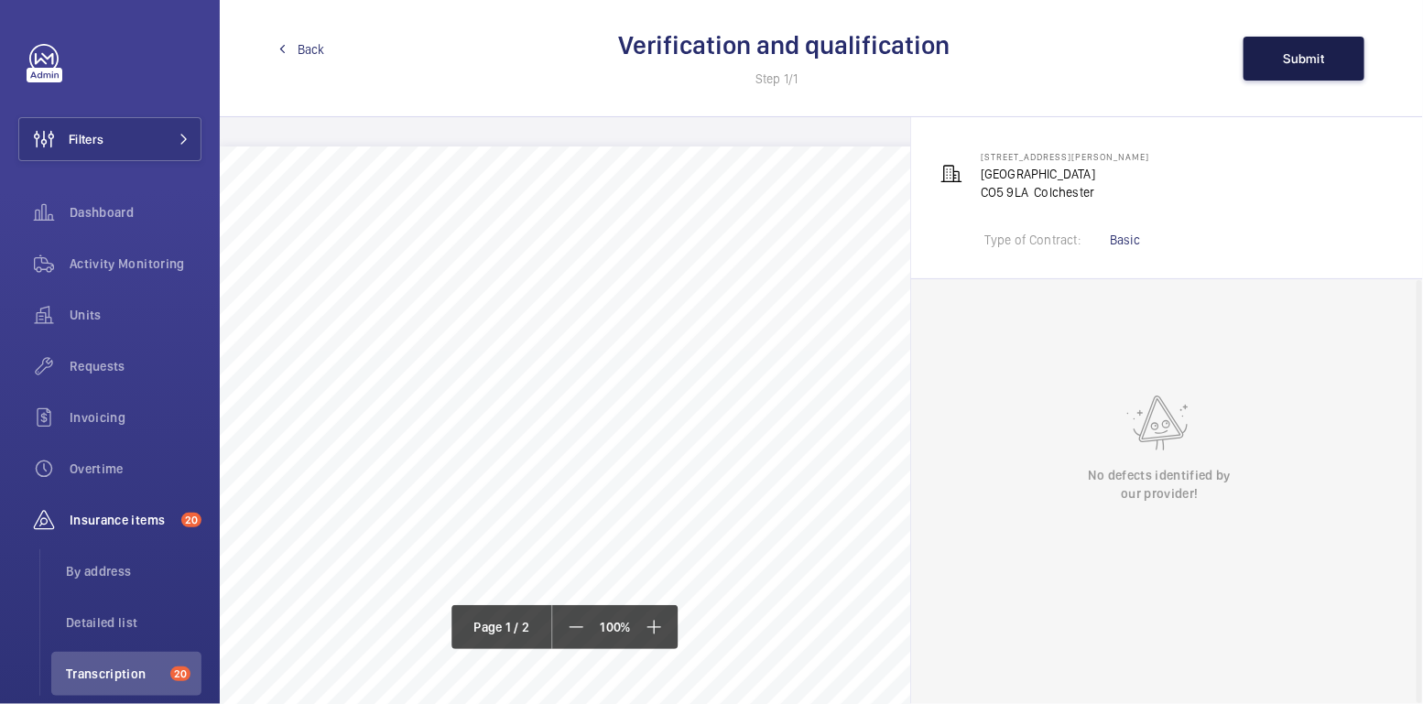
click at [1310, 73] on button "Submit" at bounding box center [1303, 59] width 121 height 44
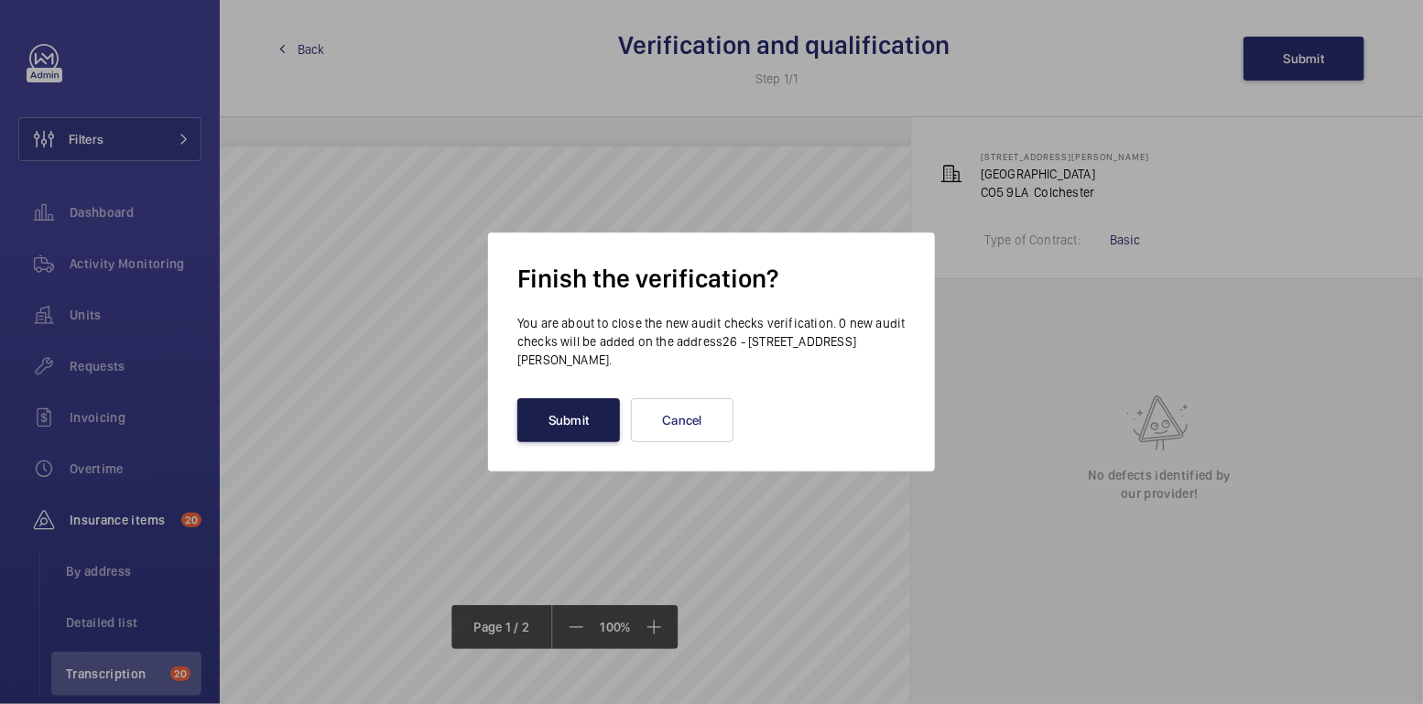
click at [576, 410] on button "Submit" at bounding box center [568, 420] width 103 height 44
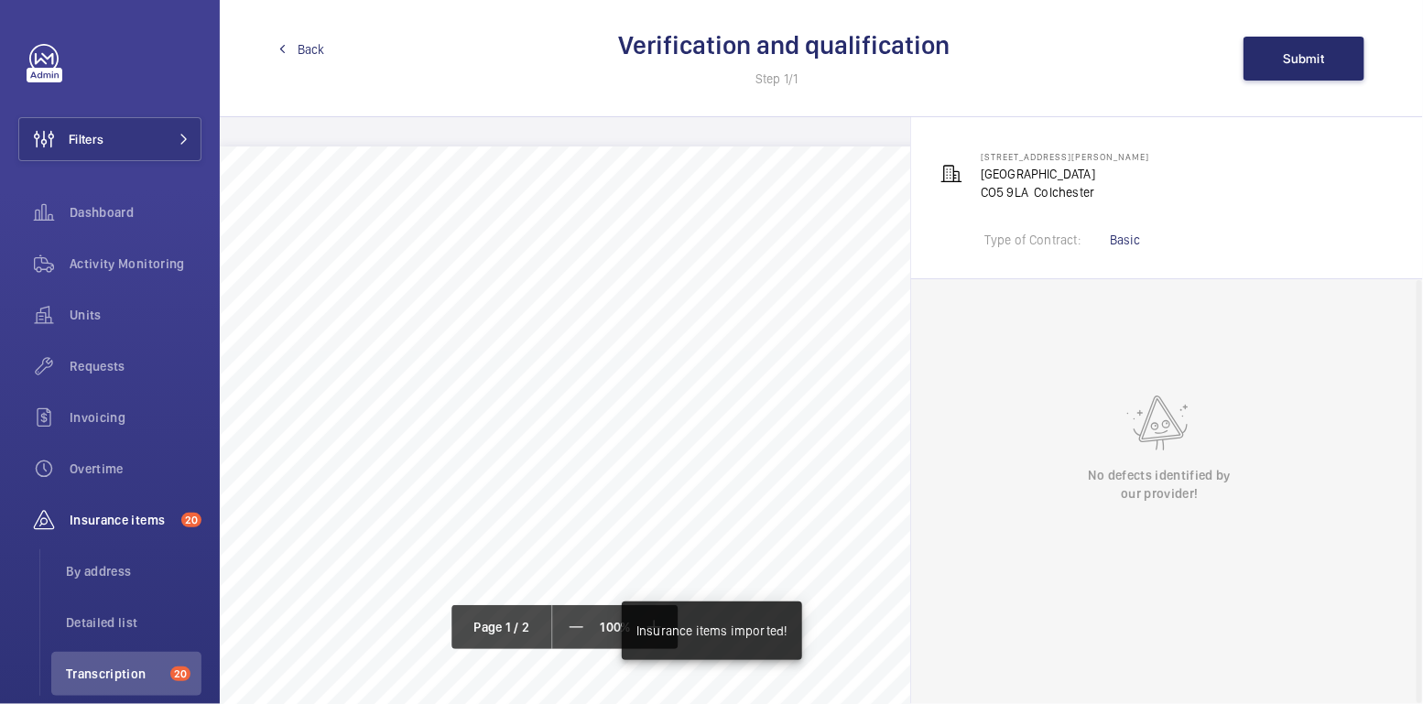
click at [309, 53] on span "Back" at bounding box center [311, 49] width 27 height 18
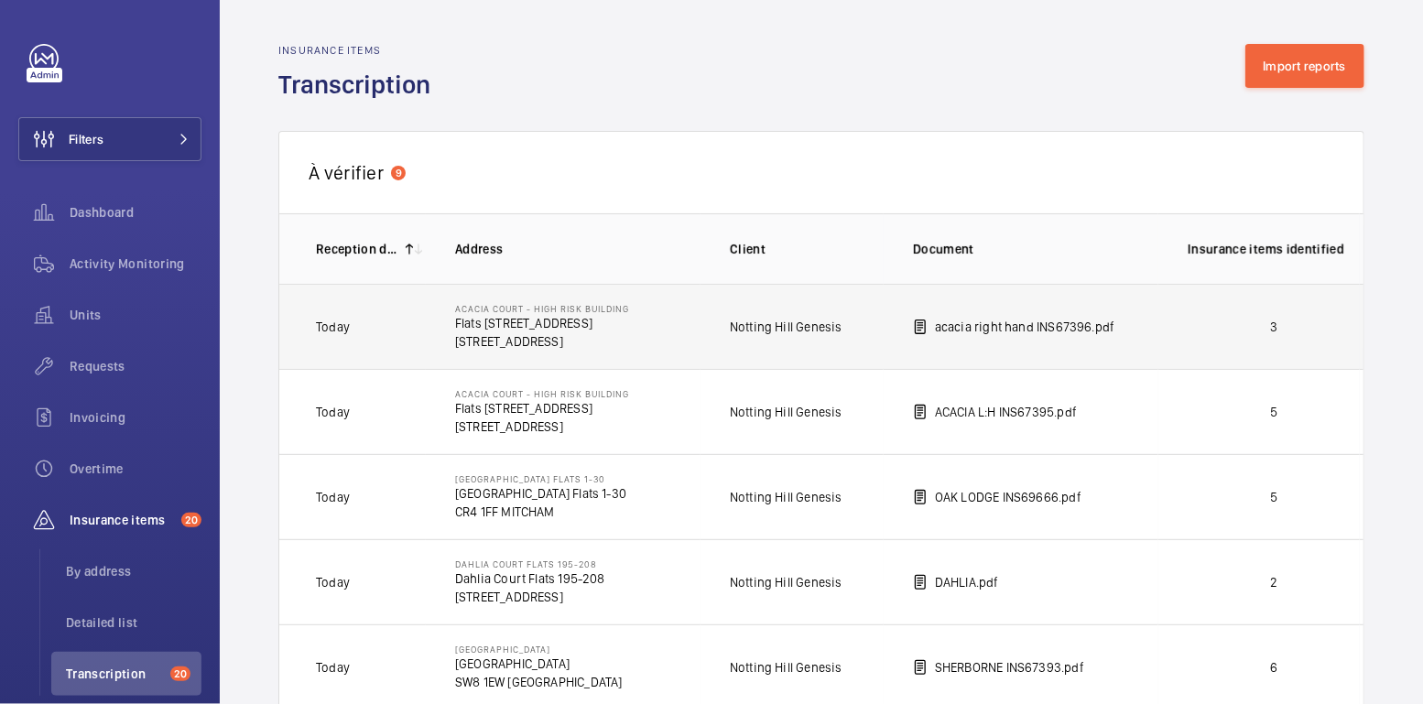
click at [1226, 322] on p "3" at bounding box center [1274, 327] width 172 height 18
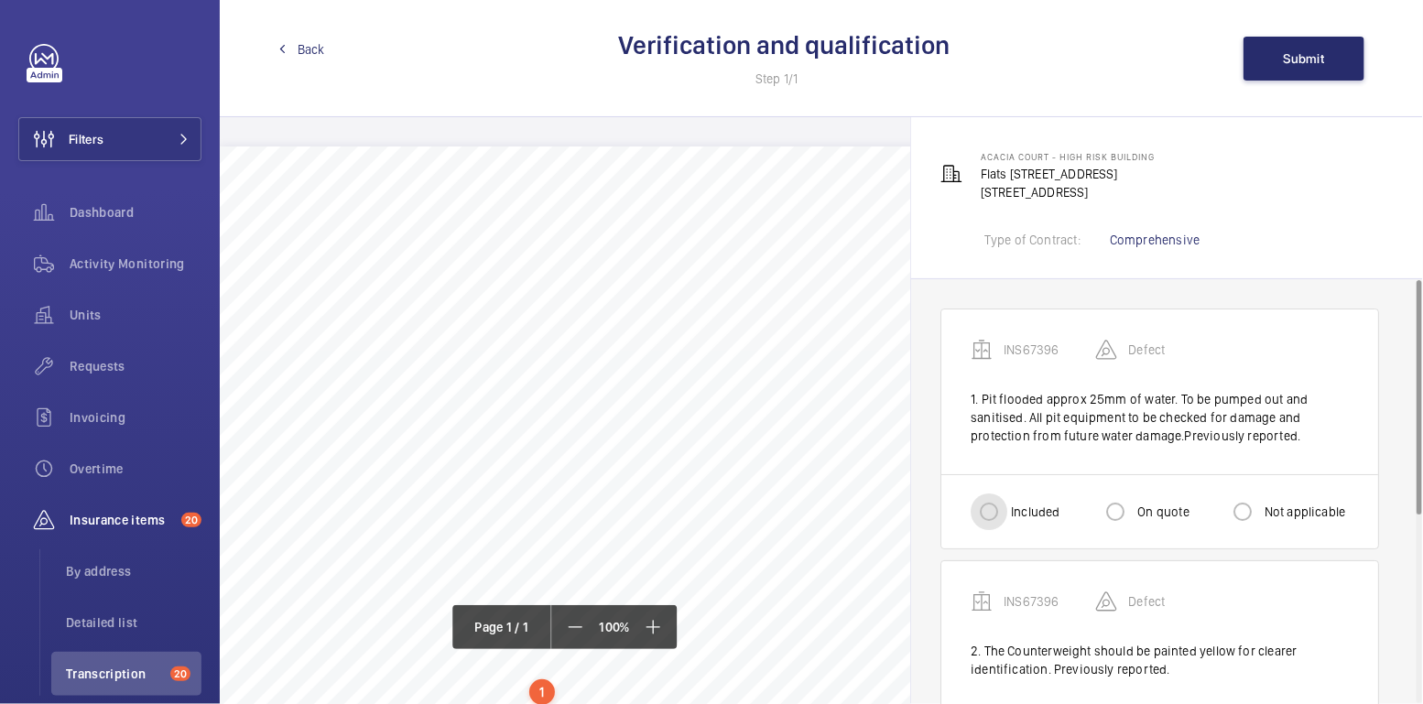
click at [1006, 510] on div at bounding box center [989, 512] width 37 height 37
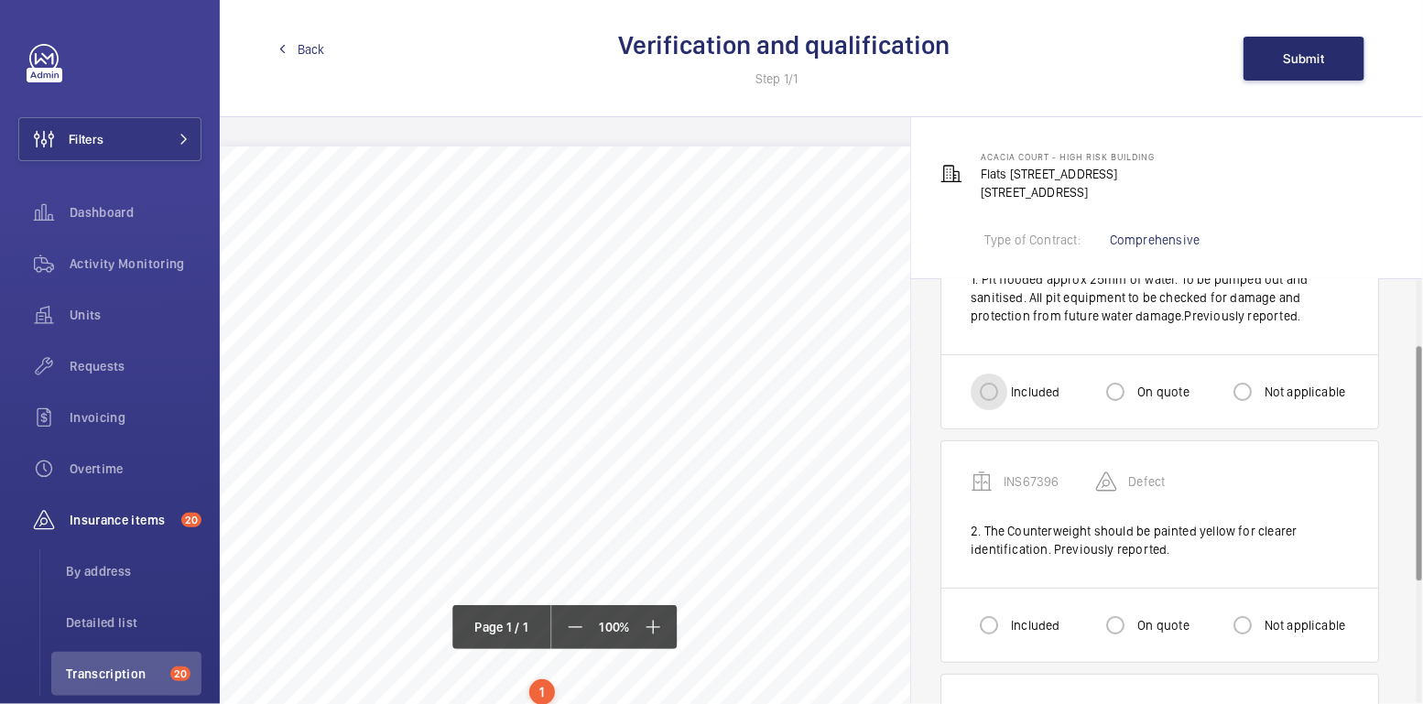
scroll to position [121, 0]
click at [985, 379] on input "Included" at bounding box center [989, 391] width 37 height 37
radio input "true"
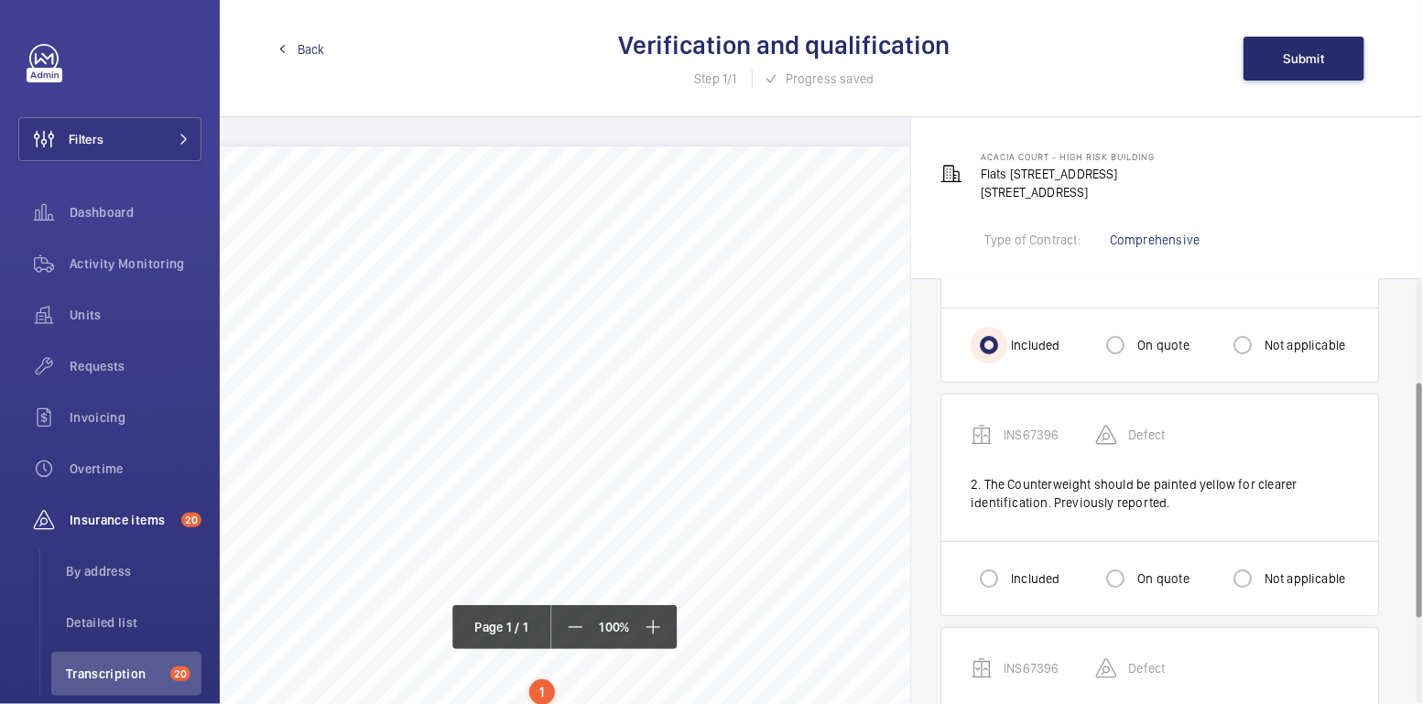
scroll to position [184, 0]
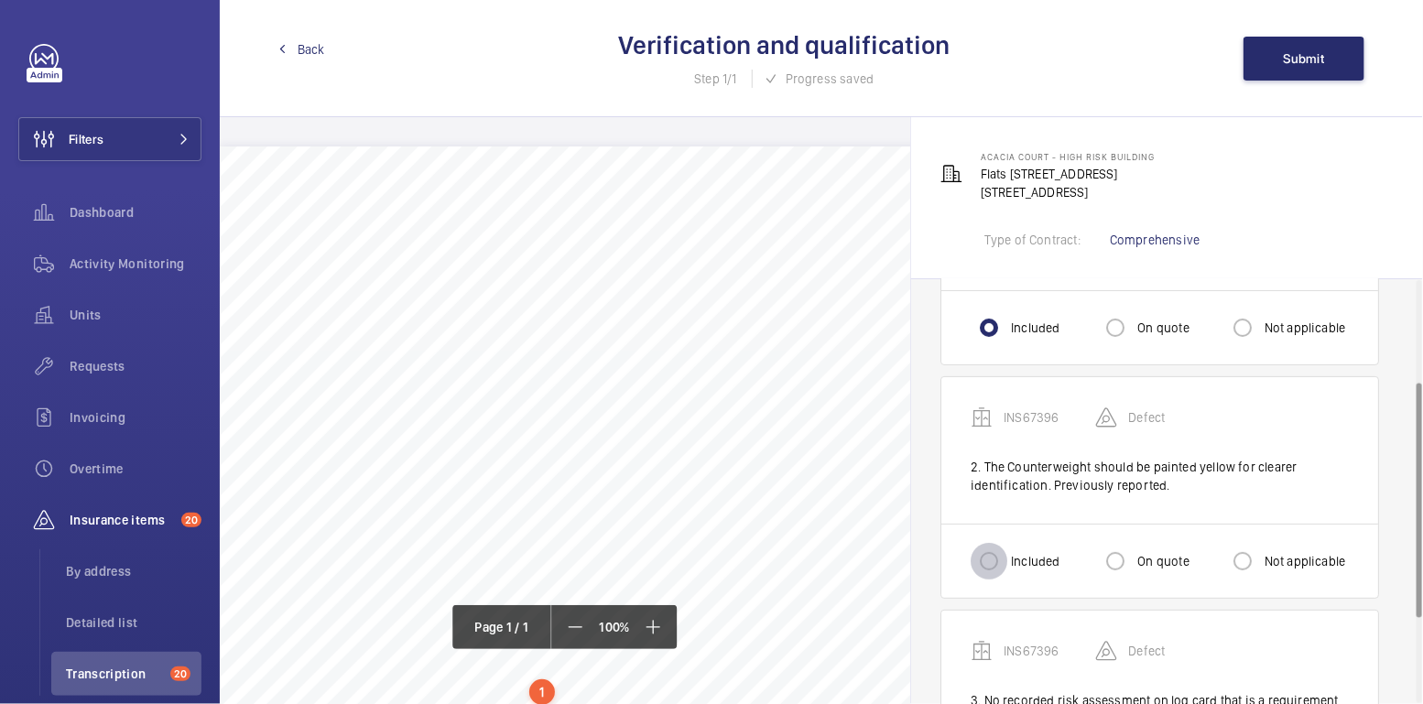
click at [982, 556] on input "Included" at bounding box center [989, 561] width 37 height 37
click at [1135, 554] on div at bounding box center [1115, 561] width 44 height 44
radio input "false"
radio input "true"
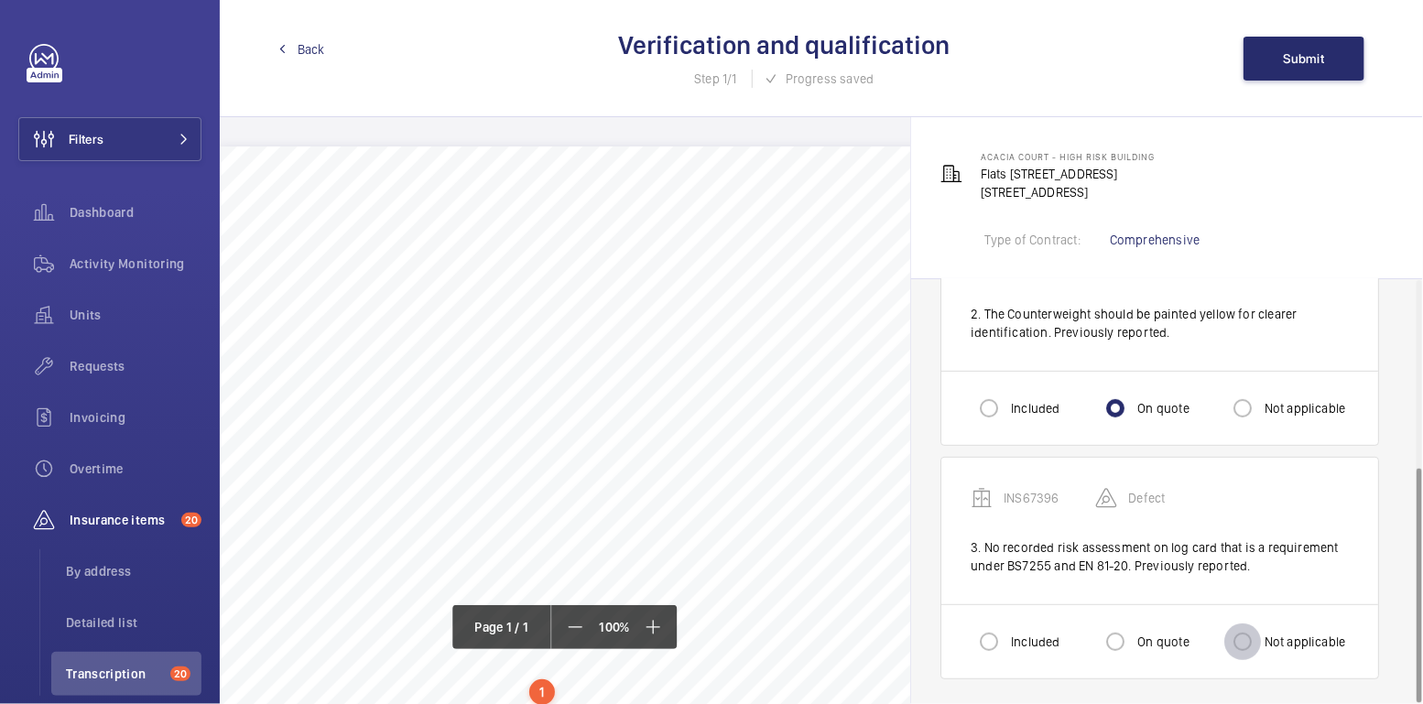
click at [1257, 635] on input "Not applicable" at bounding box center [1242, 642] width 37 height 37
radio input "true"
click at [1328, 69] on button "Submit" at bounding box center [1303, 59] width 121 height 44
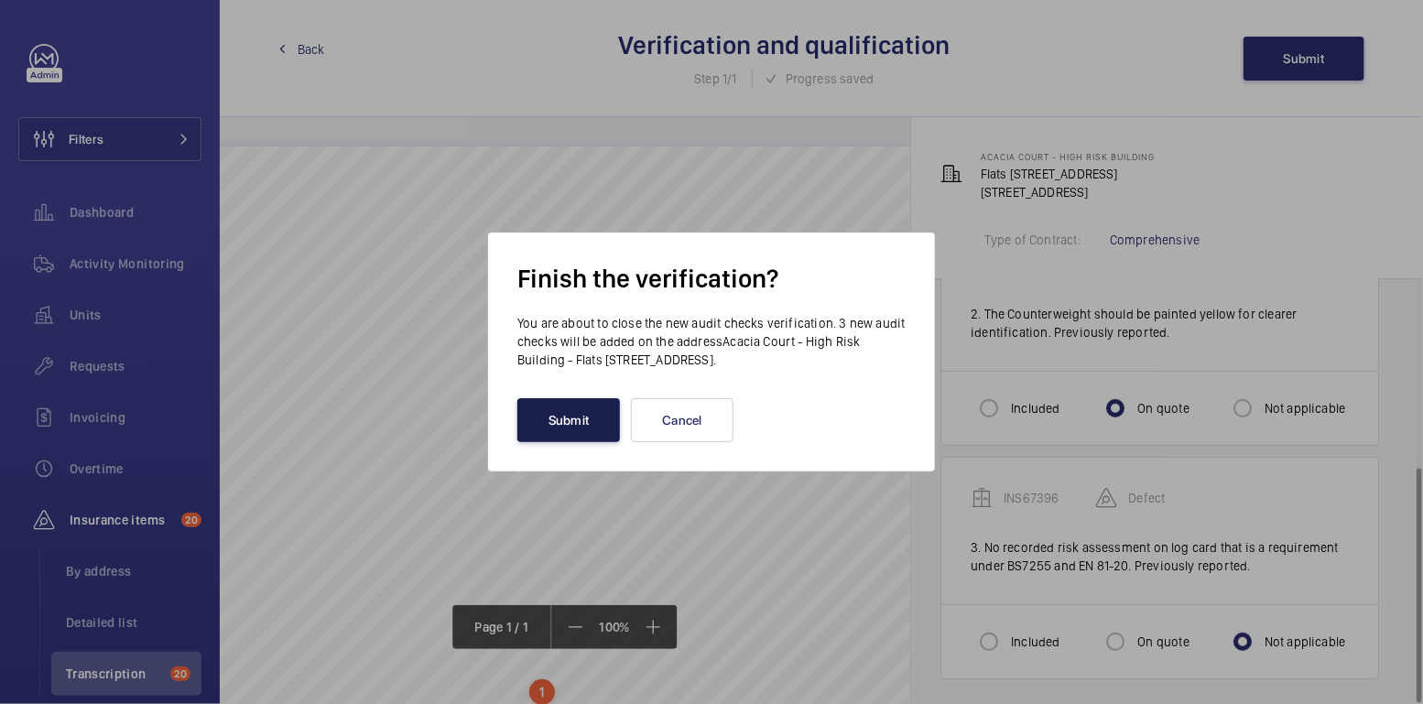
click at [558, 428] on button "Submit" at bounding box center [568, 420] width 103 height 44
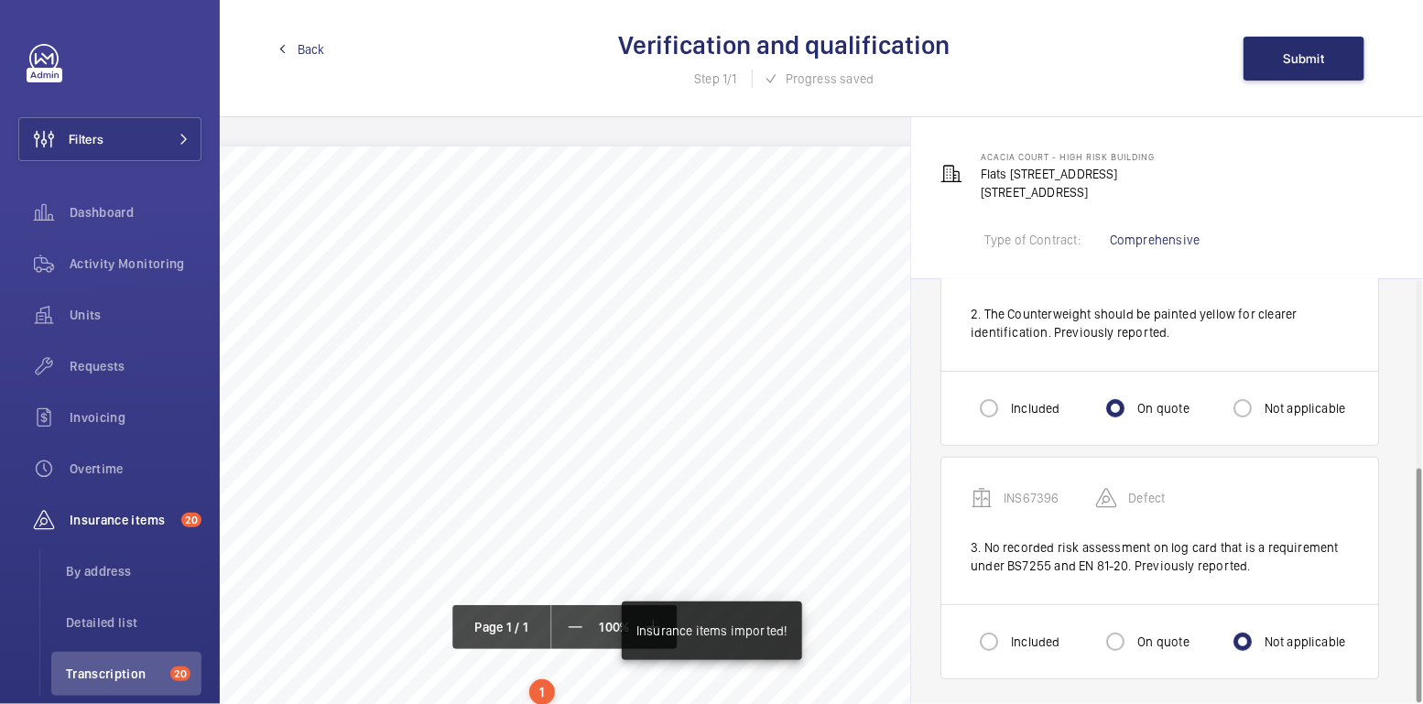
click at [311, 53] on span "Back" at bounding box center [311, 49] width 27 height 18
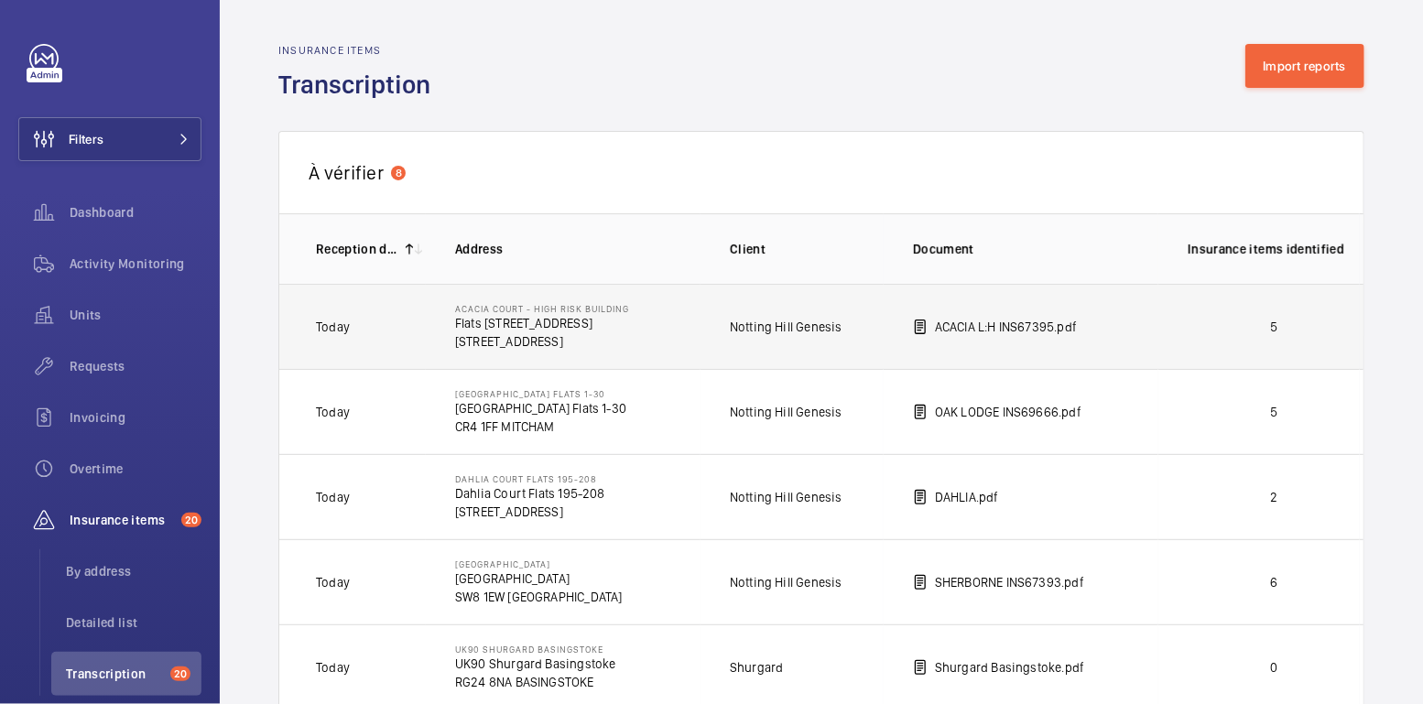
click at [1310, 318] on p "5" at bounding box center [1274, 327] width 172 height 18
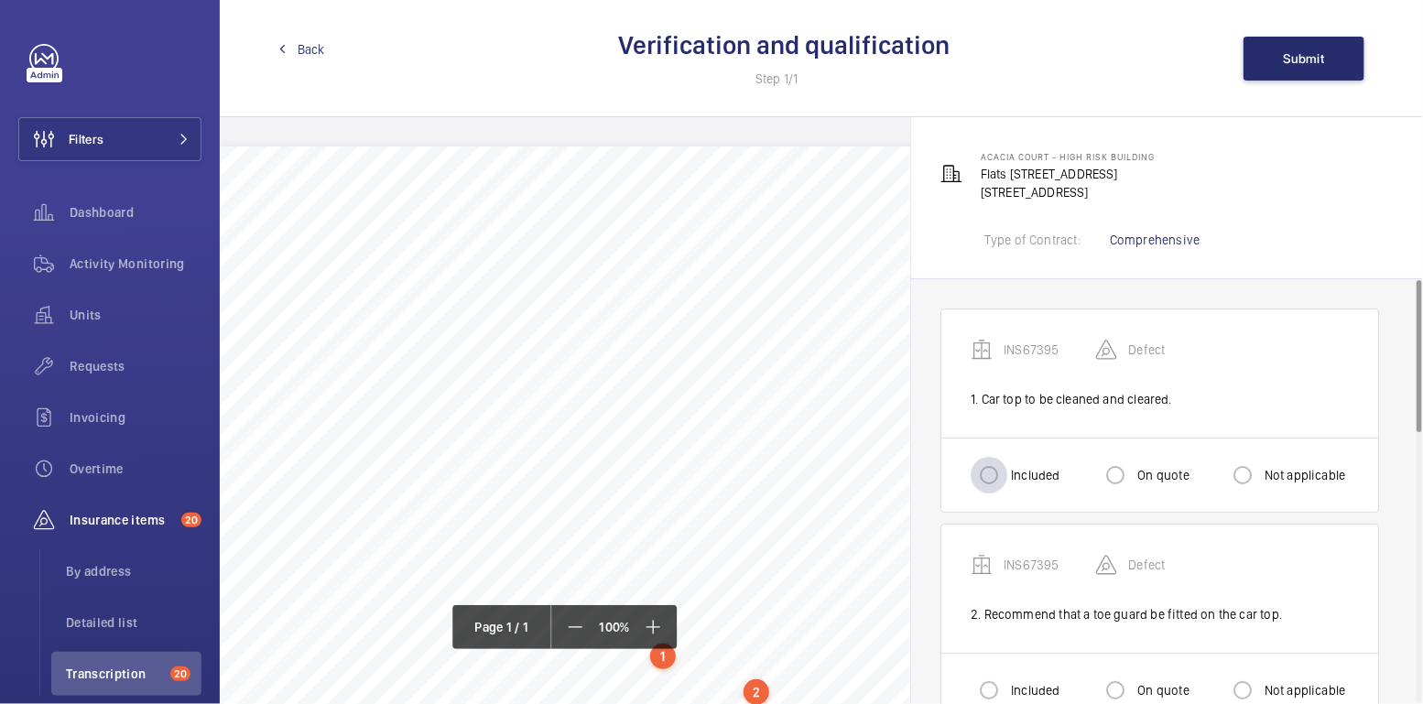
click at [1010, 462] on div at bounding box center [989, 475] width 44 height 44
radio input "true"
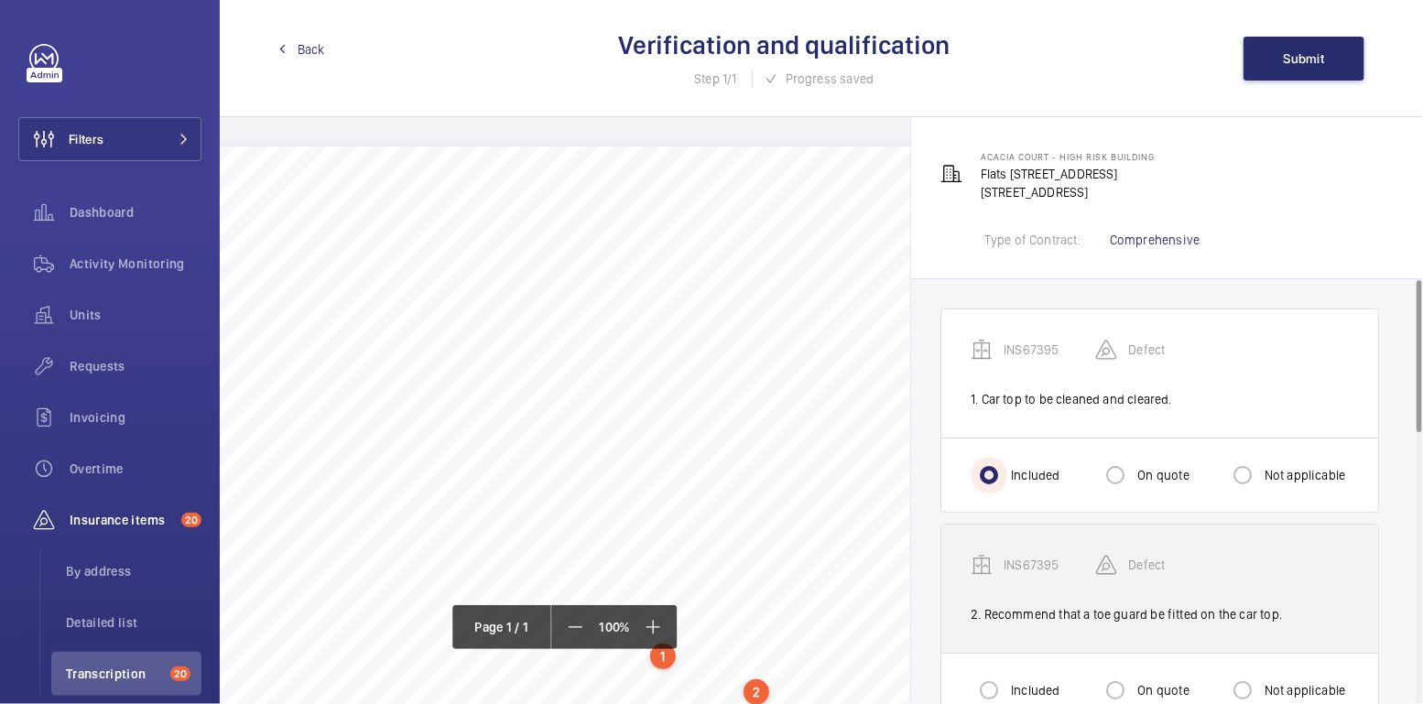
scroll to position [313, 0]
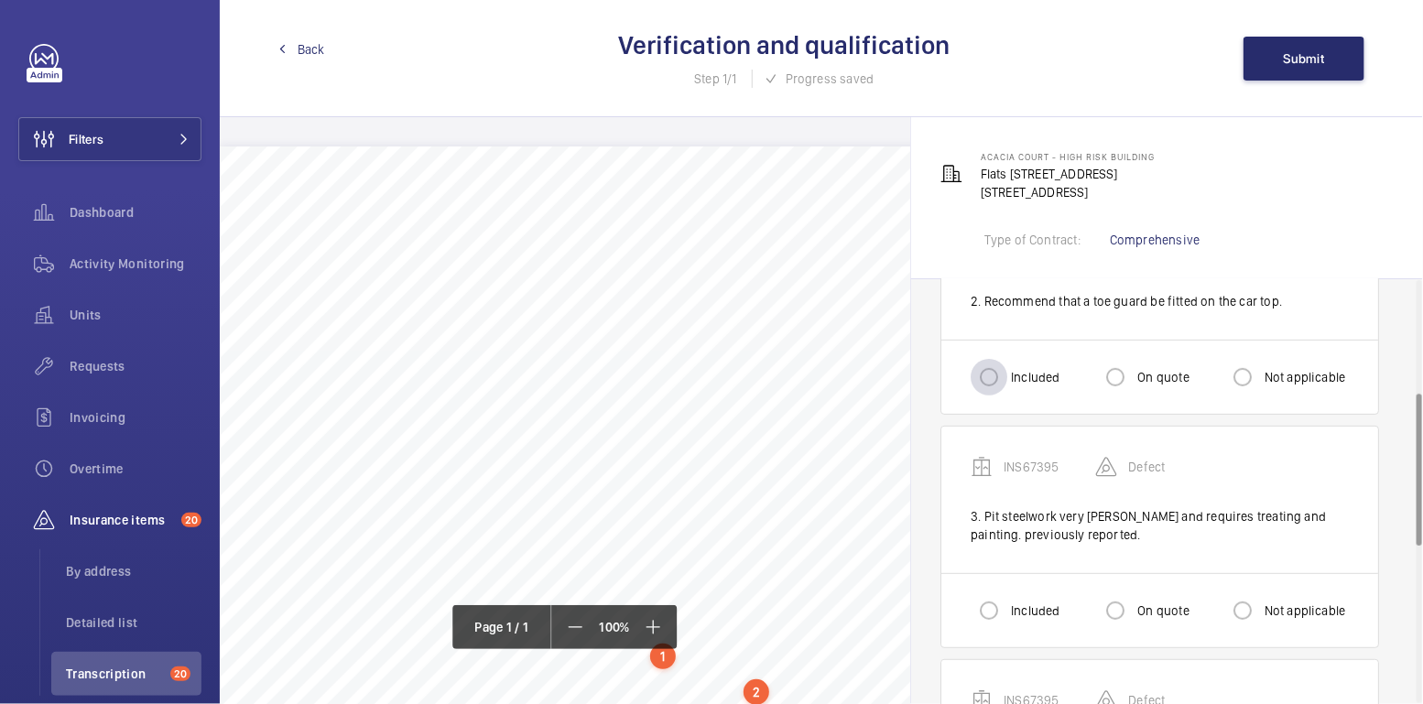
click at [983, 396] on div at bounding box center [989, 377] width 44 height 44
radio input "true"
click at [996, 610] on input "Included" at bounding box center [989, 610] width 37 height 37
radio input "true"
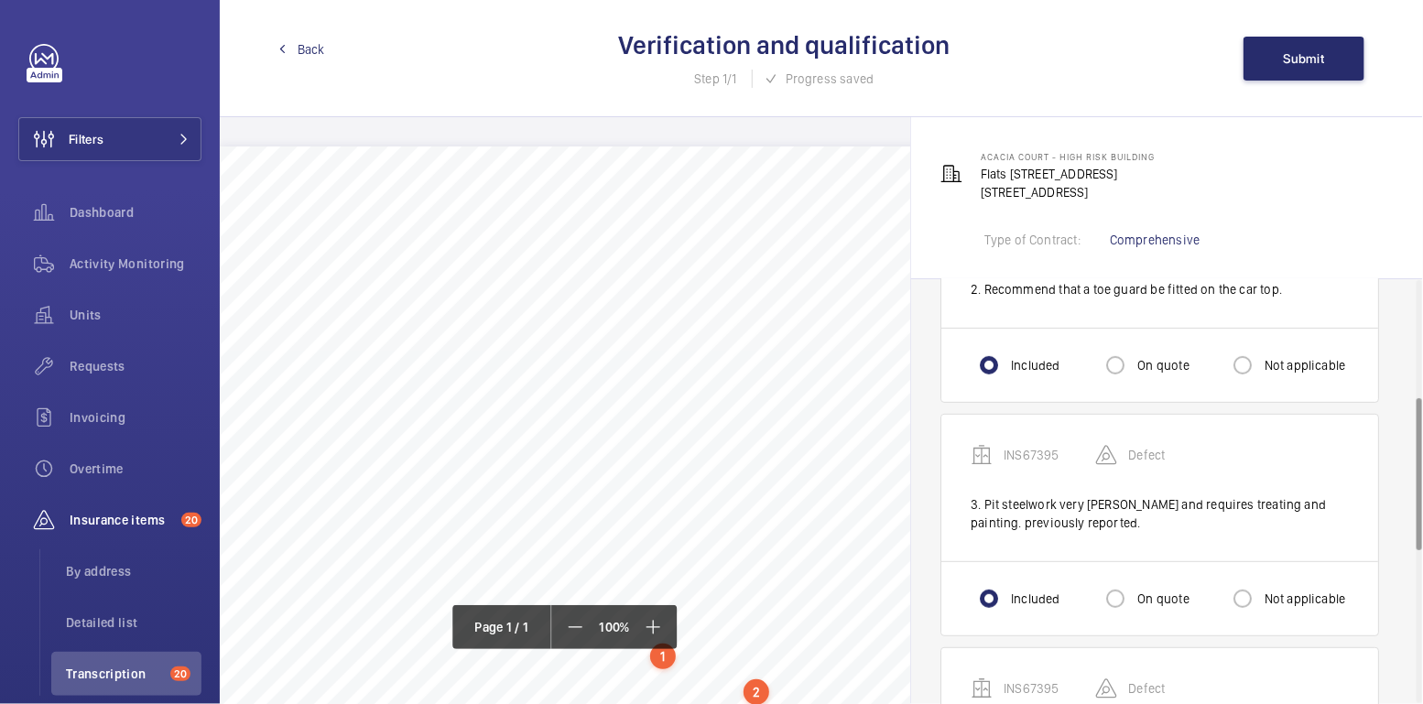
click at [1166, 590] on label "On quote" at bounding box center [1161, 599] width 55 height 18
click at [1134, 585] on input "On quote" at bounding box center [1115, 598] width 37 height 37
radio input "true"
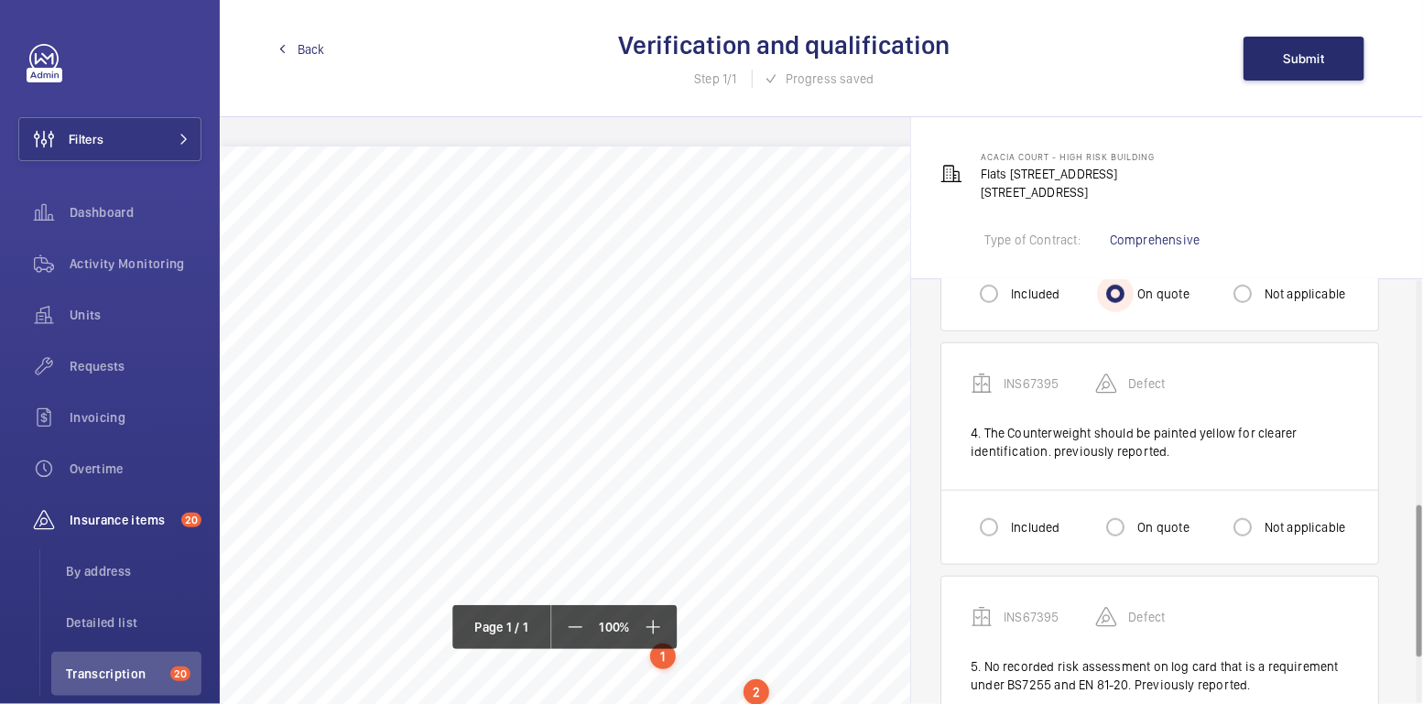
scroll to position [631, 0]
click at [1156, 522] on label "On quote" at bounding box center [1161, 526] width 55 height 18
click at [1134, 522] on input "On quote" at bounding box center [1115, 526] width 37 height 37
radio input "true"
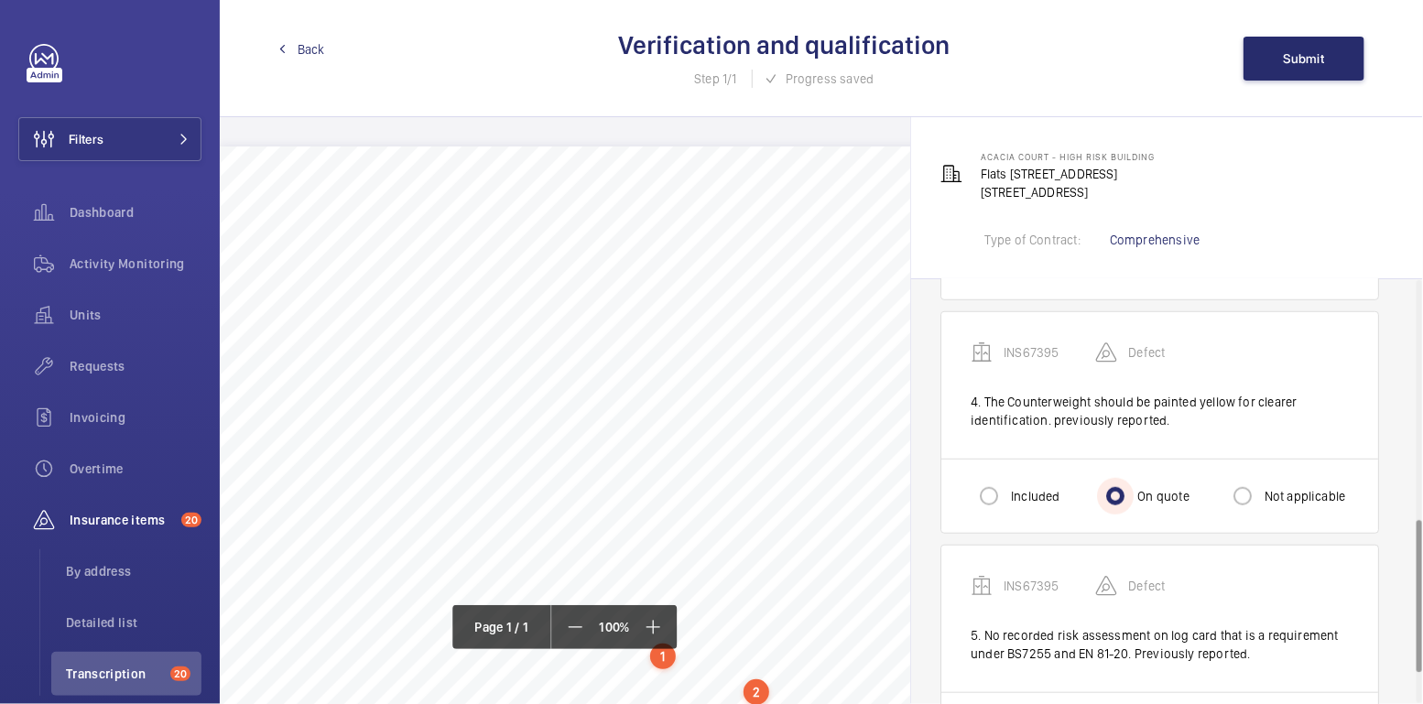
scroll to position [746, 0]
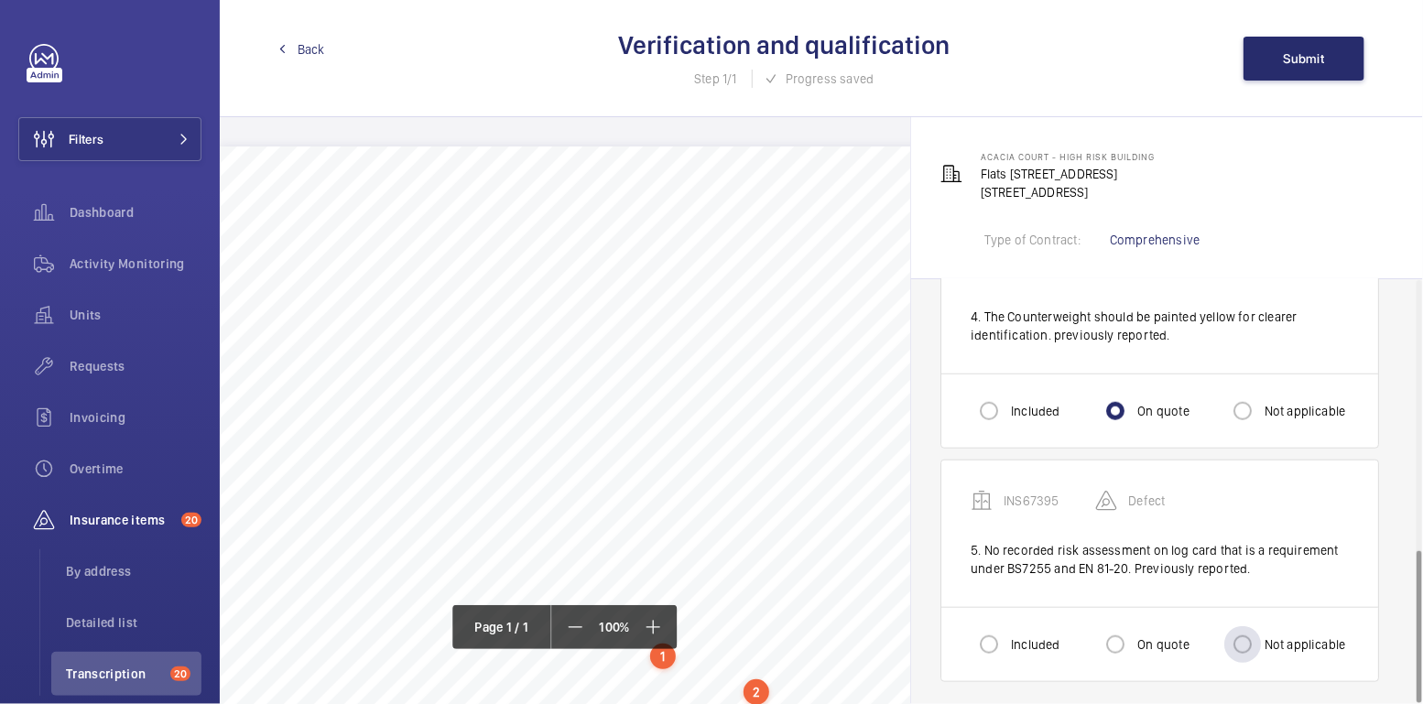
click at [1281, 635] on label "Not applicable" at bounding box center [1303, 644] width 85 height 18
click at [1261, 634] on input "Not applicable" at bounding box center [1242, 644] width 37 height 37
radio input "true"
click at [1294, 52] on span "Submit" at bounding box center [1304, 58] width 41 height 15
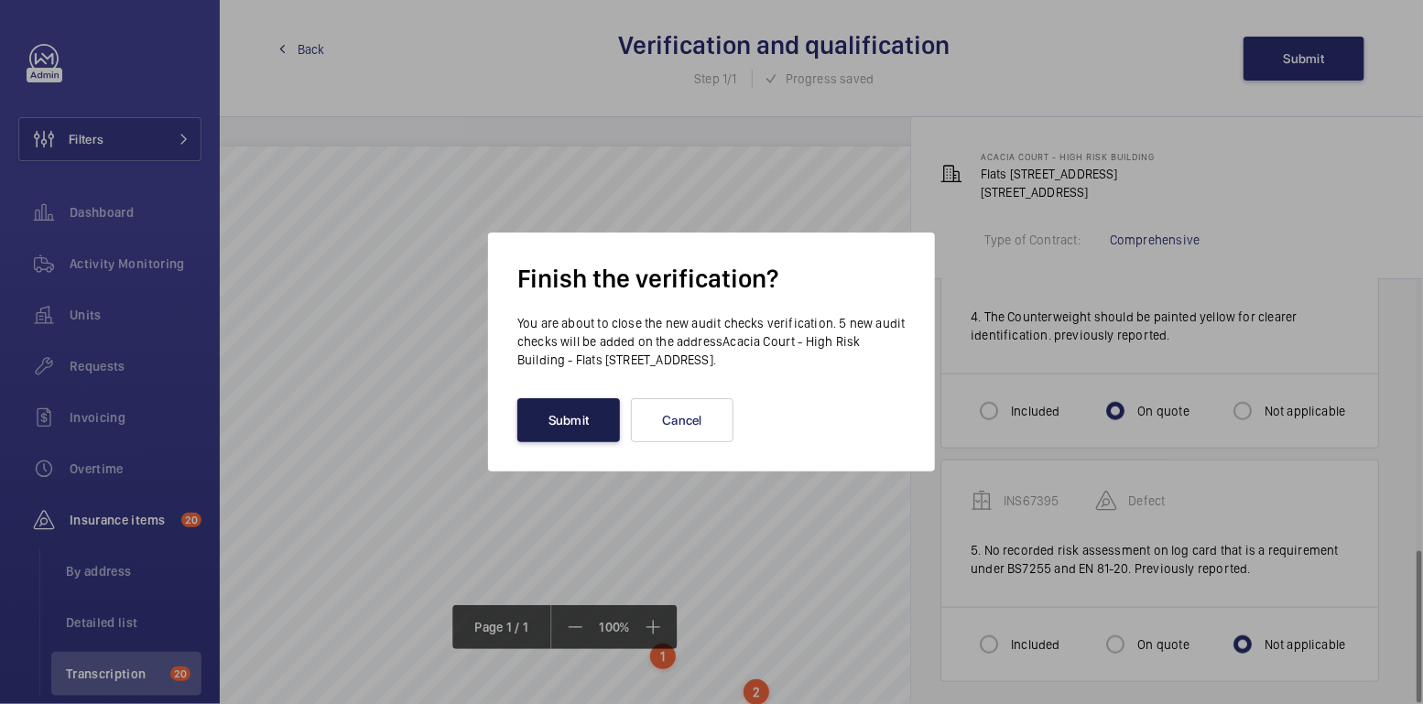
click at [577, 427] on button "Submit" at bounding box center [568, 420] width 103 height 44
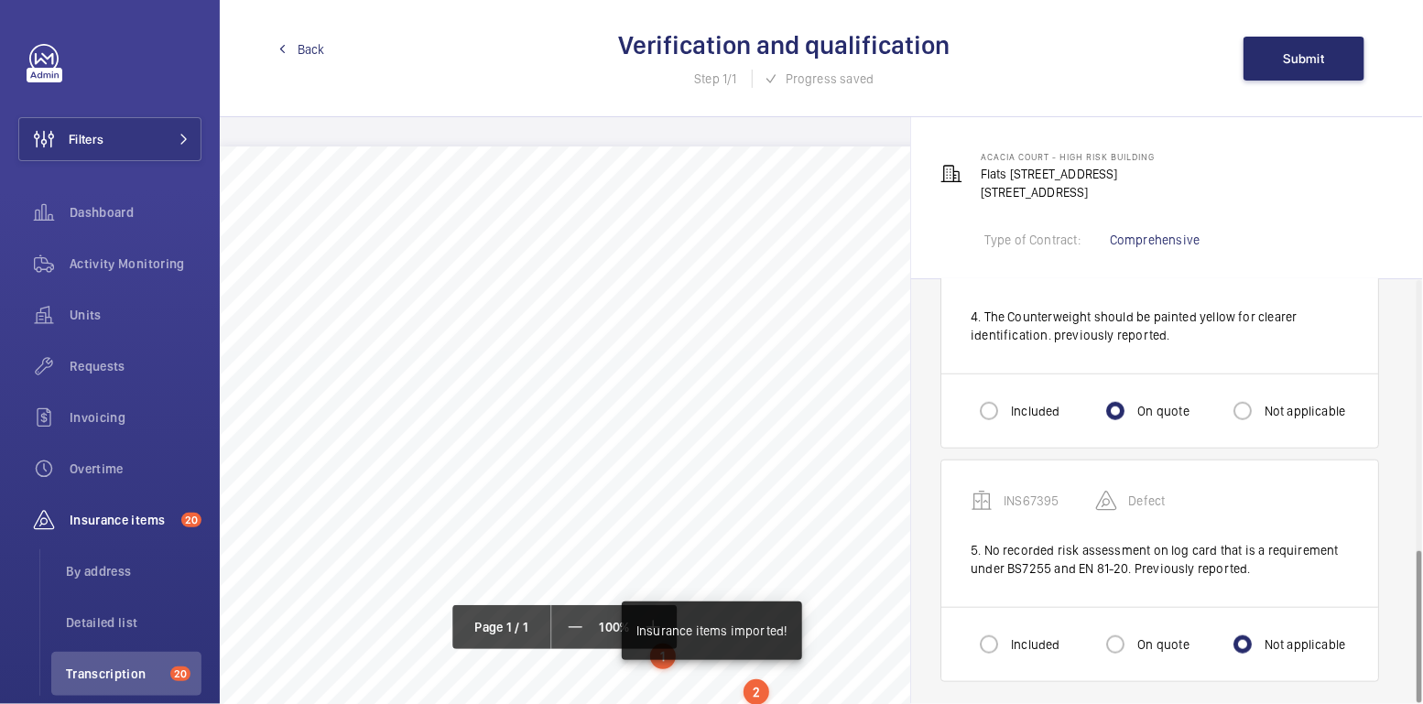
click at [310, 50] on span "Back" at bounding box center [311, 49] width 27 height 18
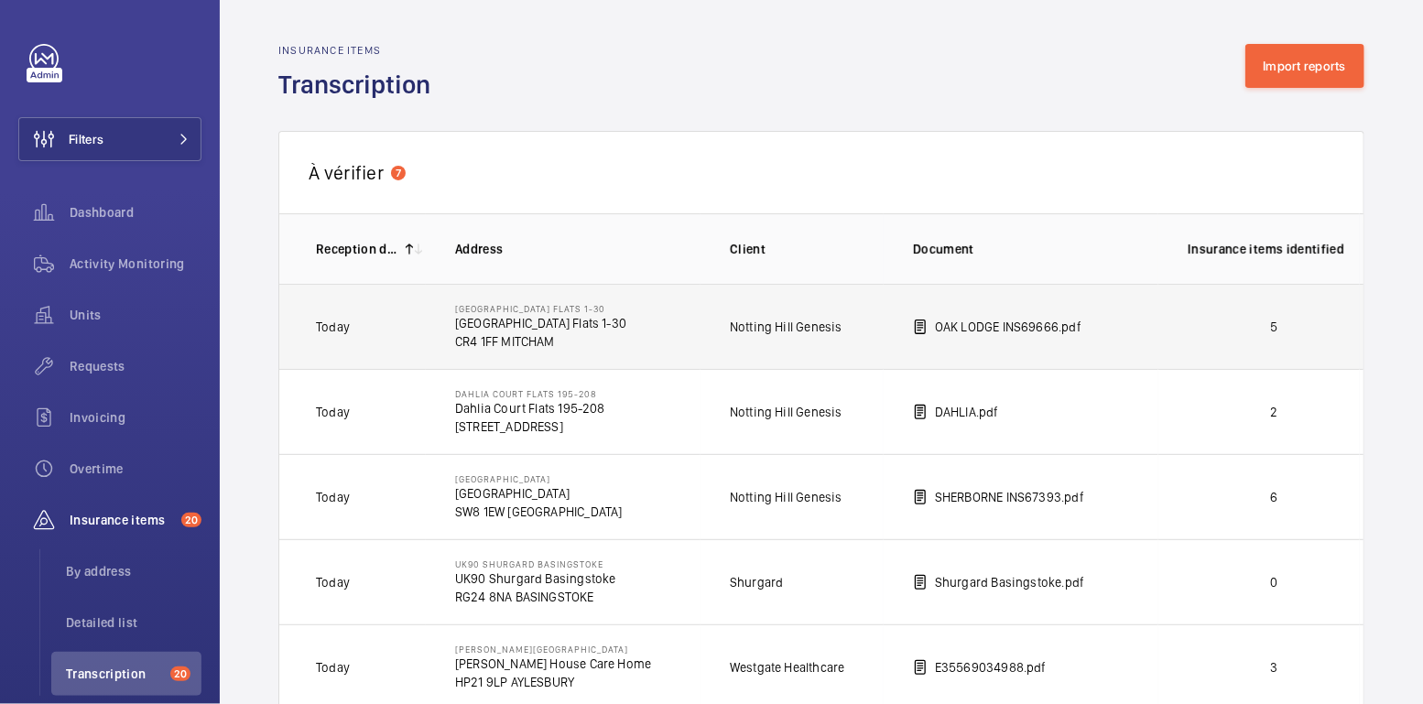
click at [1304, 327] on p "5" at bounding box center [1274, 327] width 172 height 18
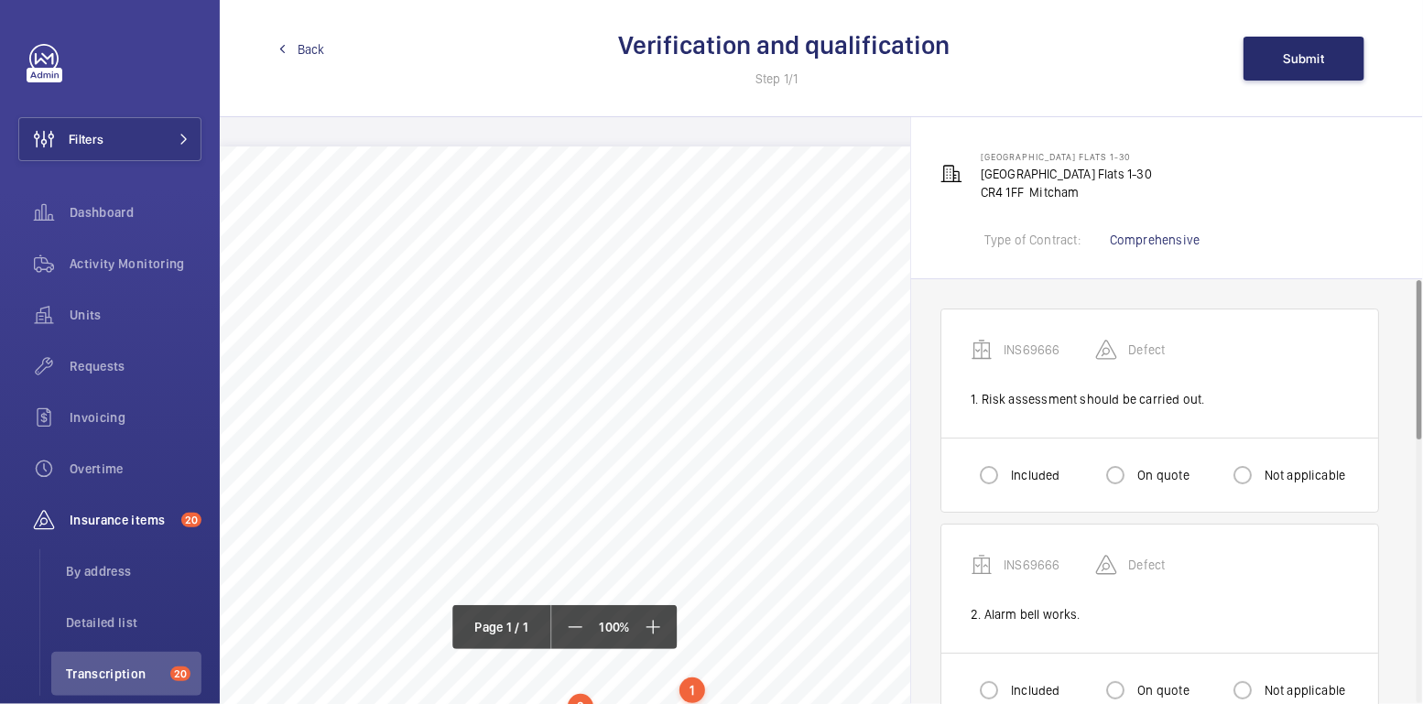
click at [1278, 477] on label "Not applicable" at bounding box center [1303, 475] width 85 height 18
click at [1261, 477] on input "Not applicable" at bounding box center [1242, 475] width 37 height 37
radio input "true"
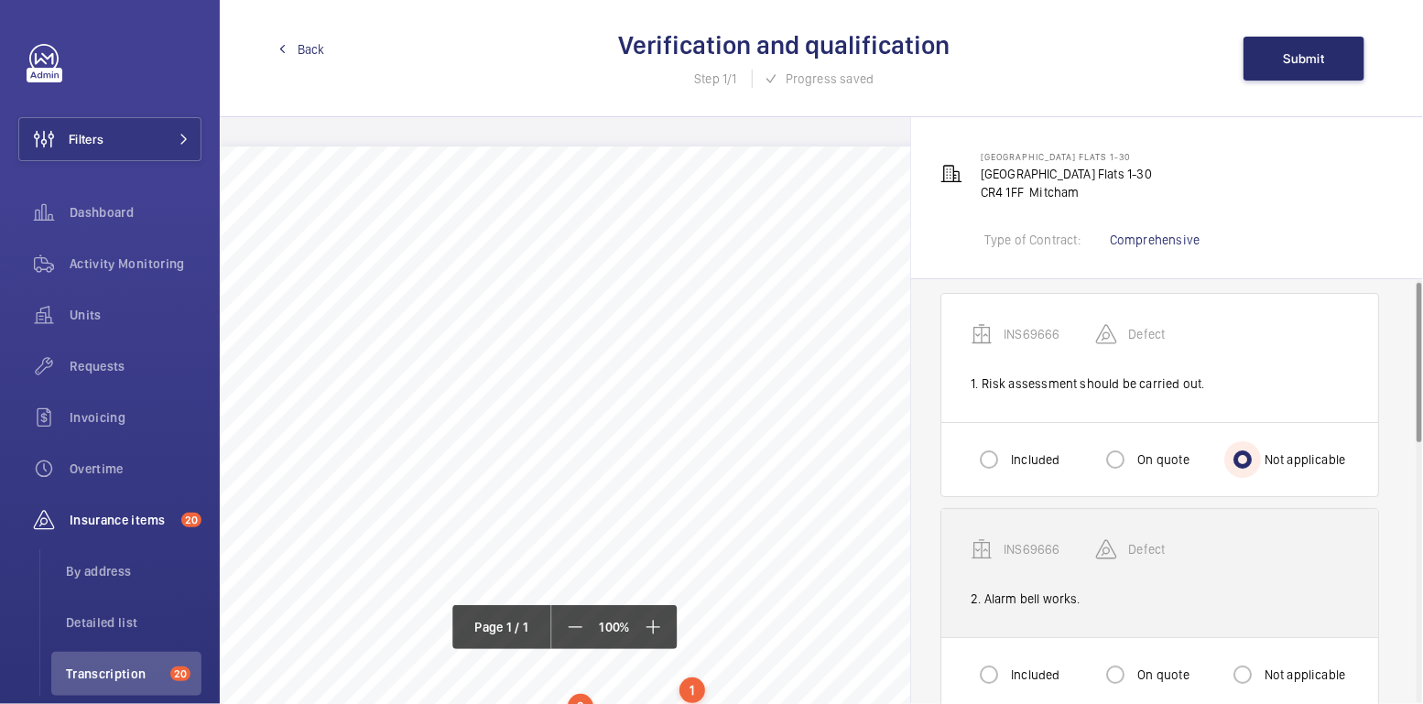
scroll to position [35, 0]
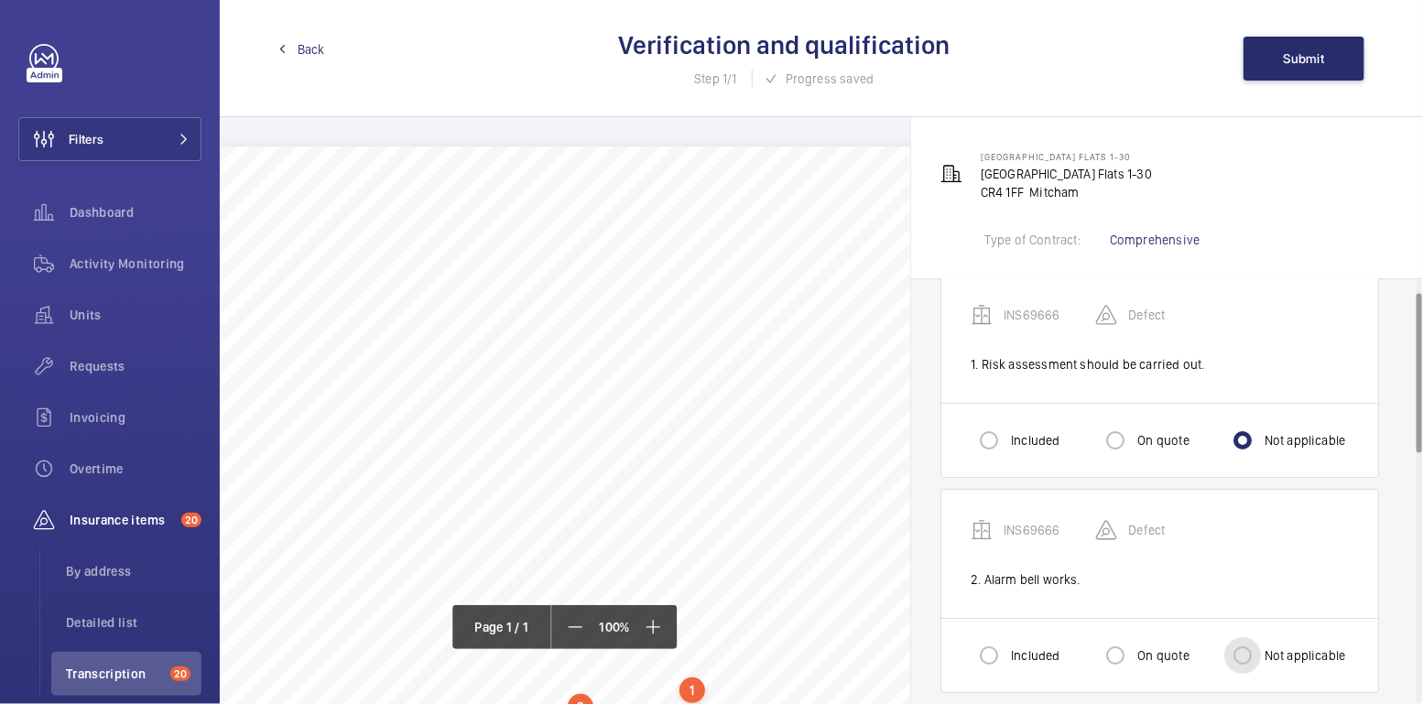
click at [1243, 646] on input "Not applicable" at bounding box center [1242, 655] width 37 height 37
radio input "true"
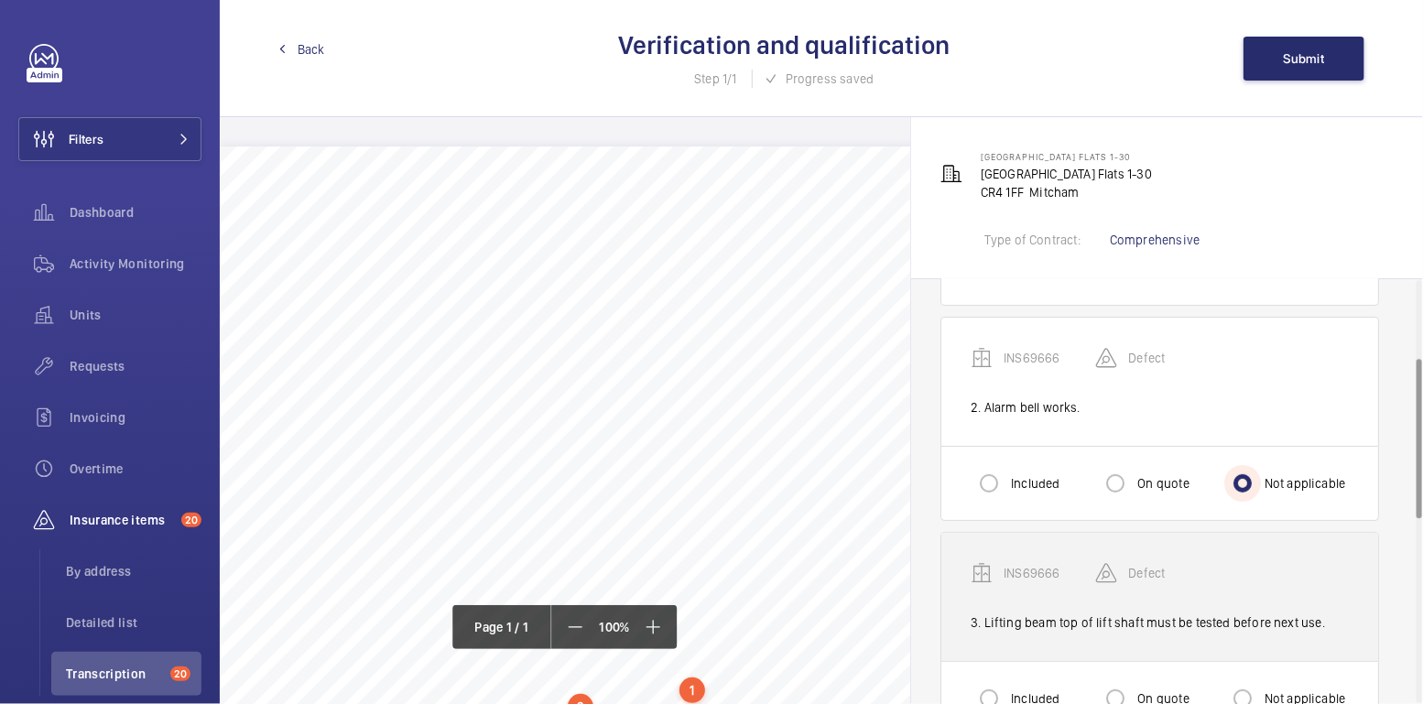
scroll to position [298, 0]
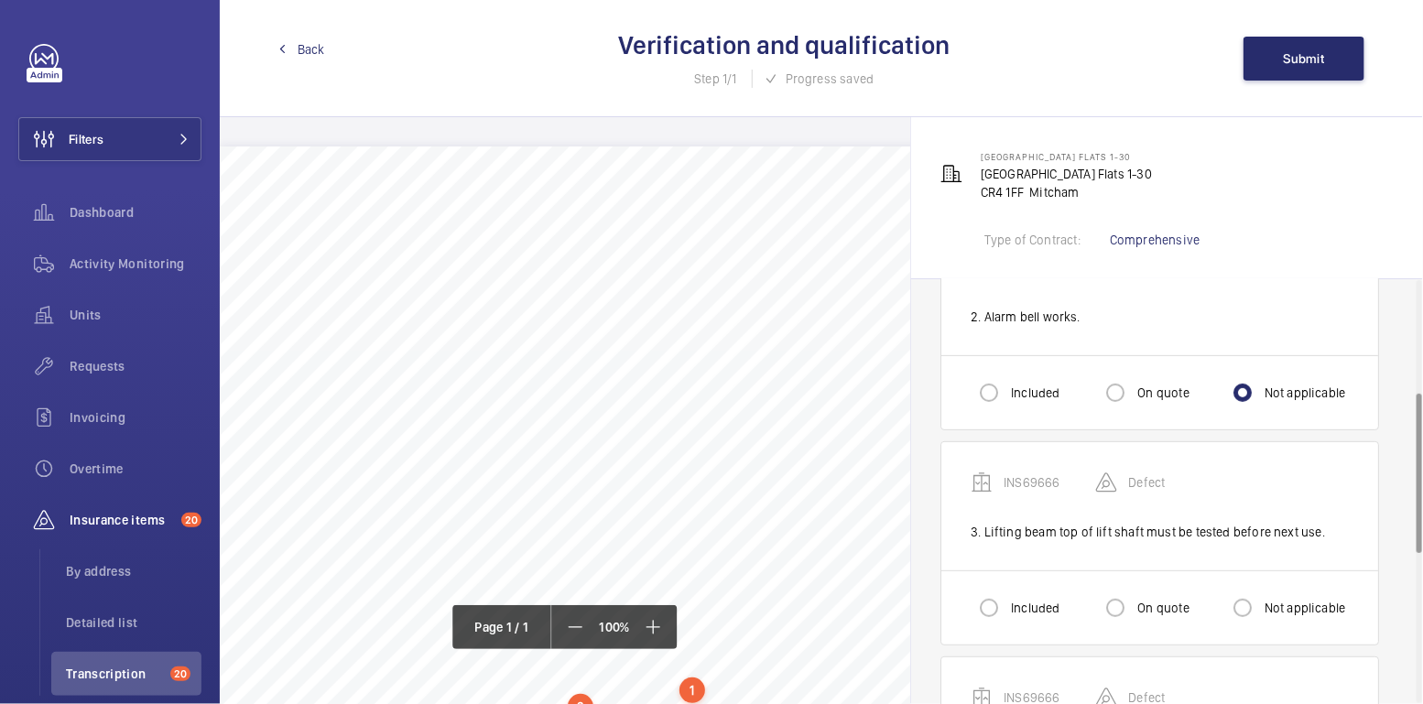
click at [1161, 604] on label "On quote" at bounding box center [1161, 608] width 55 height 18
click at [1134, 604] on input "On quote" at bounding box center [1115, 608] width 37 height 37
radio input "true"
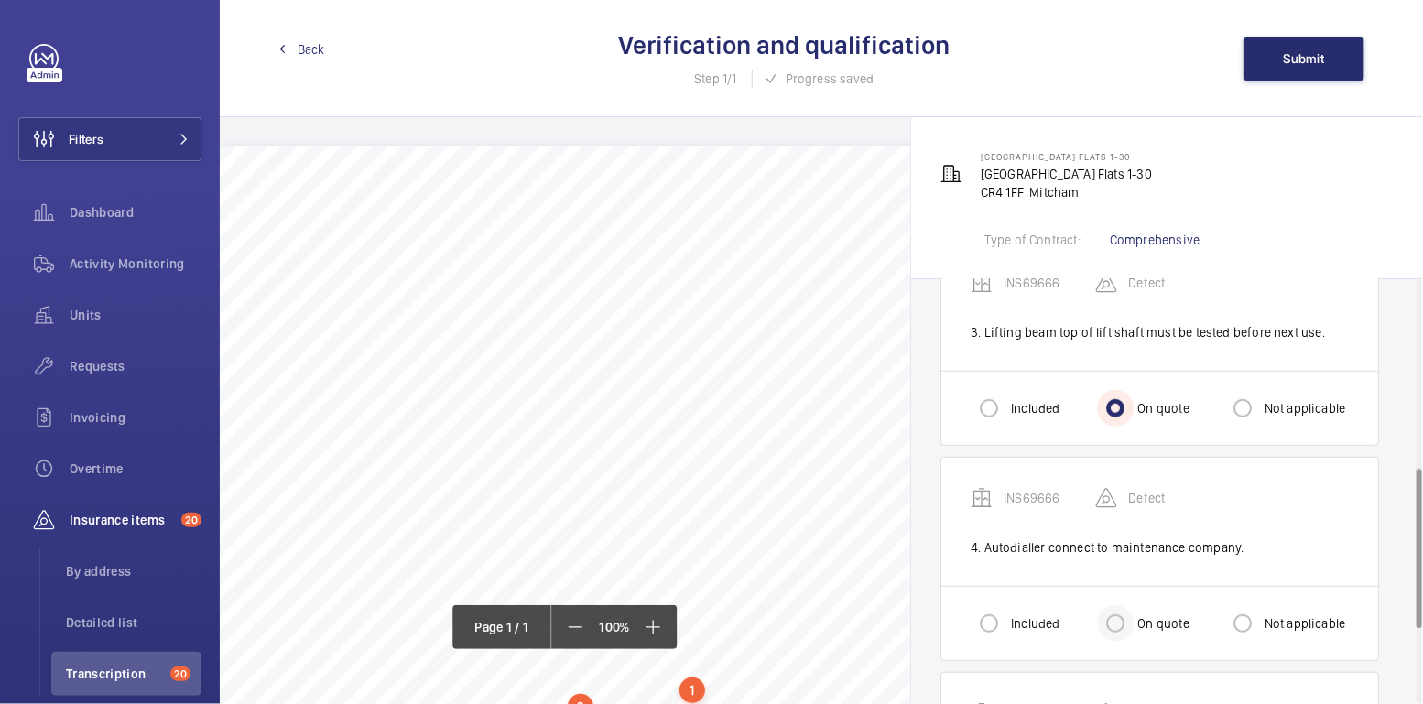
scroll to position [499, 0]
click at [1052, 613] on label "Included" at bounding box center [1033, 622] width 52 height 18
click at [1007, 611] on input "Included" at bounding box center [989, 621] width 37 height 37
radio input "true"
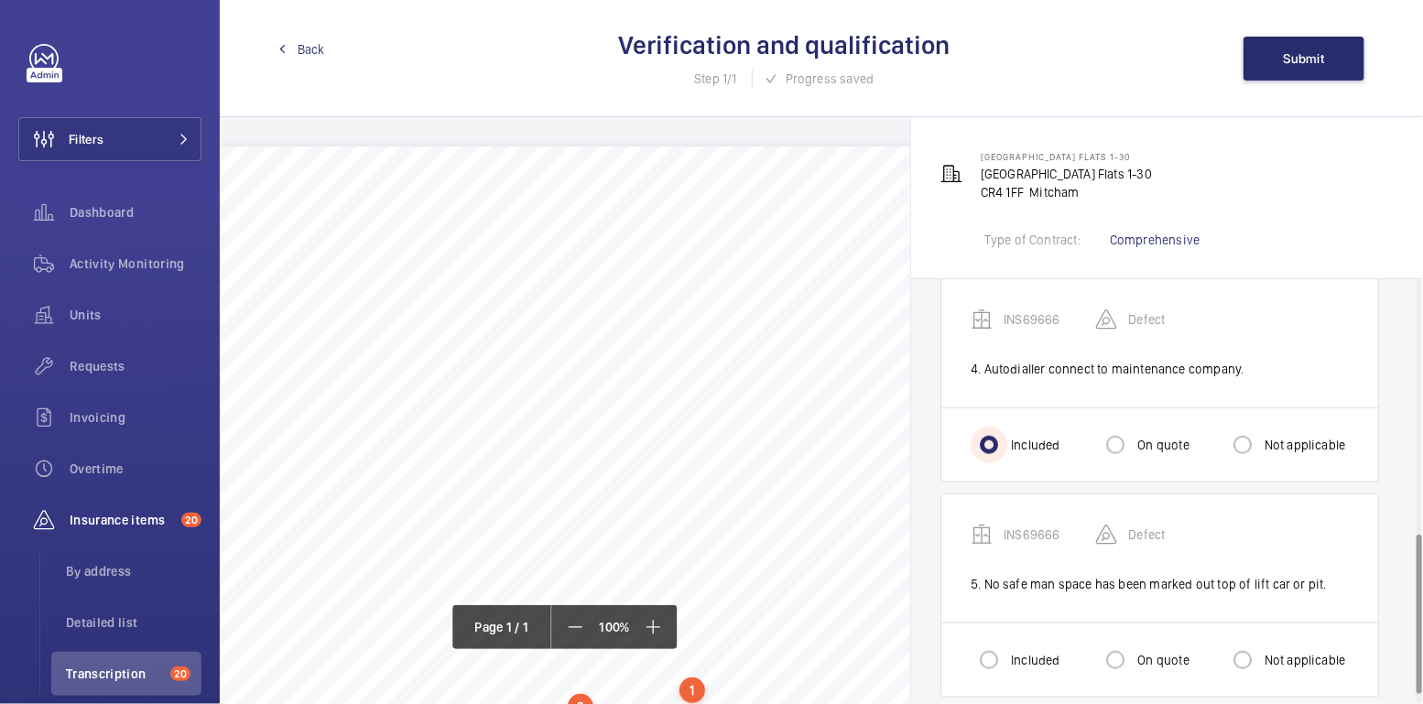
scroll to position [676, 0]
click at [1023, 655] on label "Included" at bounding box center [1033, 660] width 52 height 18
click at [1007, 655] on input "Included" at bounding box center [989, 660] width 37 height 37
radio input "true"
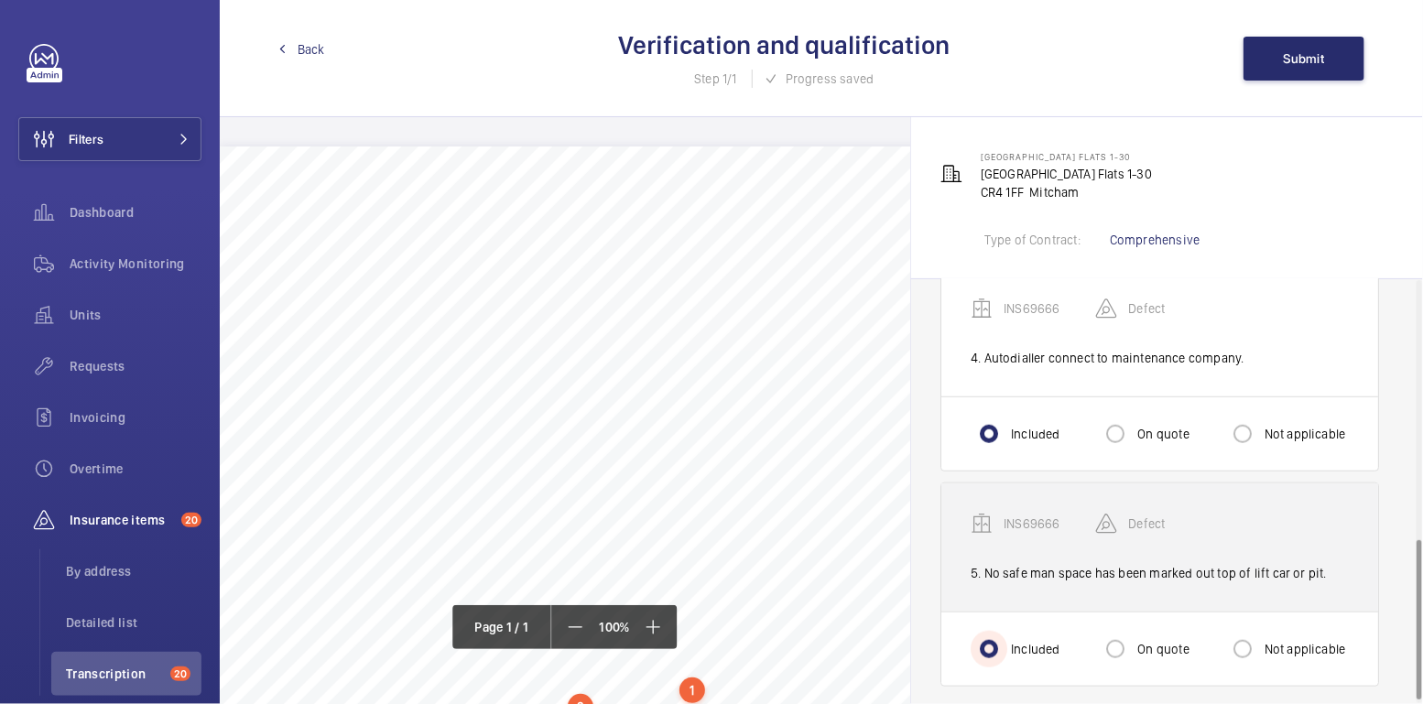
scroll to position [691, 0]
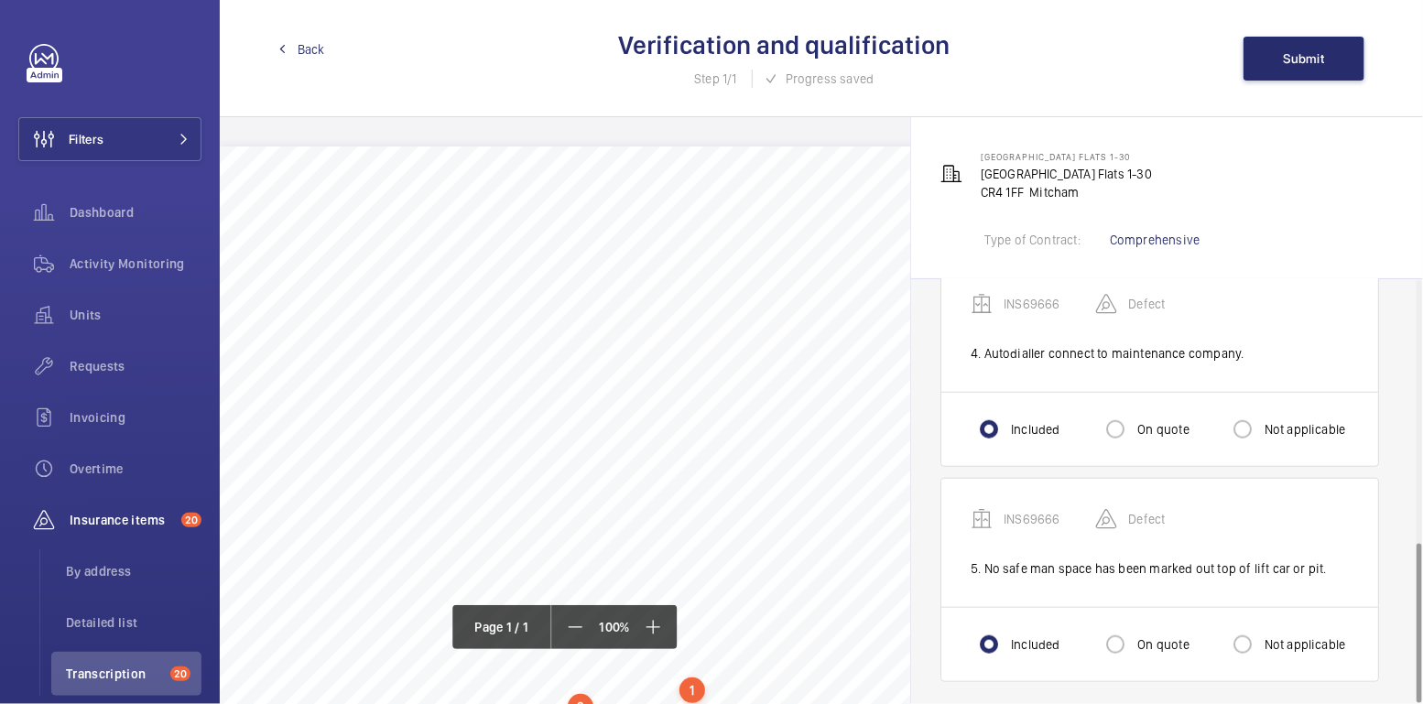
click at [1159, 635] on label "On quote" at bounding box center [1161, 644] width 55 height 18
click at [1134, 630] on input "On quote" at bounding box center [1115, 644] width 37 height 37
radio input "true"
click at [1320, 63] on span "Submit" at bounding box center [1304, 58] width 41 height 15
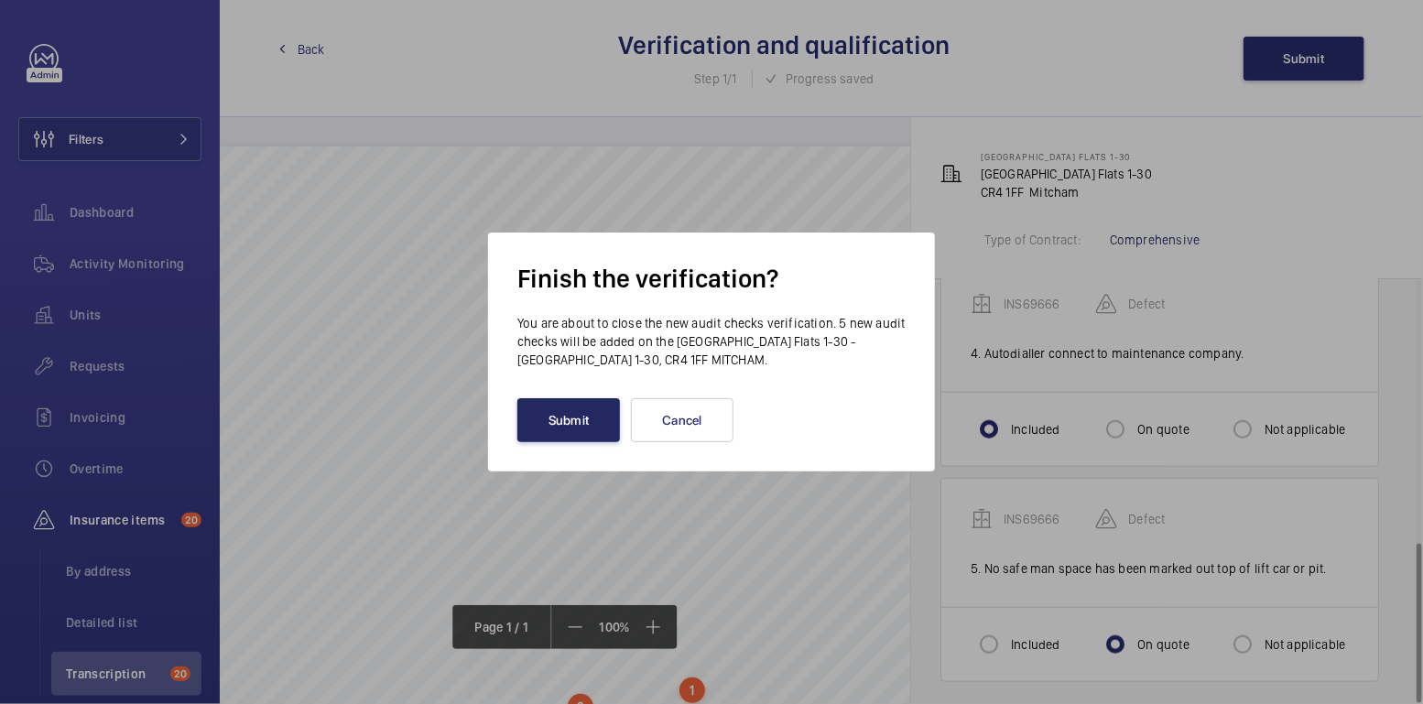
click at [571, 417] on button "Submit" at bounding box center [568, 420] width 103 height 44
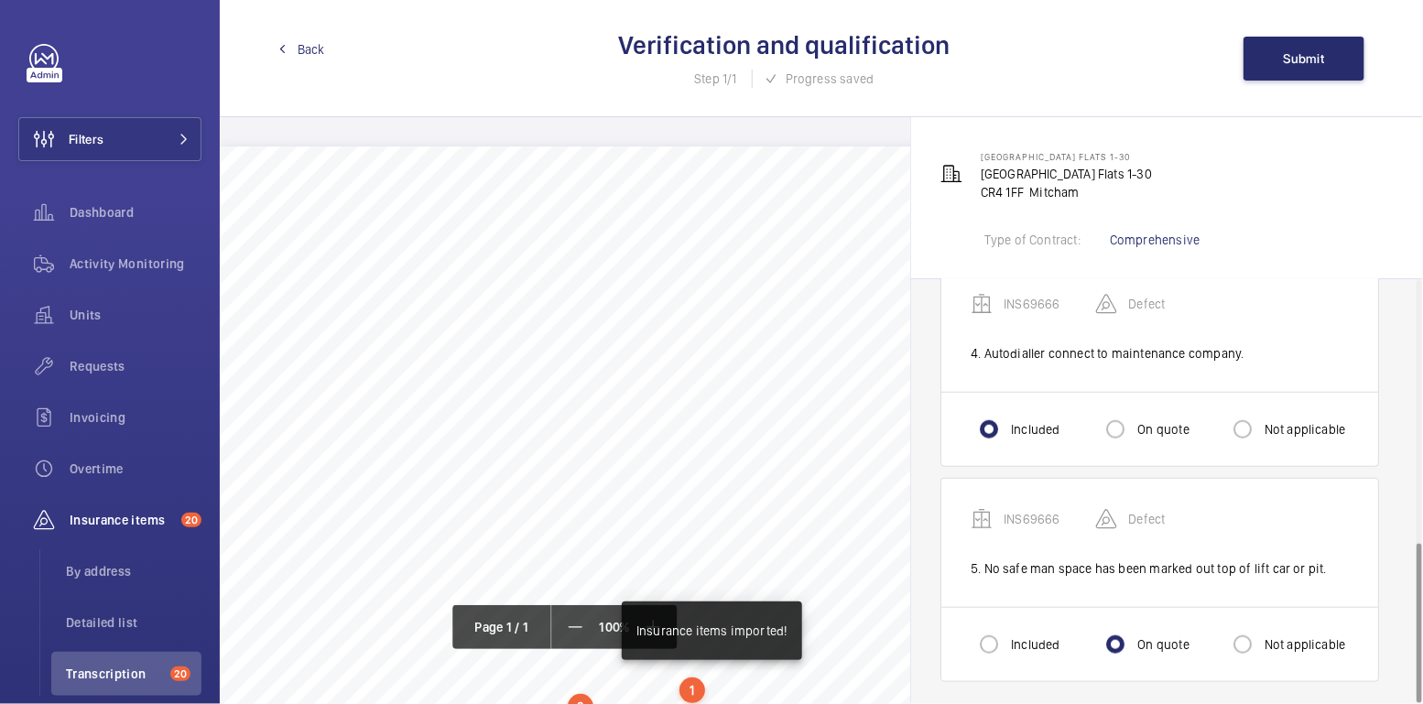
click at [303, 54] on span "Back" at bounding box center [311, 49] width 27 height 18
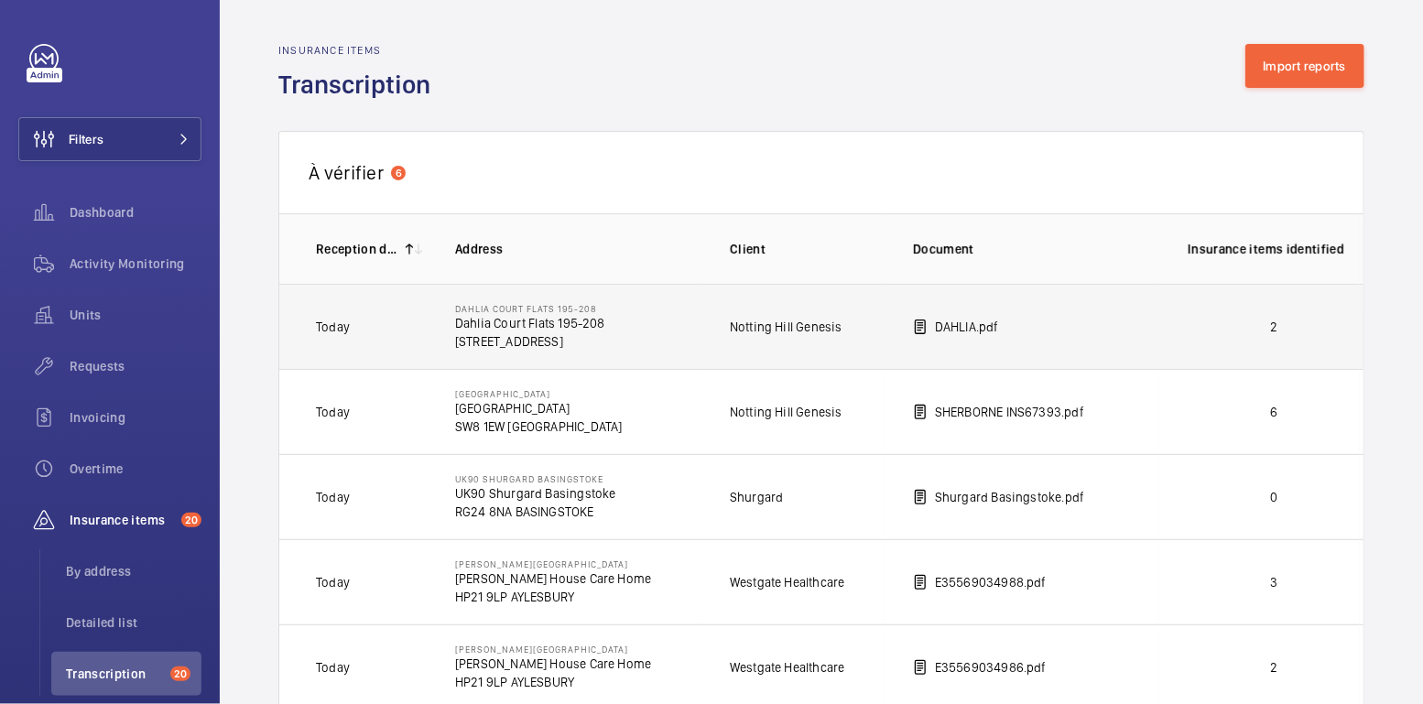
click at [1281, 314] on td "2" at bounding box center [1258, 326] width 201 height 85
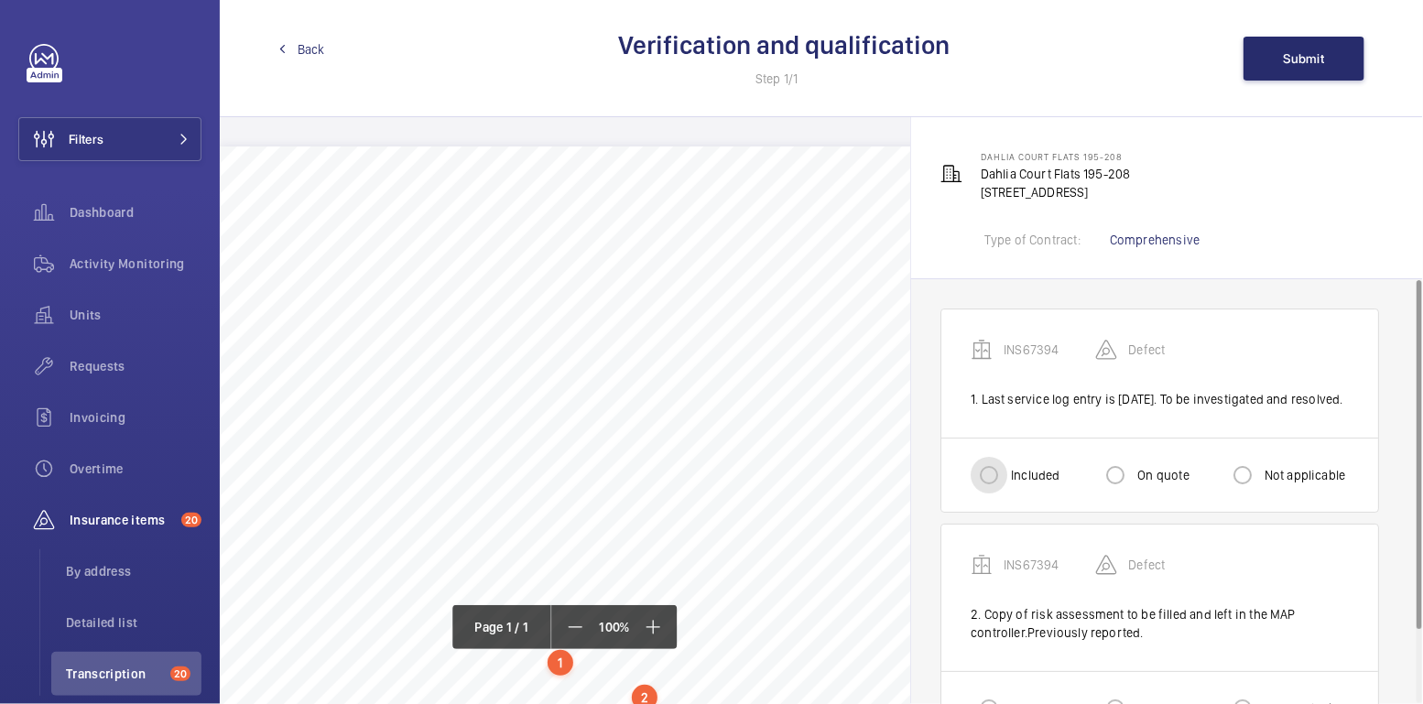
click at [993, 494] on input "Included" at bounding box center [989, 475] width 37 height 37
radio input "true"
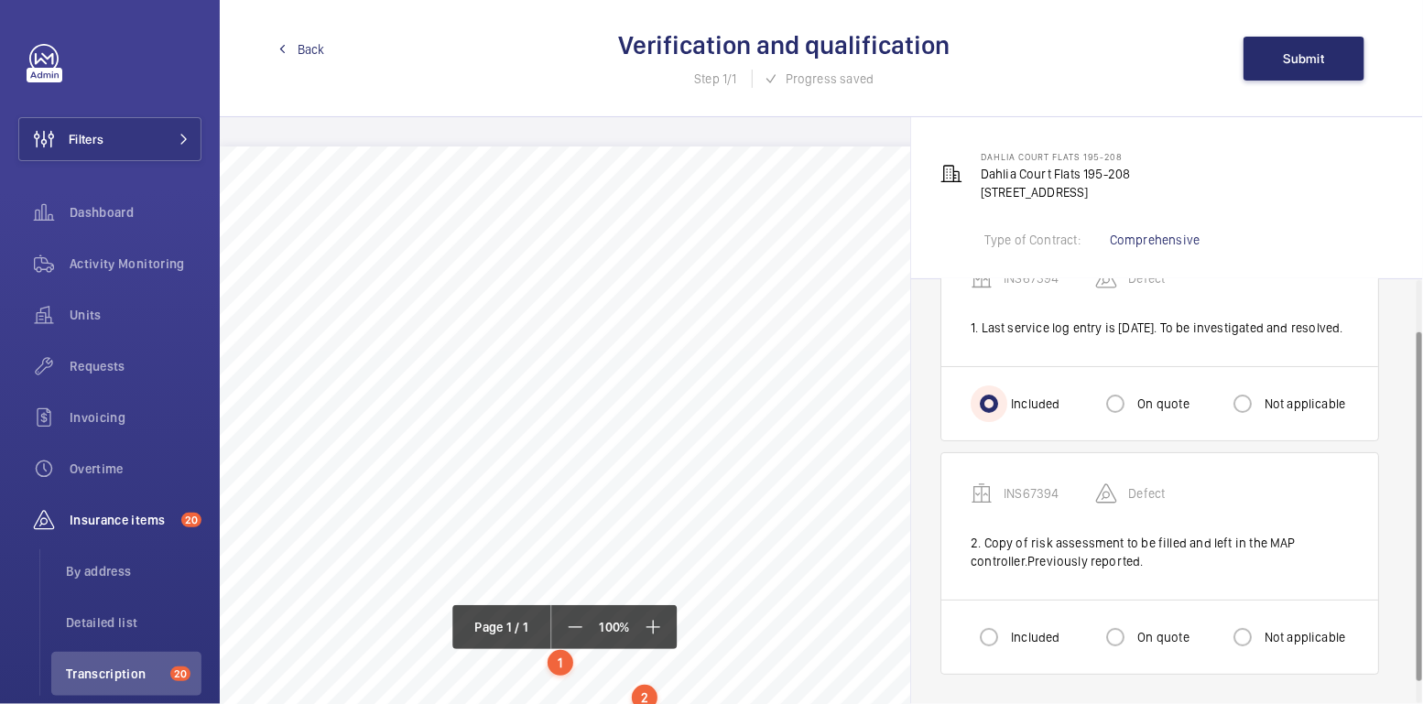
scroll to position [87, 0]
click at [1282, 653] on div "Not applicable" at bounding box center [1285, 637] width 122 height 37
click at [1290, 643] on label "Not applicable" at bounding box center [1303, 637] width 85 height 18
click at [1261, 643] on input "Not applicable" at bounding box center [1242, 637] width 37 height 37
radio input "true"
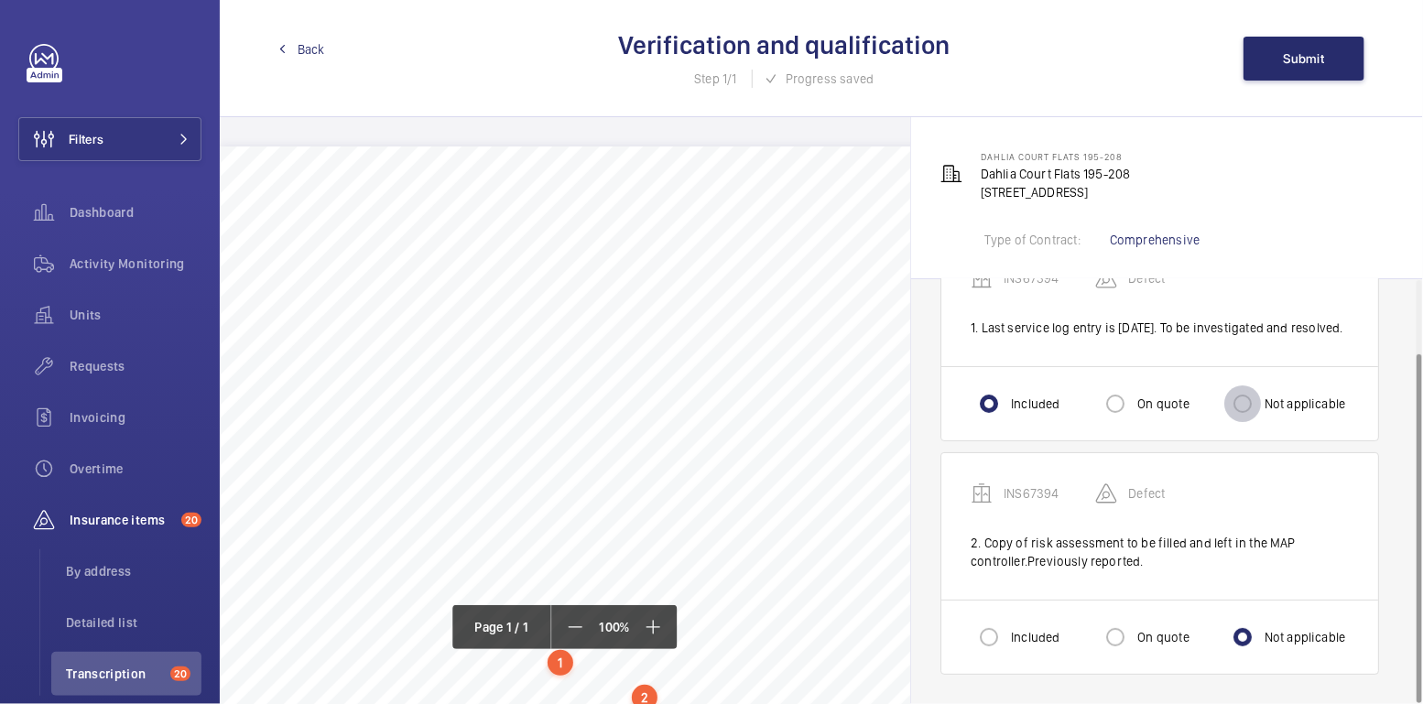
click at [1240, 401] on input "Not applicable" at bounding box center [1242, 403] width 37 height 37
radio input "true"
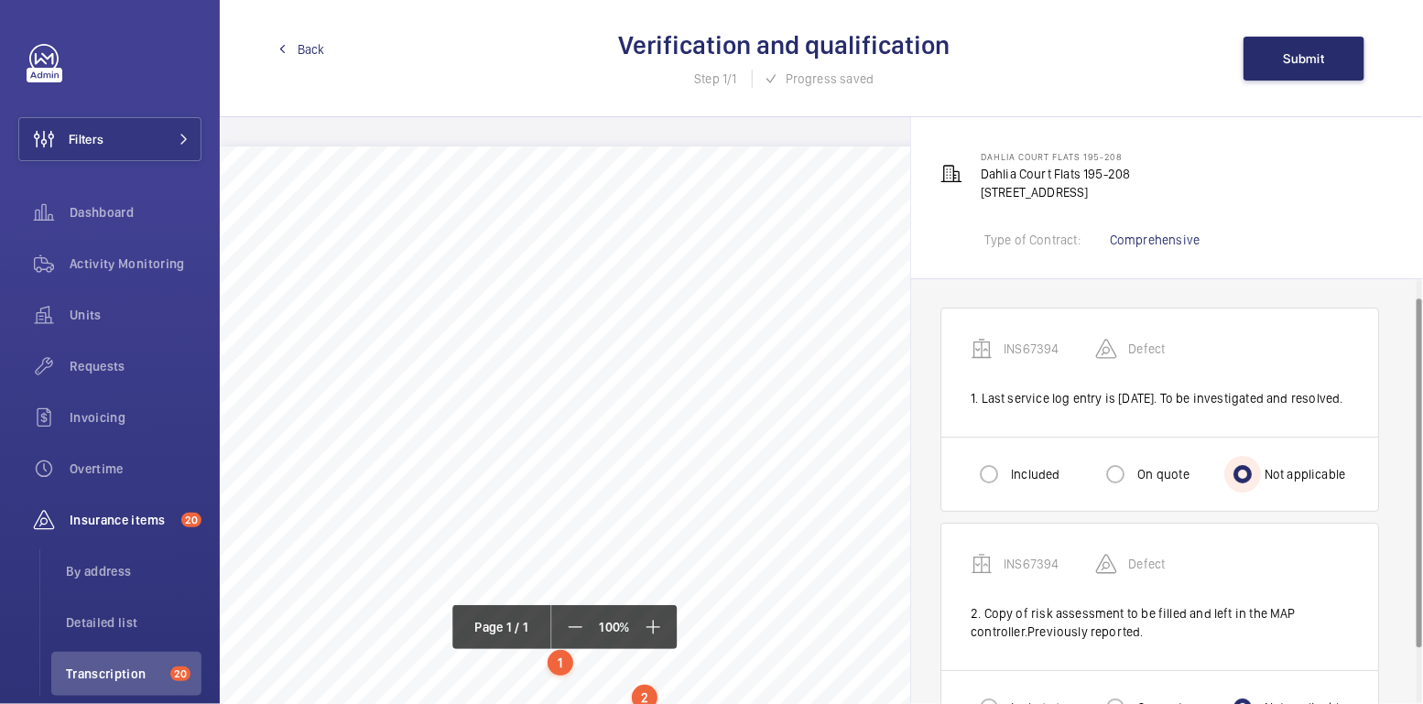
scroll to position [0, 0]
click at [1316, 64] on span "Submit" at bounding box center [1304, 58] width 41 height 15
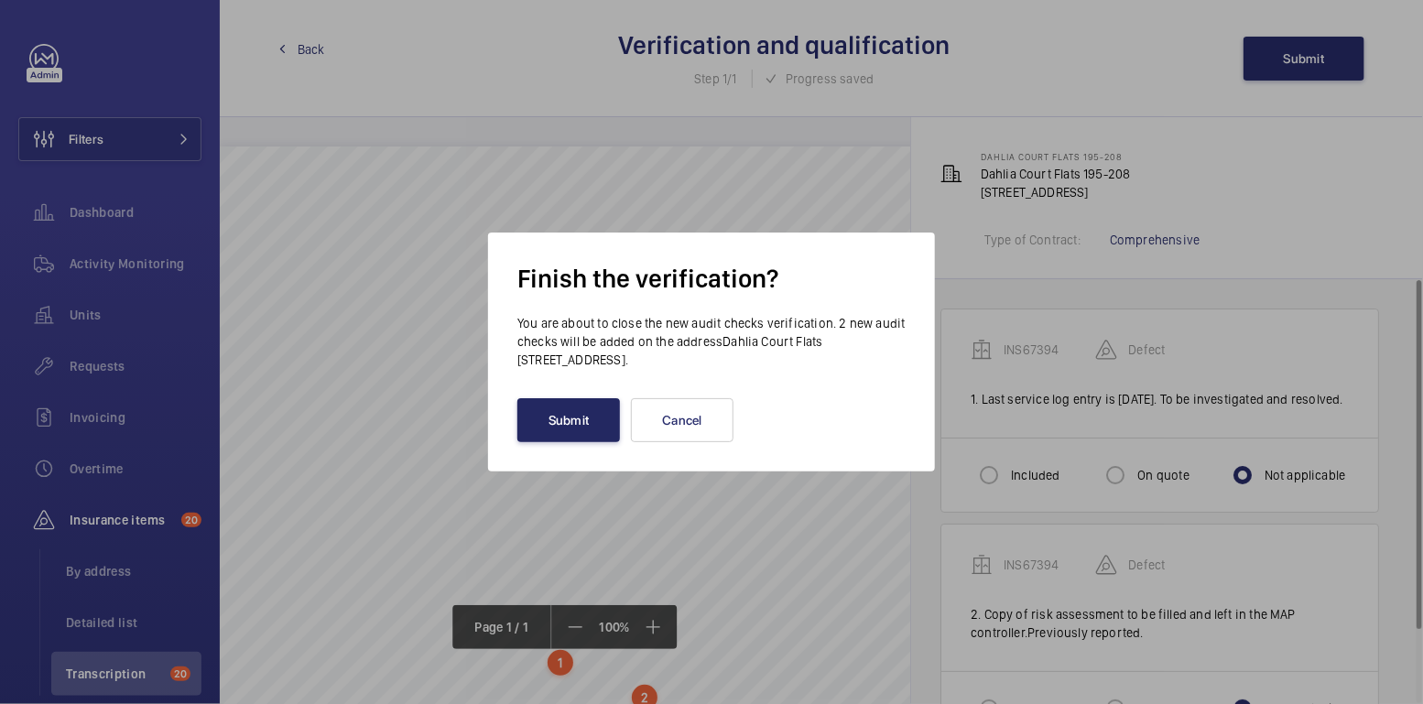
click at [602, 416] on button "Submit" at bounding box center [568, 420] width 103 height 44
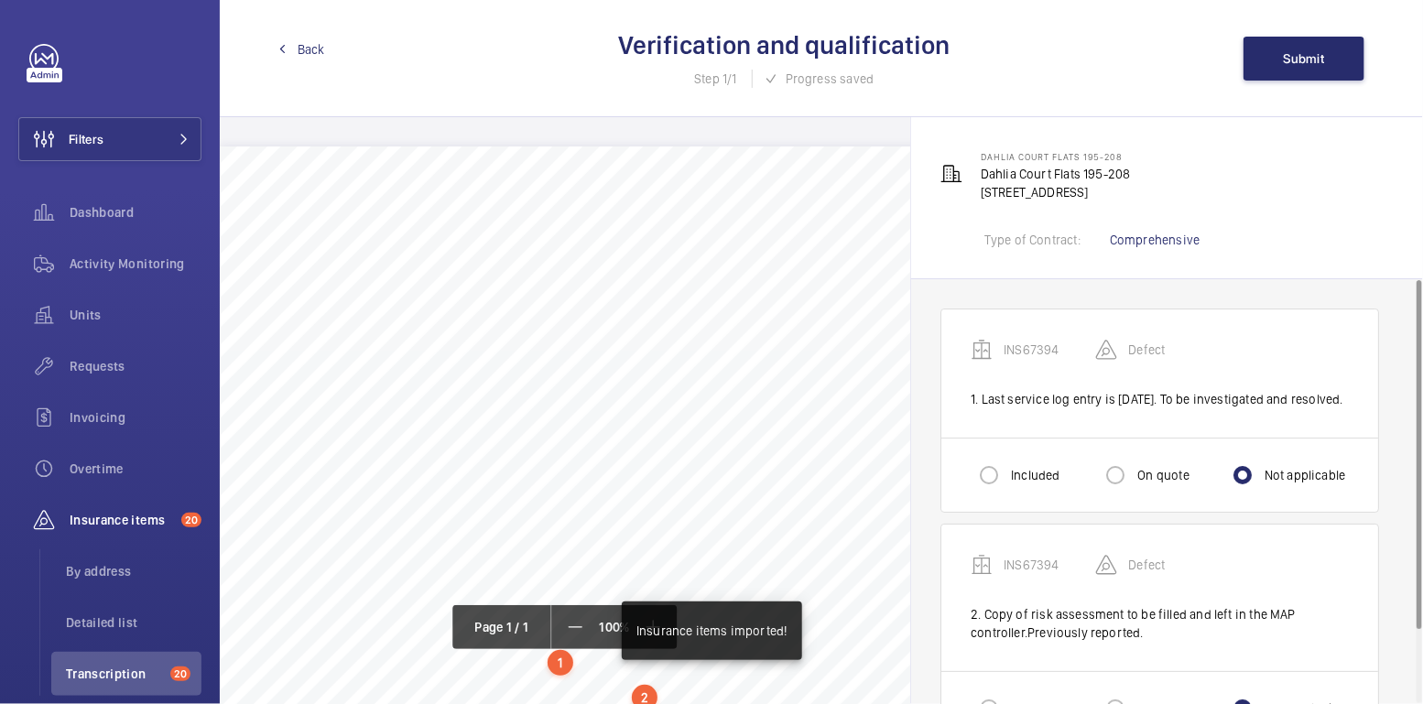
click at [310, 53] on span "Back" at bounding box center [311, 49] width 27 height 18
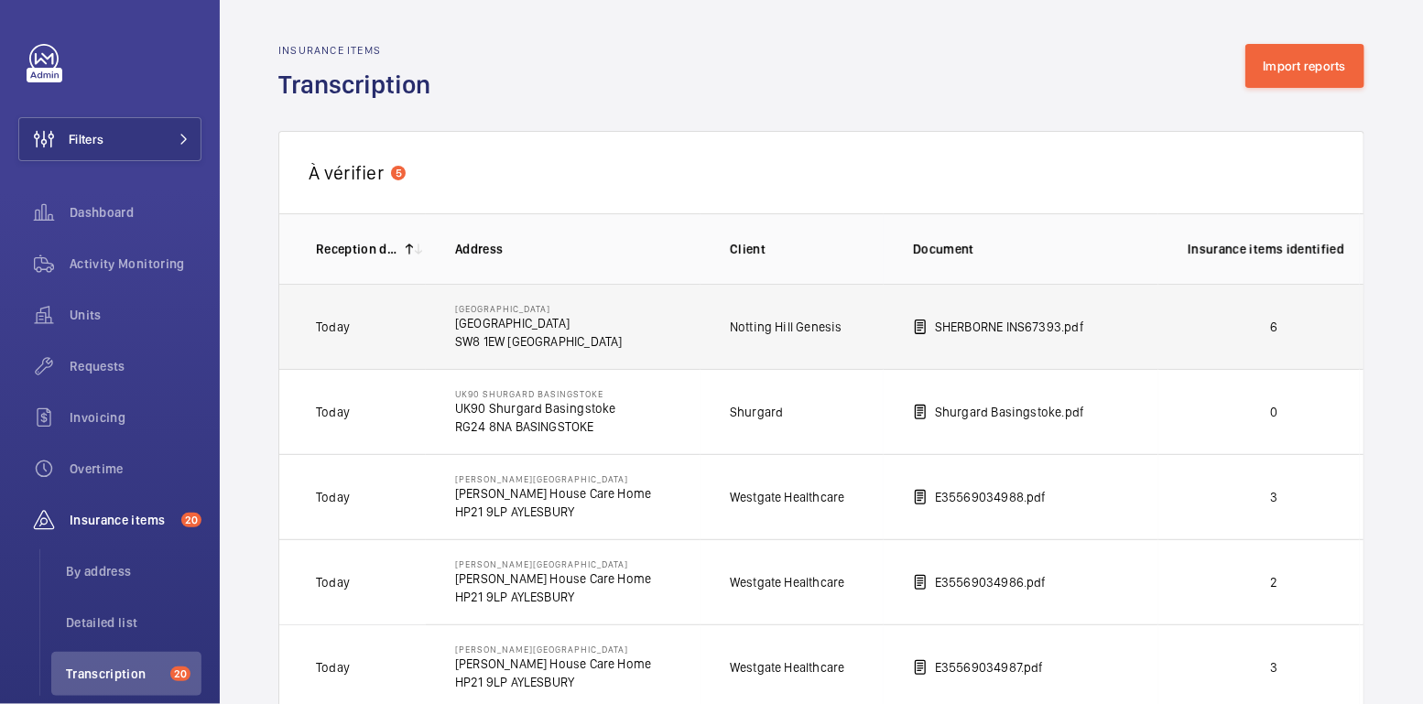
click at [1279, 327] on p "6" at bounding box center [1274, 327] width 172 height 18
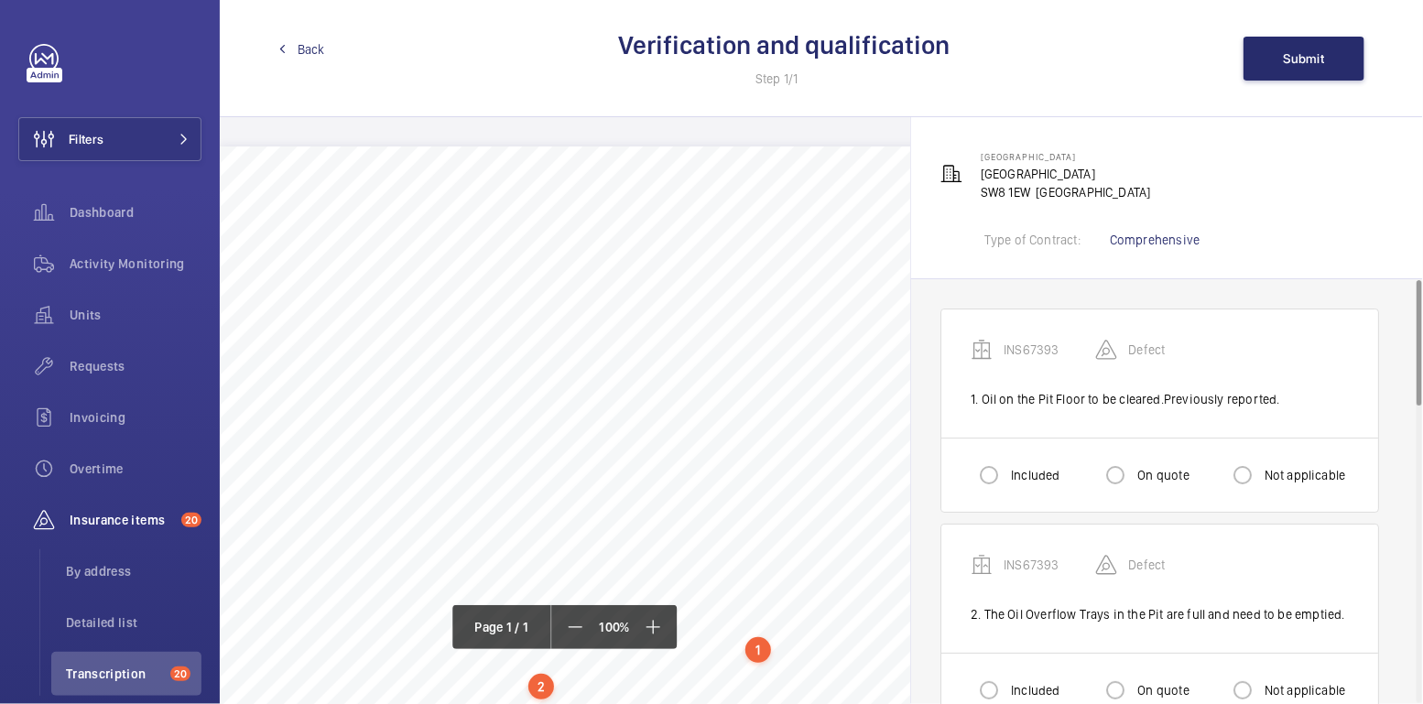
click at [1018, 467] on label "Included" at bounding box center [1033, 475] width 52 height 18
click at [1007, 467] on input "Included" at bounding box center [989, 475] width 37 height 37
radio input "true"
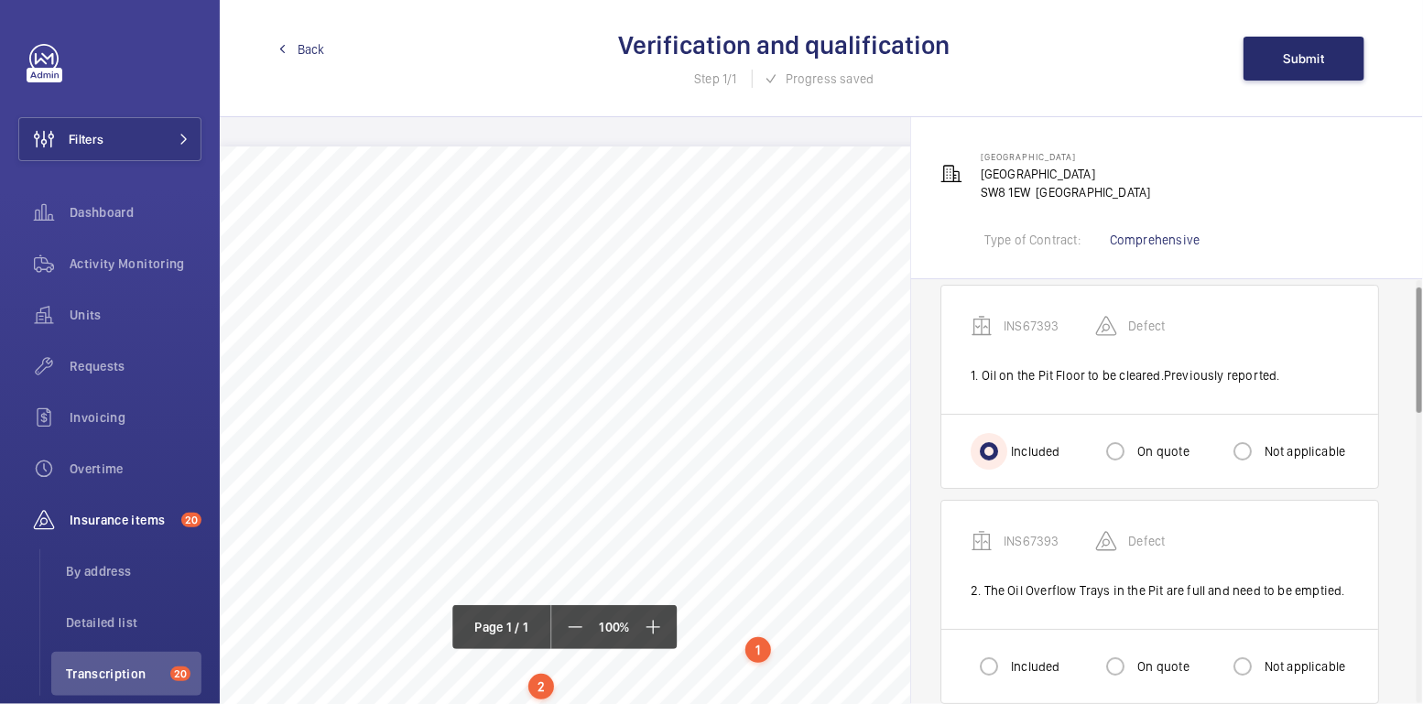
scroll to position [25, 0]
click at [1018, 661] on label "Included" at bounding box center [1033, 665] width 52 height 18
click at [1007, 661] on input "Included" at bounding box center [989, 665] width 37 height 37
radio input "true"
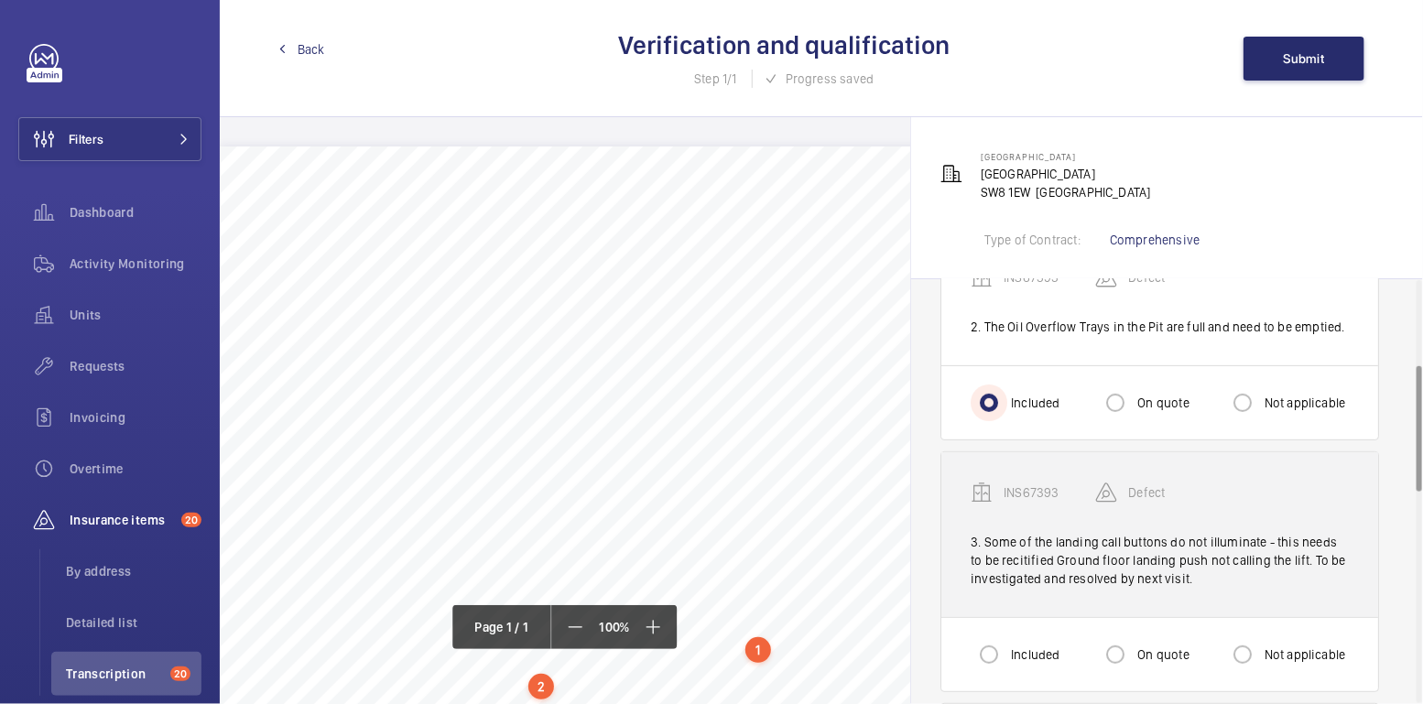
scroll to position [305, 0]
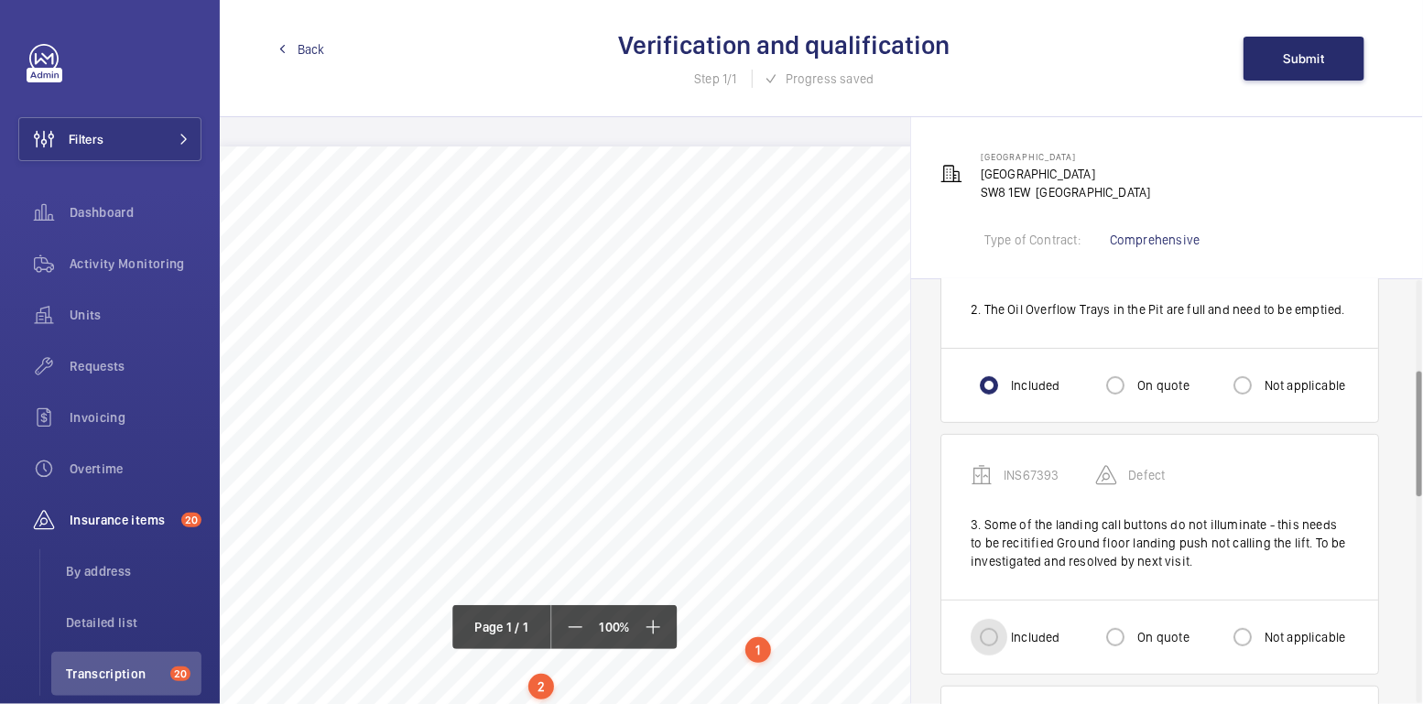
click at [990, 632] on input "Included" at bounding box center [989, 637] width 37 height 37
radio input "true"
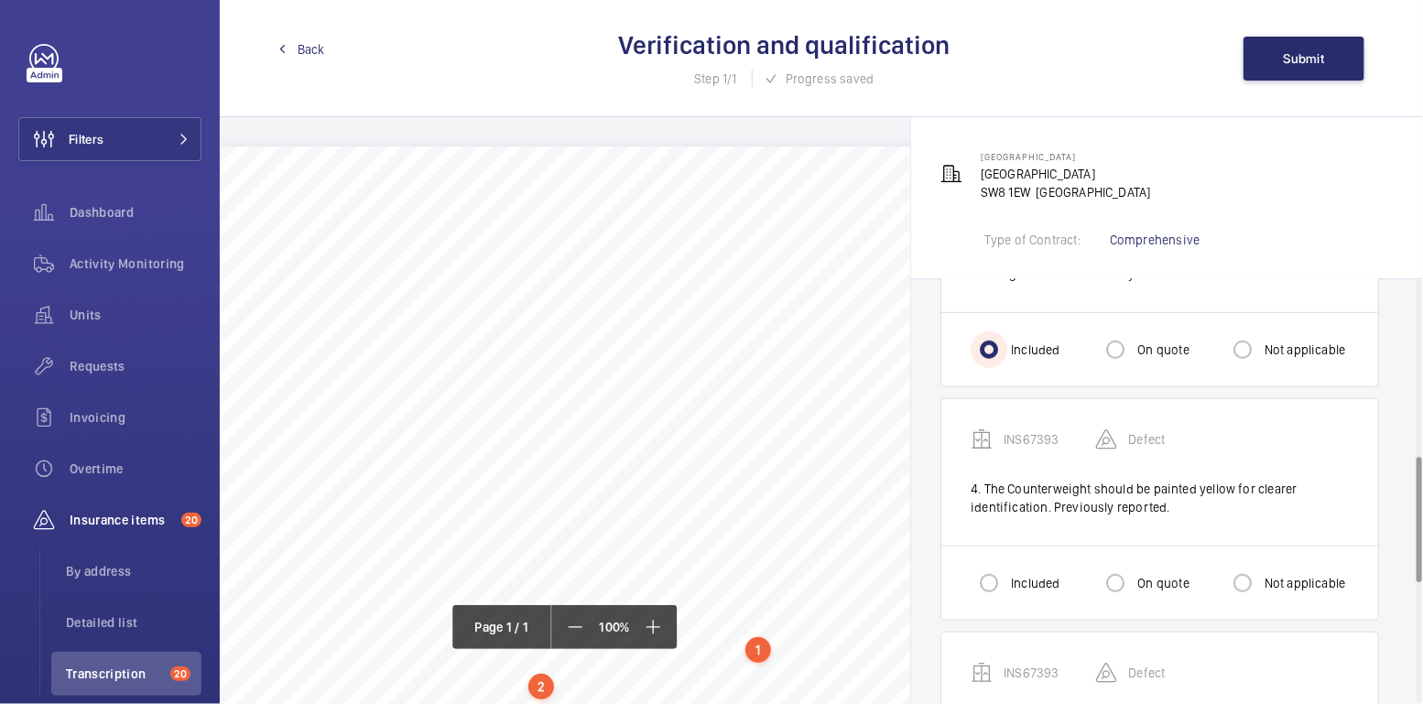
scroll to position [606, 0]
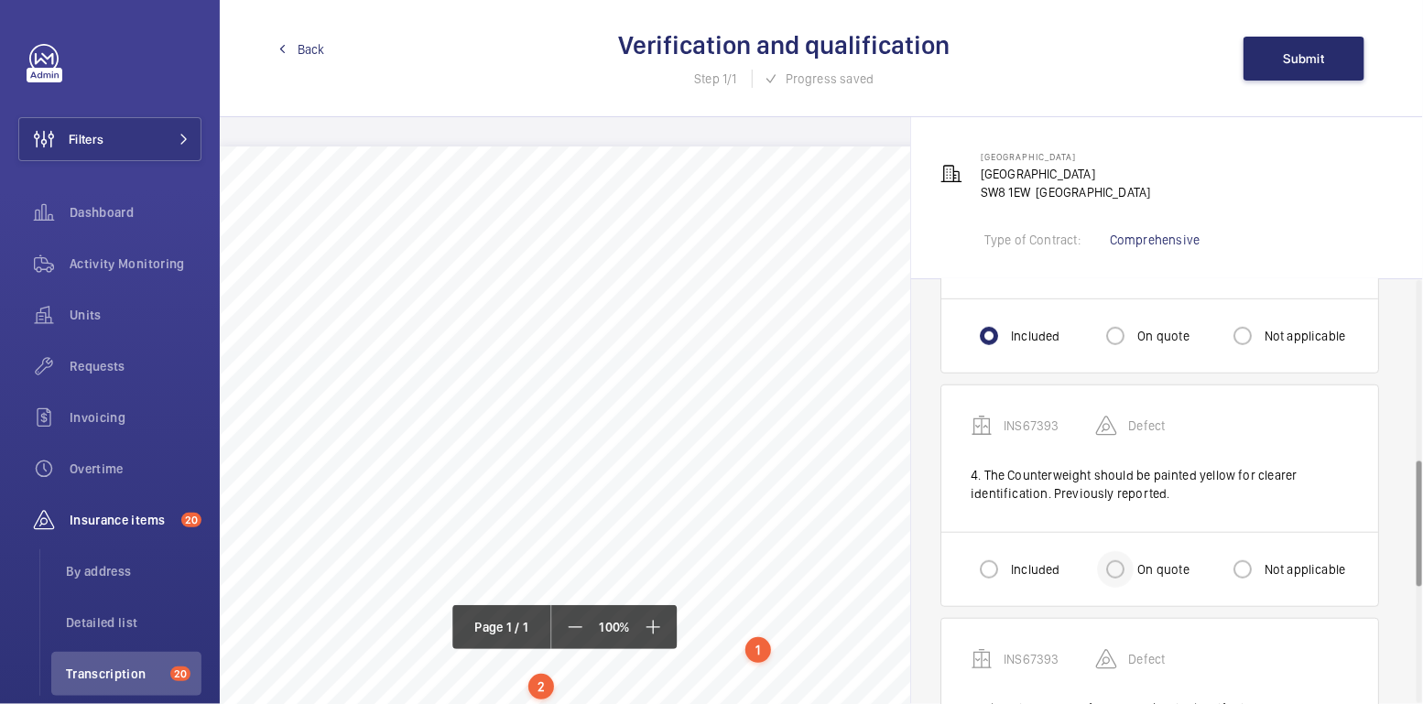
click at [1136, 559] on div at bounding box center [1115, 570] width 44 height 44
radio input "true"
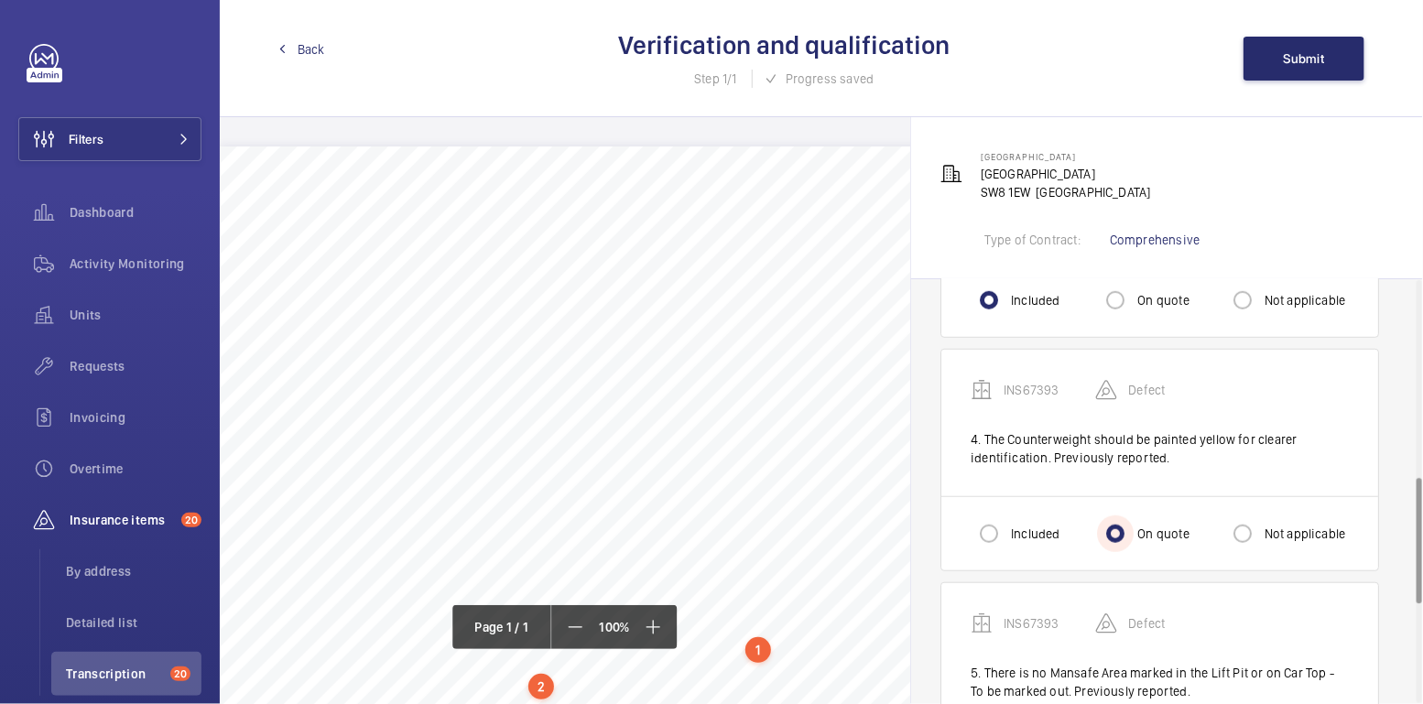
scroll to position [783, 0]
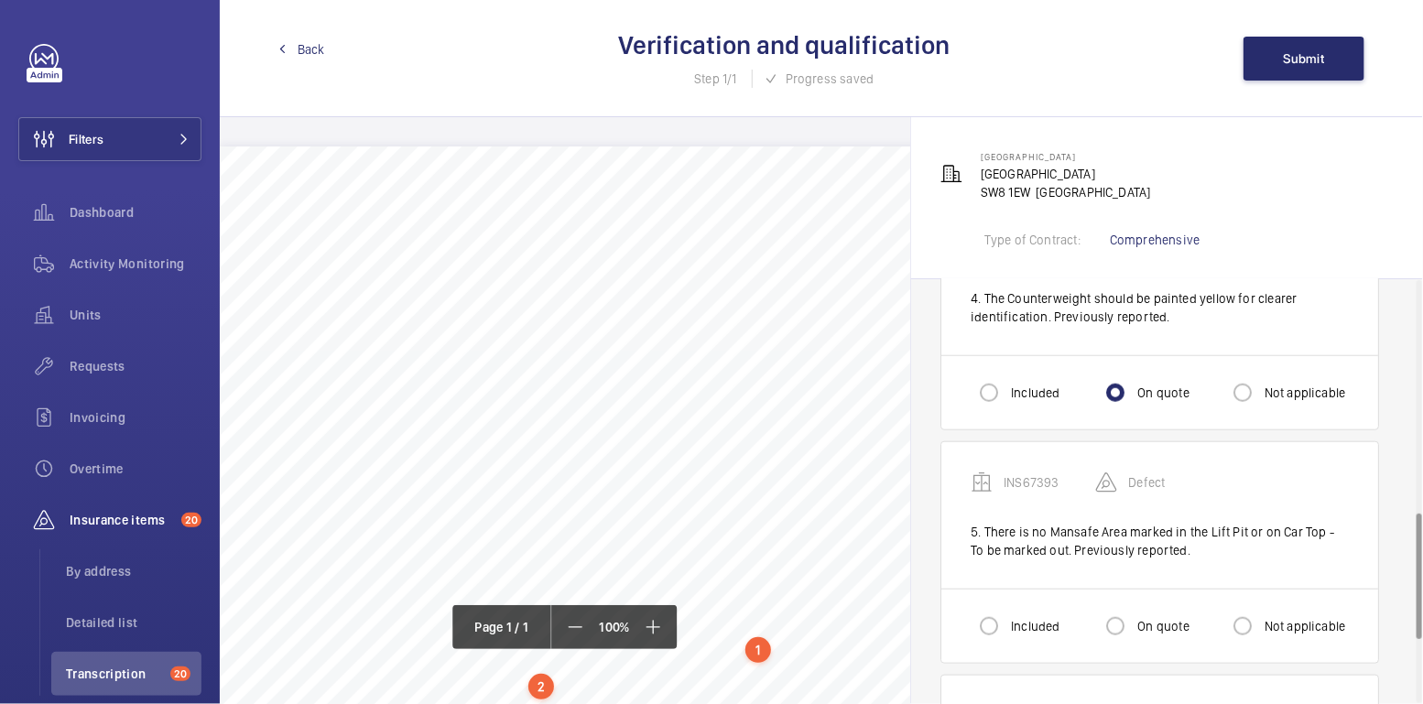
click at [1144, 608] on div "On quote" at bounding box center [1143, 626] width 92 height 37
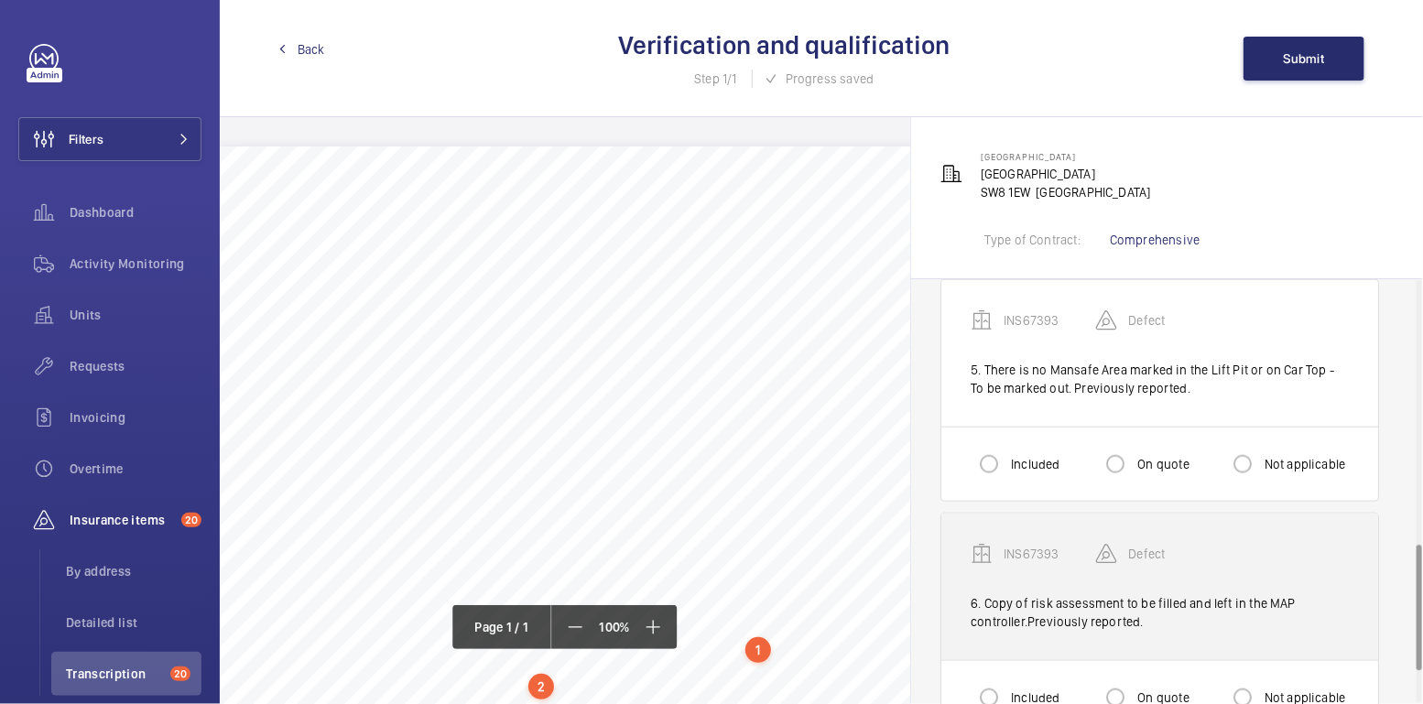
scroll to position [957, 0]
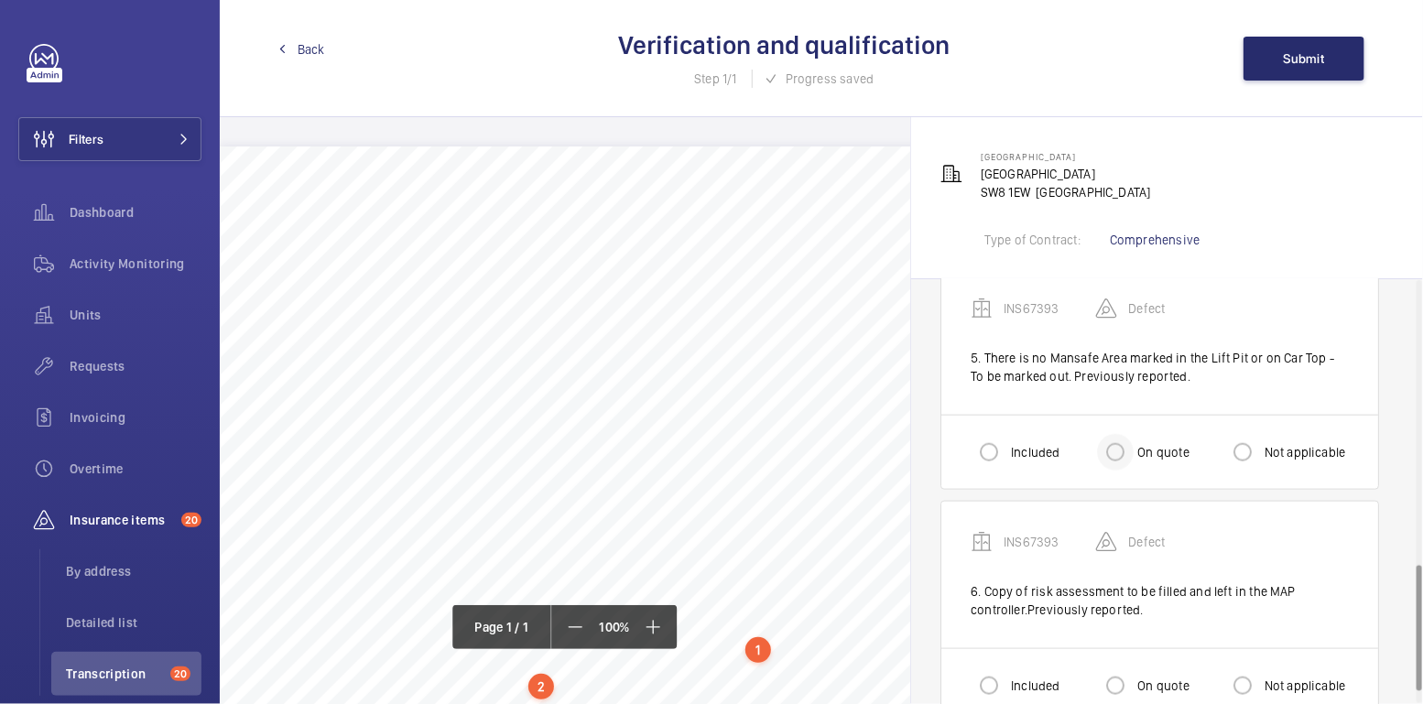
click at [1134, 450] on div at bounding box center [1115, 452] width 44 height 44
radio input "true"
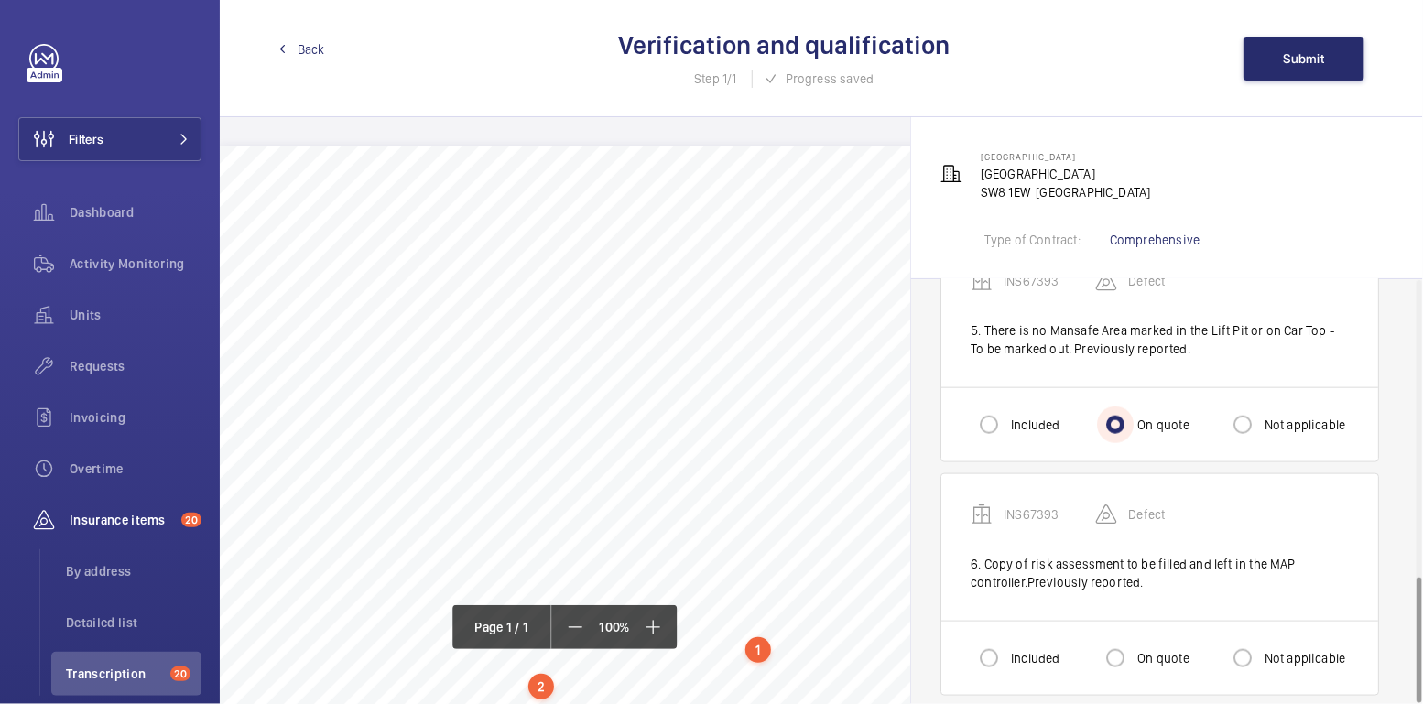
scroll to position [997, 0]
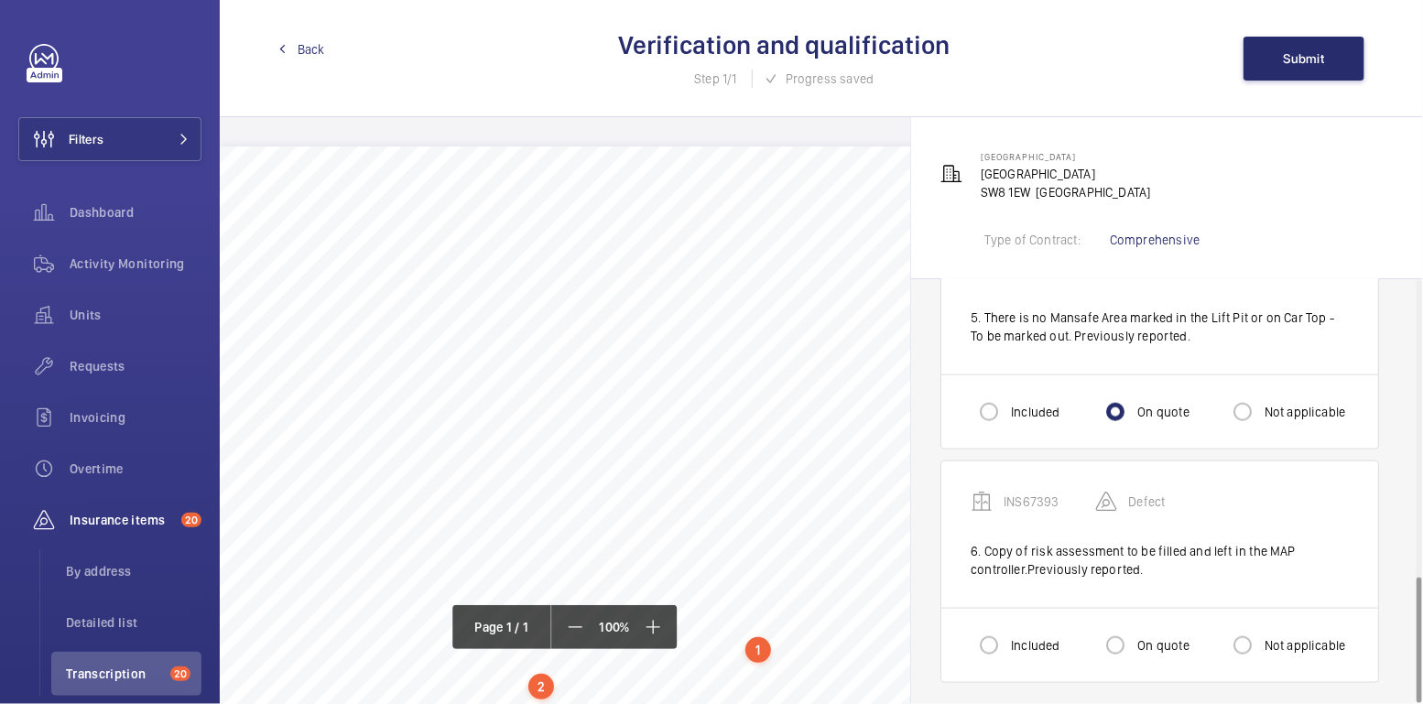
click at [1285, 638] on label "Not applicable" at bounding box center [1303, 645] width 85 height 18
click at [1261, 638] on input "Not applicable" at bounding box center [1242, 645] width 37 height 37
radio input "true"
click at [1318, 61] on span "Submit" at bounding box center [1304, 58] width 41 height 15
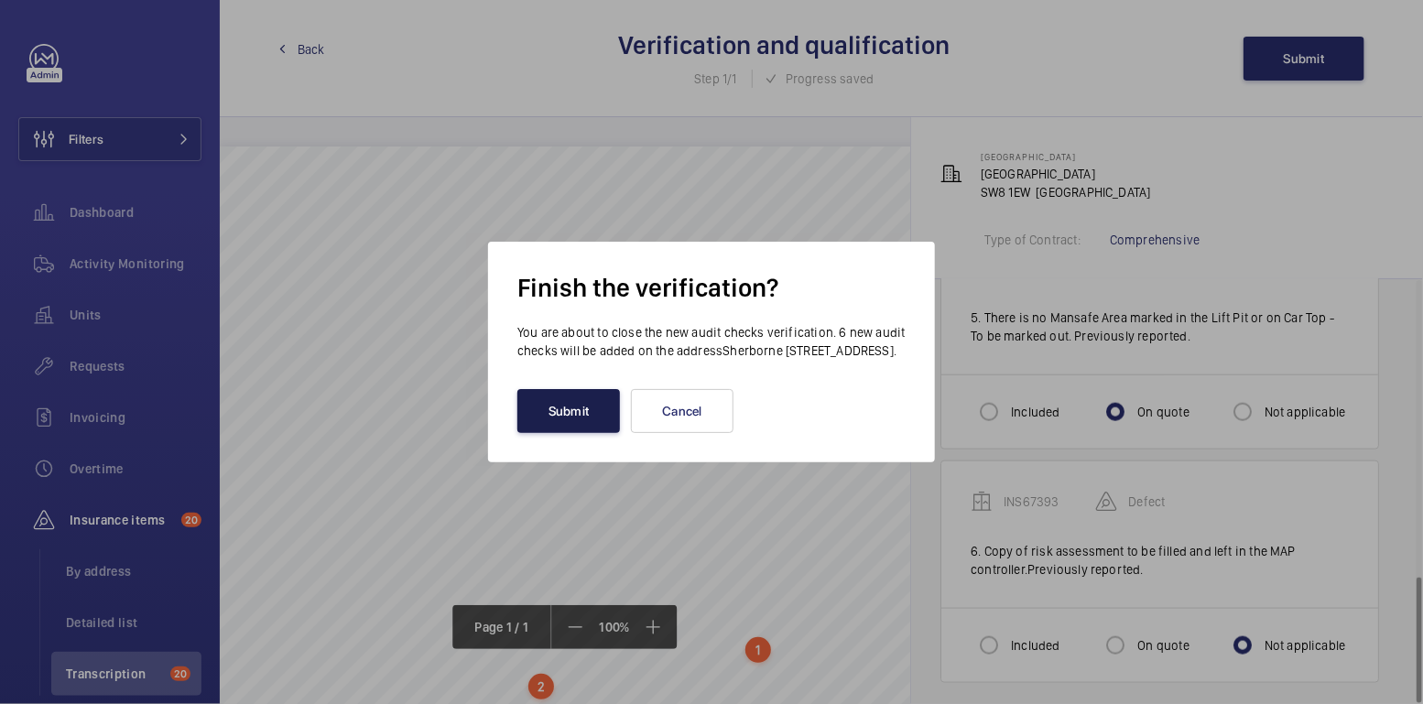
click at [561, 412] on button "Submit" at bounding box center [568, 411] width 103 height 44
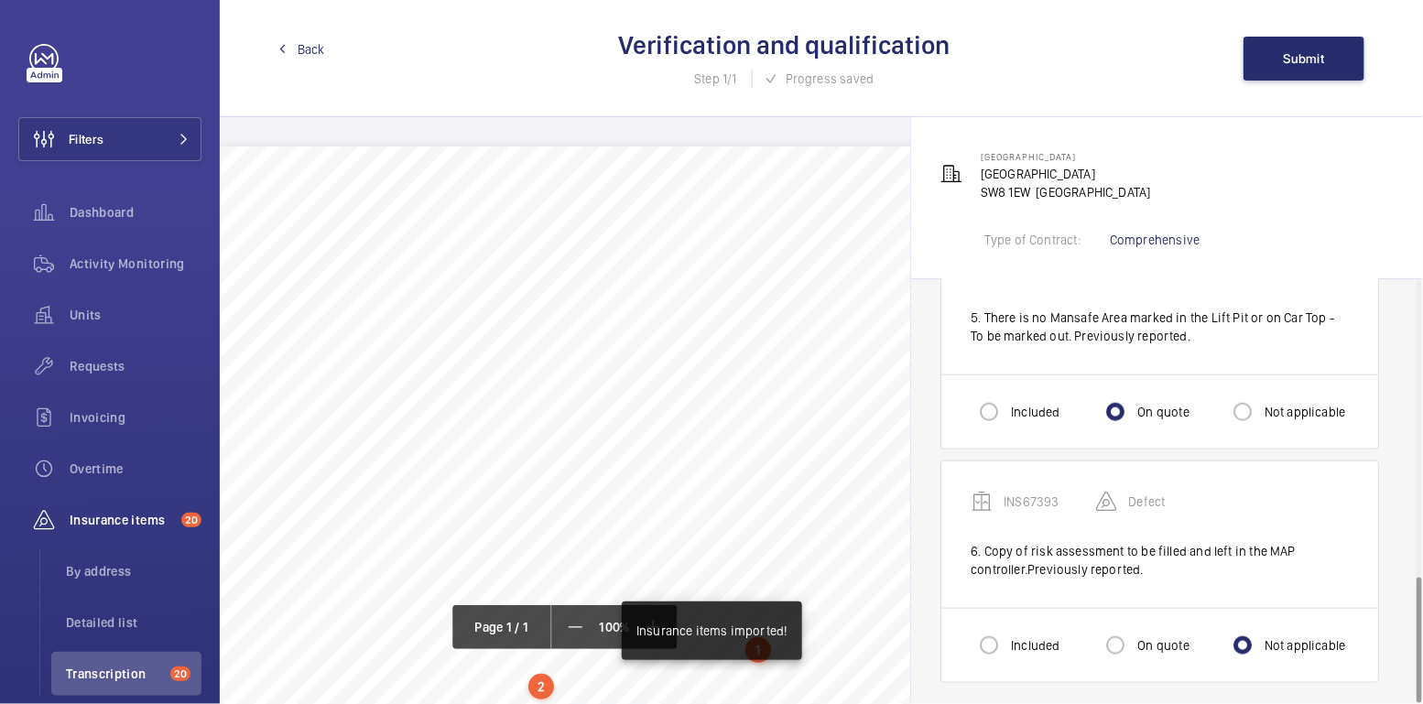
click at [309, 57] on span "Back" at bounding box center [311, 49] width 27 height 18
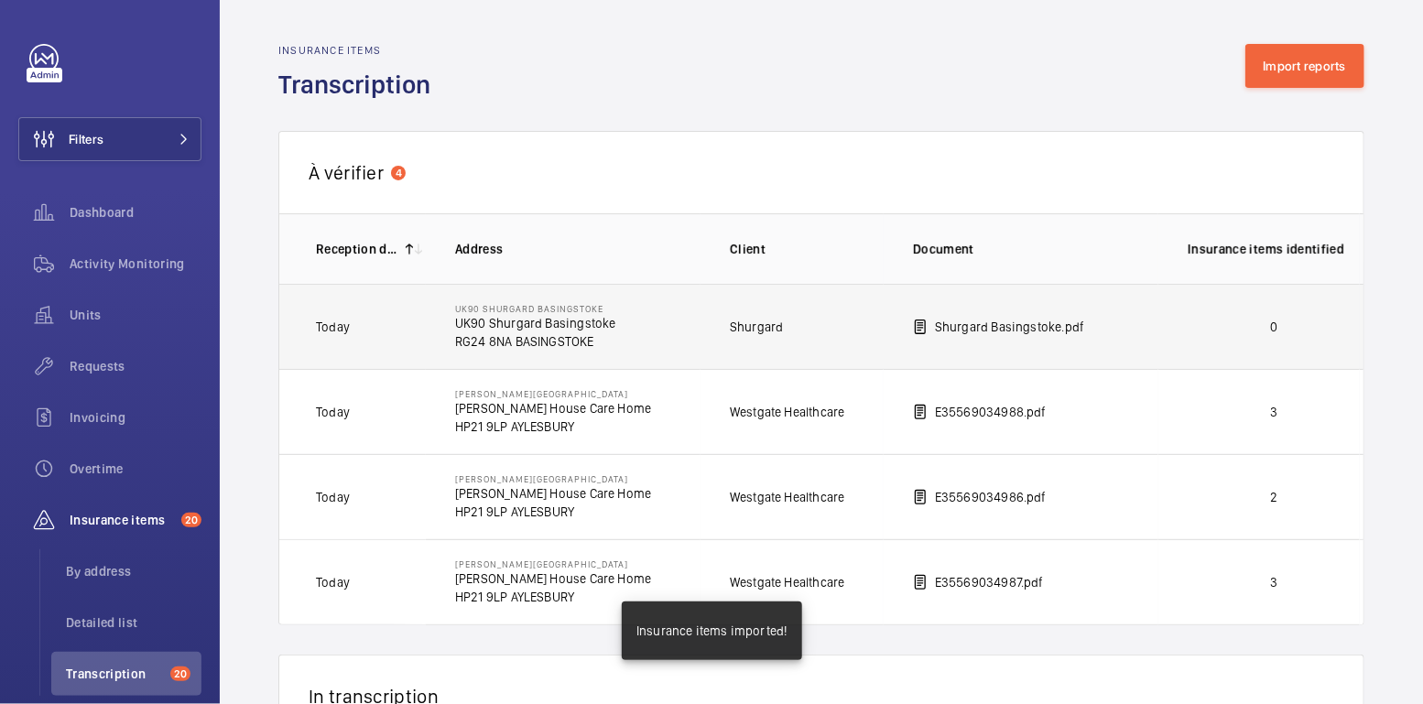
click at [1294, 333] on p "0" at bounding box center [1274, 327] width 172 height 18
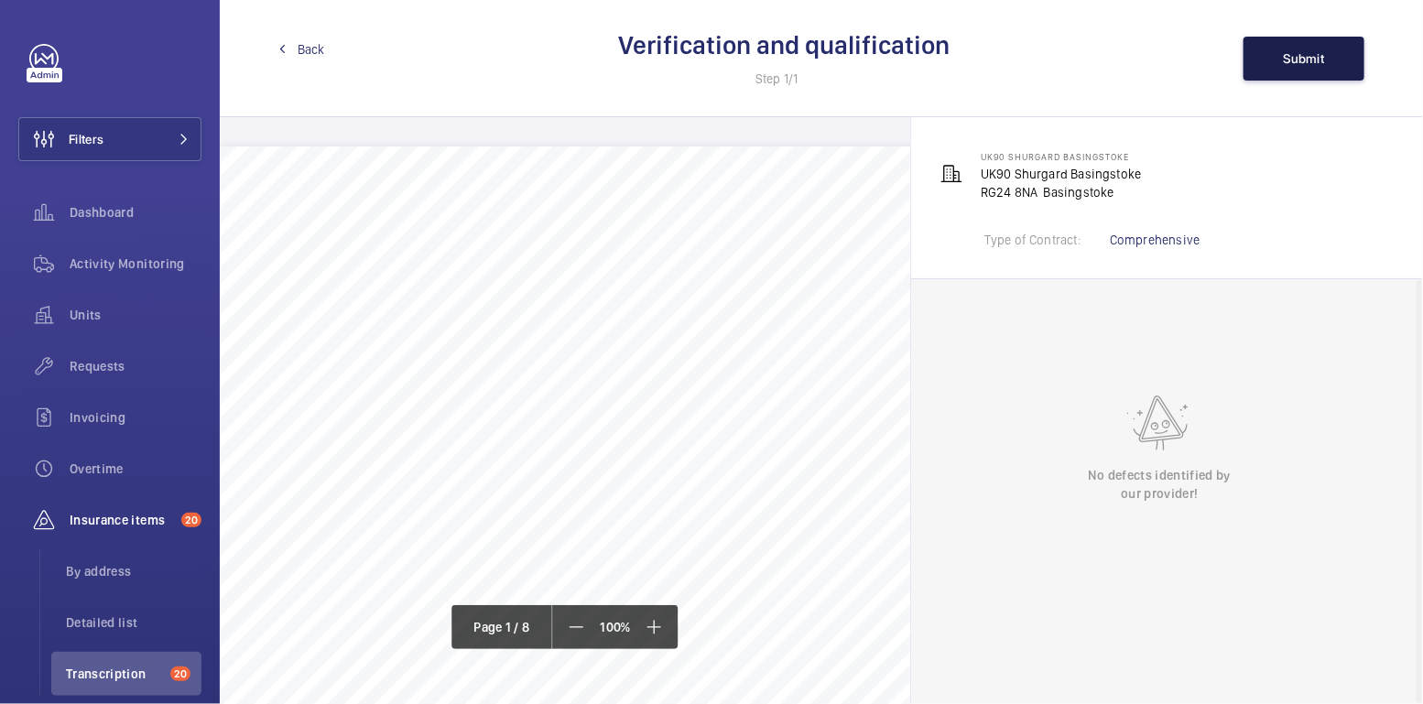
click at [1318, 56] on span "Submit" at bounding box center [1304, 58] width 41 height 15
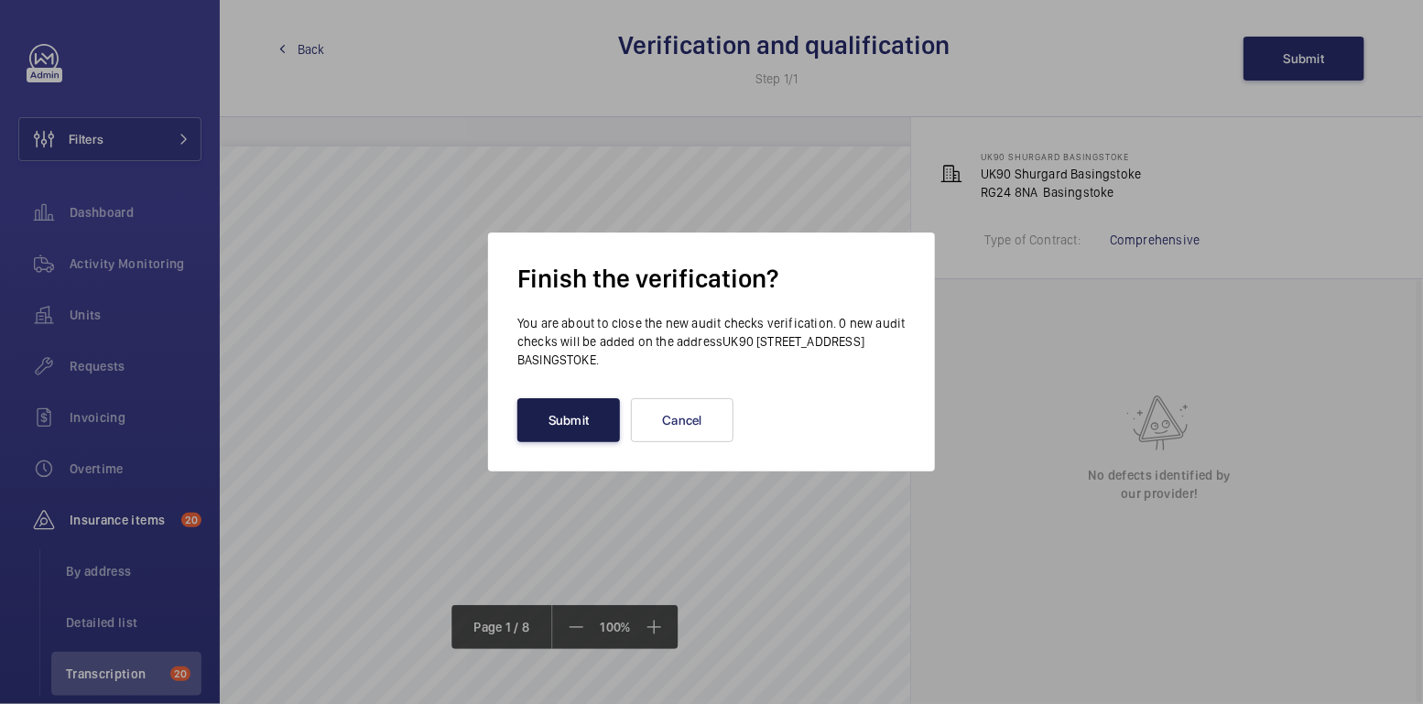
click at [583, 420] on button "Submit" at bounding box center [568, 420] width 103 height 44
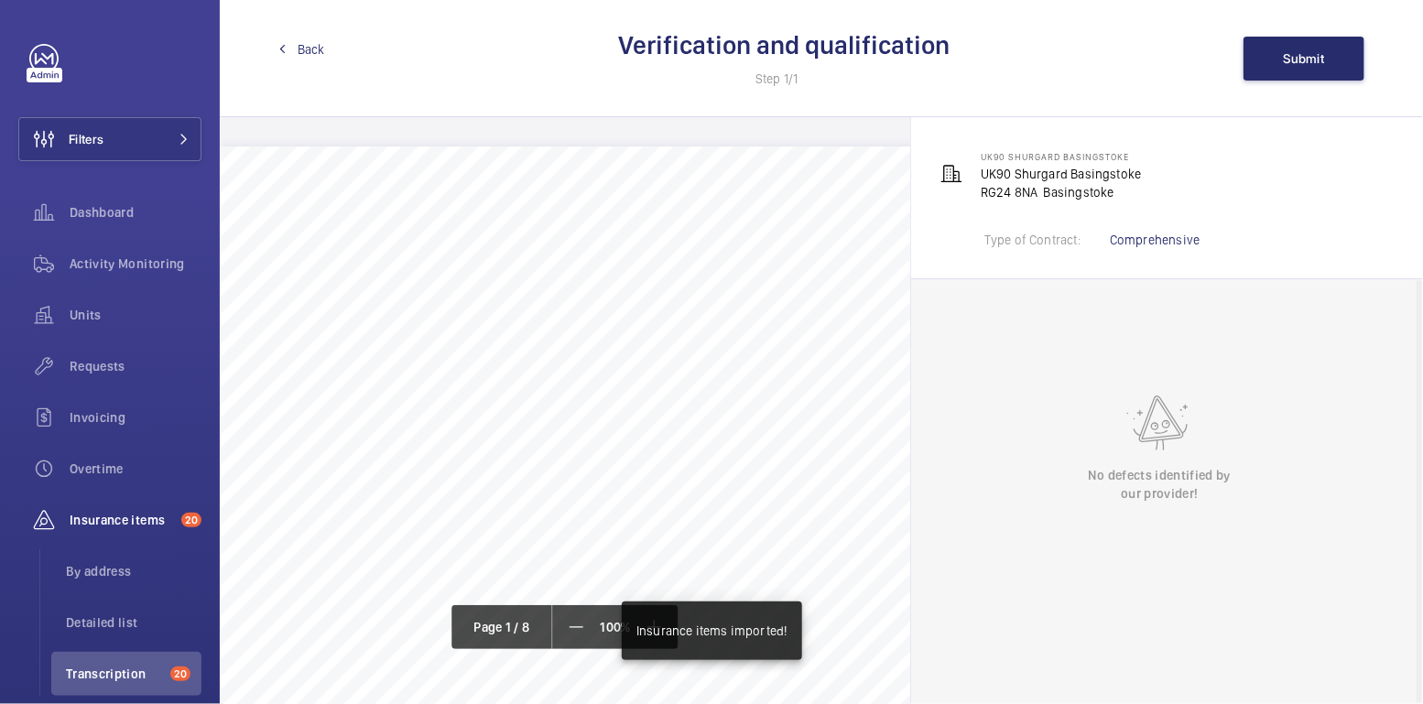
click at [312, 47] on span "Back" at bounding box center [311, 49] width 27 height 18
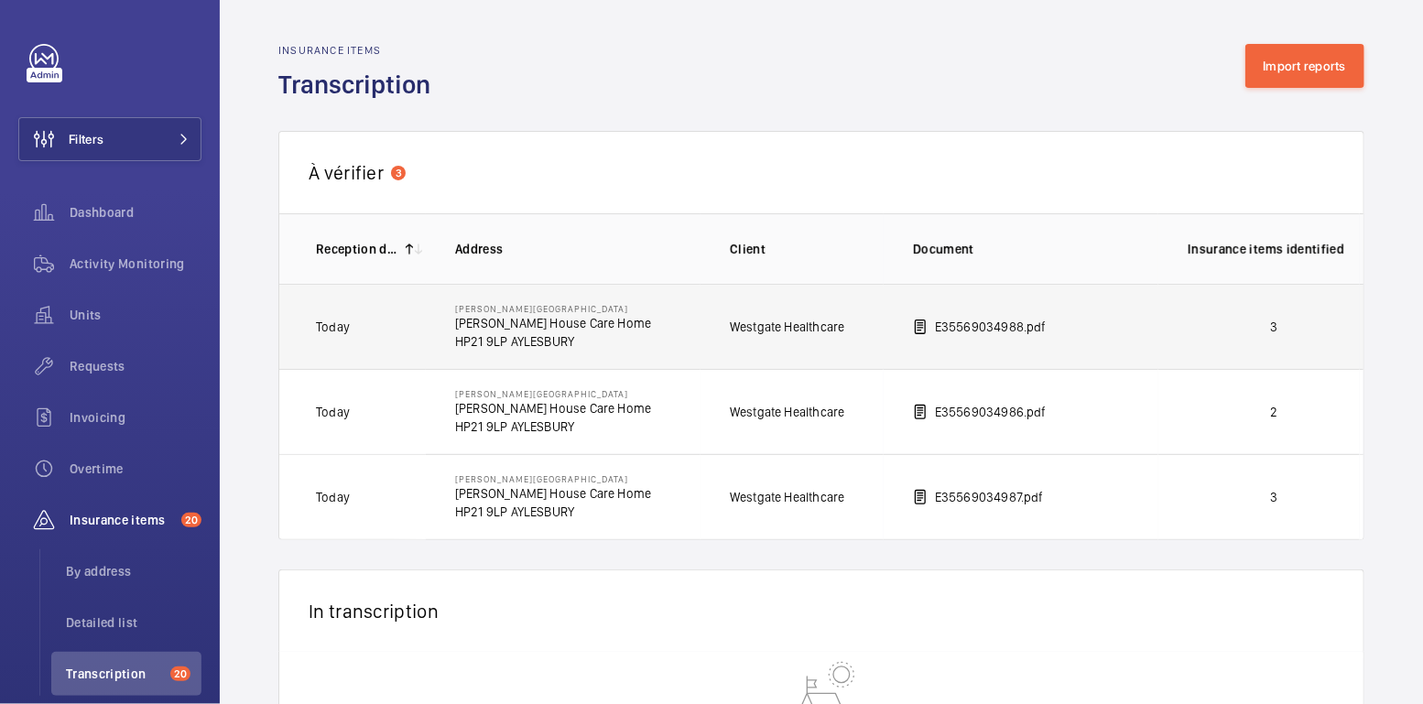
click at [1302, 326] on p "3" at bounding box center [1274, 327] width 172 height 18
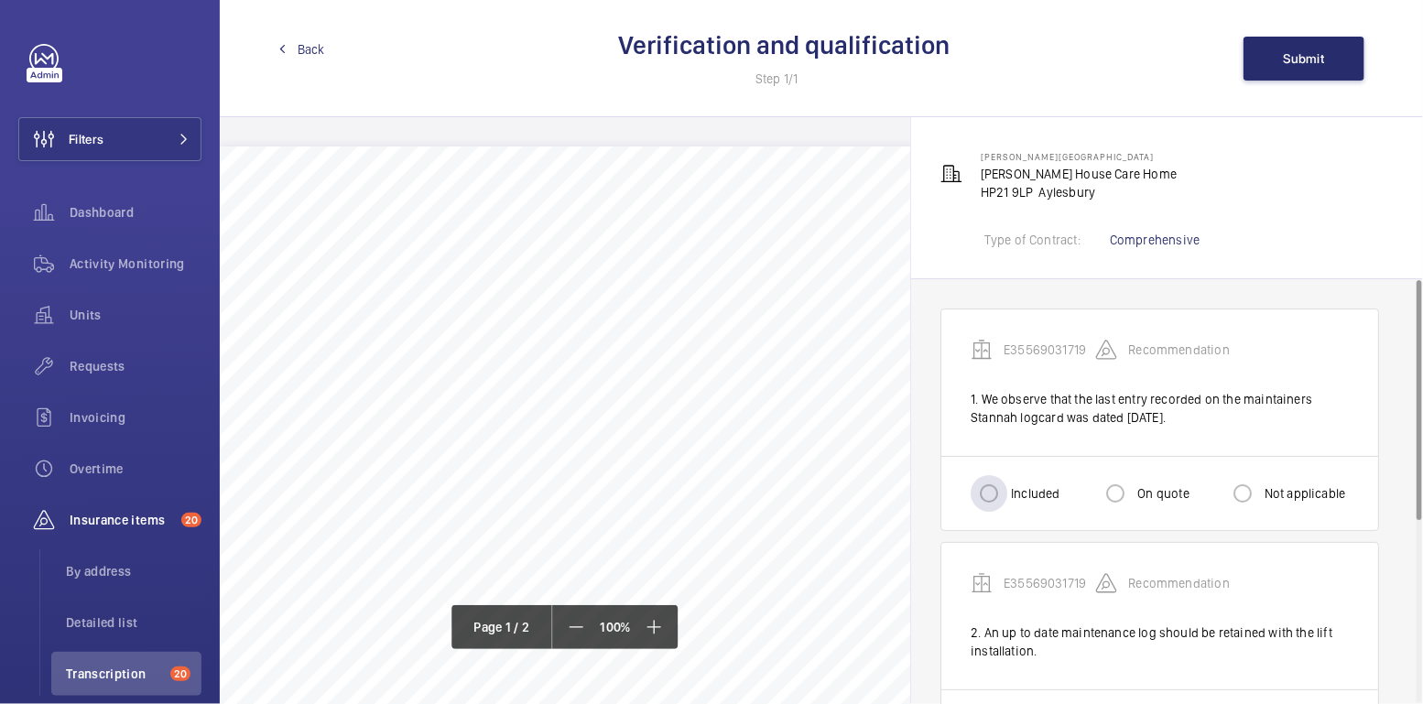
click at [1014, 496] on label "Included" at bounding box center [1033, 493] width 52 height 18
click at [1007, 496] on input "Included" at bounding box center [989, 493] width 37 height 37
radio input "true"
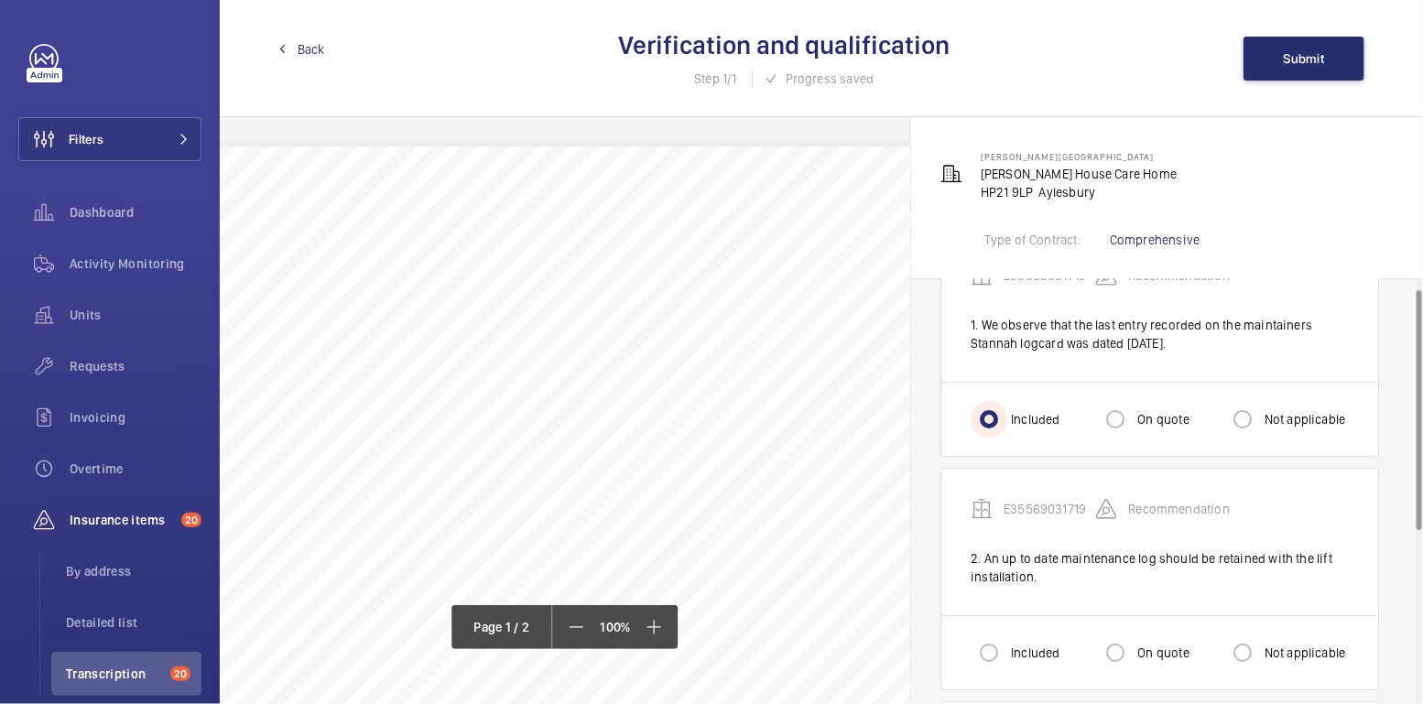
scroll to position [93, 0]
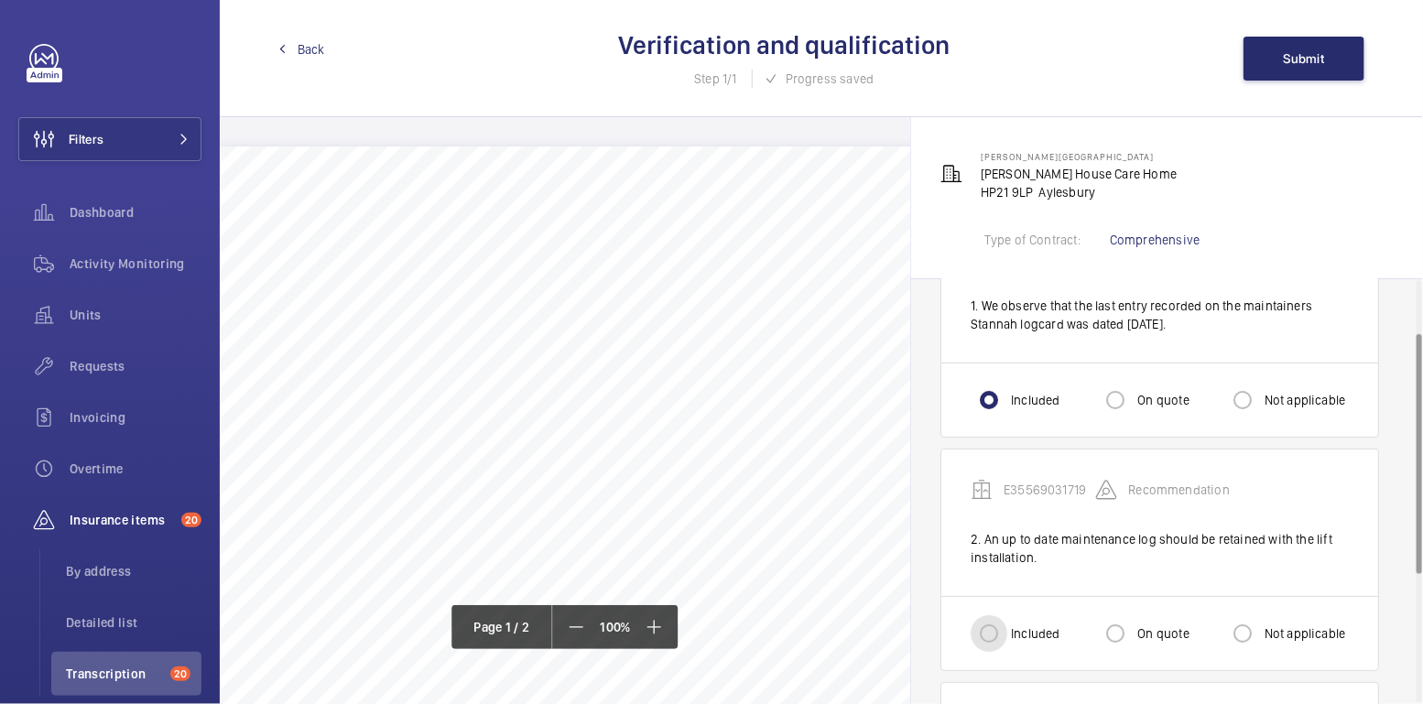
click at [992, 626] on input "Included" at bounding box center [989, 633] width 37 height 37
radio input "true"
click at [1270, 629] on label "Not applicable" at bounding box center [1303, 633] width 85 height 18
click at [1261, 629] on input "Not applicable" at bounding box center [1242, 633] width 37 height 37
radio input "true"
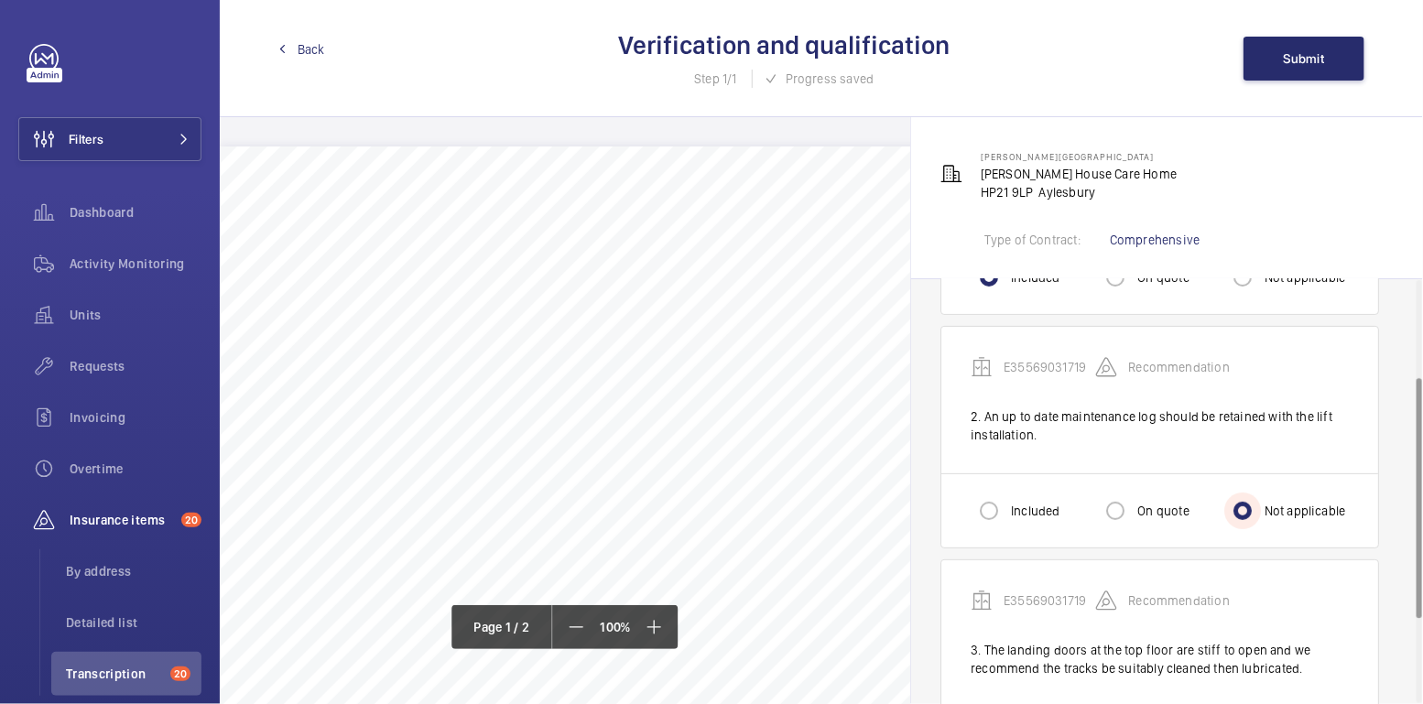
scroll to position [224, 0]
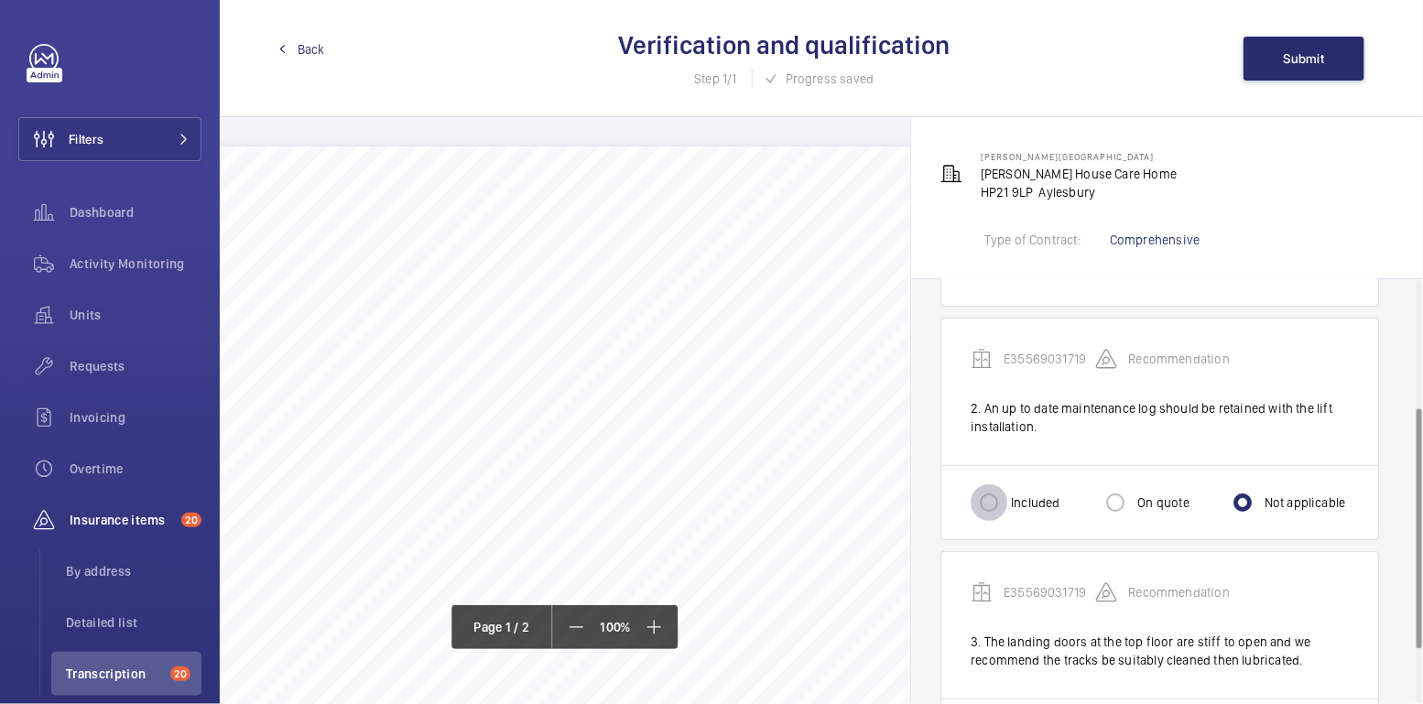
click at [1003, 499] on input "Included" at bounding box center [989, 502] width 37 height 37
radio input "true"
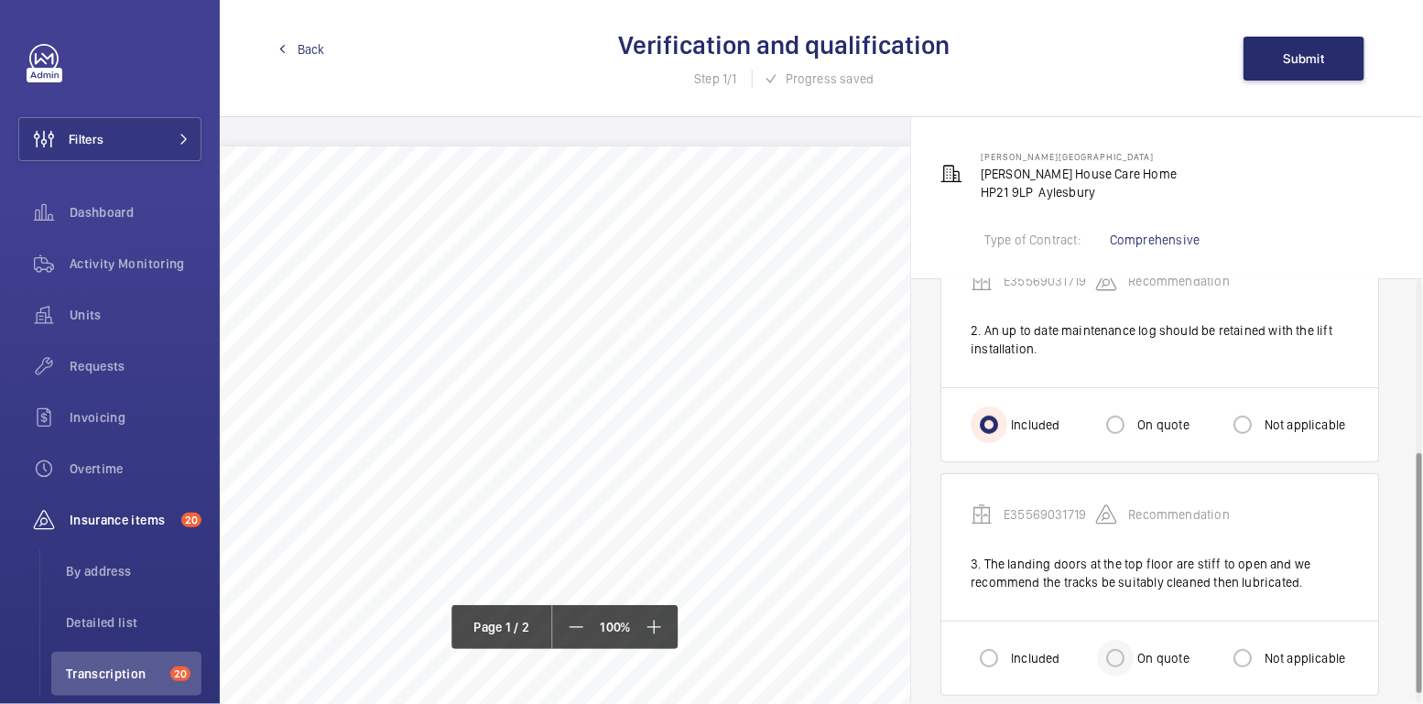
scroll to position [319, 0]
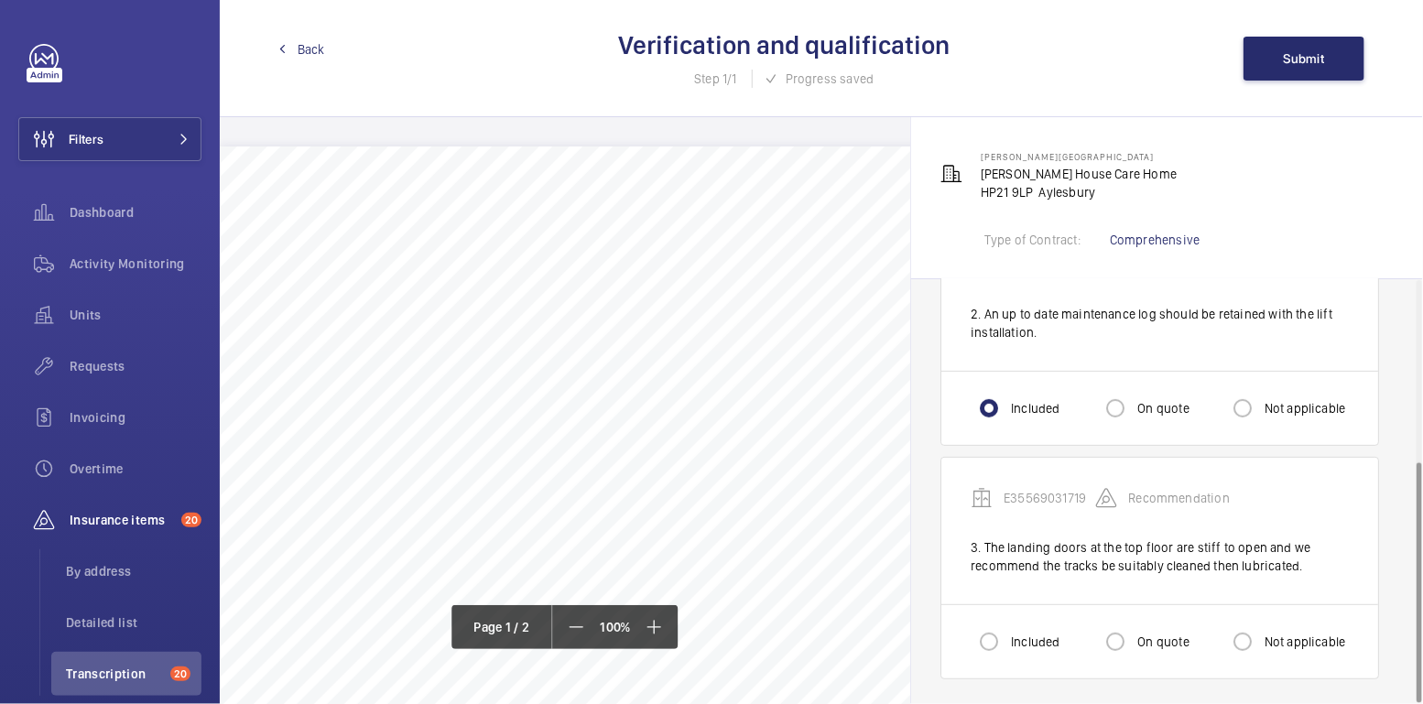
click at [1010, 642] on div "Included" at bounding box center [1015, 642] width 89 height 37
click at [990, 645] on input "Included" at bounding box center [989, 642] width 37 height 37
radio input "true"
click at [1319, 64] on span "Submit" at bounding box center [1304, 58] width 41 height 15
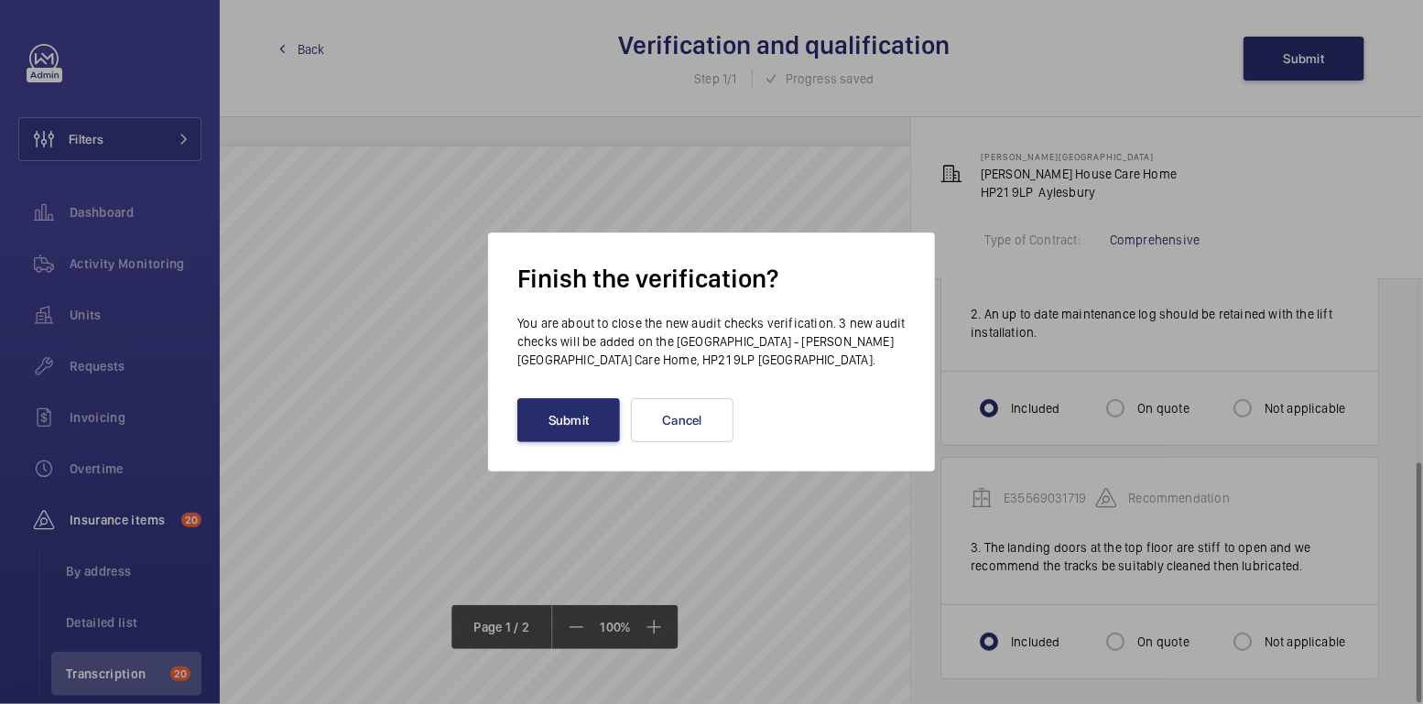
click at [575, 432] on button "Submit" at bounding box center [568, 420] width 103 height 44
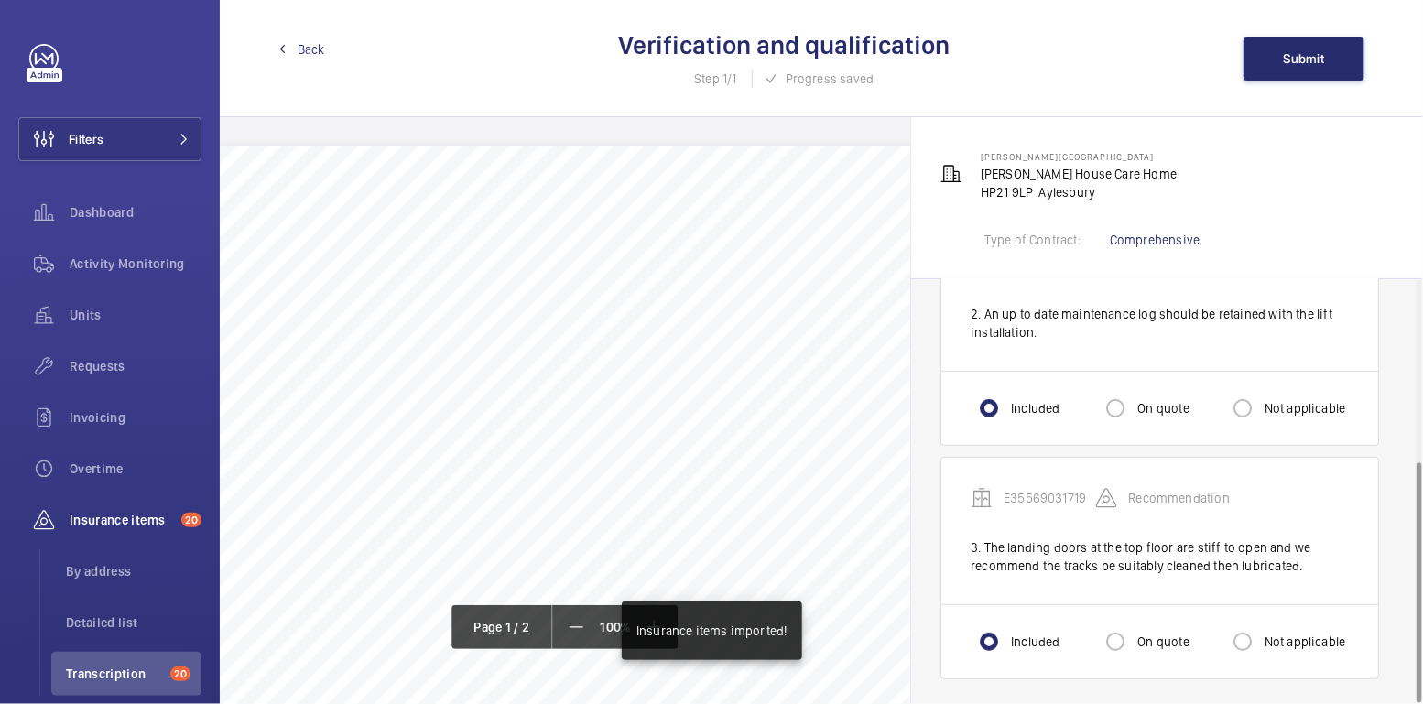
click at [318, 49] on span "Back" at bounding box center [311, 49] width 27 height 18
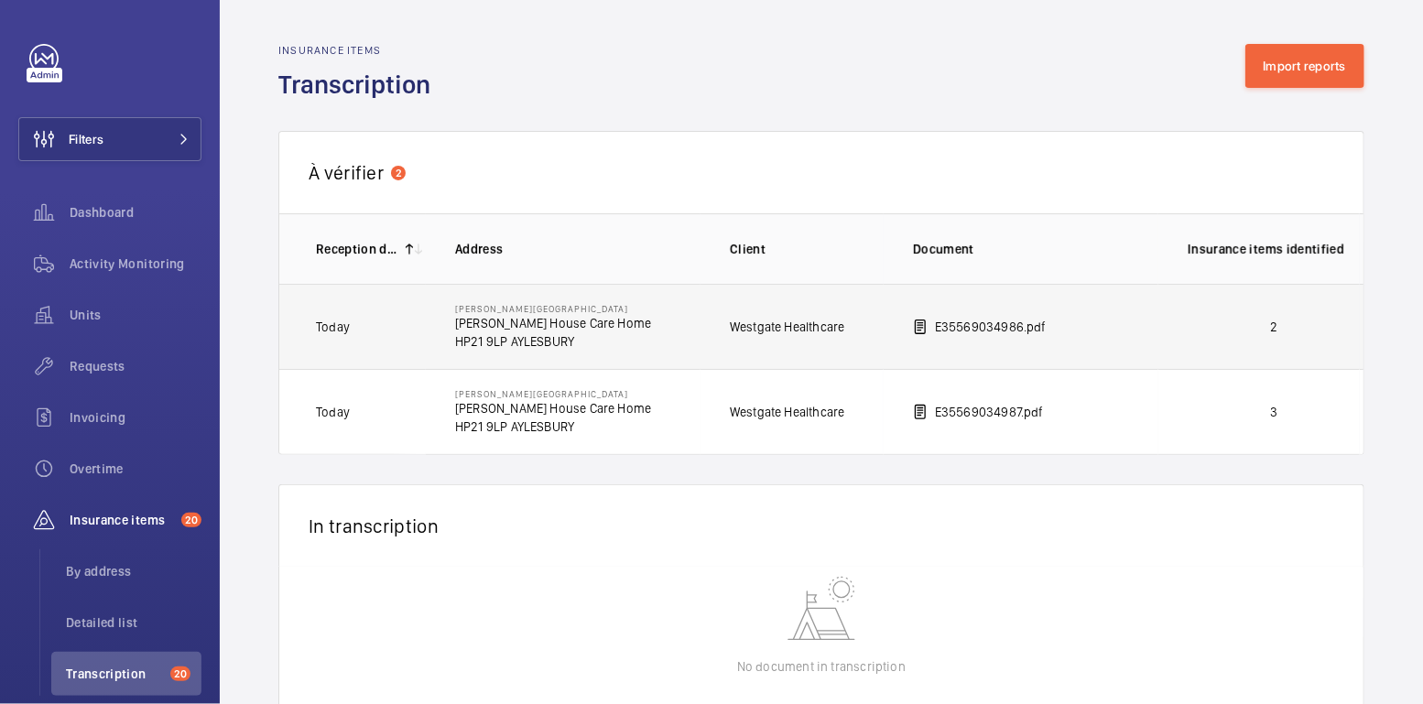
click at [1294, 333] on td "2" at bounding box center [1258, 326] width 201 height 85
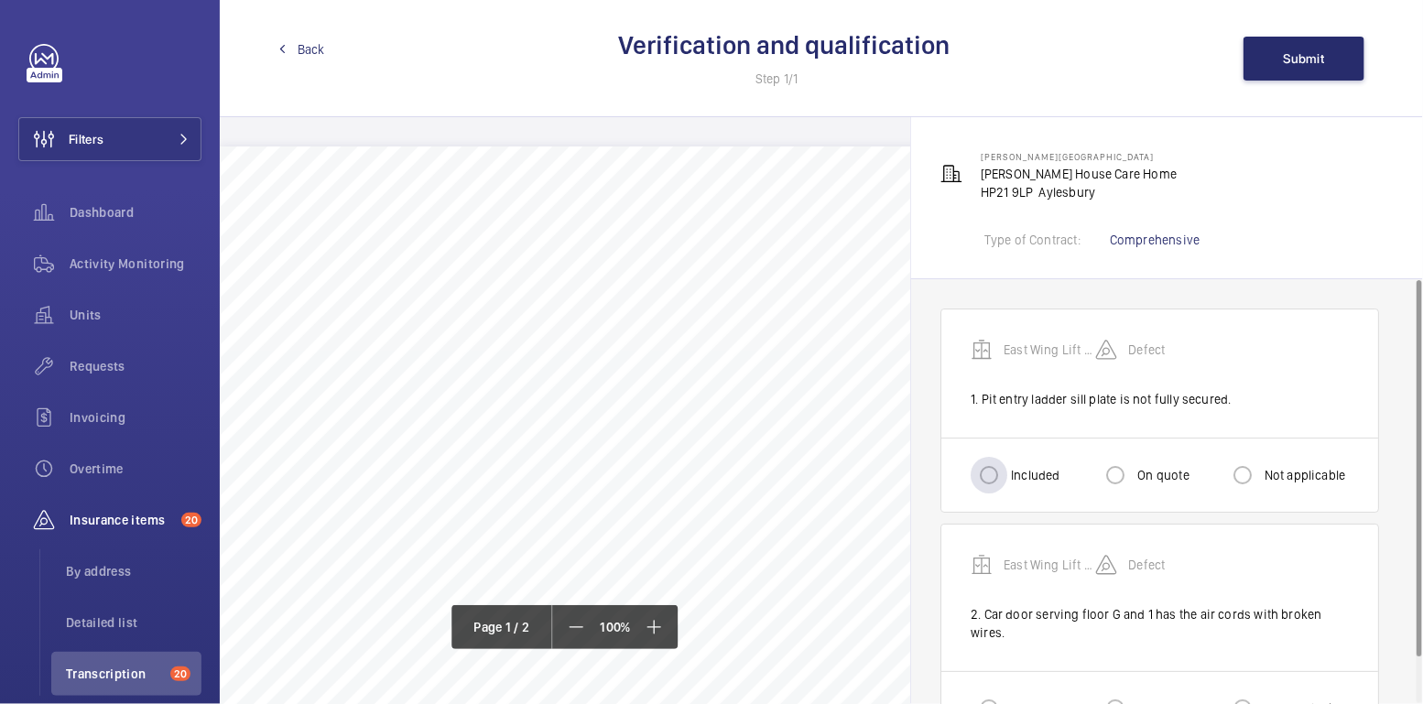
click at [1022, 477] on label "Included" at bounding box center [1033, 475] width 52 height 18
click at [1007, 477] on input "Included" at bounding box center [989, 475] width 37 height 37
radio input "true"
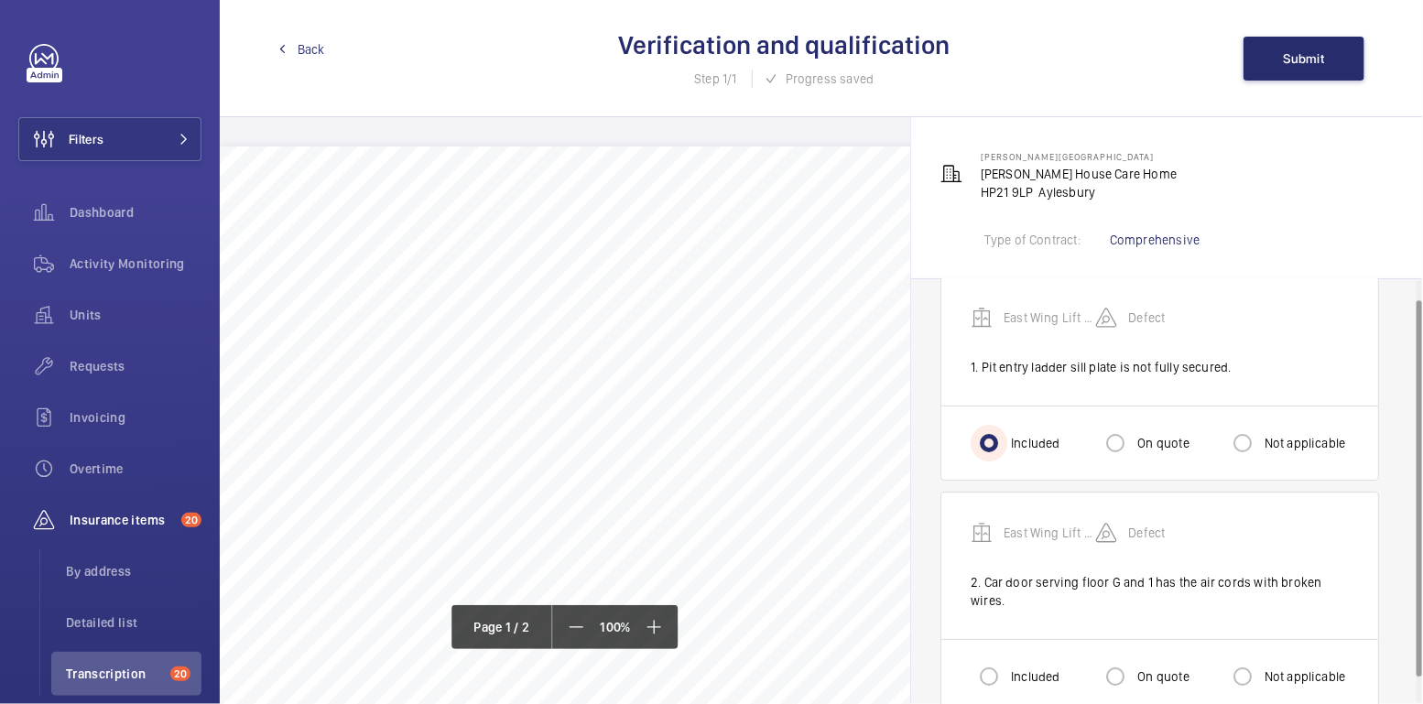
scroll to position [50, 0]
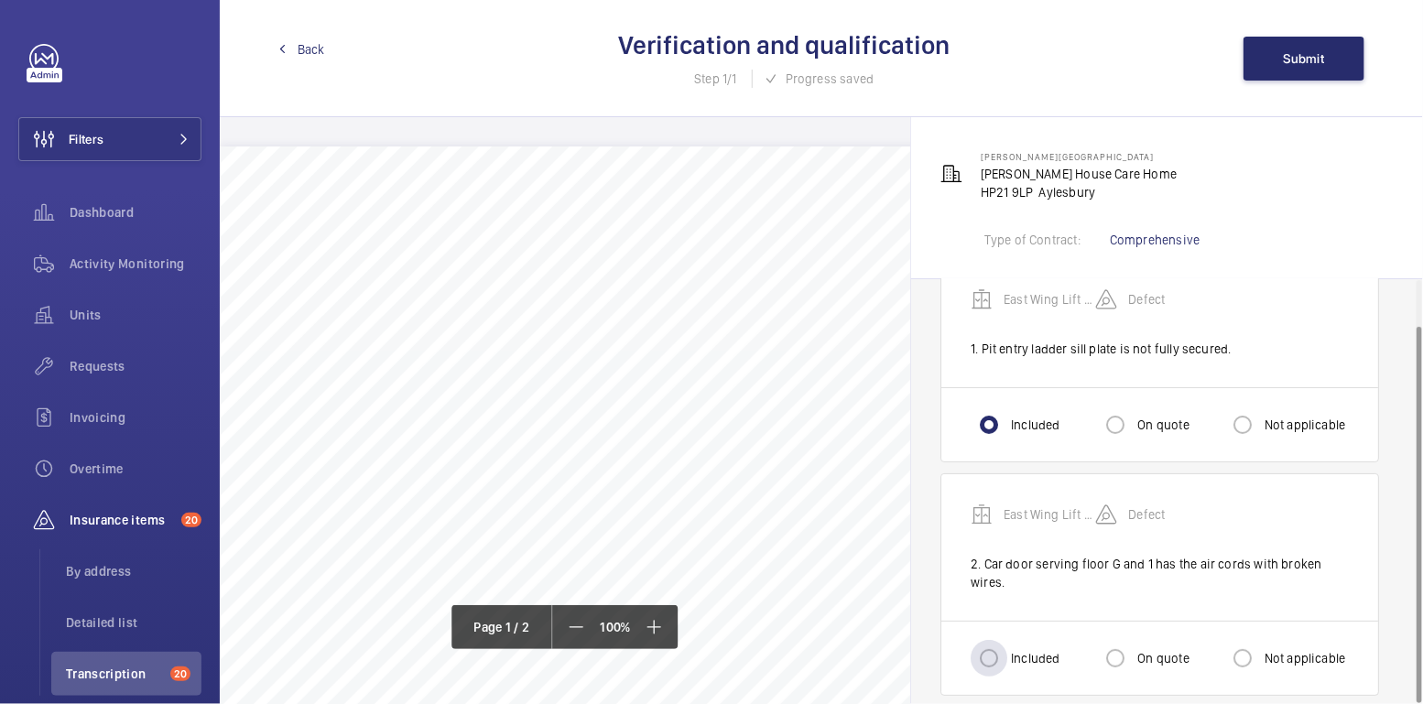
click at [1029, 649] on label "Included" at bounding box center [1033, 658] width 52 height 18
click at [1007, 644] on input "Included" at bounding box center [989, 658] width 37 height 37
radio input "true"
click at [1313, 62] on span "Submit" at bounding box center [1304, 58] width 41 height 15
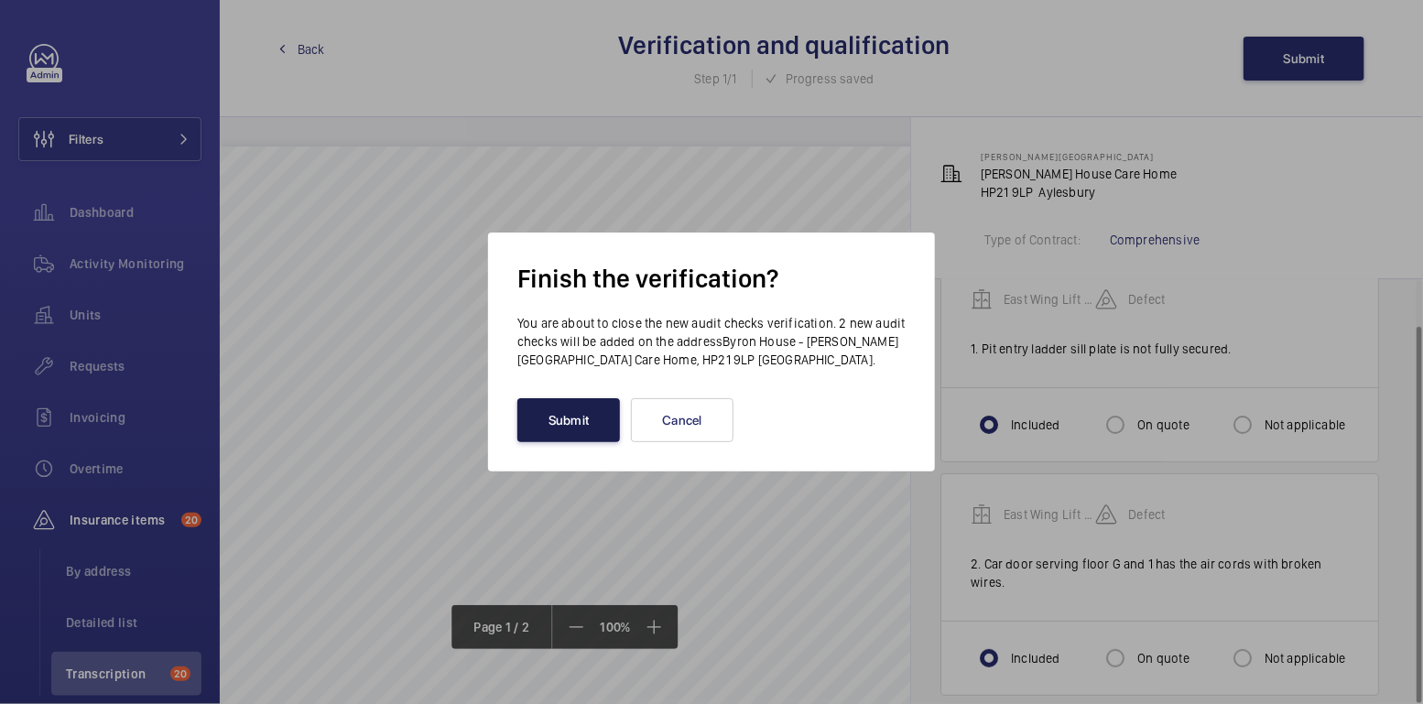
click at [580, 415] on button "Submit" at bounding box center [568, 420] width 103 height 44
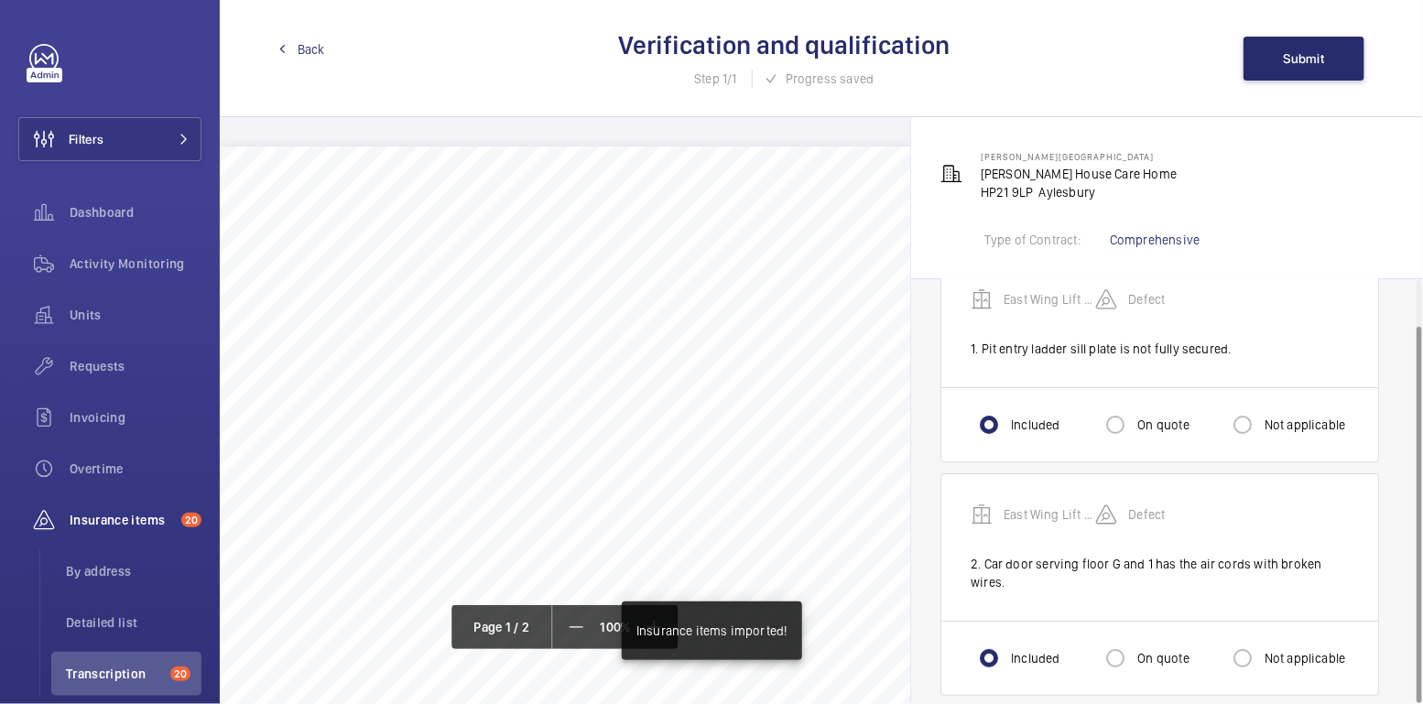
click at [305, 60] on div "Back Verification and qualification Step 1/1 Progress saved Submit" at bounding box center [821, 58] width 1203 height 117
click at [307, 54] on span "Back" at bounding box center [311, 49] width 27 height 18
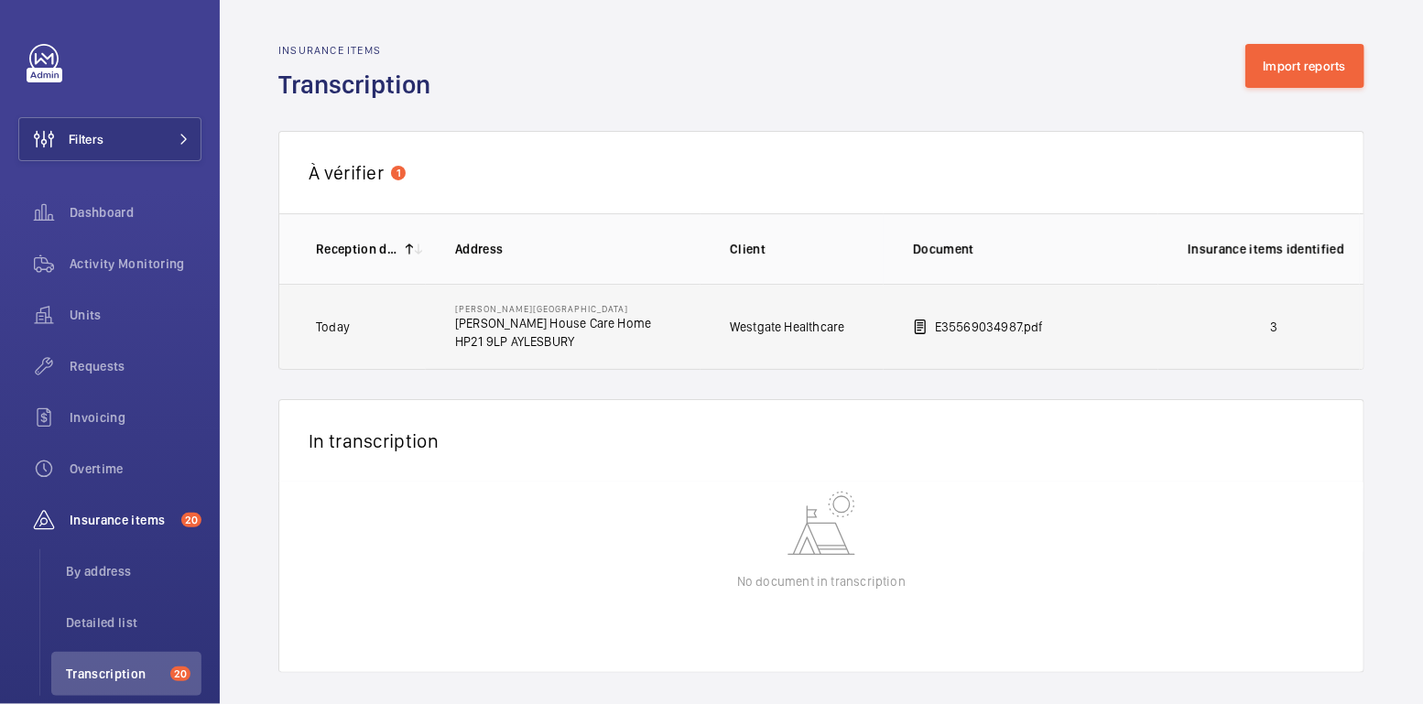
click at [1242, 318] on p "3" at bounding box center [1274, 327] width 172 height 18
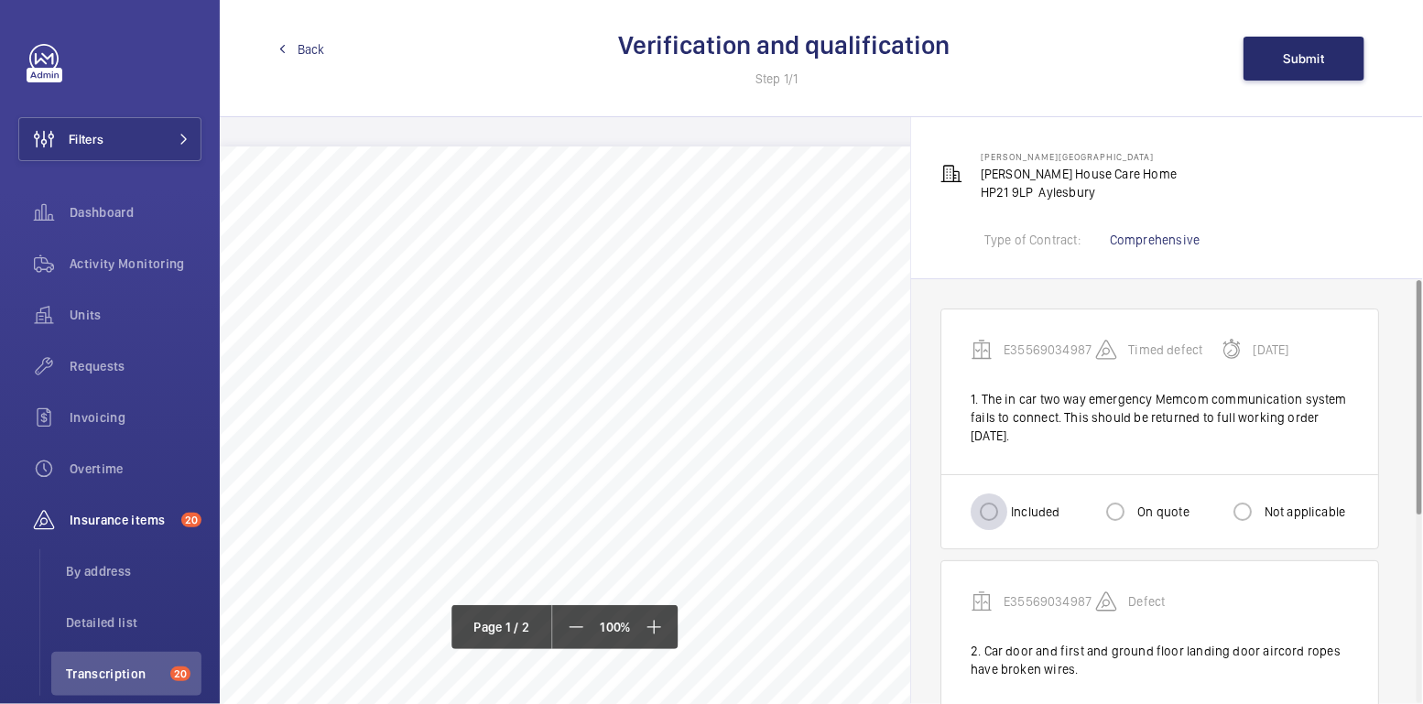
click at [990, 529] on div at bounding box center [989, 512] width 44 height 44
radio input "true"
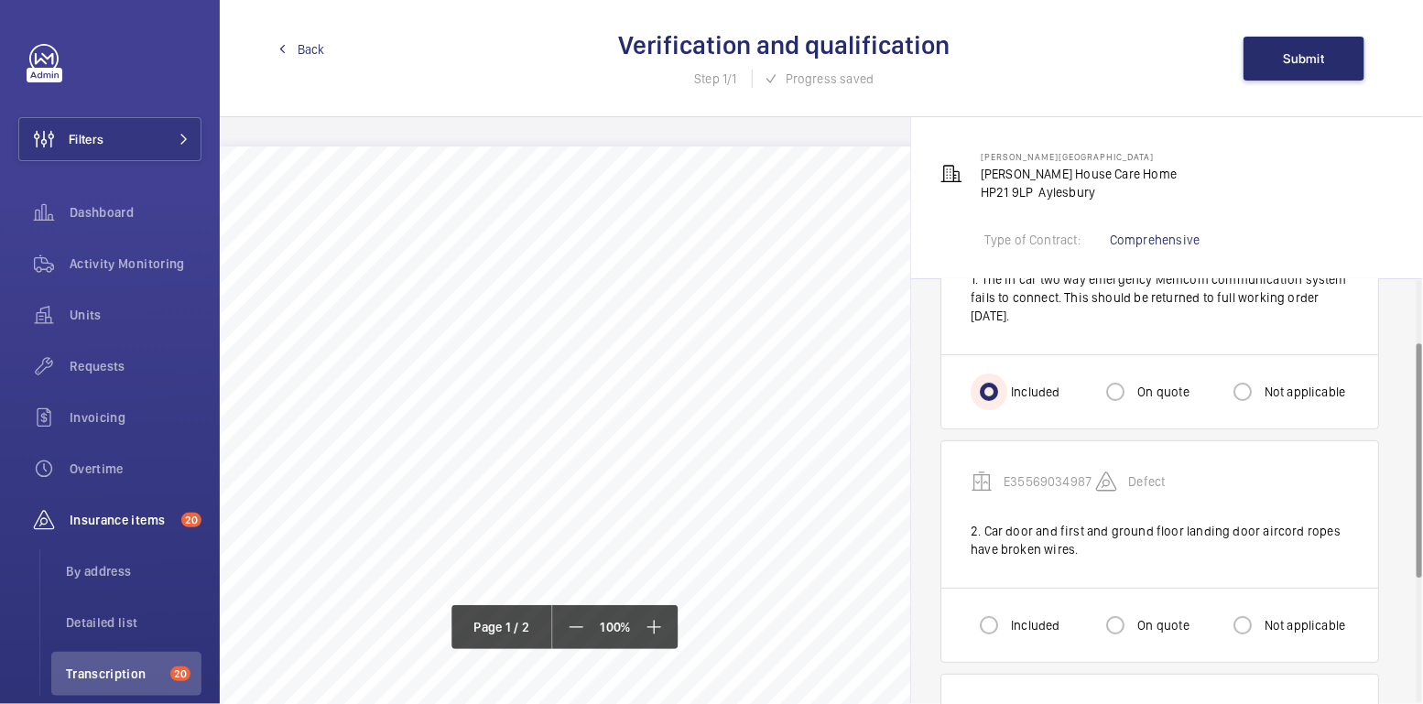
scroll to position [121, 0]
click at [1004, 616] on input "Included" at bounding box center [989, 624] width 37 height 37
radio input "true"
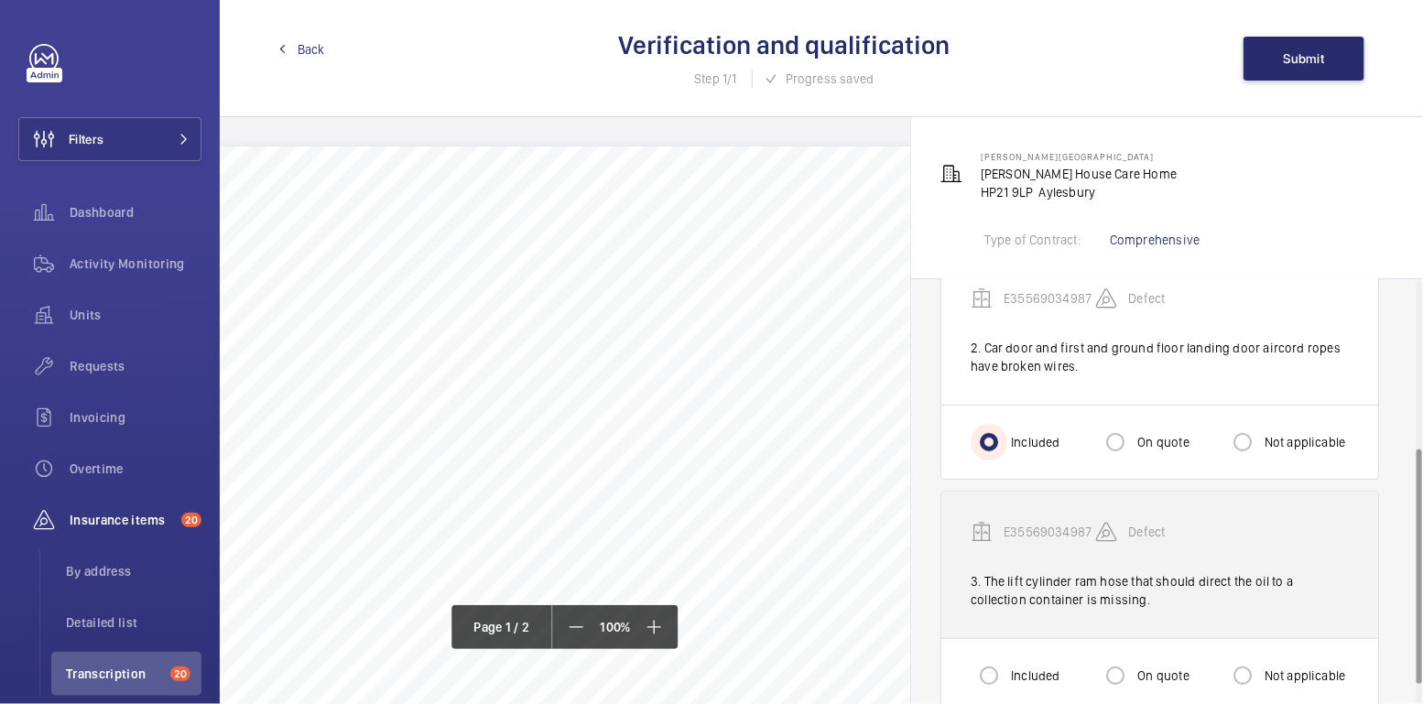
scroll to position [335, 0]
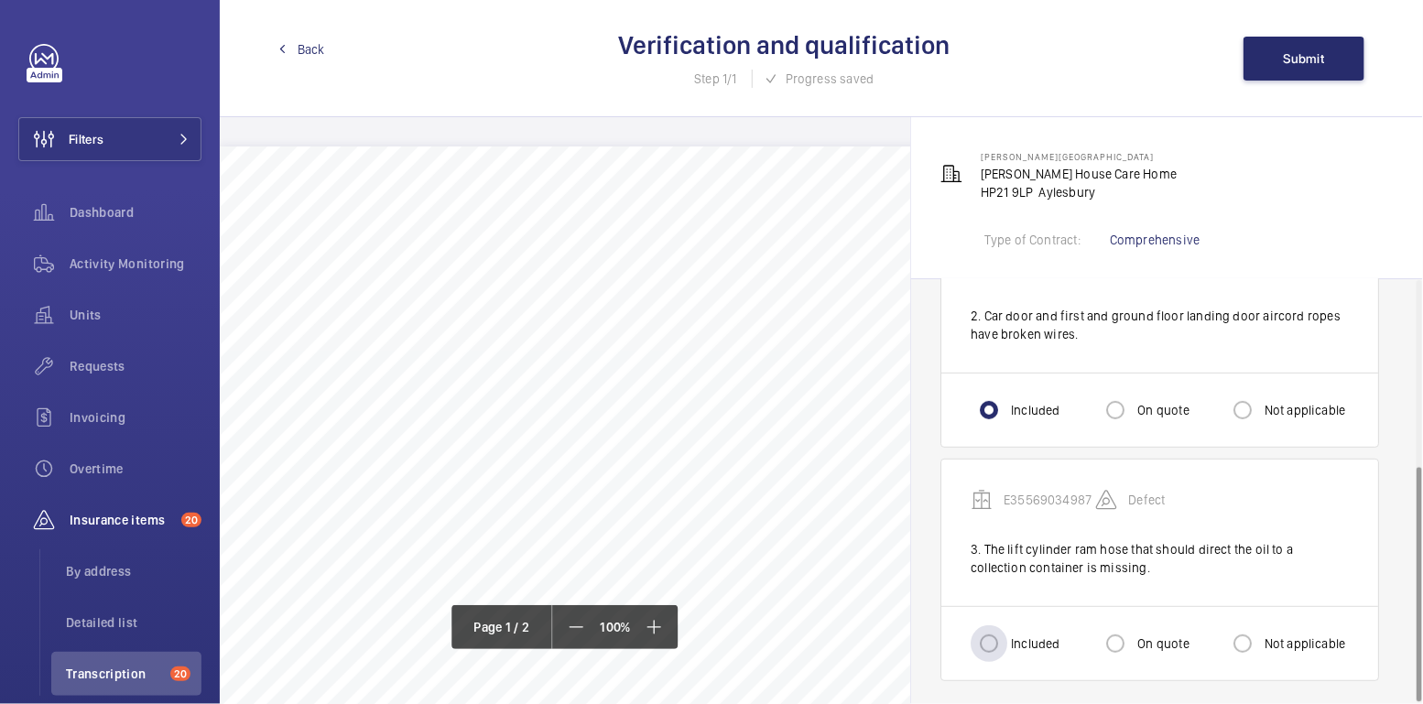
click at [1017, 628] on div "Included" at bounding box center [1015, 643] width 89 height 37
click at [1011, 635] on label "Included" at bounding box center [1033, 644] width 52 height 18
click at [1007, 633] on input "Included" at bounding box center [989, 643] width 37 height 37
radio input "true"
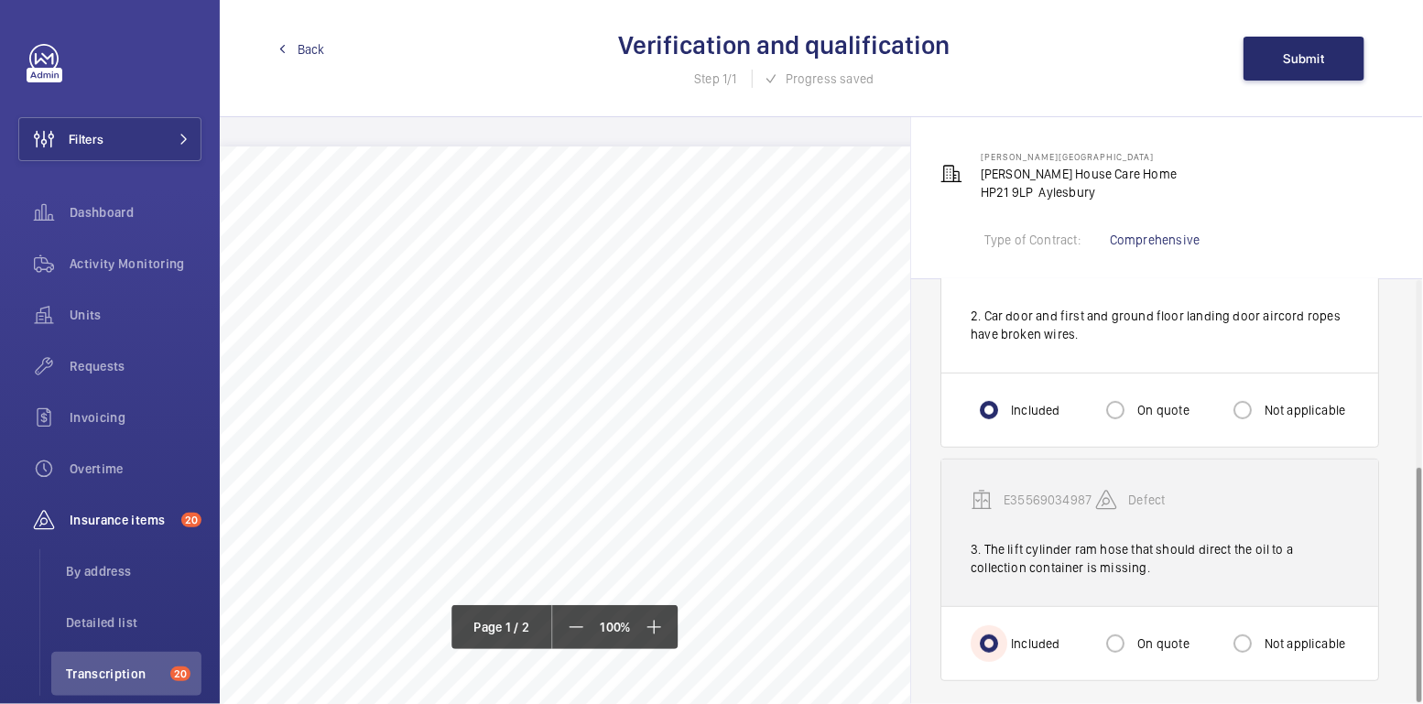
scroll to position [337, 0]
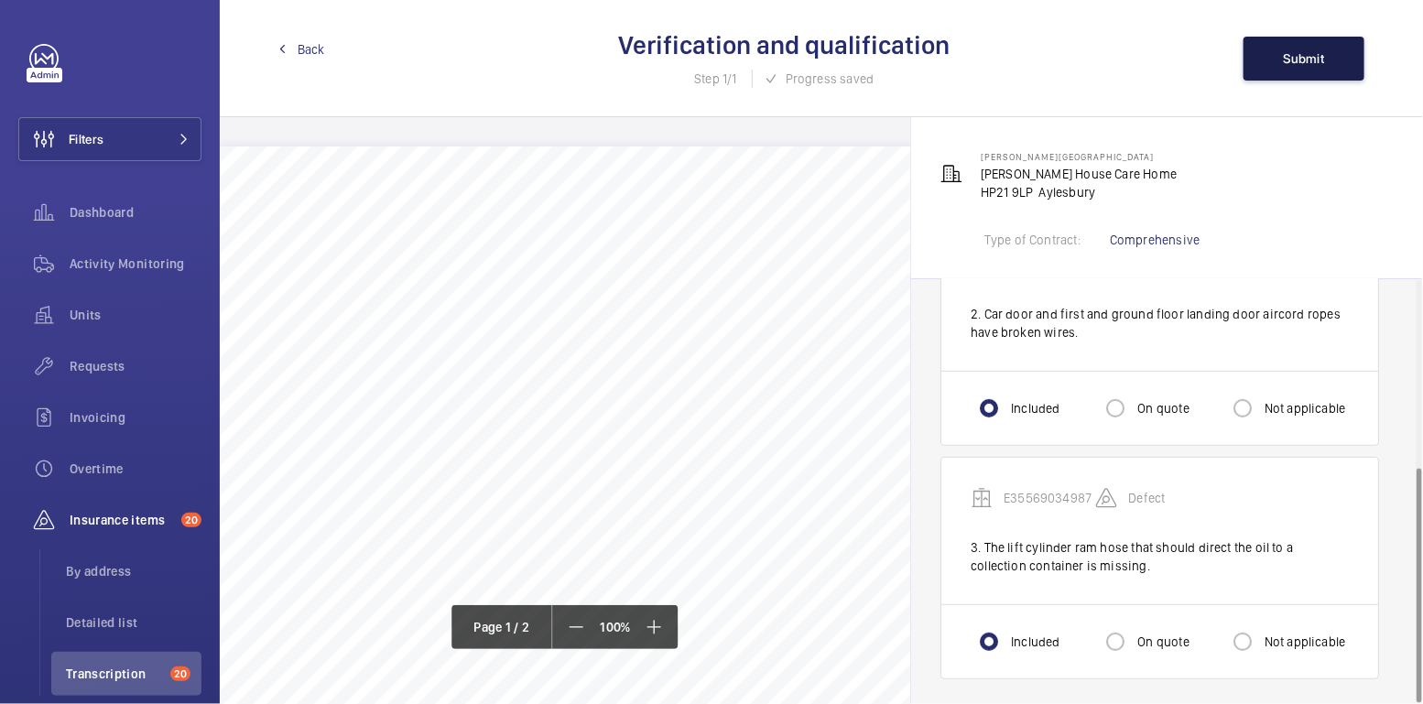
click at [1303, 42] on button "Submit" at bounding box center [1303, 59] width 121 height 44
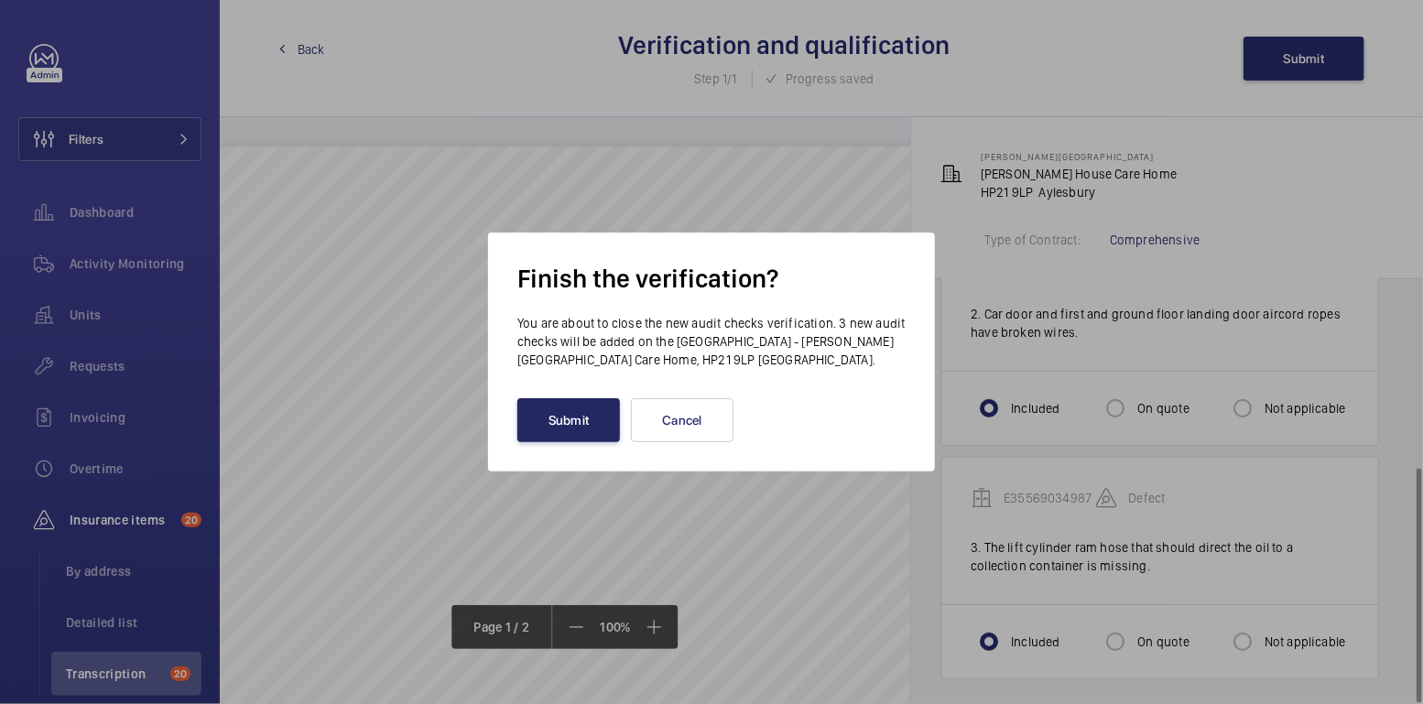
click at [556, 429] on button "Submit" at bounding box center [568, 420] width 103 height 44
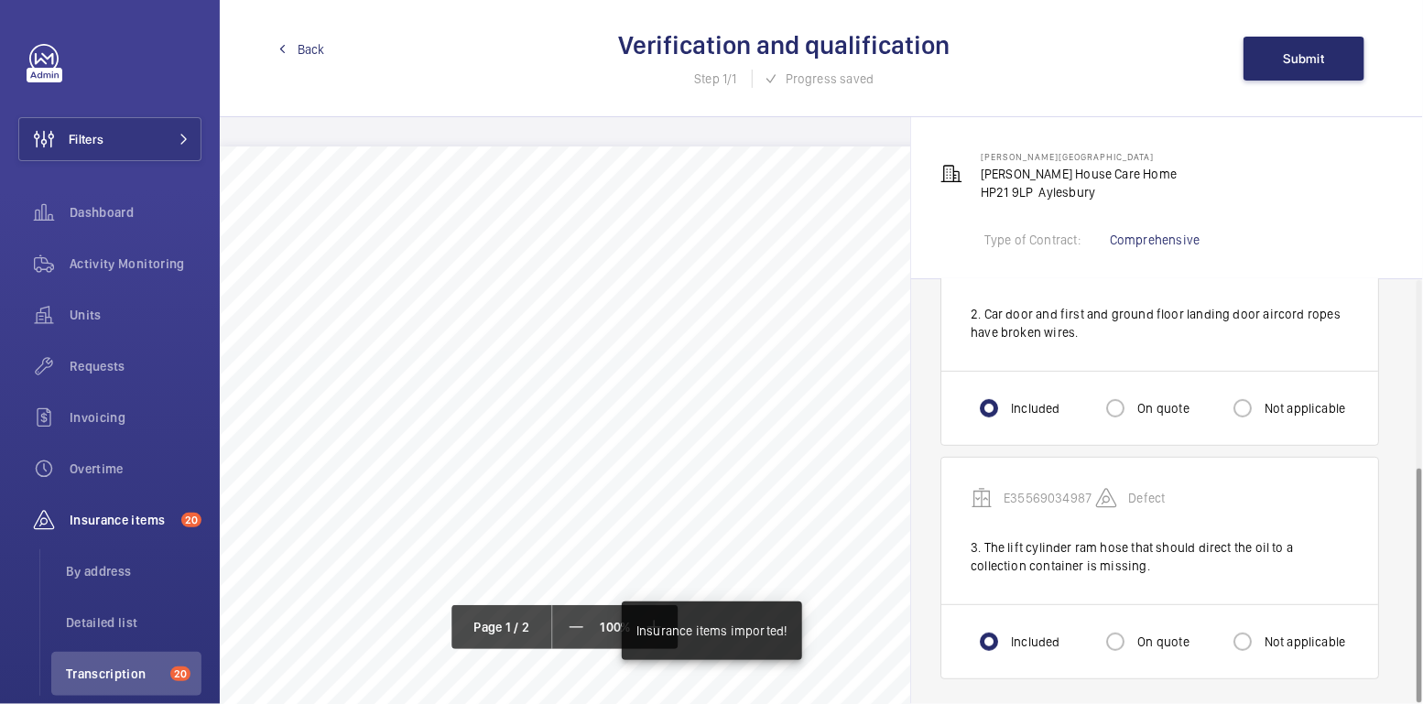
click at [302, 49] on span "Back" at bounding box center [311, 49] width 27 height 18
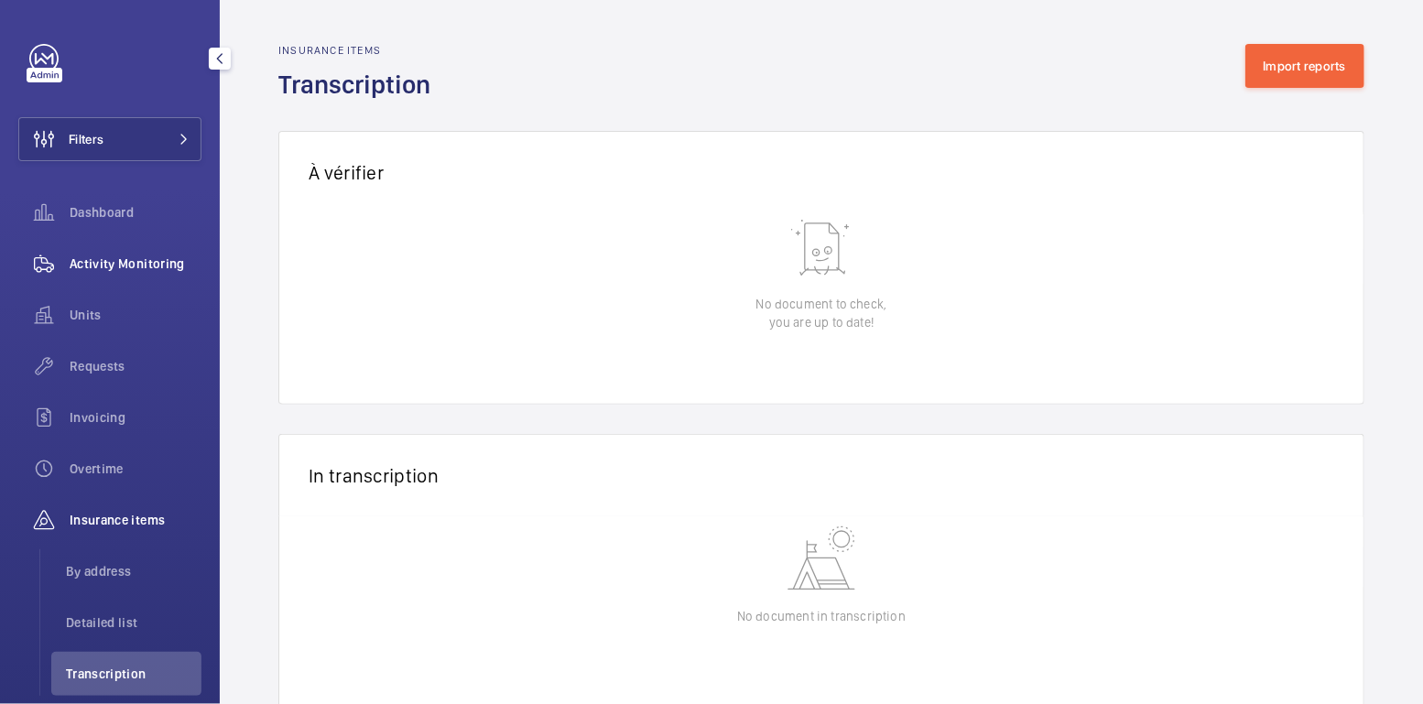
click at [142, 277] on div "Activity Monitoring" at bounding box center [109, 264] width 183 height 44
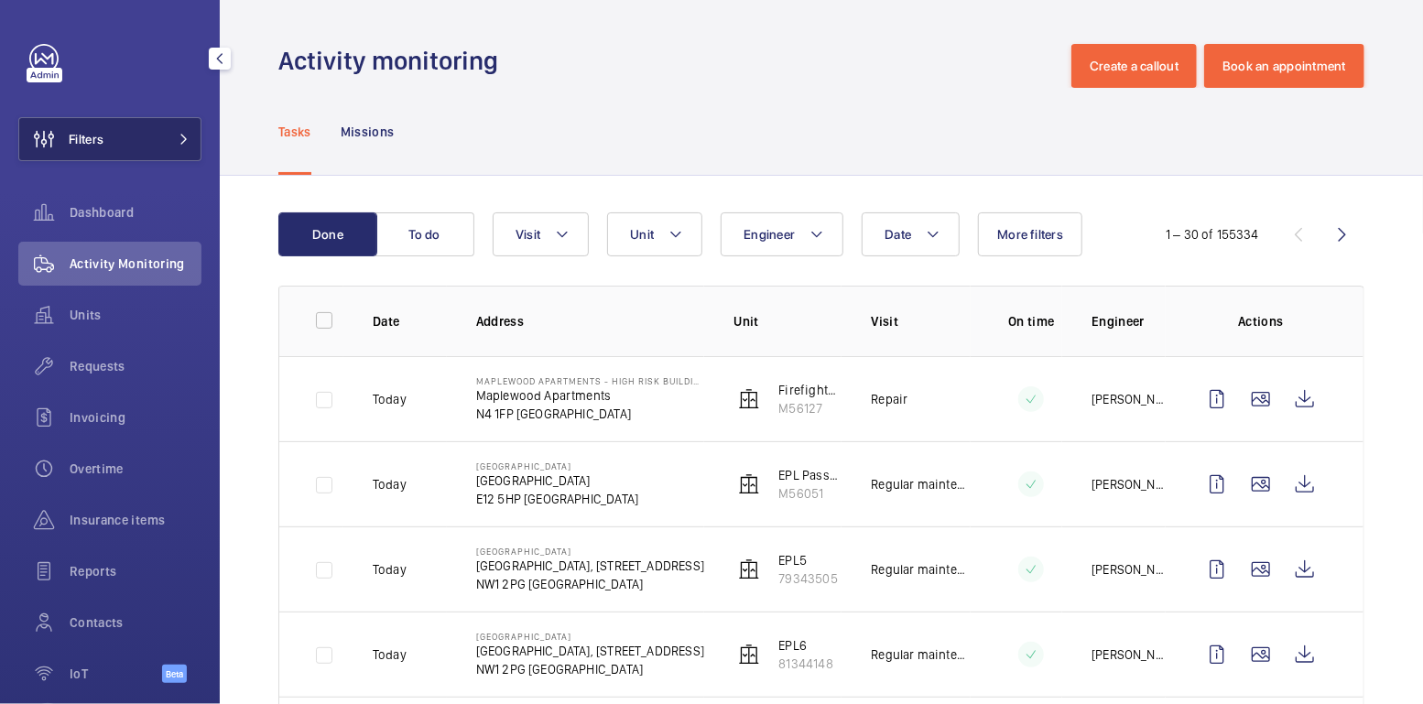
click at [139, 153] on button "Filters" at bounding box center [109, 139] width 183 height 44
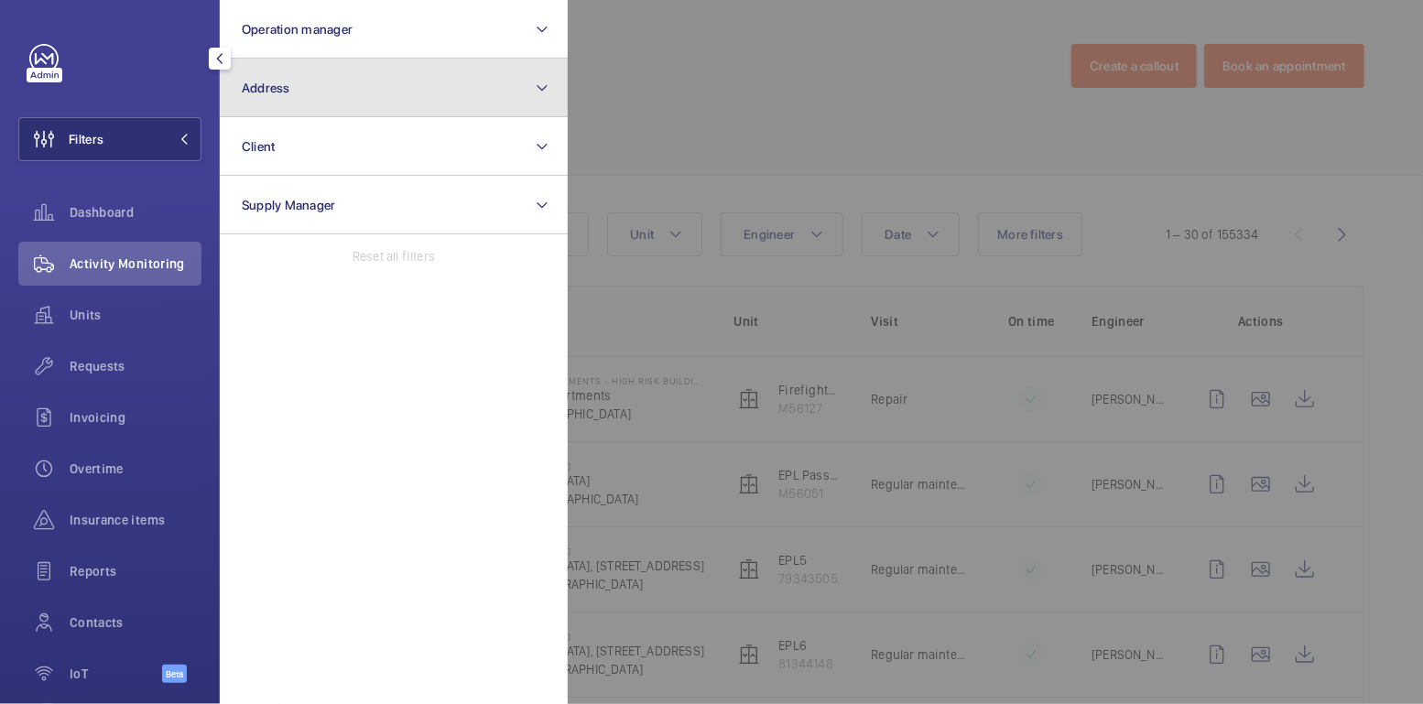
click at [286, 98] on button "Address" at bounding box center [394, 88] width 348 height 59
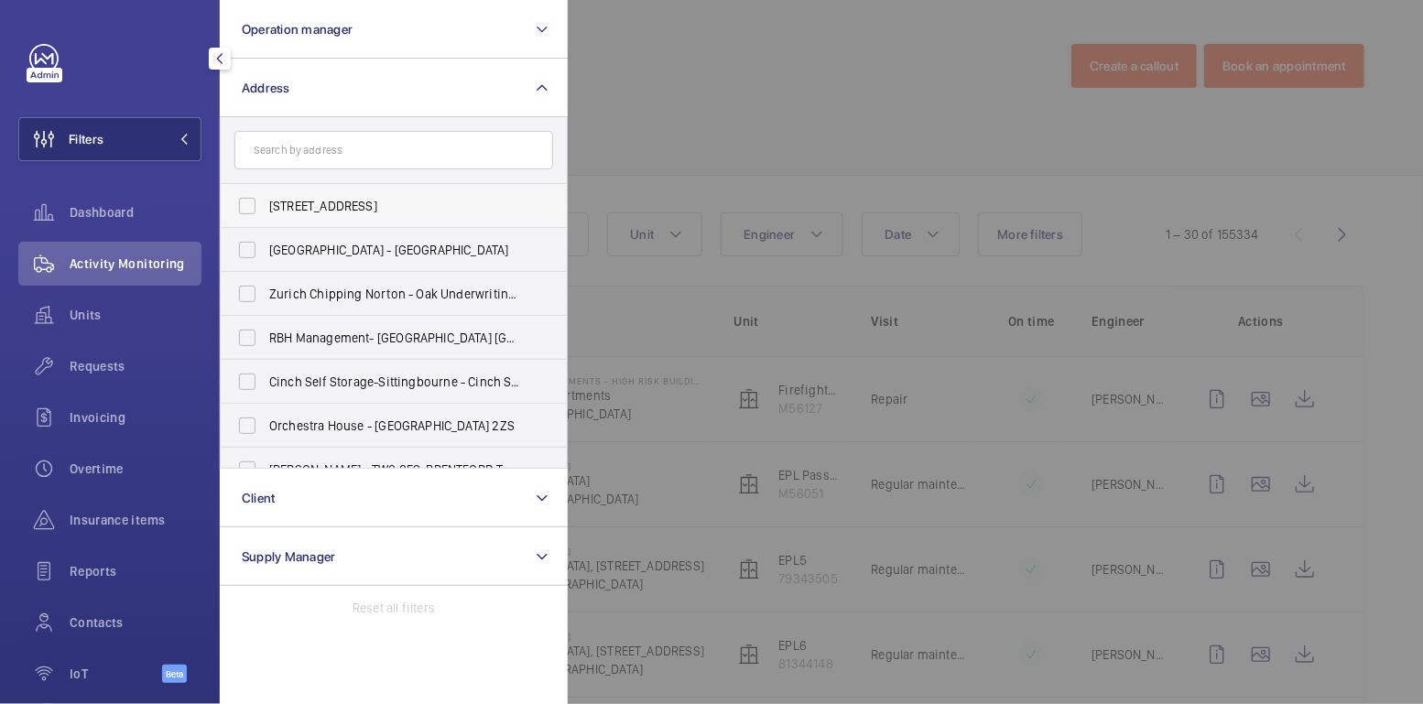
click at [283, 193] on label "[STREET_ADDRESS]" at bounding box center [380, 206] width 319 height 44
click at [266, 193] on input "[STREET_ADDRESS]" at bounding box center [247, 206] width 37 height 37
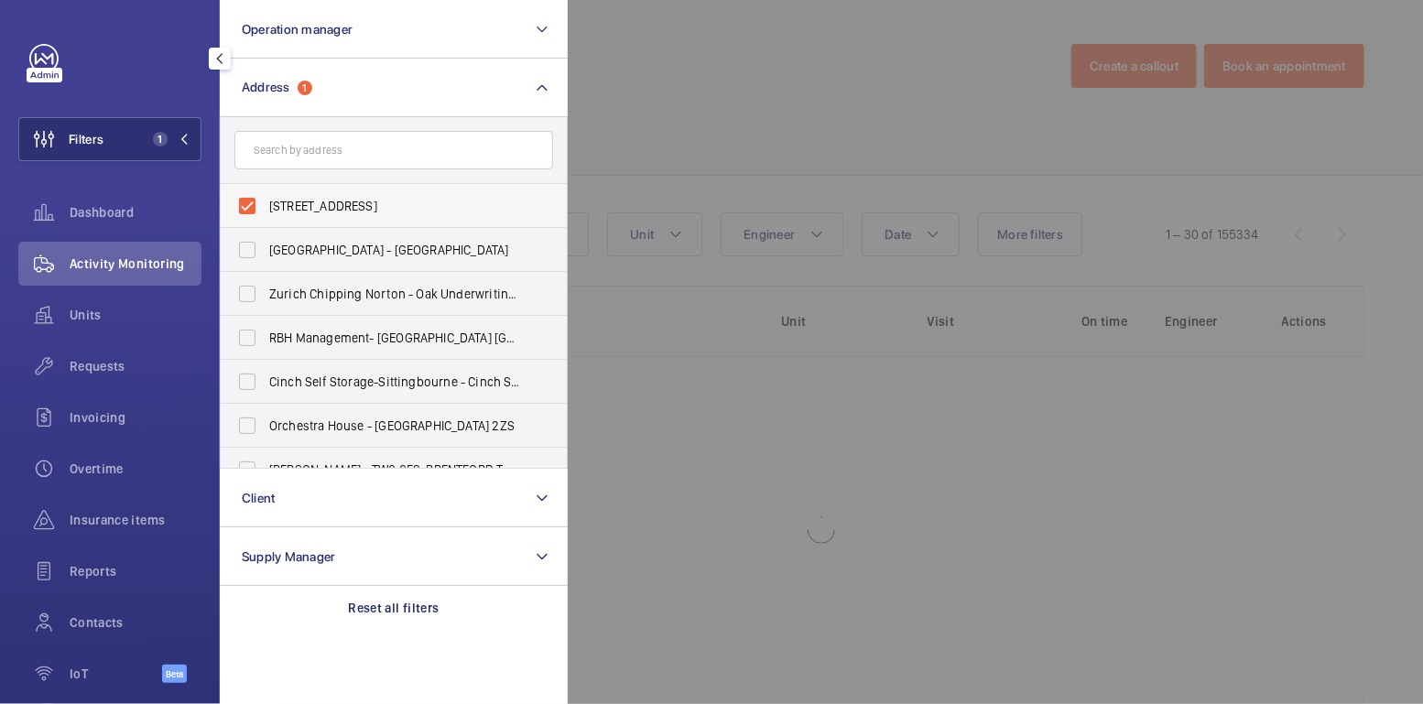
click at [296, 202] on span "[STREET_ADDRESS]" at bounding box center [395, 206] width 252 height 18
click at [266, 202] on input "[STREET_ADDRESS]" at bounding box center [247, 206] width 37 height 37
checkbox input "false"
click at [688, 81] on div at bounding box center [1279, 352] width 1423 height 704
